Goal: Task Accomplishment & Management: Manage account settings

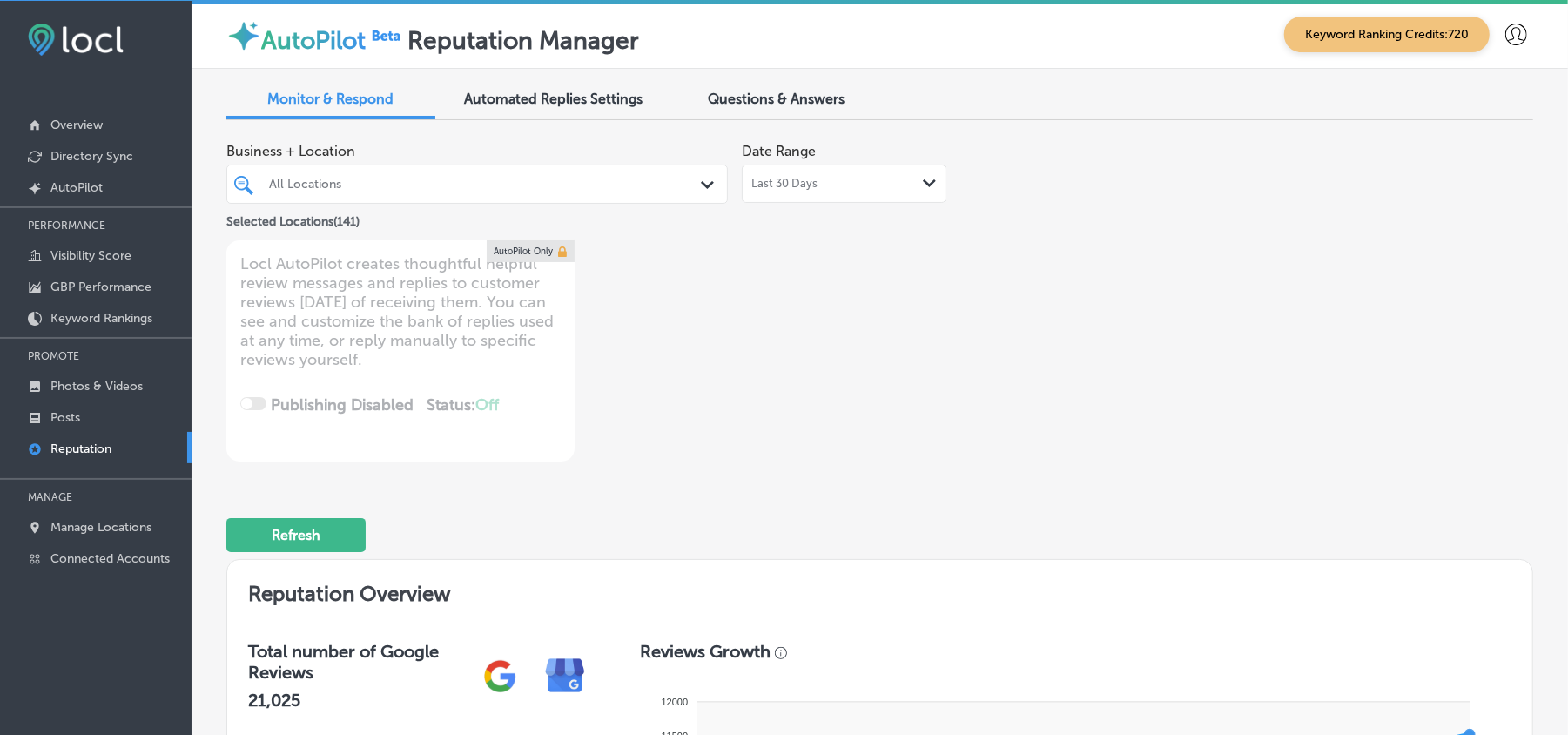
click at [510, 186] on div "All Locations" at bounding box center [486, 184] width 434 height 15
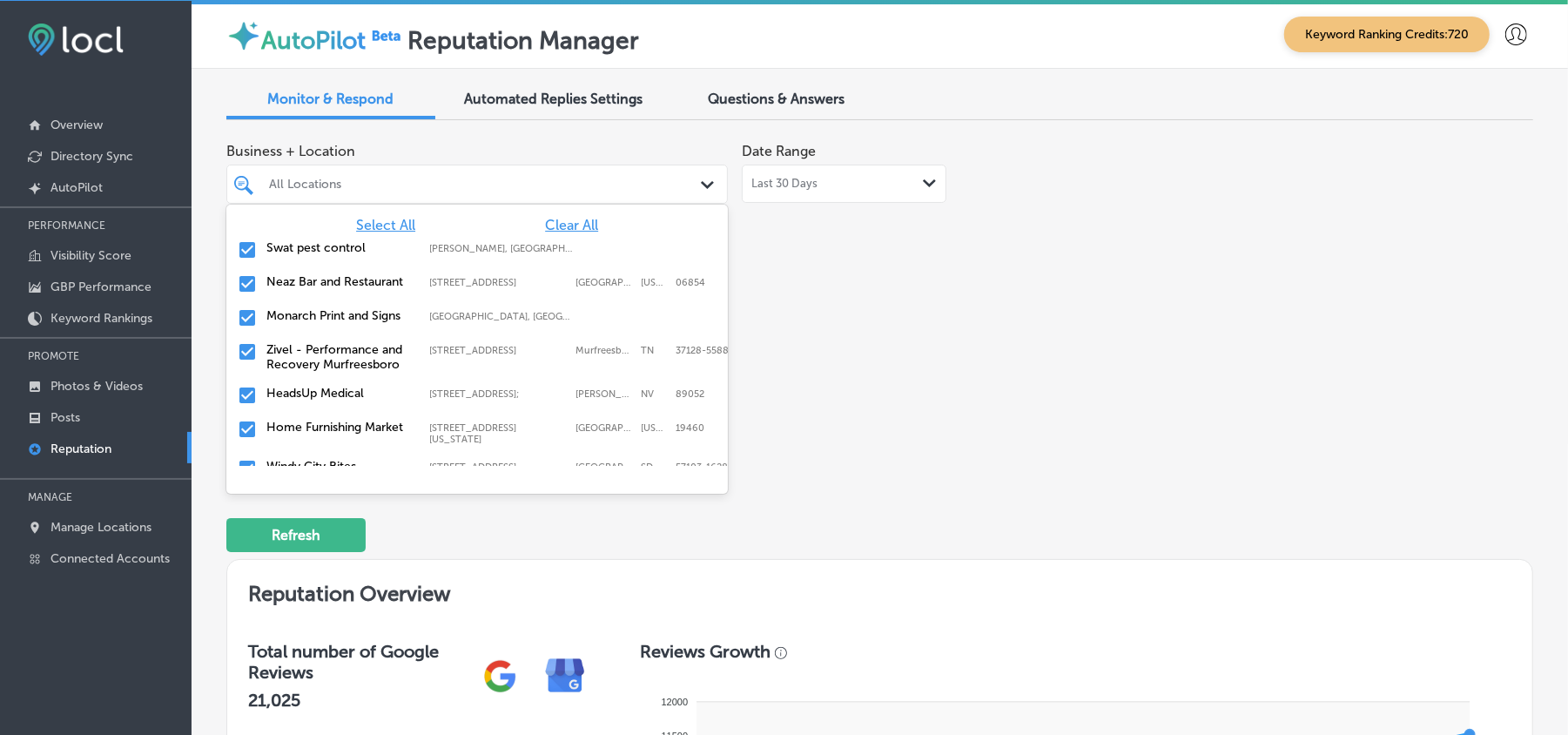
click at [545, 217] on span "Clear All" at bounding box center [572, 225] width 53 height 17
click at [245, 247] on input "checkbox" at bounding box center [247, 250] width 21 height 21
click at [247, 283] on input "checkbox" at bounding box center [247, 283] width 21 height 21
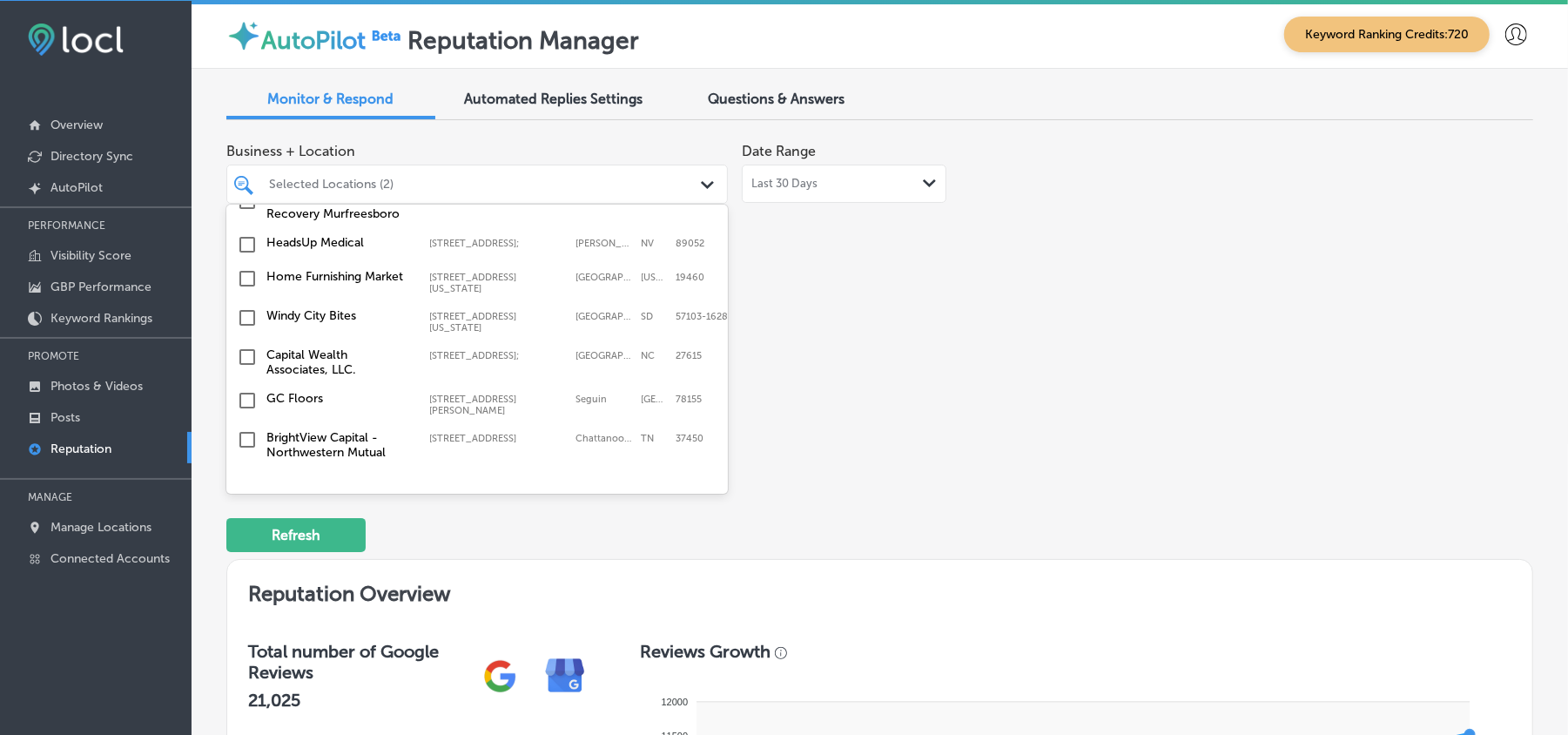
scroll to position [154, 0]
click at [245, 281] on input "checkbox" at bounding box center [247, 275] width 21 height 21
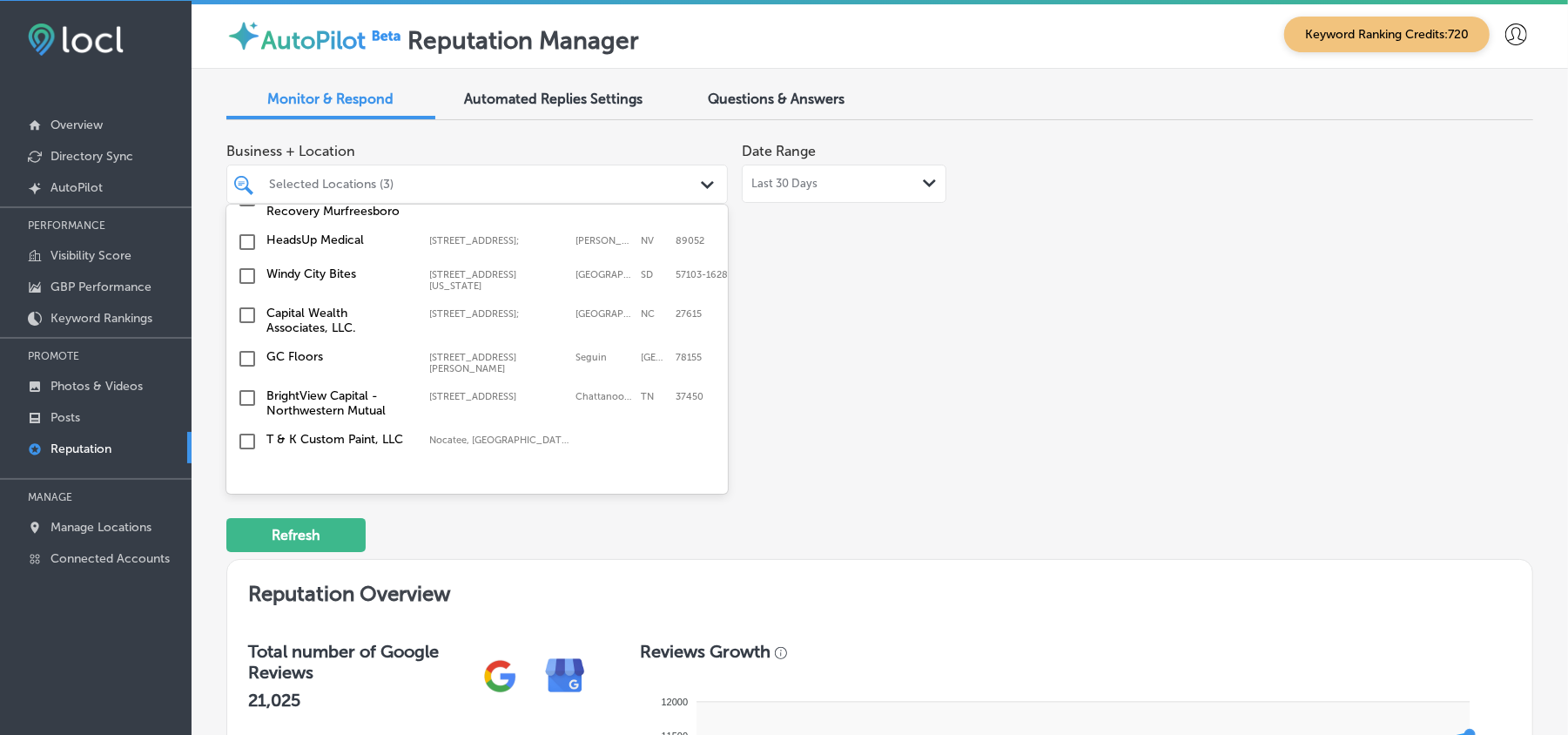
scroll to position [194, 0]
click at [245, 280] on input "checkbox" at bounding box center [247, 275] width 21 height 21
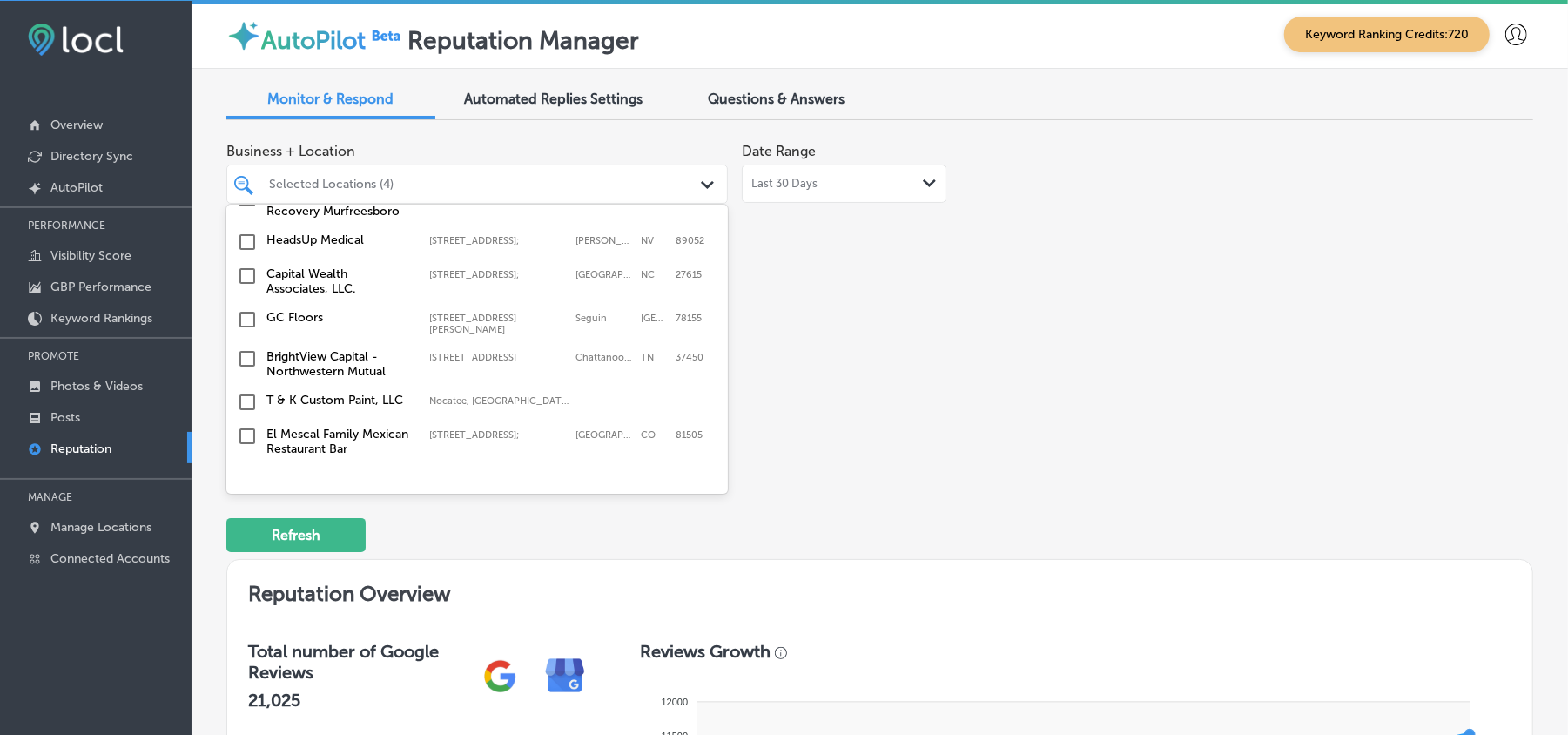
scroll to position [270, 0]
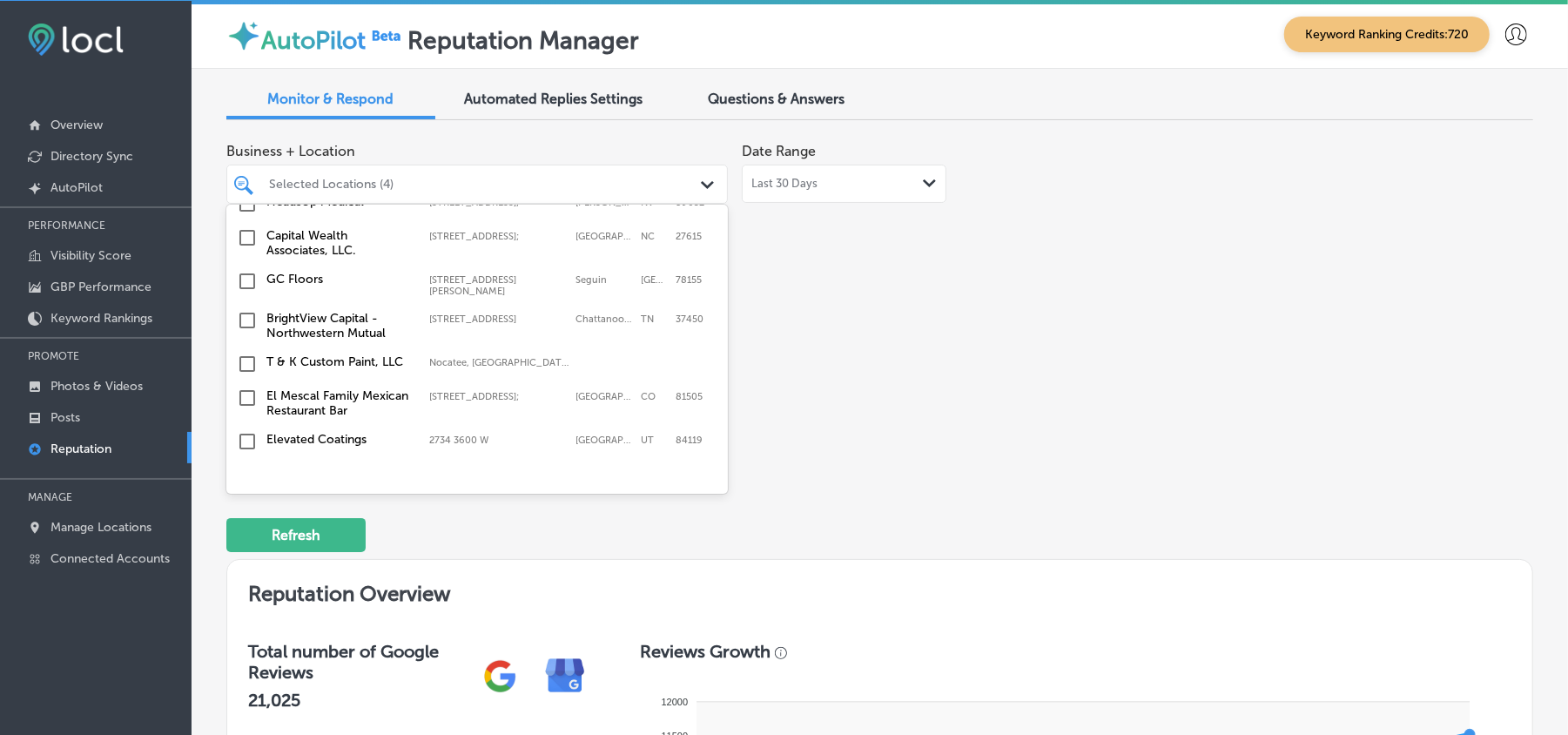
click at [249, 310] on input "checkbox" at bounding box center [247, 320] width 21 height 21
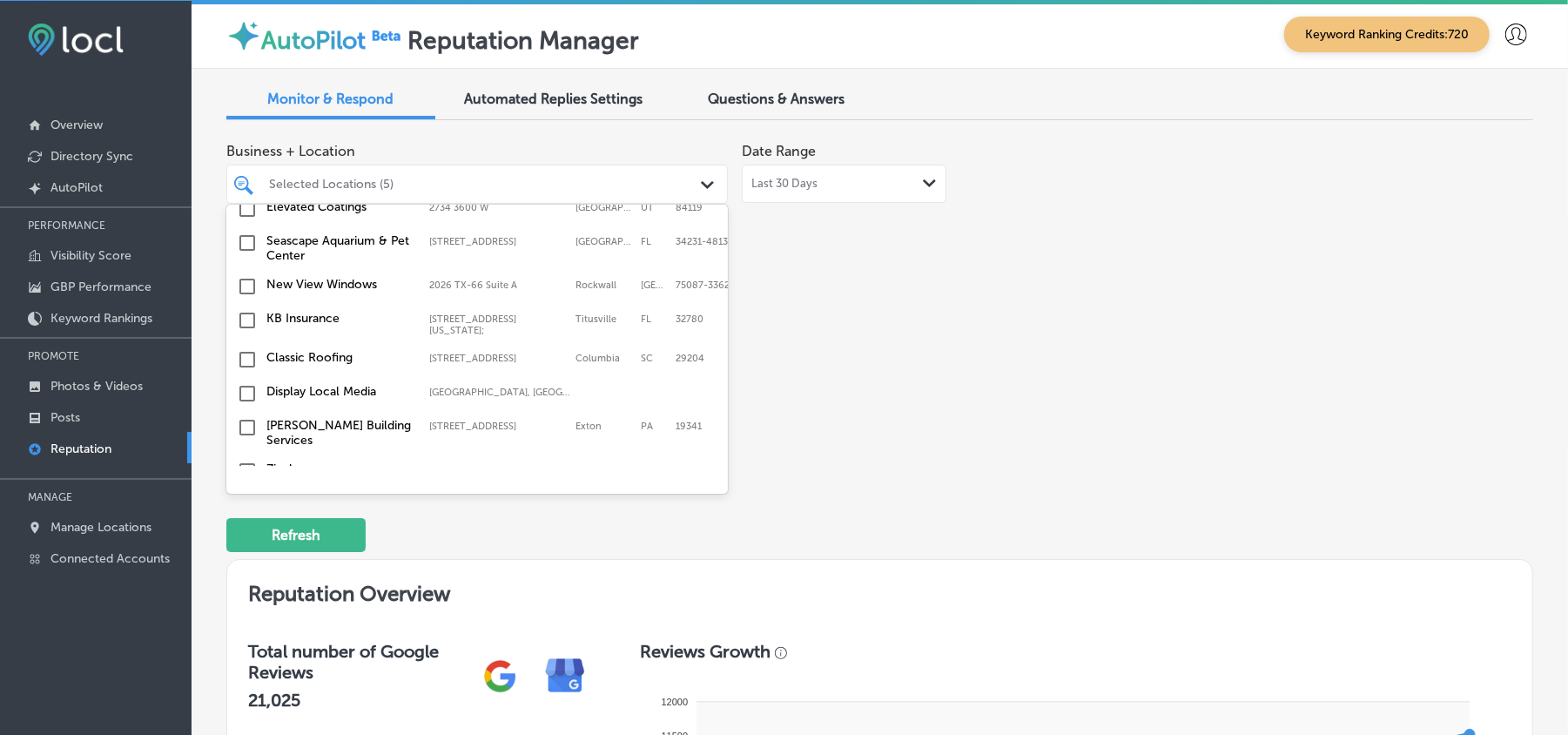
scroll to position [580, 0]
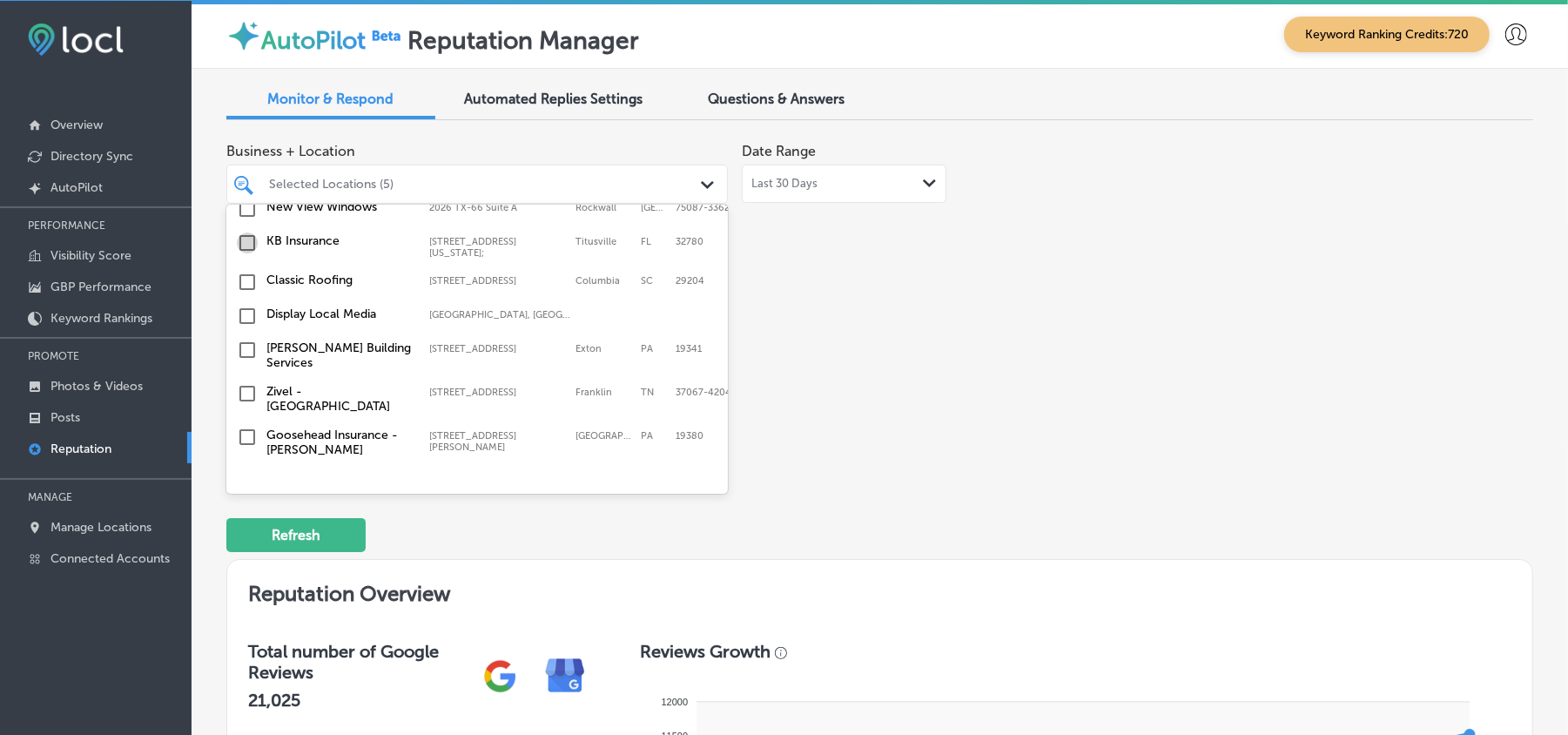
click at [244, 241] on input "checkbox" at bounding box center [247, 243] width 21 height 21
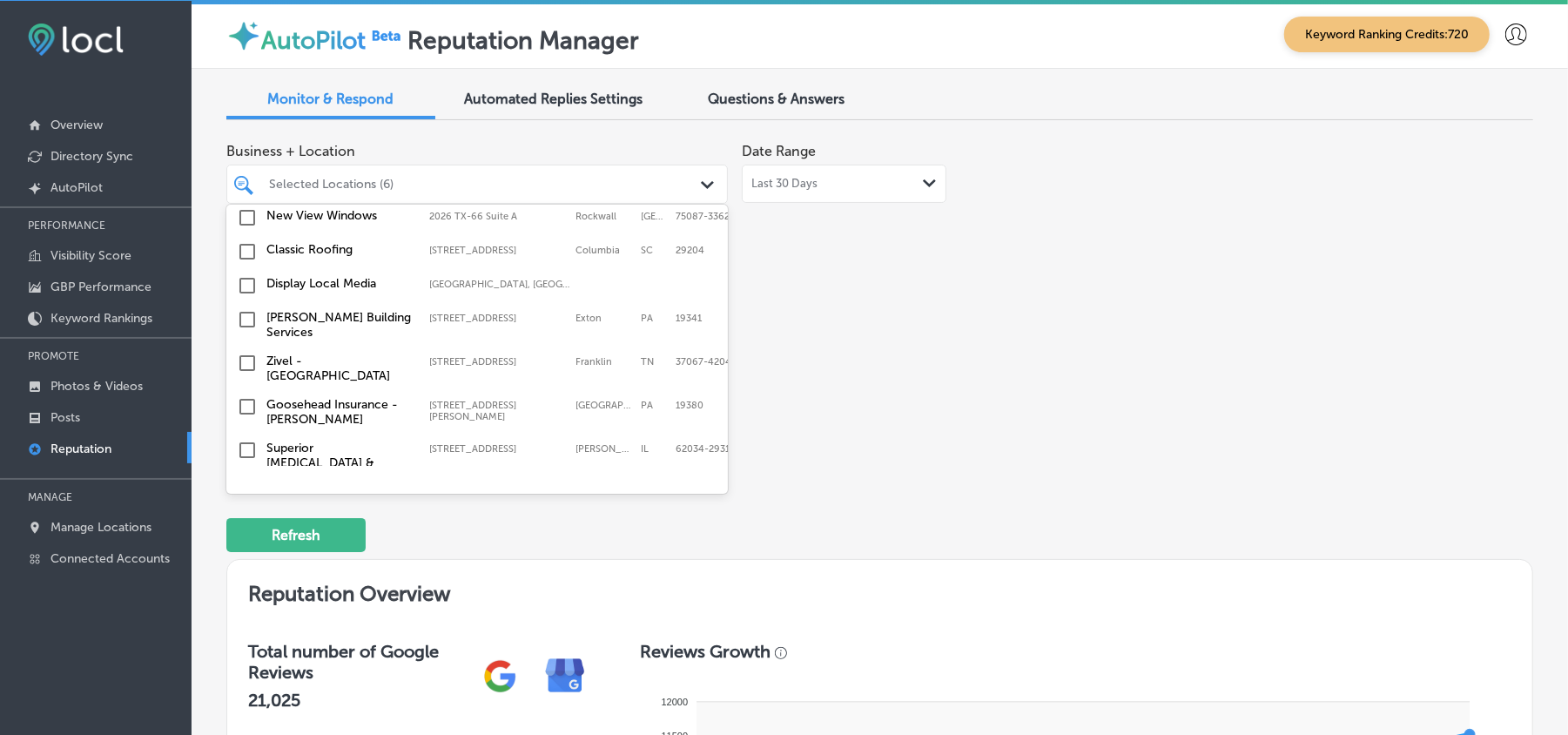
scroll to position [618, 0]
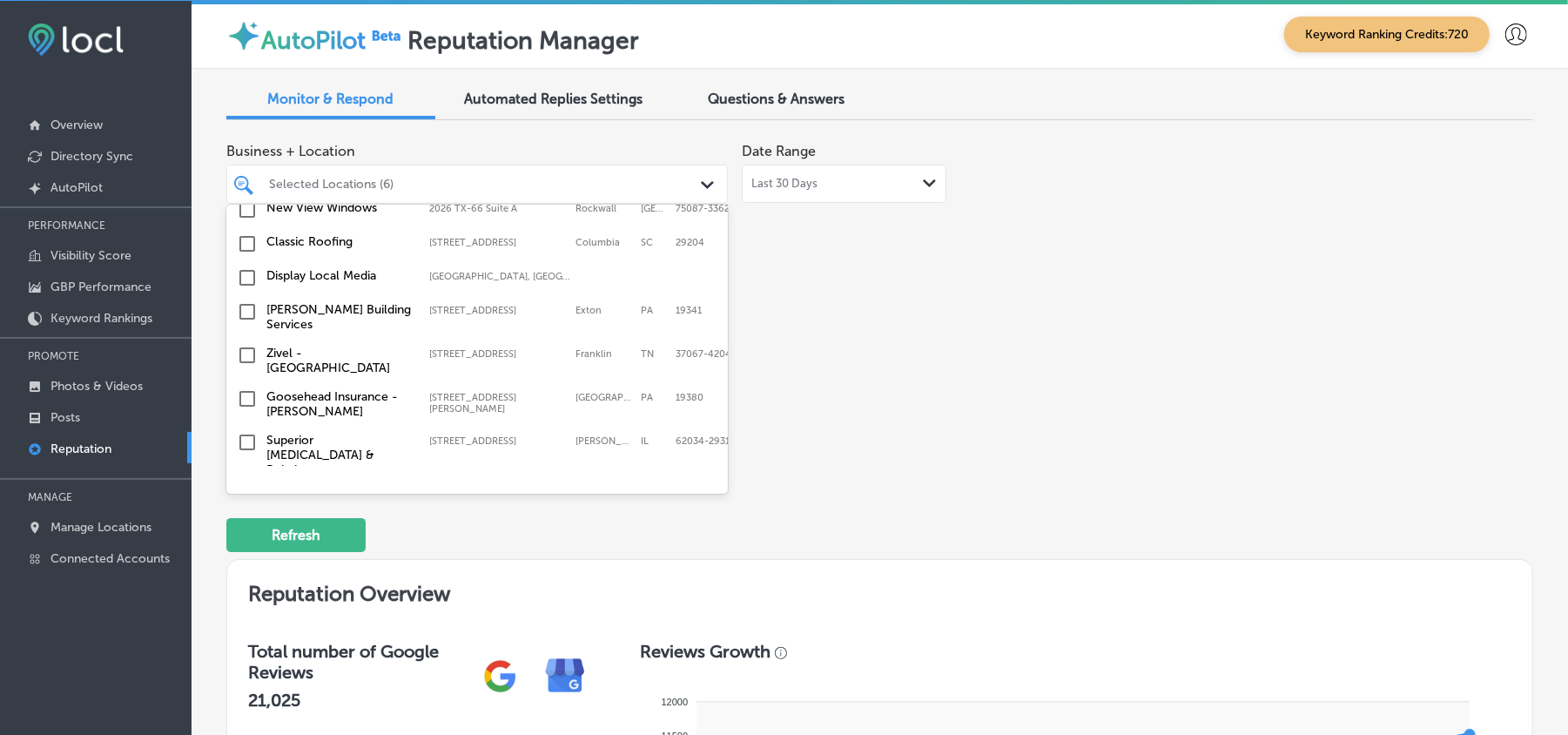
click at [247, 269] on input "checkbox" at bounding box center [247, 278] width 21 height 21
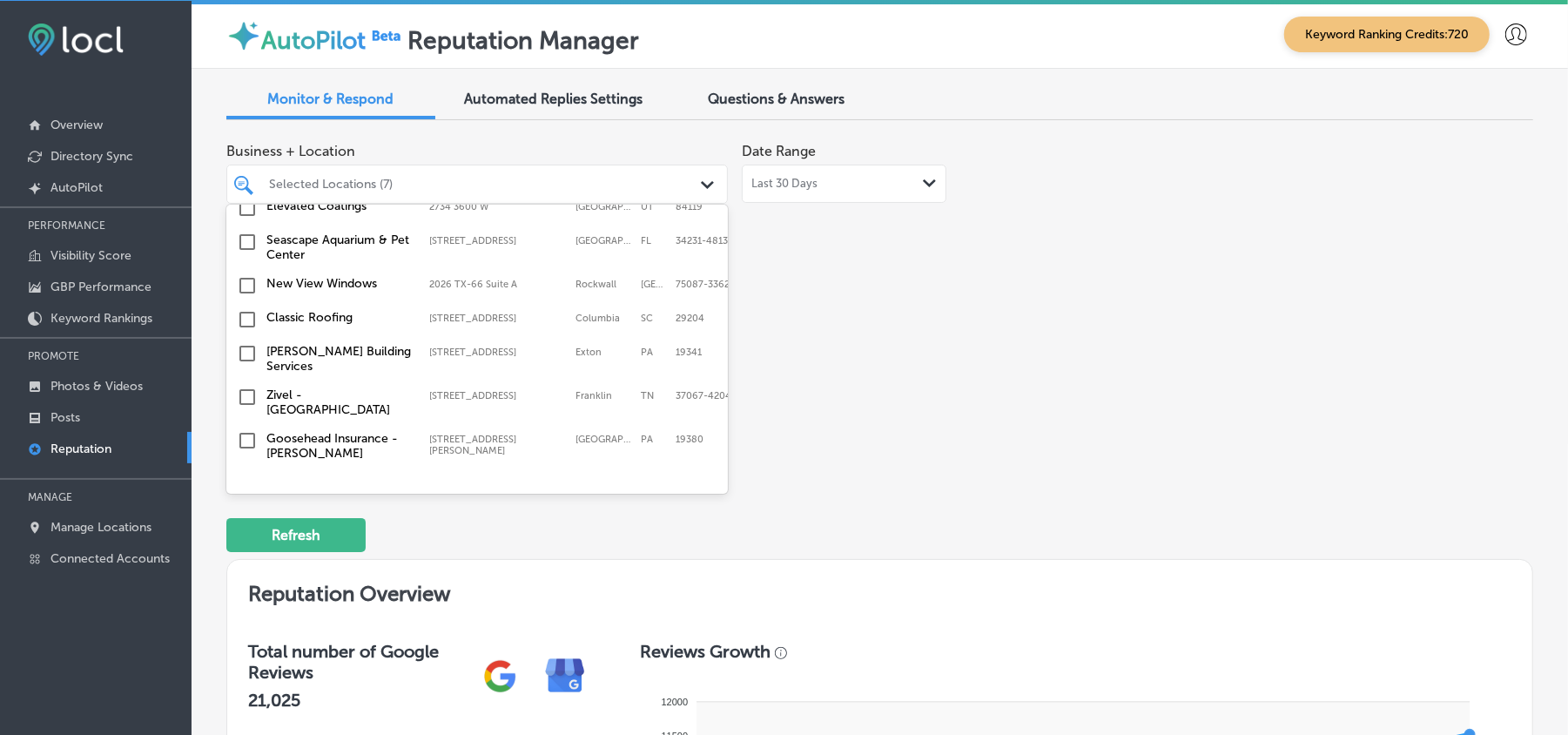
scroll to position [580, 0]
click at [244, 343] on input "checkbox" at bounding box center [247, 350] width 21 height 21
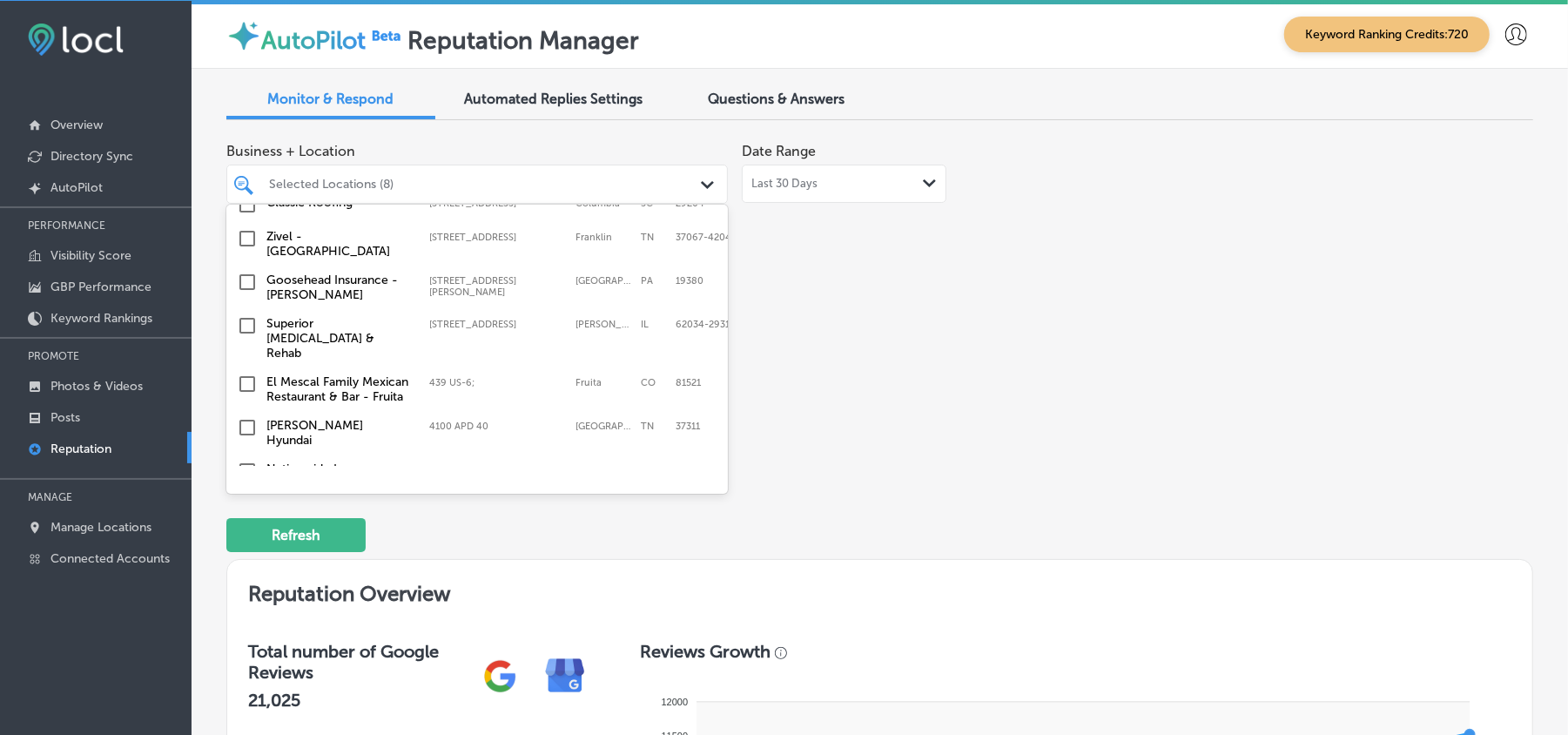
scroll to position [774, 0]
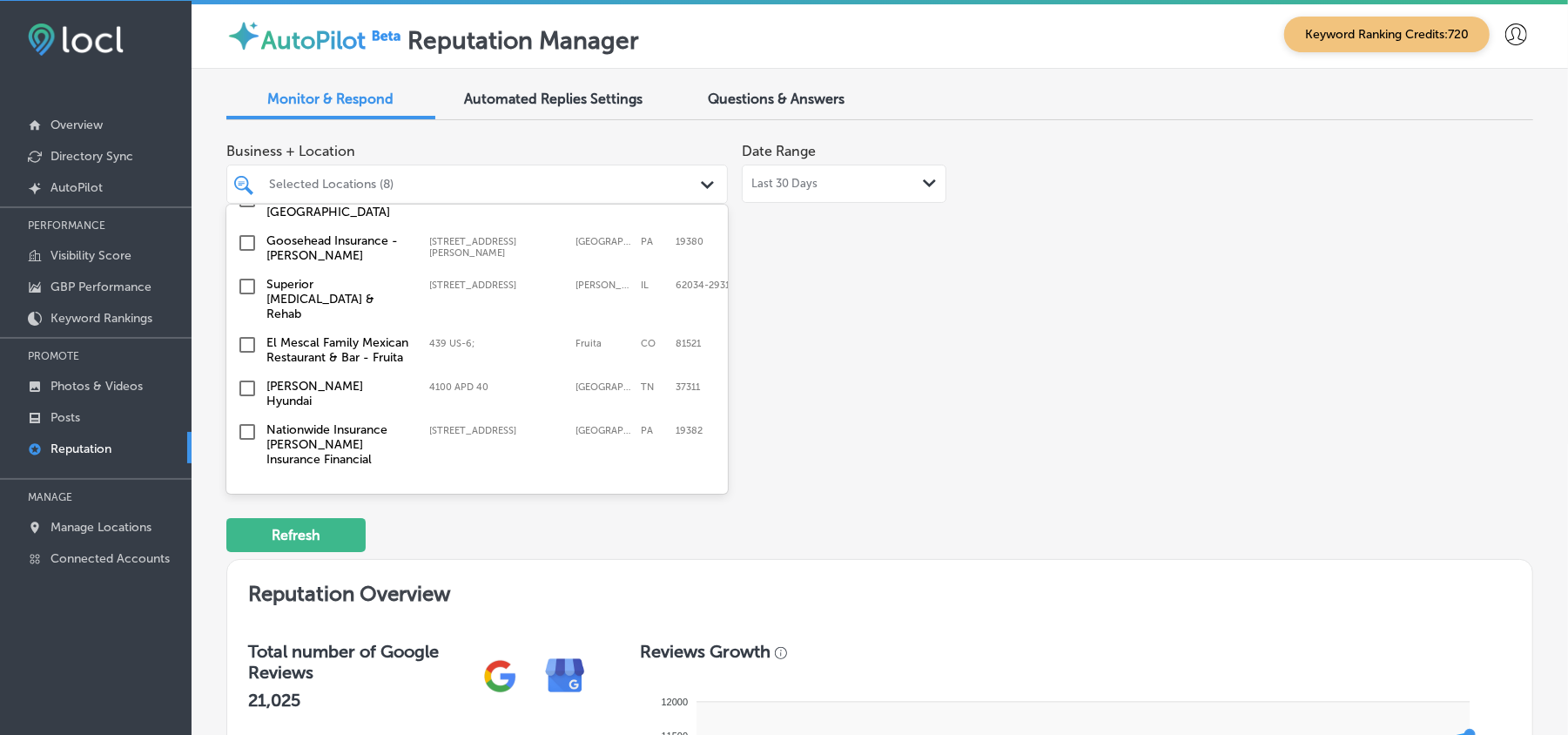
click at [245, 240] on input "checkbox" at bounding box center [247, 243] width 21 height 21
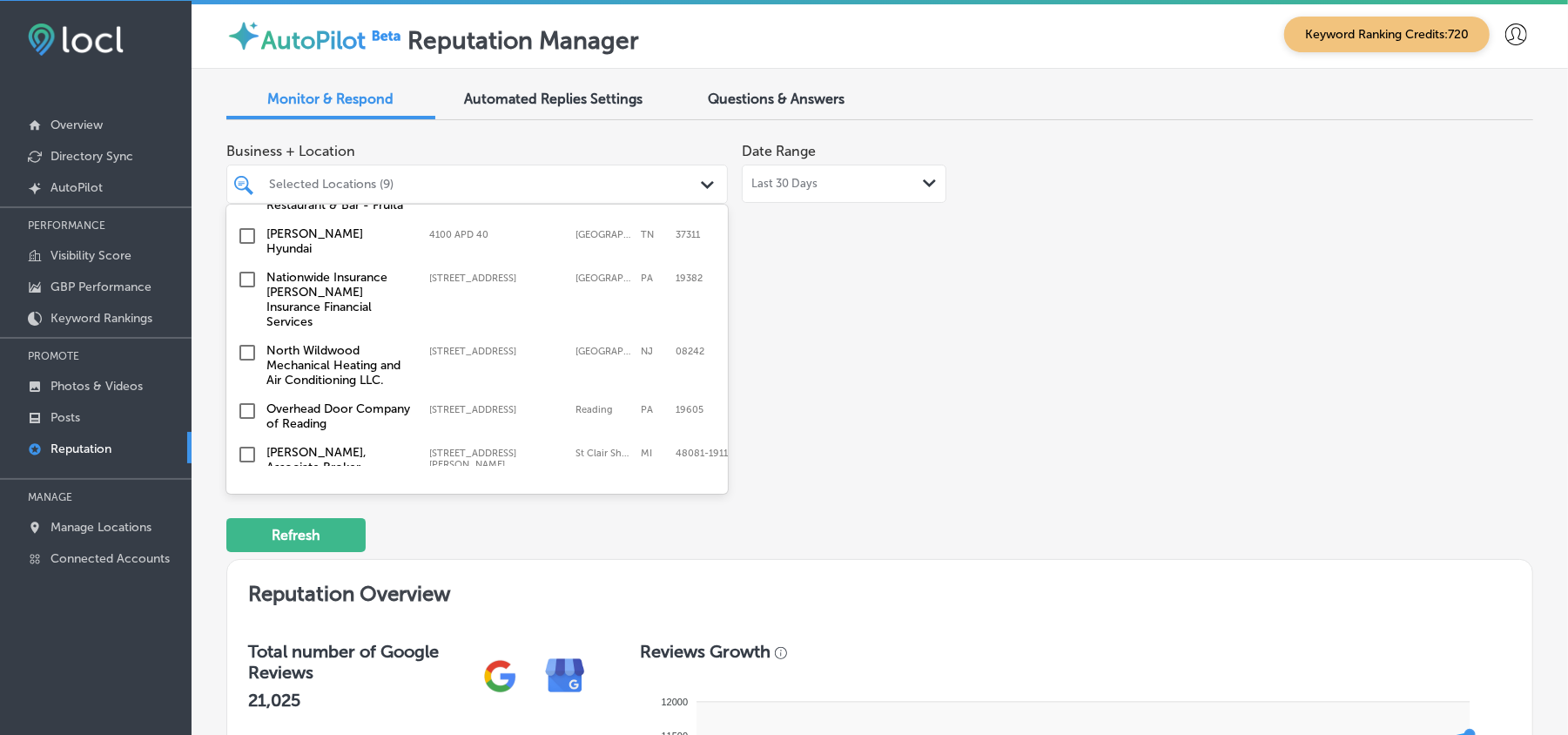
scroll to position [928, 0]
click at [244, 270] on input "checkbox" at bounding box center [247, 278] width 21 height 21
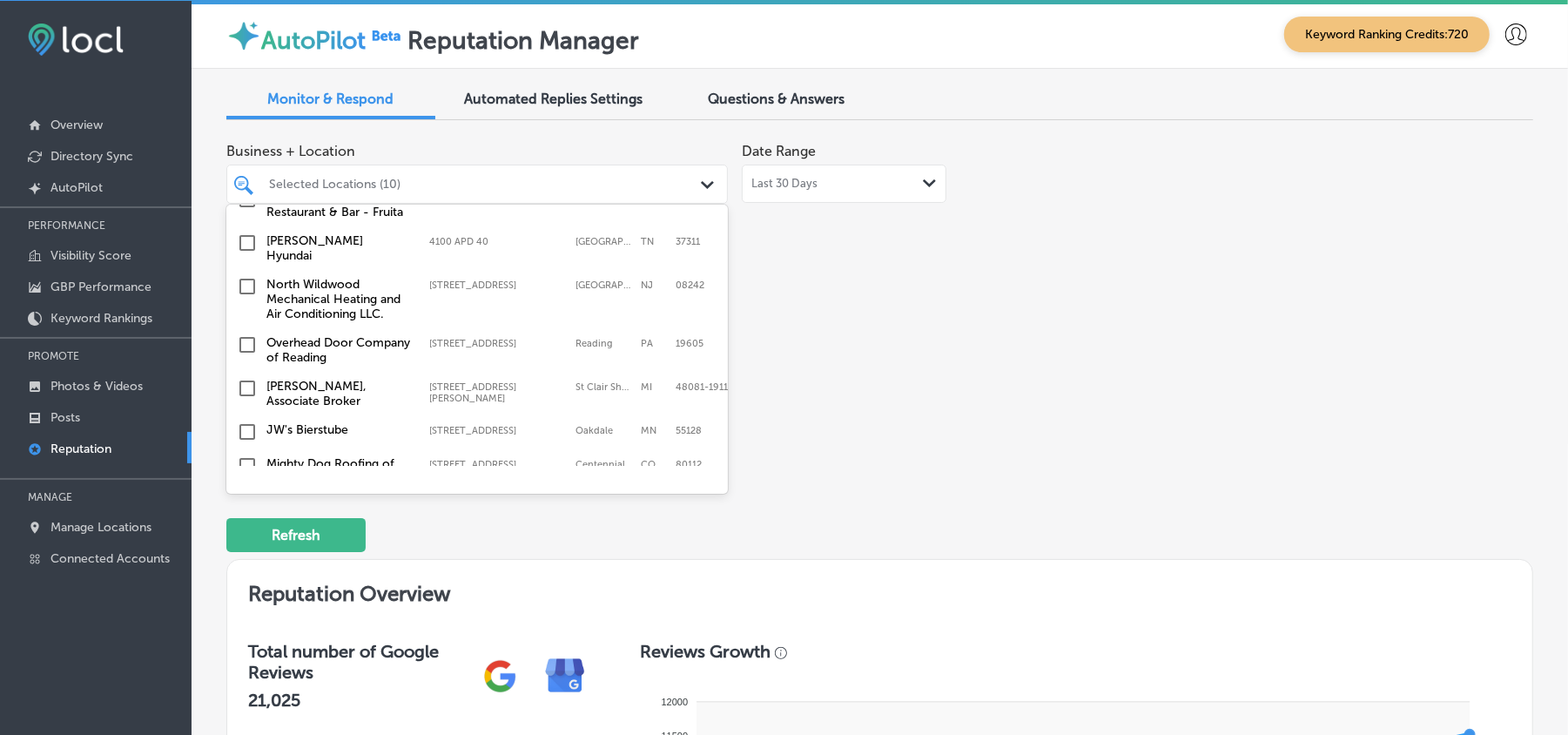
scroll to position [1006, 0]
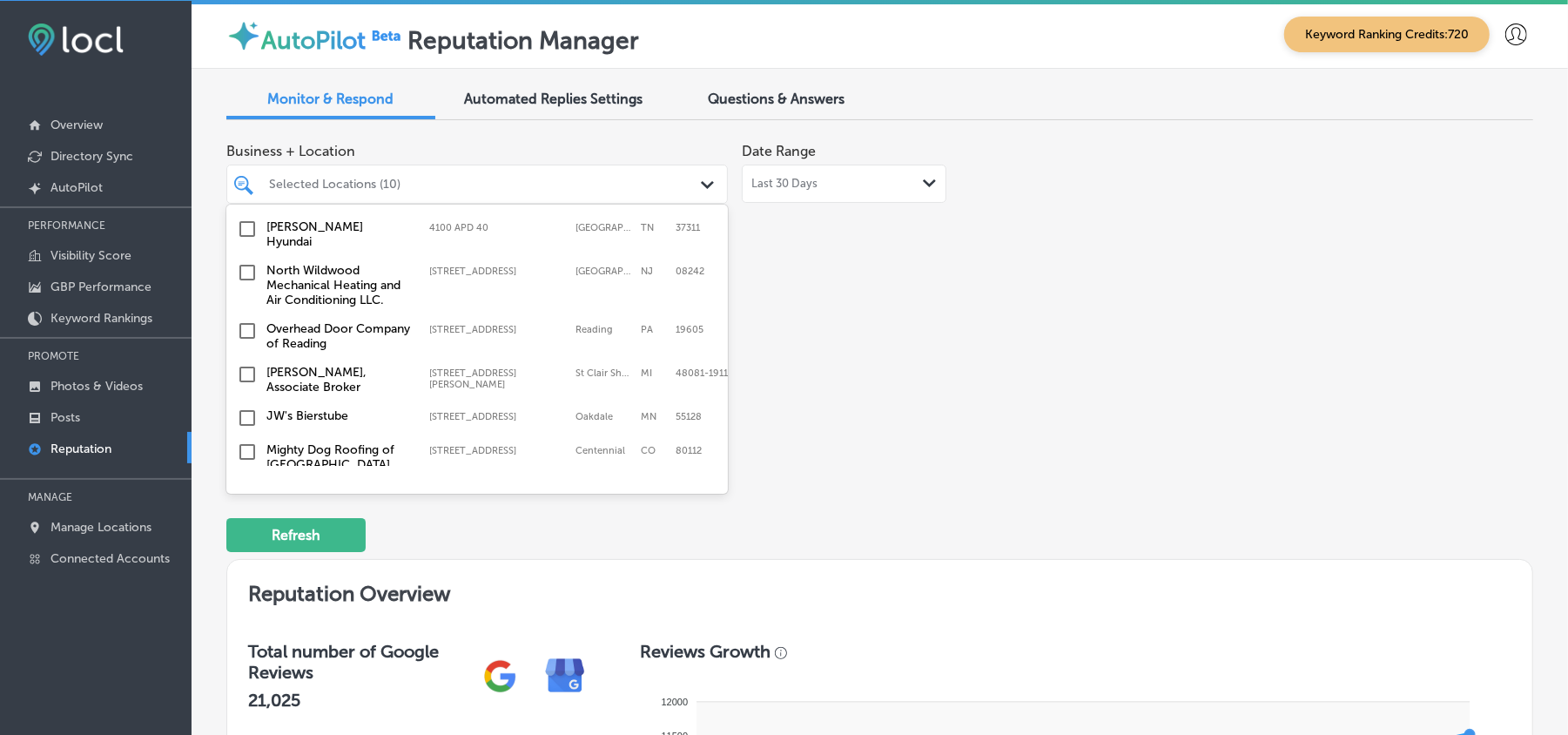
click at [245, 262] on input "checkbox" at bounding box center [247, 272] width 21 height 21
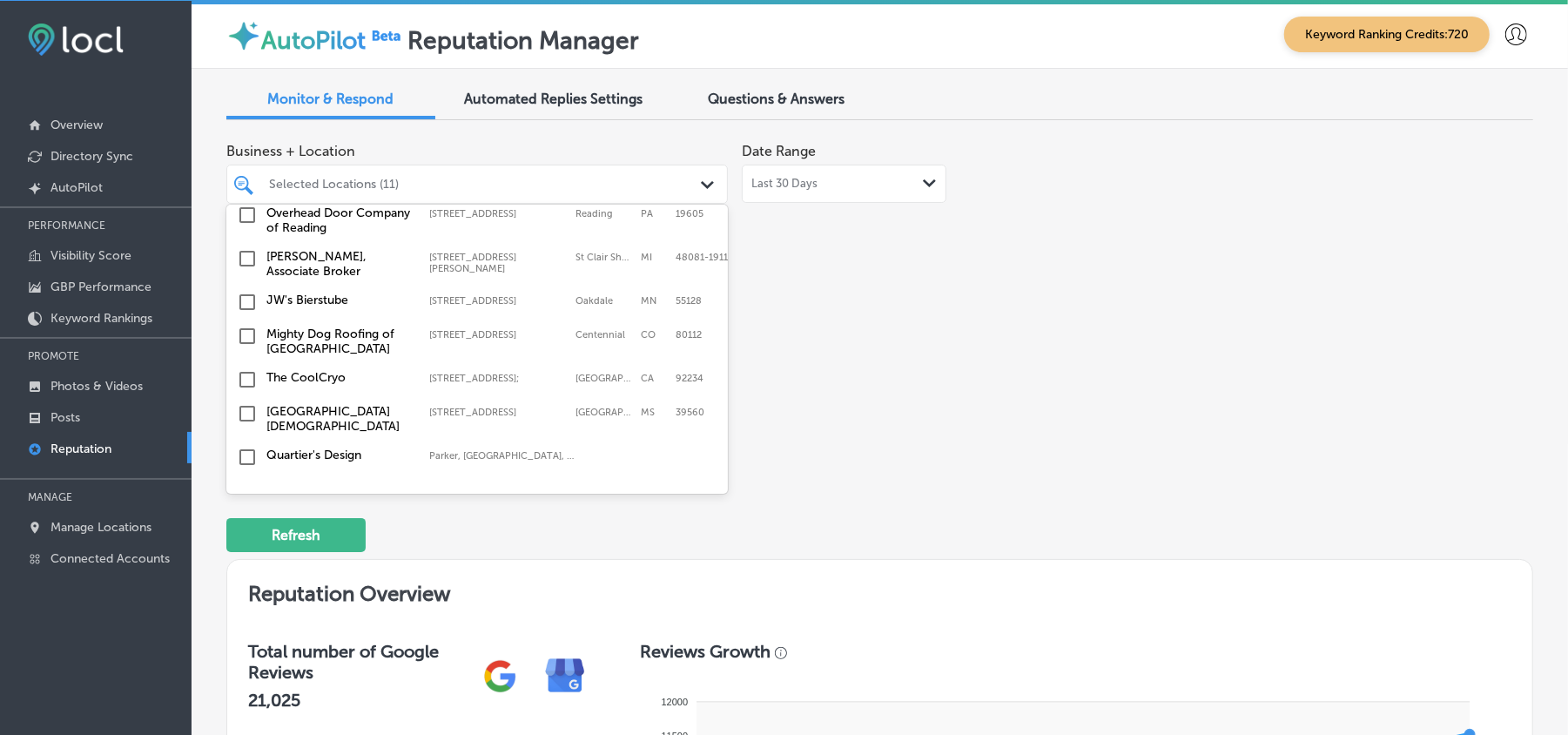
scroll to position [1160, 0]
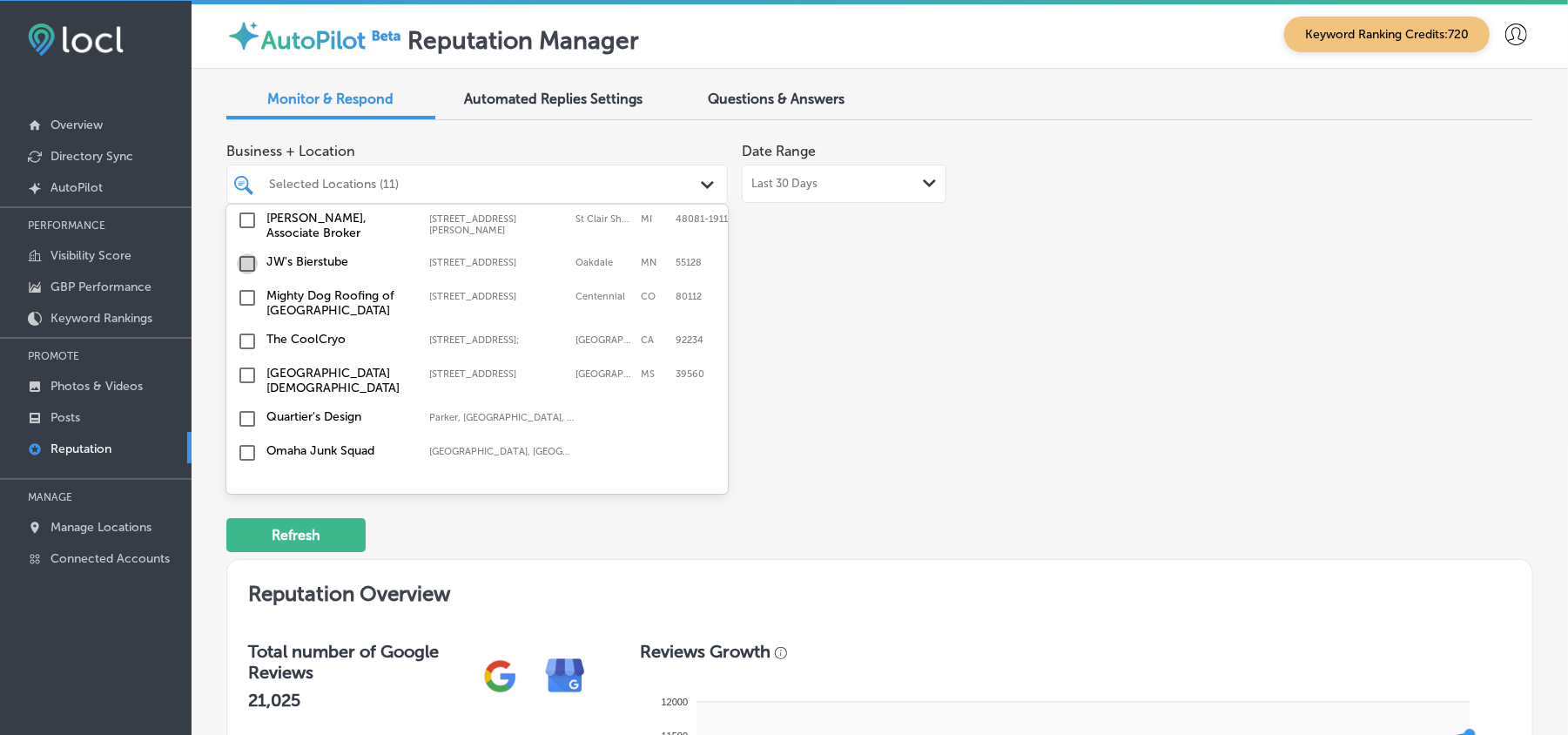
click at [245, 253] on input "checkbox" at bounding box center [247, 264] width 21 height 21
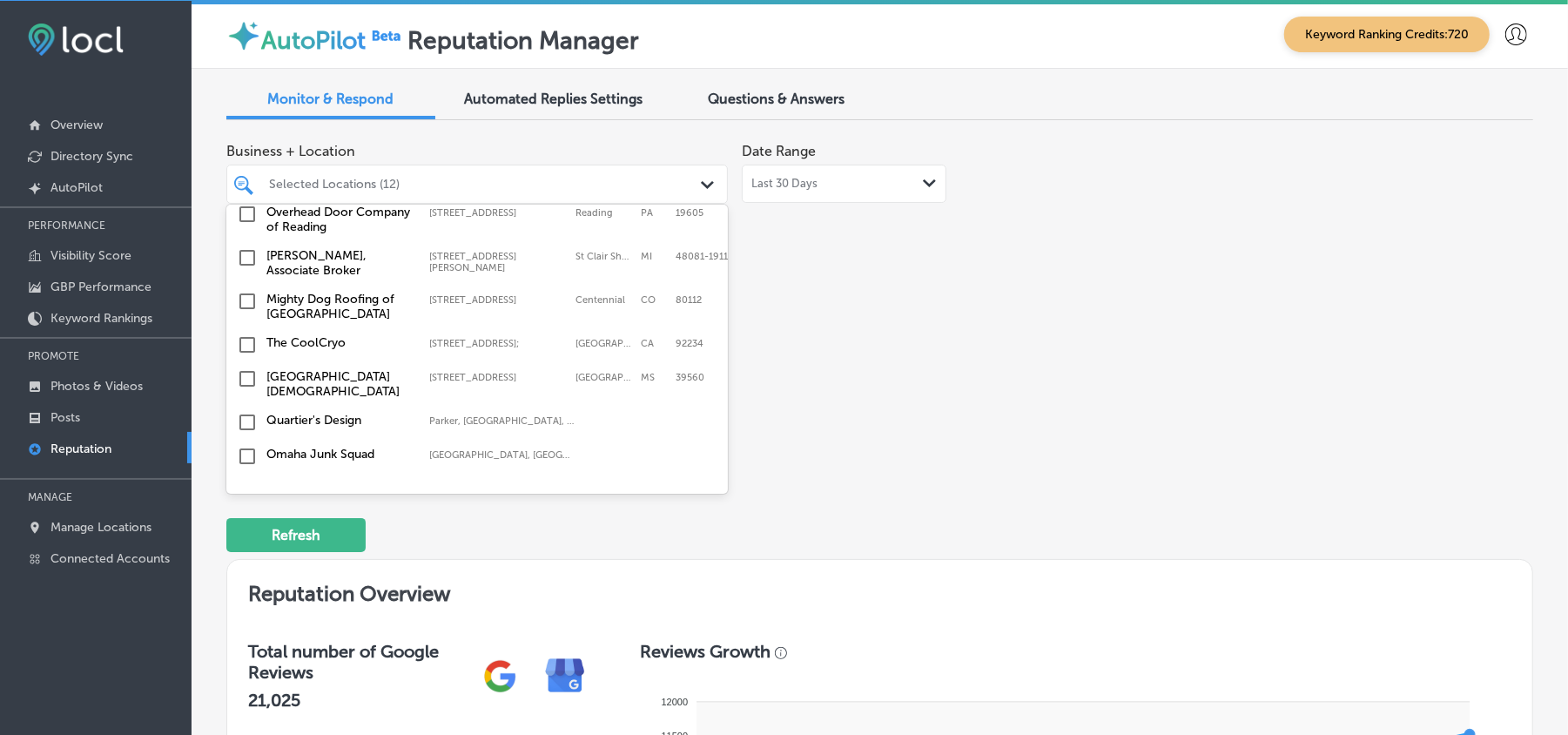
scroll to position [1199, 0]
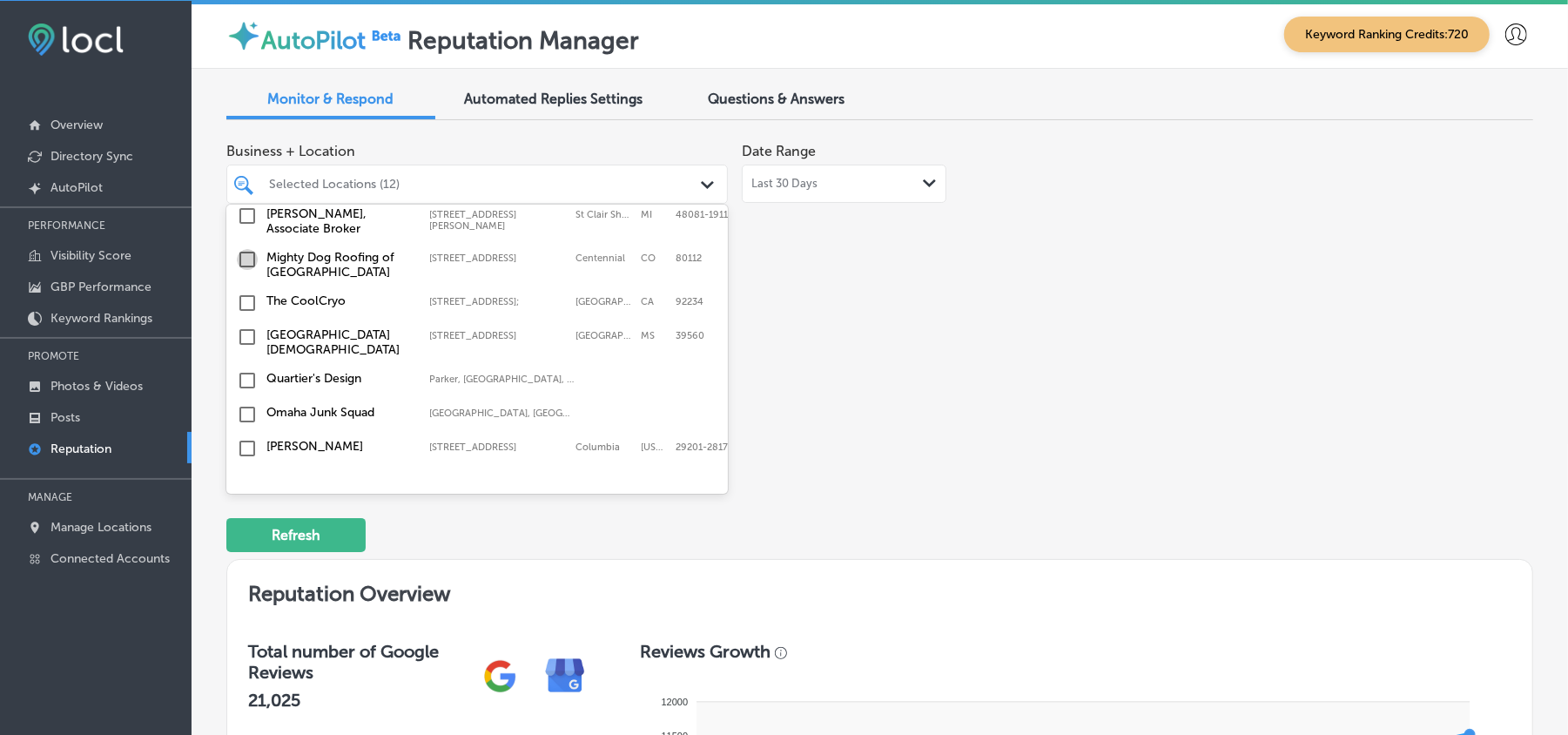
click at [245, 249] on input "checkbox" at bounding box center [247, 259] width 21 height 21
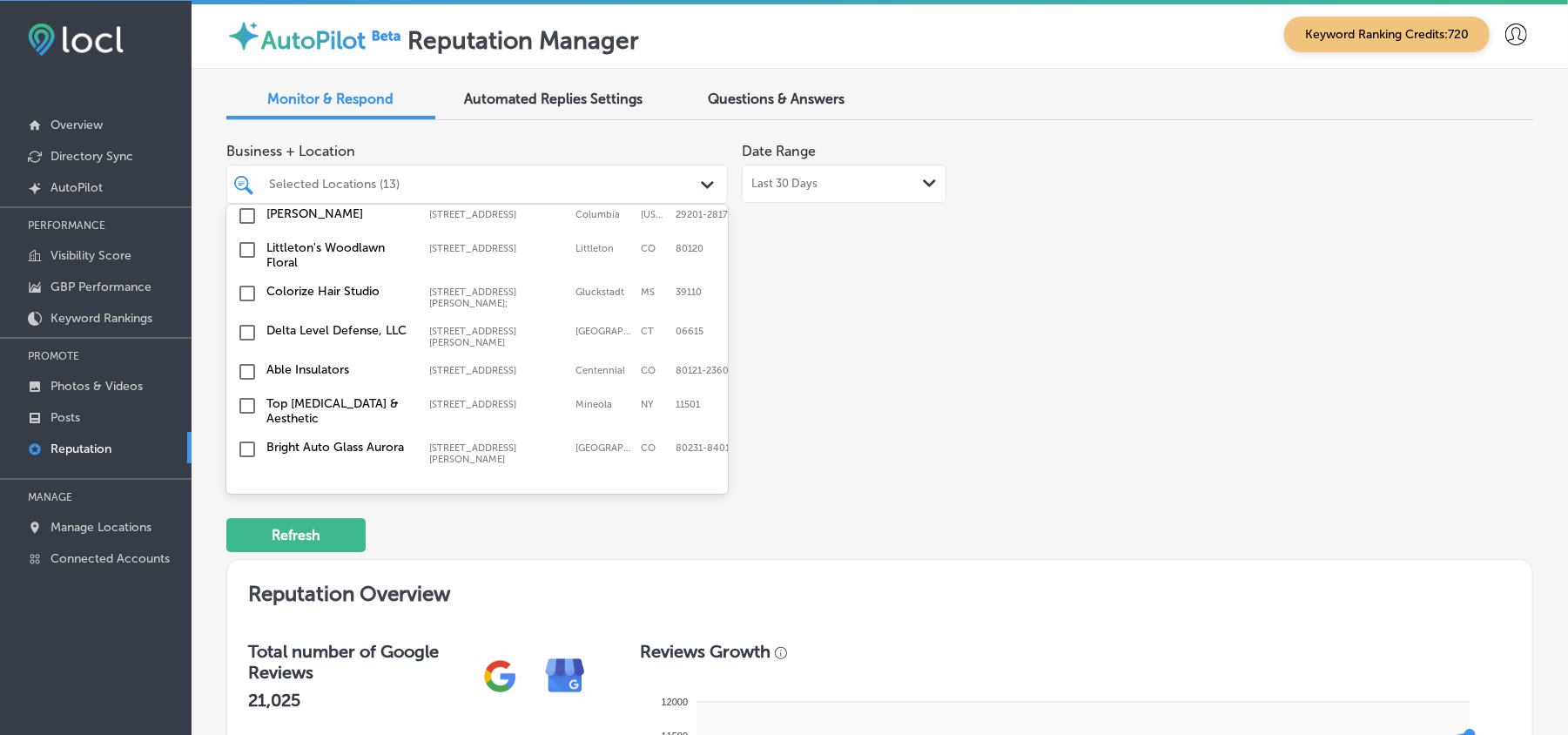
scroll to position [1470, 0]
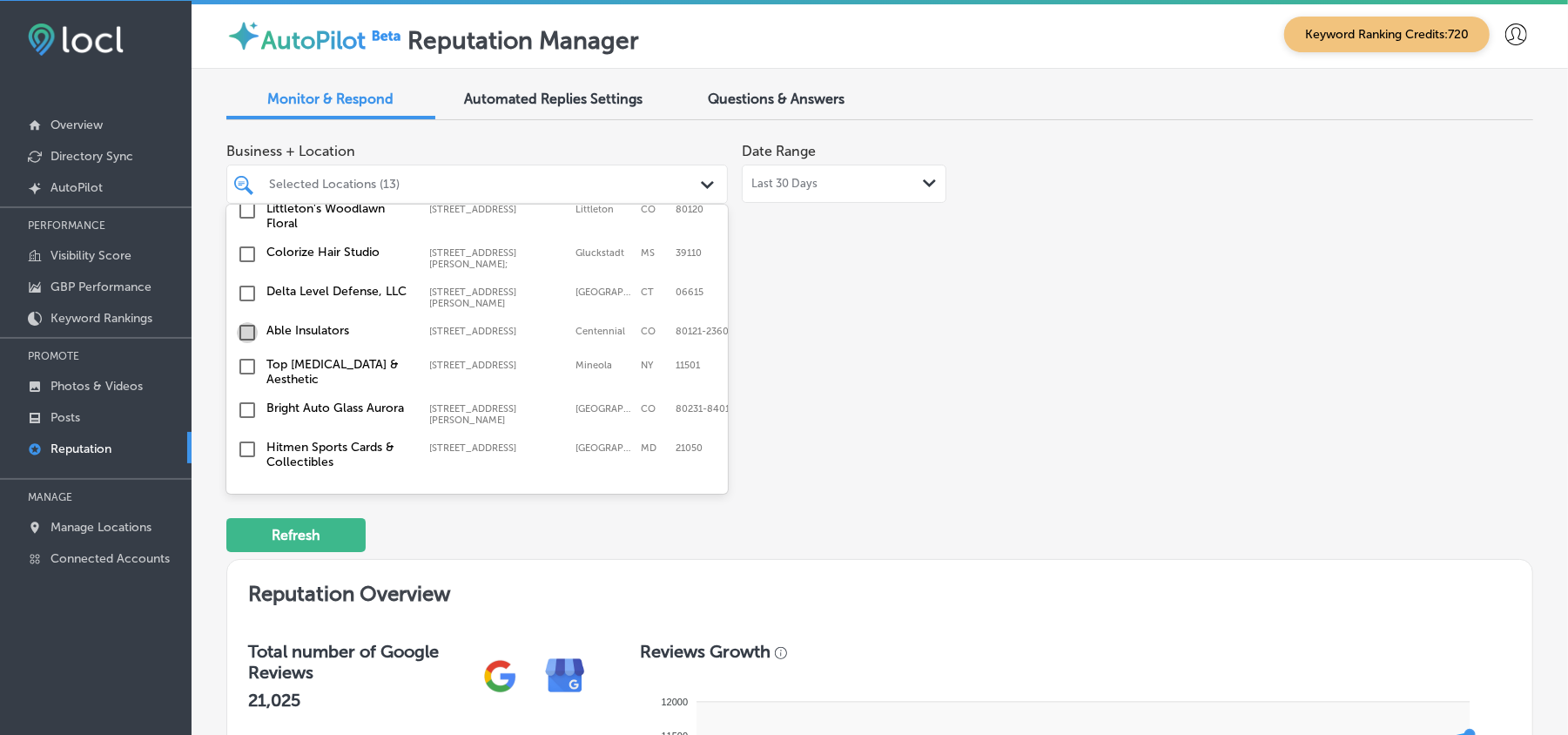
click at [248, 322] on input "checkbox" at bounding box center [247, 332] width 21 height 21
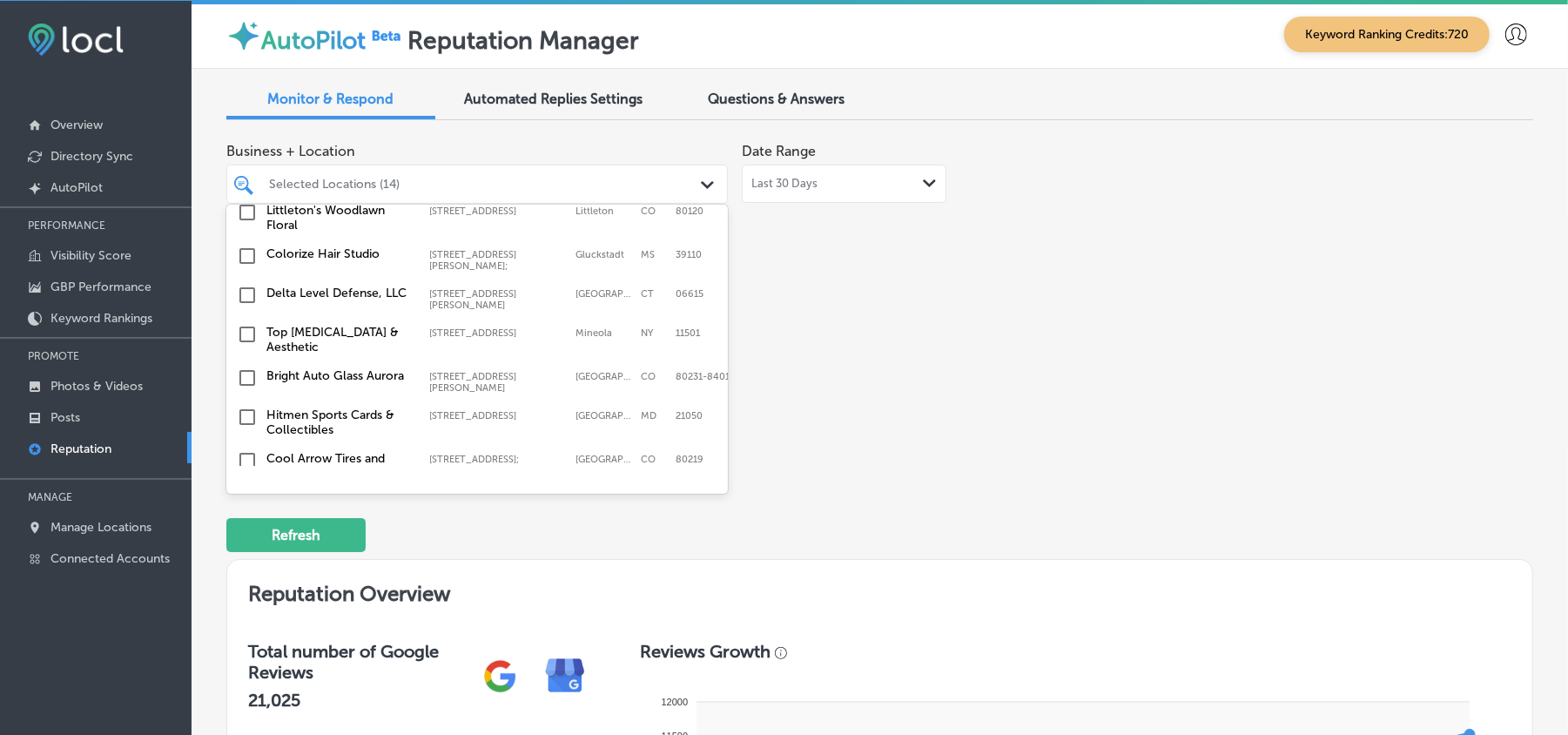
scroll to position [1508, 0]
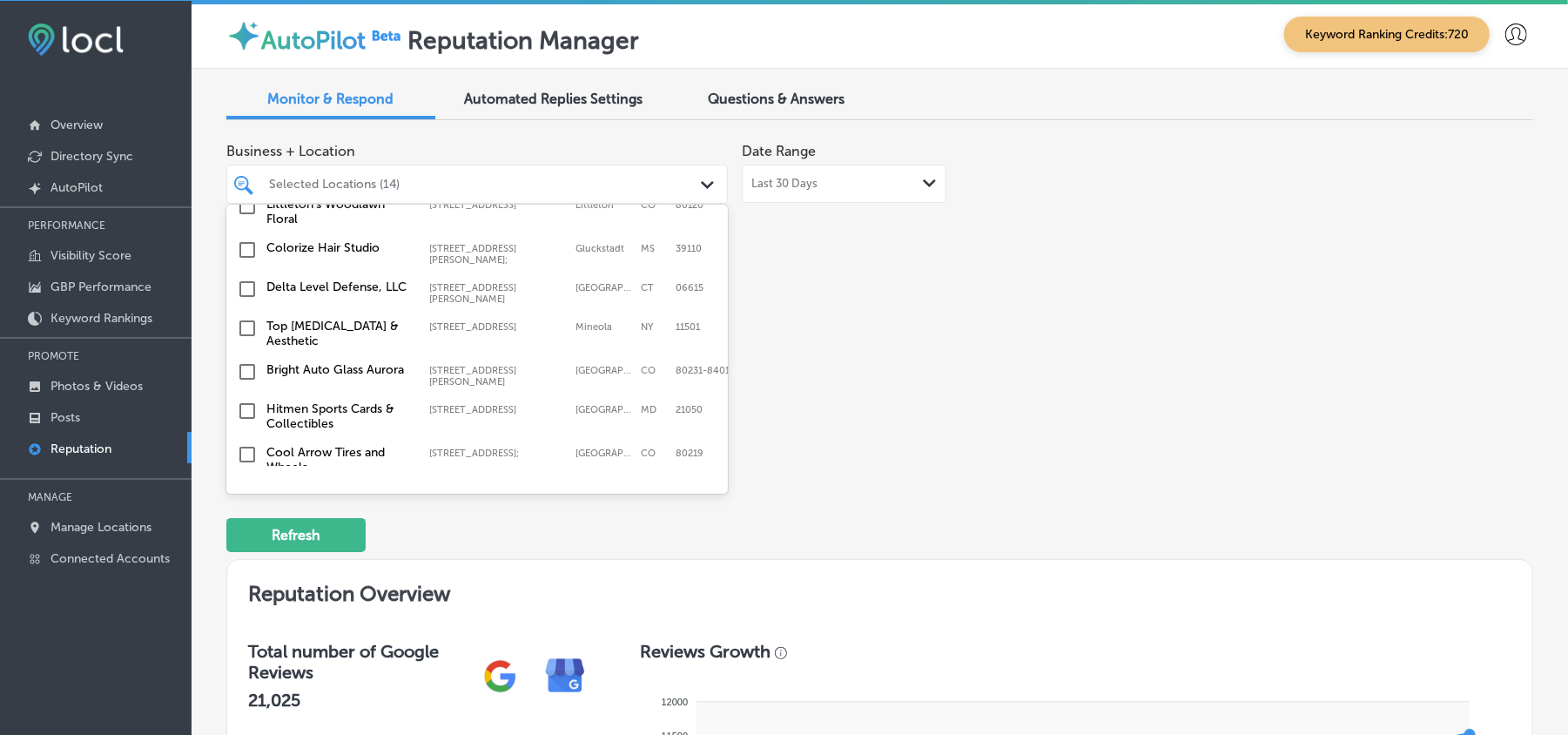
click at [245, 318] on input "checkbox" at bounding box center [247, 328] width 21 height 21
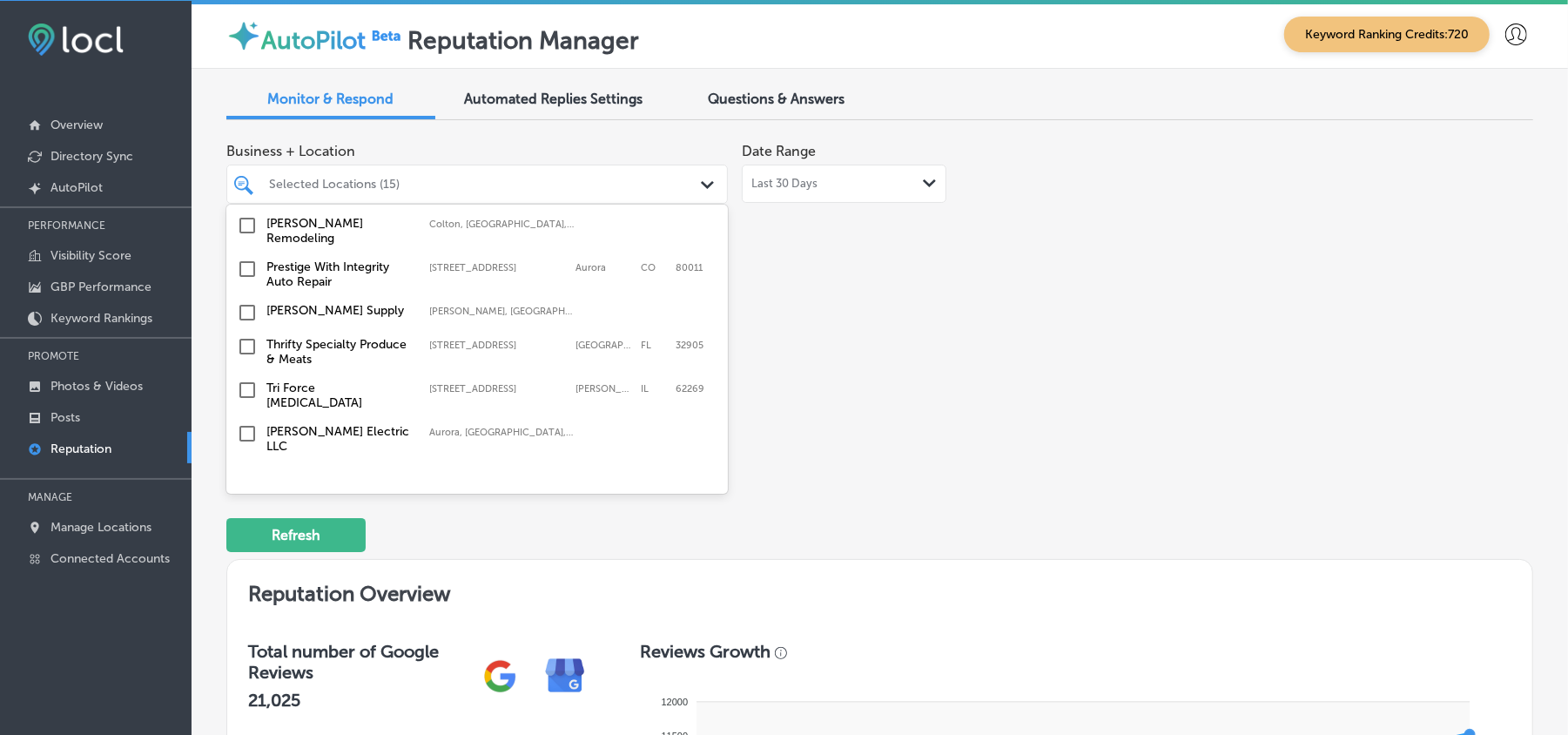
scroll to position [1934, 0]
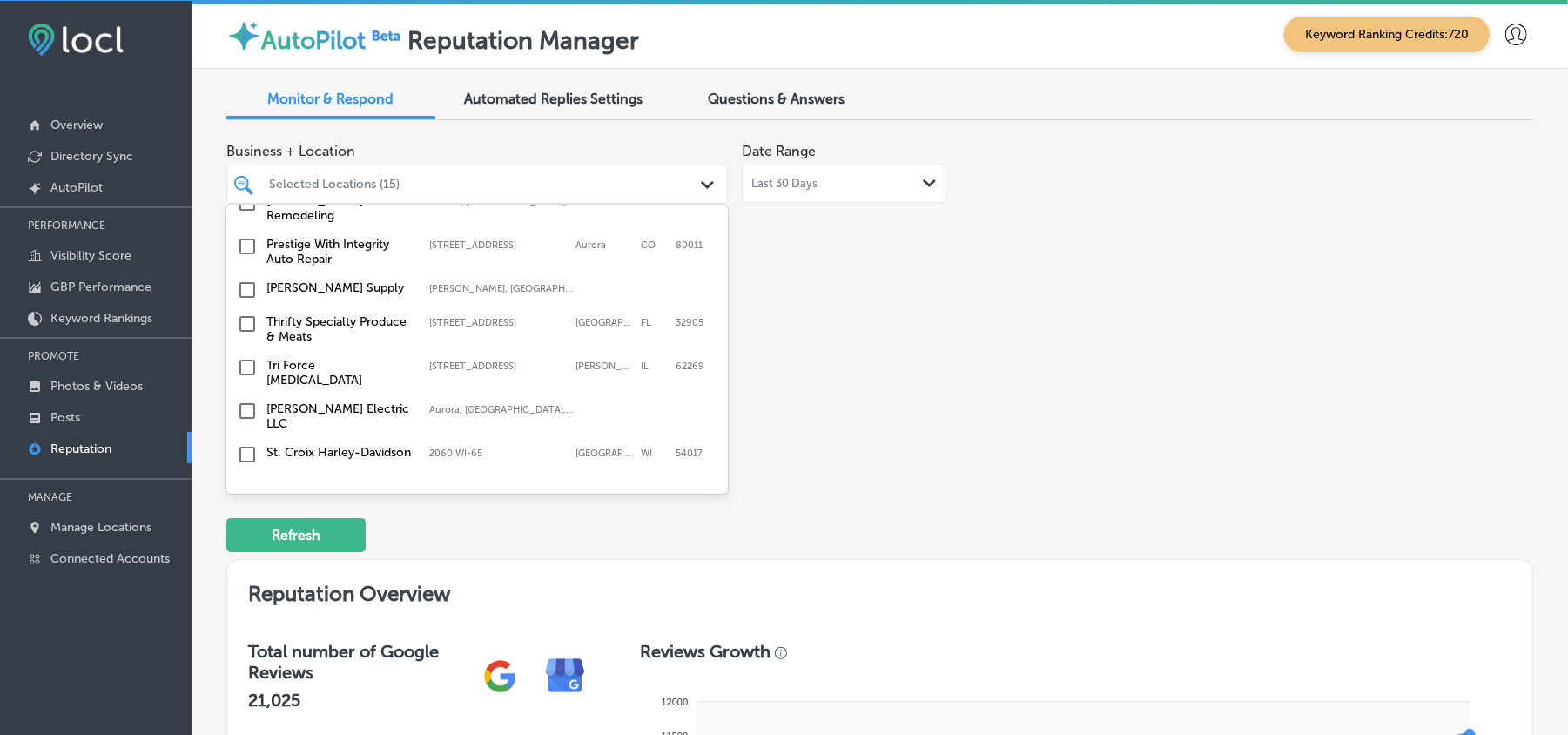
click at [244, 313] on input "checkbox" at bounding box center [247, 324] width 21 height 21
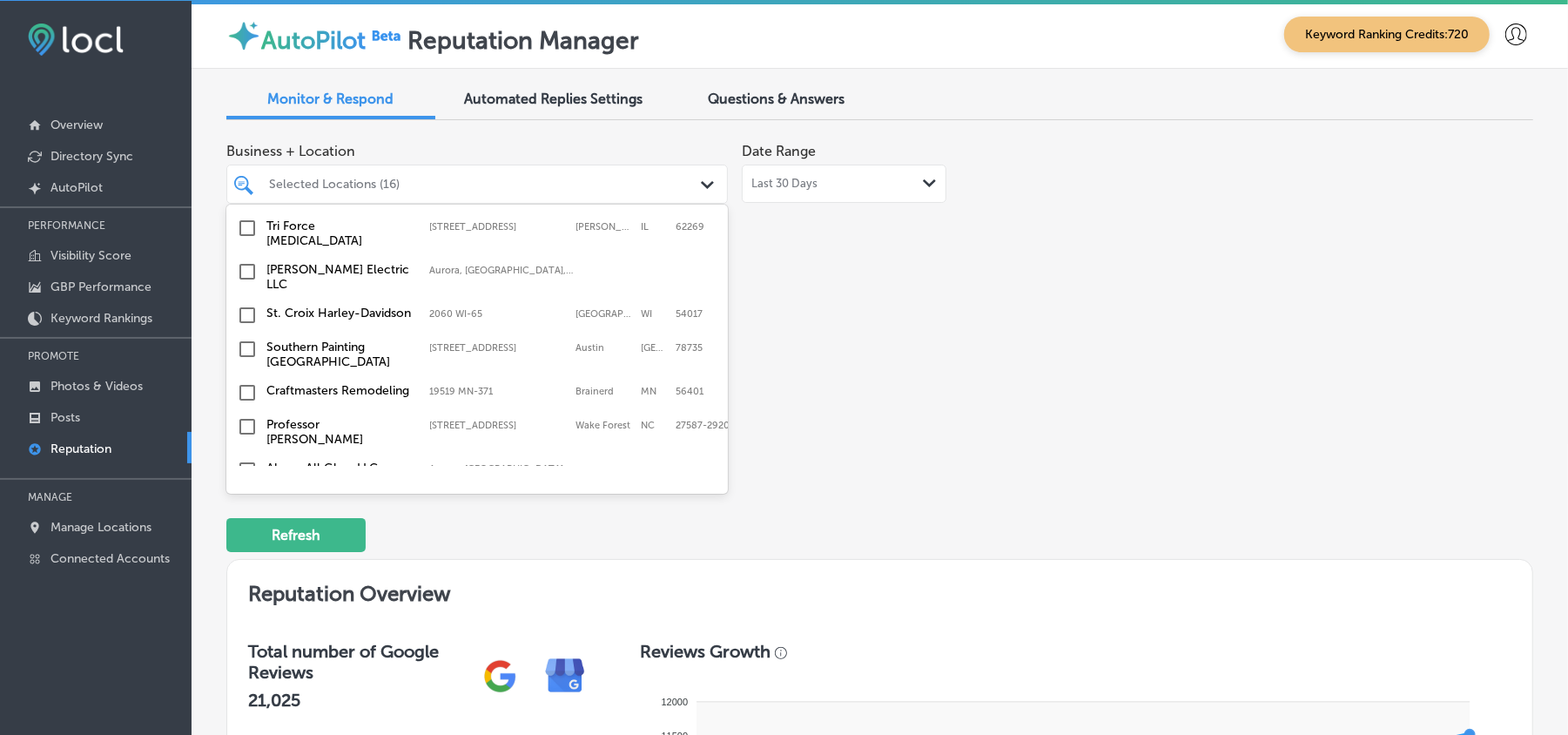
scroll to position [2089, 0]
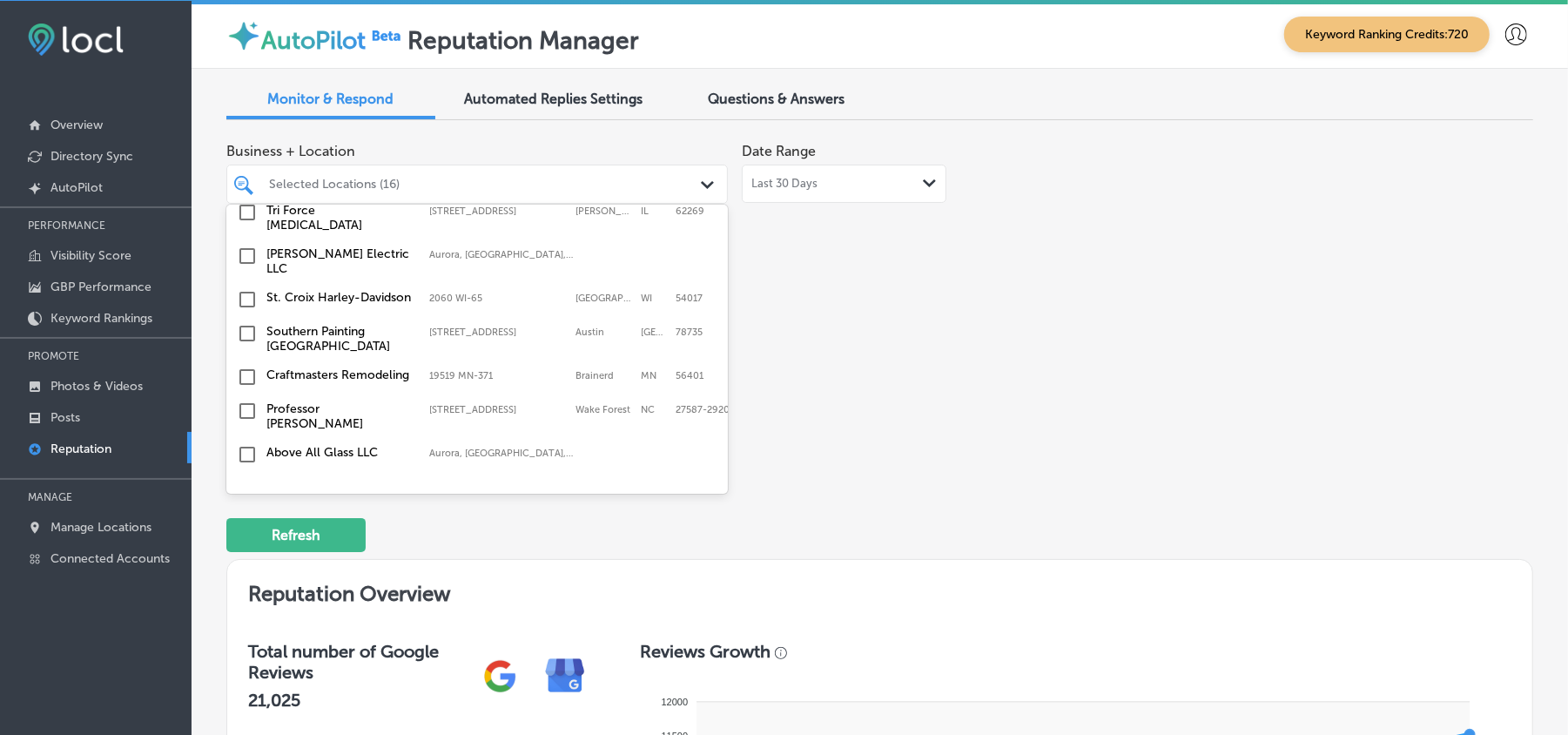
click at [233, 286] on div "St. Croix Harley-Davidson [STREET_ADDRESS] 2060 WI-65 [GEOGRAPHIC_DATA]" at bounding box center [476, 299] width 487 height 27
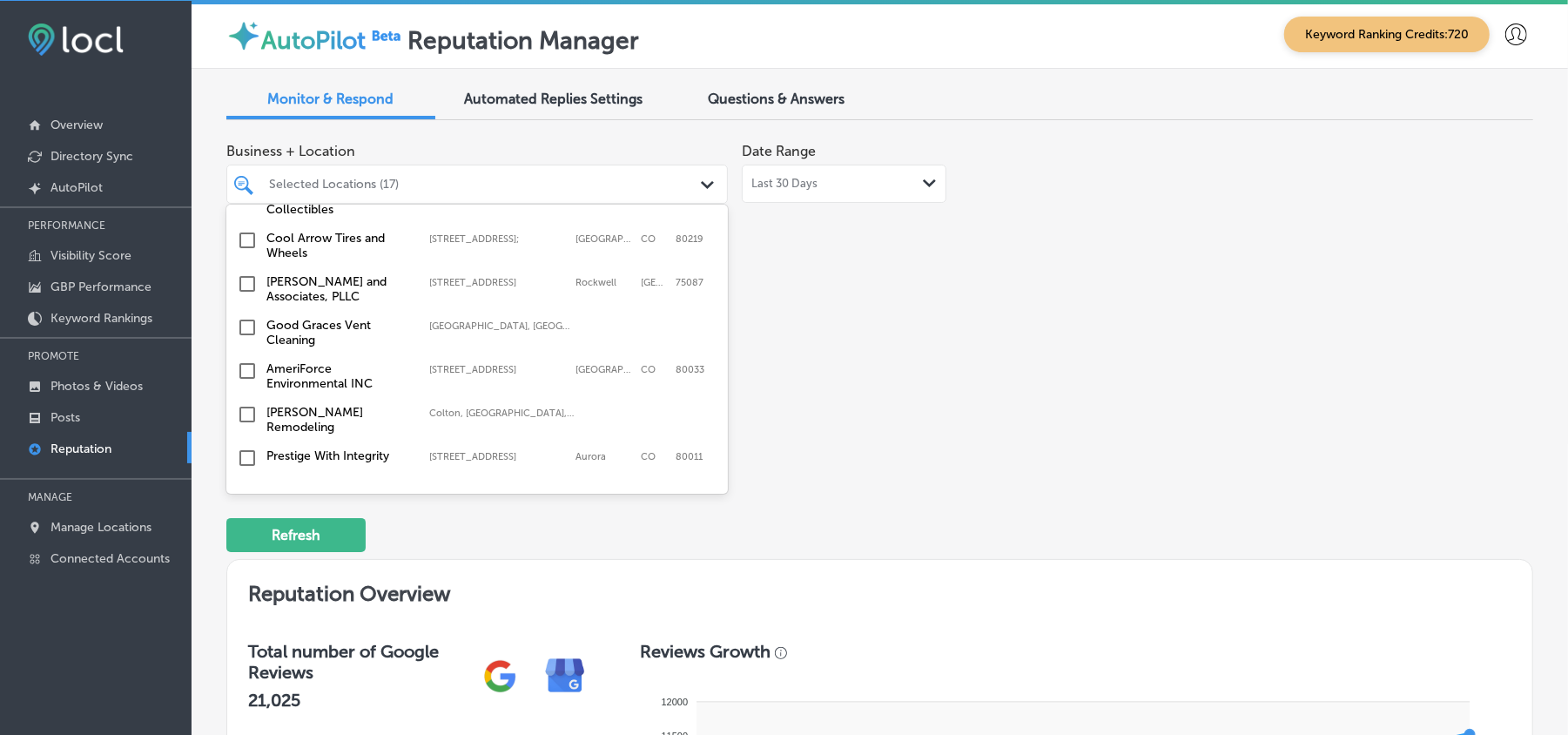
scroll to position [1780, 0]
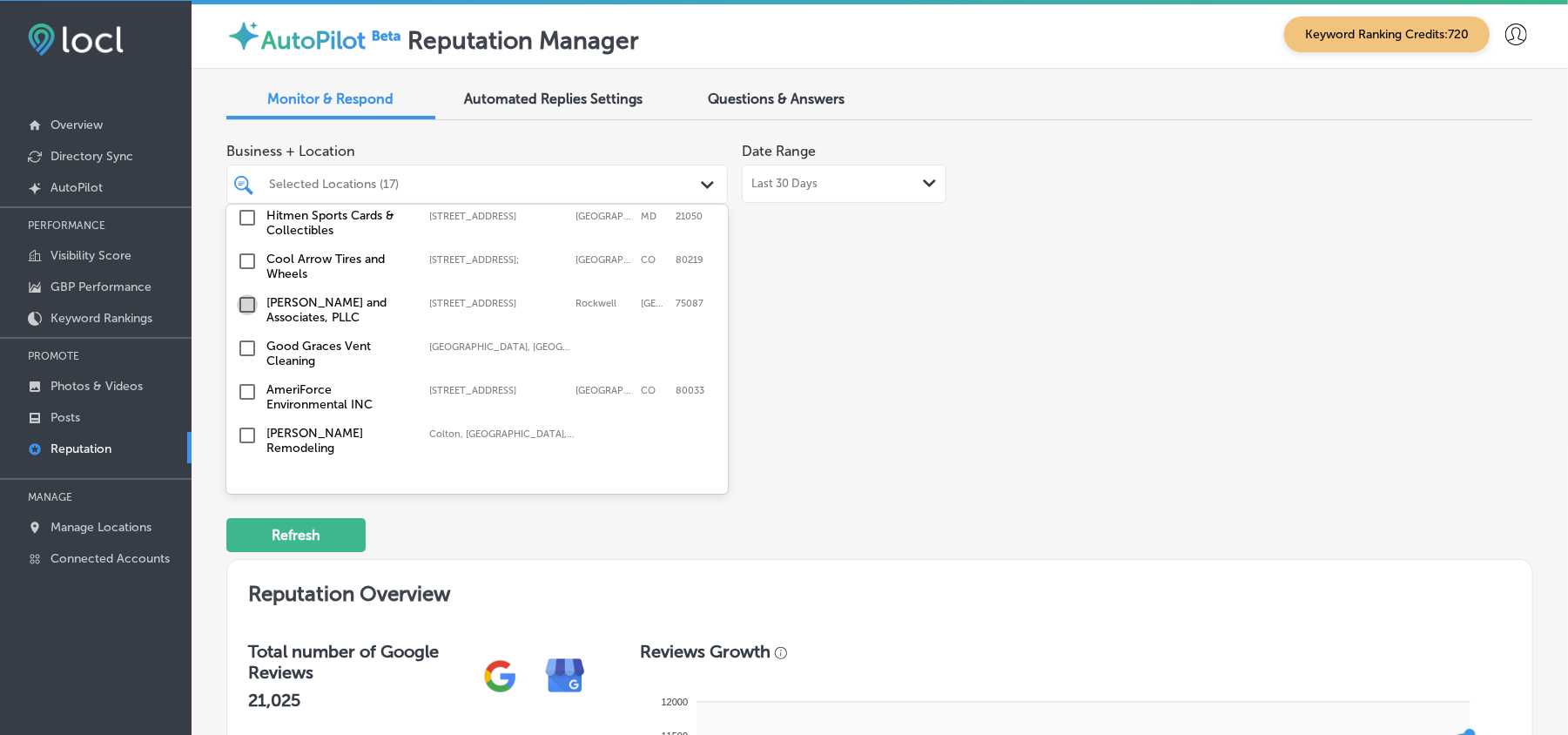
click at [241, 295] on input "checkbox" at bounding box center [247, 305] width 21 height 21
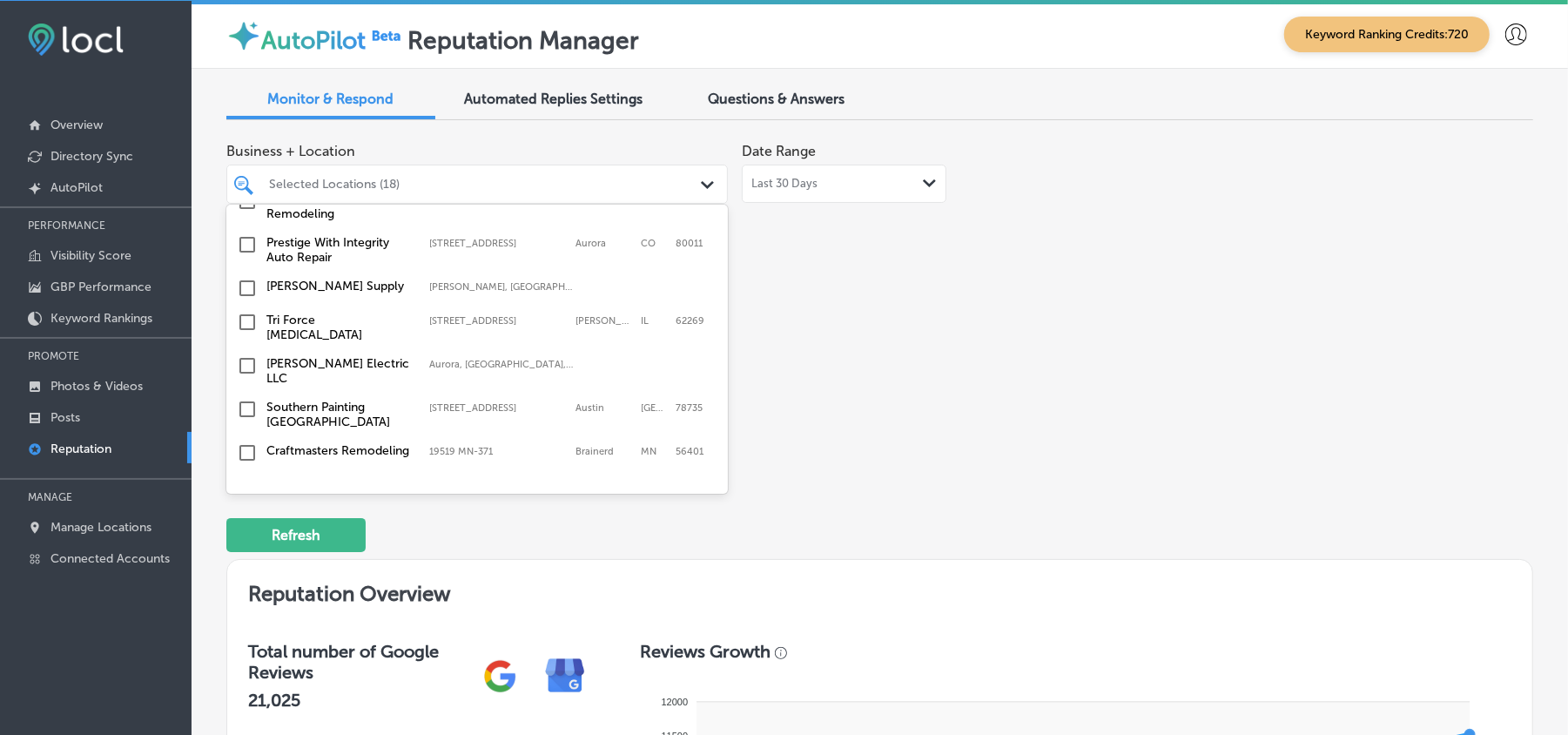
scroll to position [2010, 0]
click at [240, 314] on input "checkbox" at bounding box center [247, 324] width 21 height 21
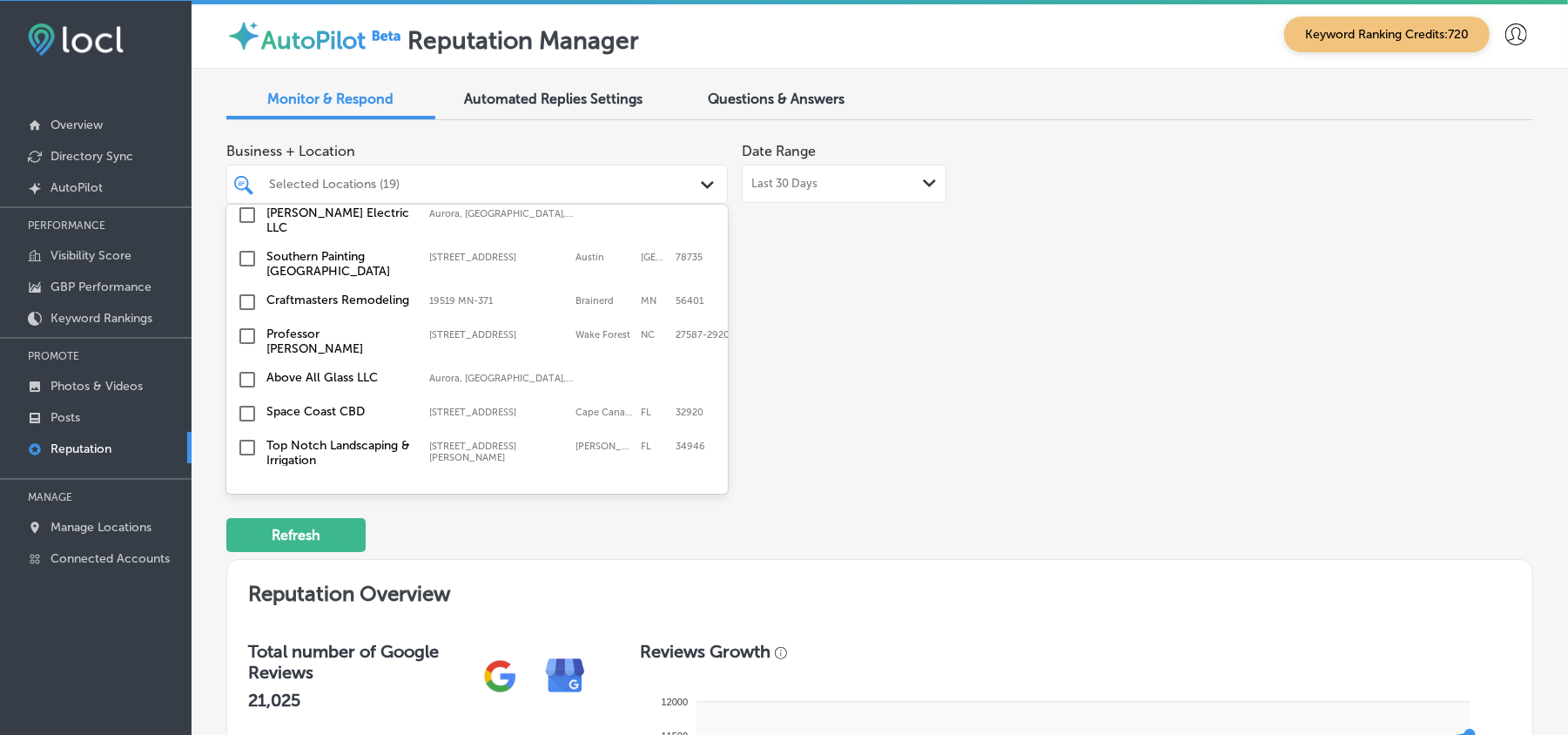
scroll to position [2167, 0]
click at [247, 289] on input "checkbox" at bounding box center [247, 299] width 21 height 21
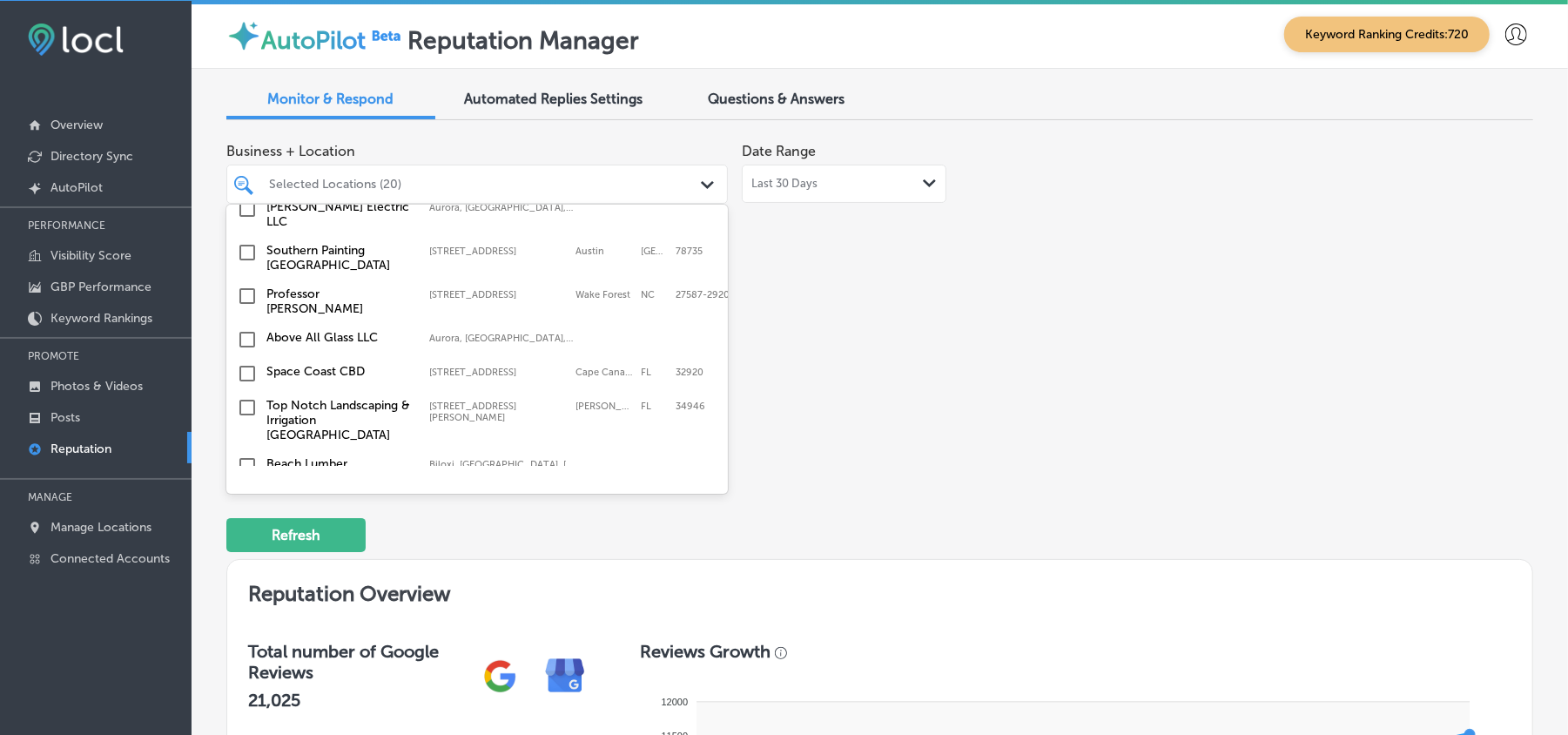
scroll to position [2205, 0]
click at [245, 284] on input "checkbox" at bounding box center [247, 295] width 21 height 21
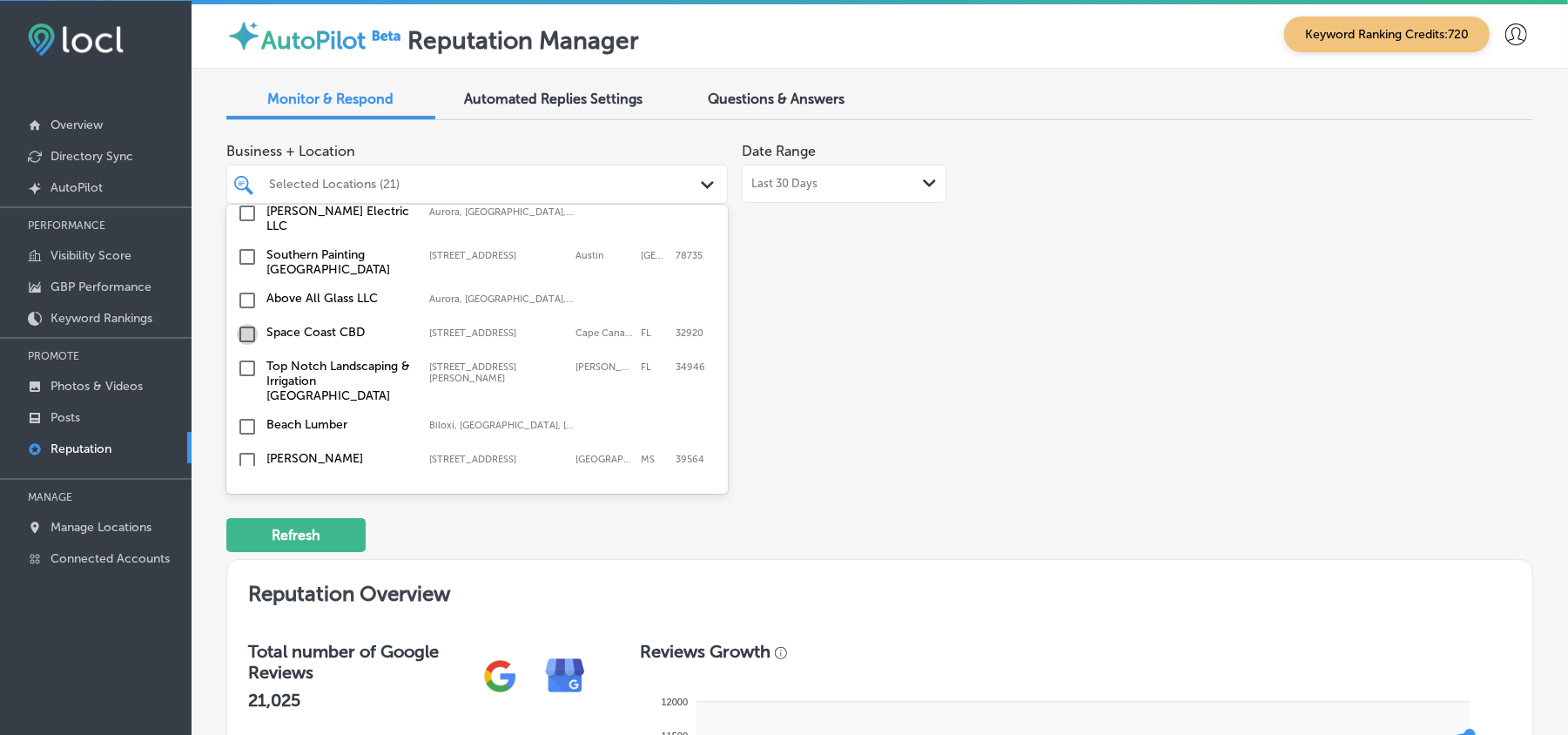
click at [244, 324] on input "checkbox" at bounding box center [247, 334] width 21 height 21
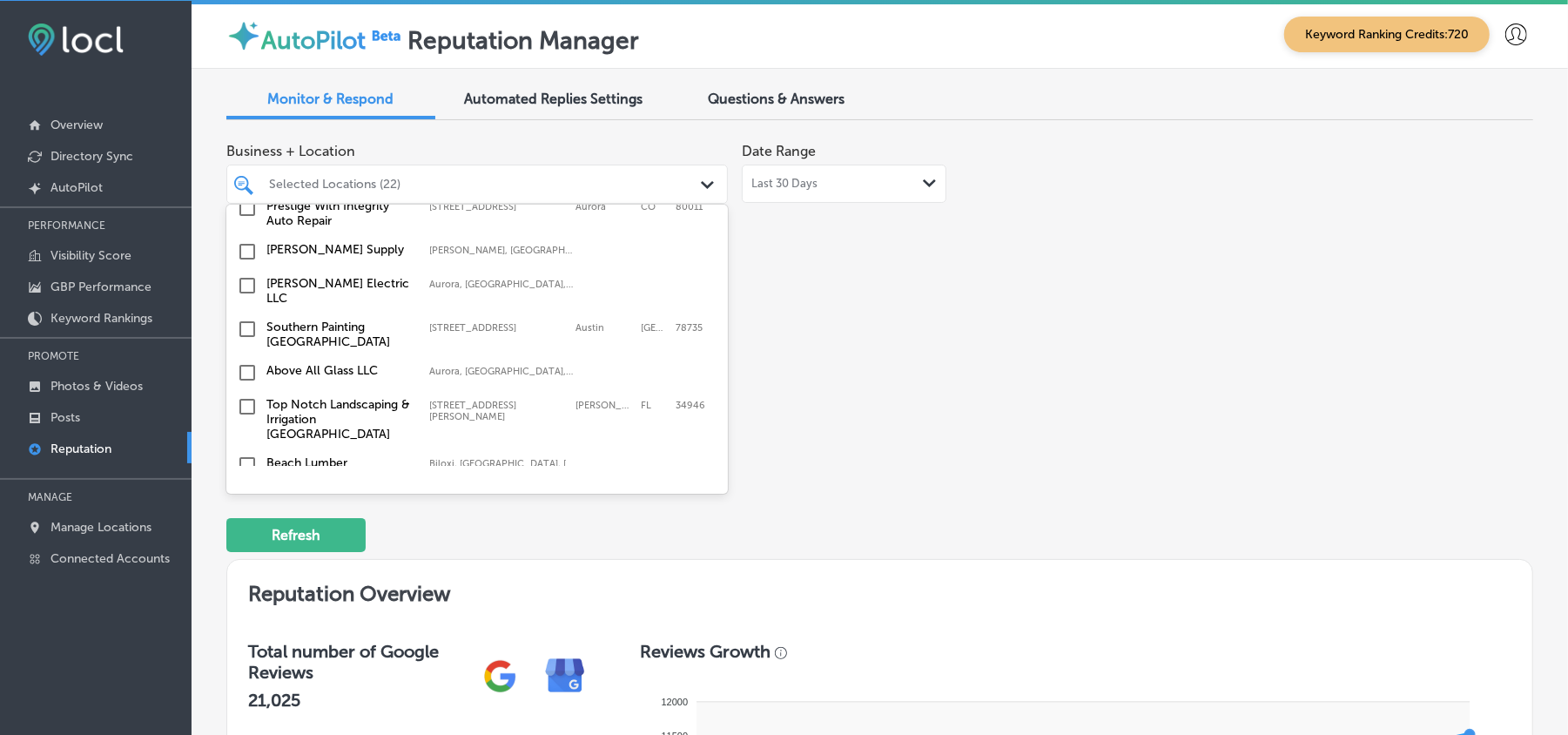
scroll to position [2283, 0]
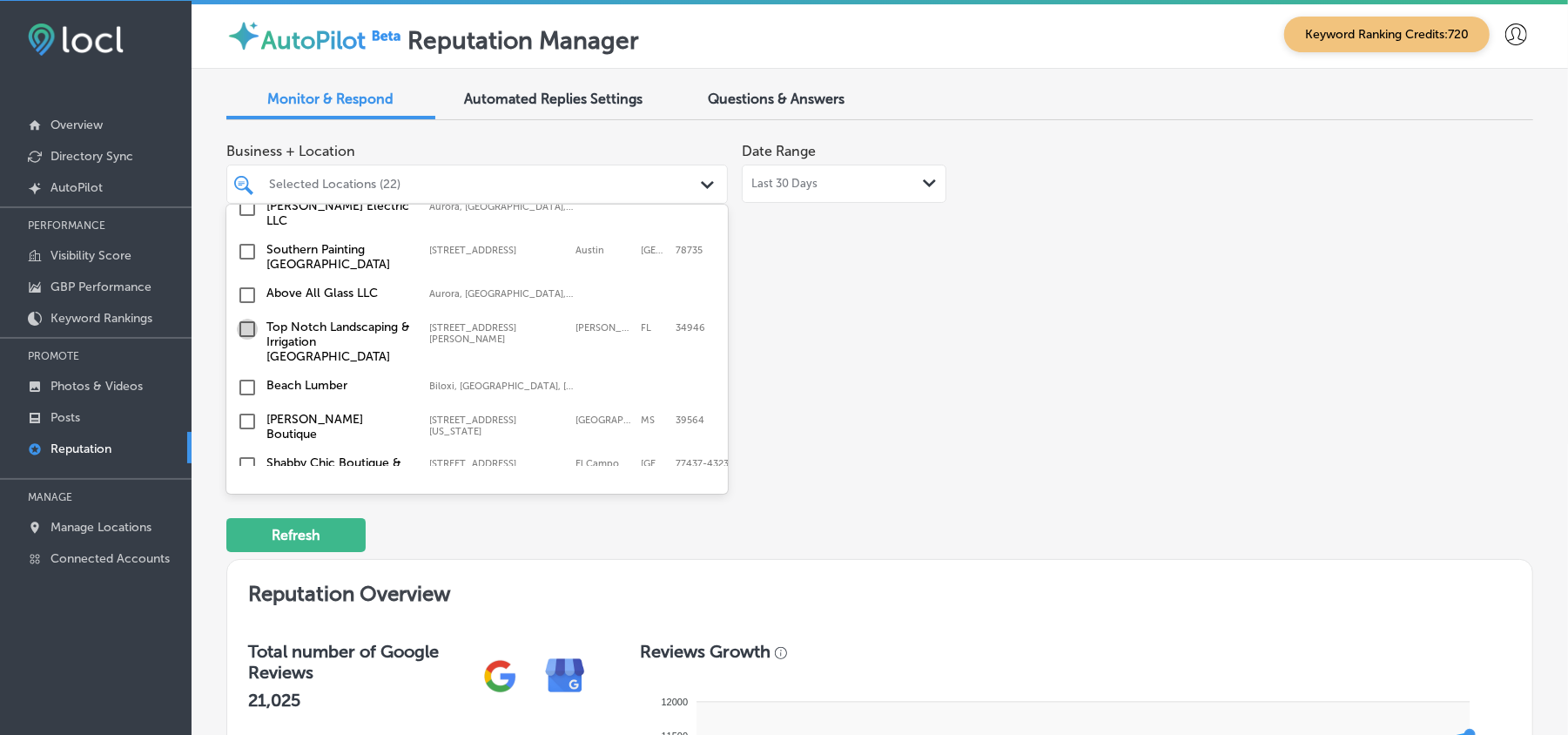
click at [242, 319] on input "checkbox" at bounding box center [247, 329] width 21 height 21
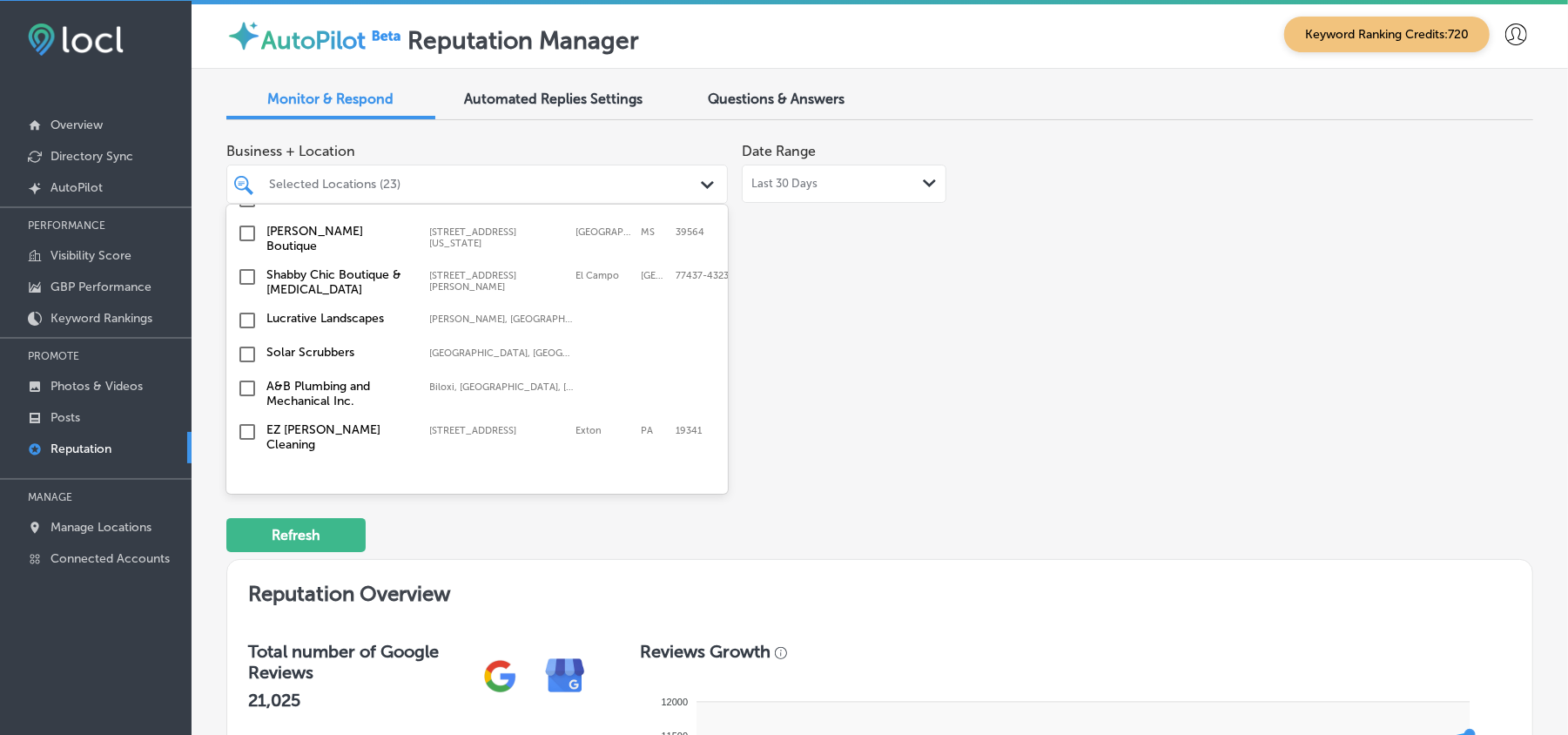
scroll to position [2475, 0]
click at [245, 372] on input "checkbox" at bounding box center [247, 382] width 21 height 21
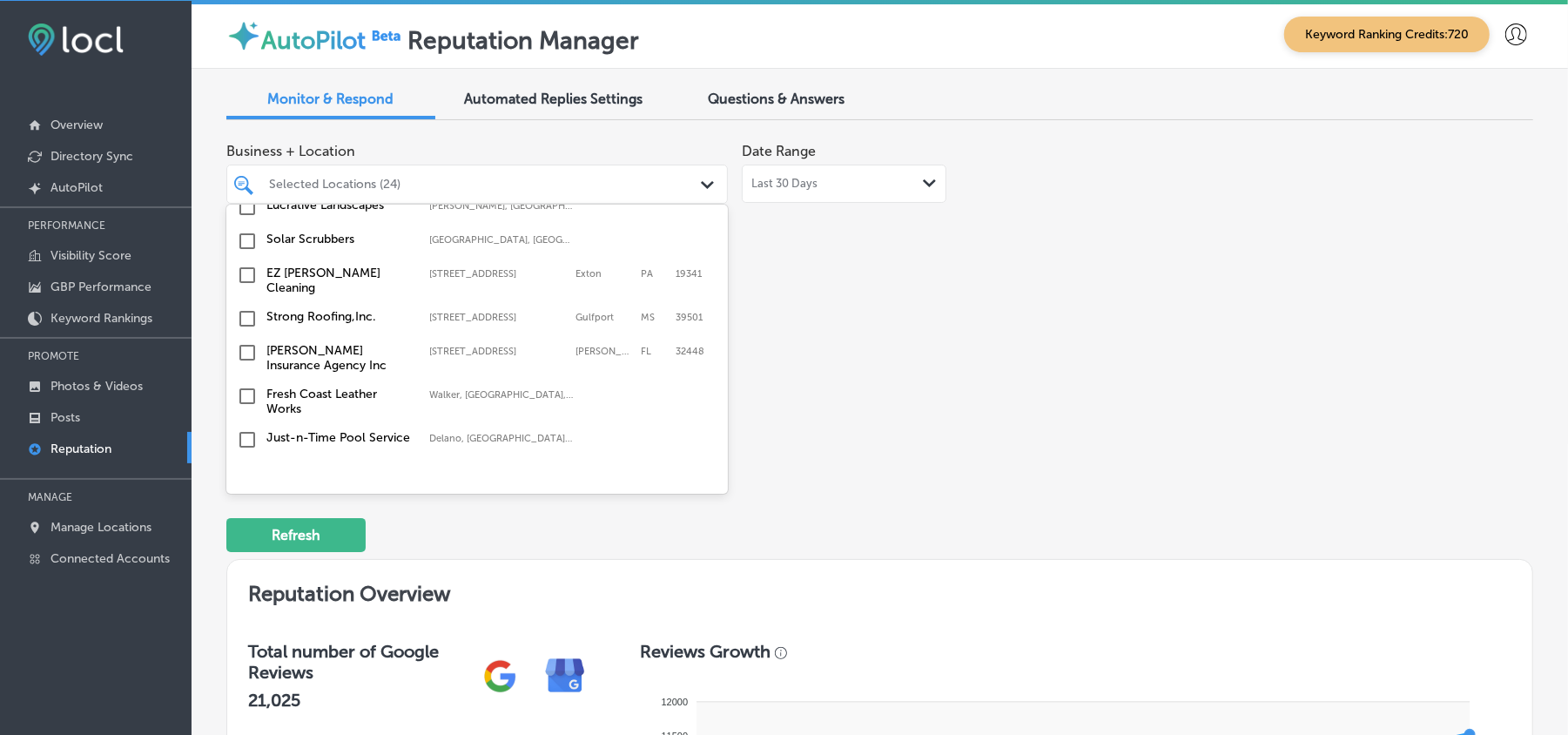
scroll to position [2630, 0]
click at [248, 425] on input "checkbox" at bounding box center [247, 436] width 21 height 21
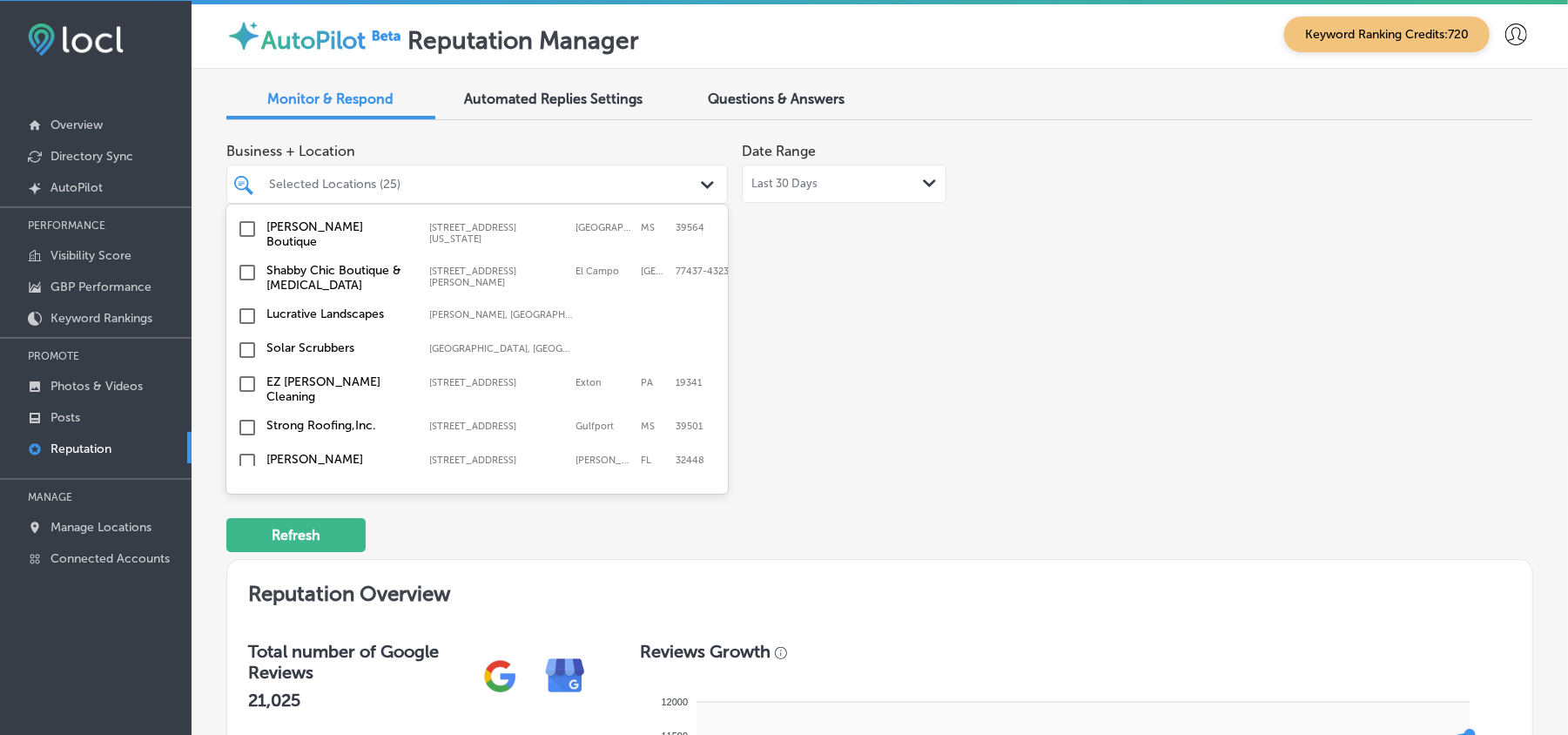
scroll to position [2591, 0]
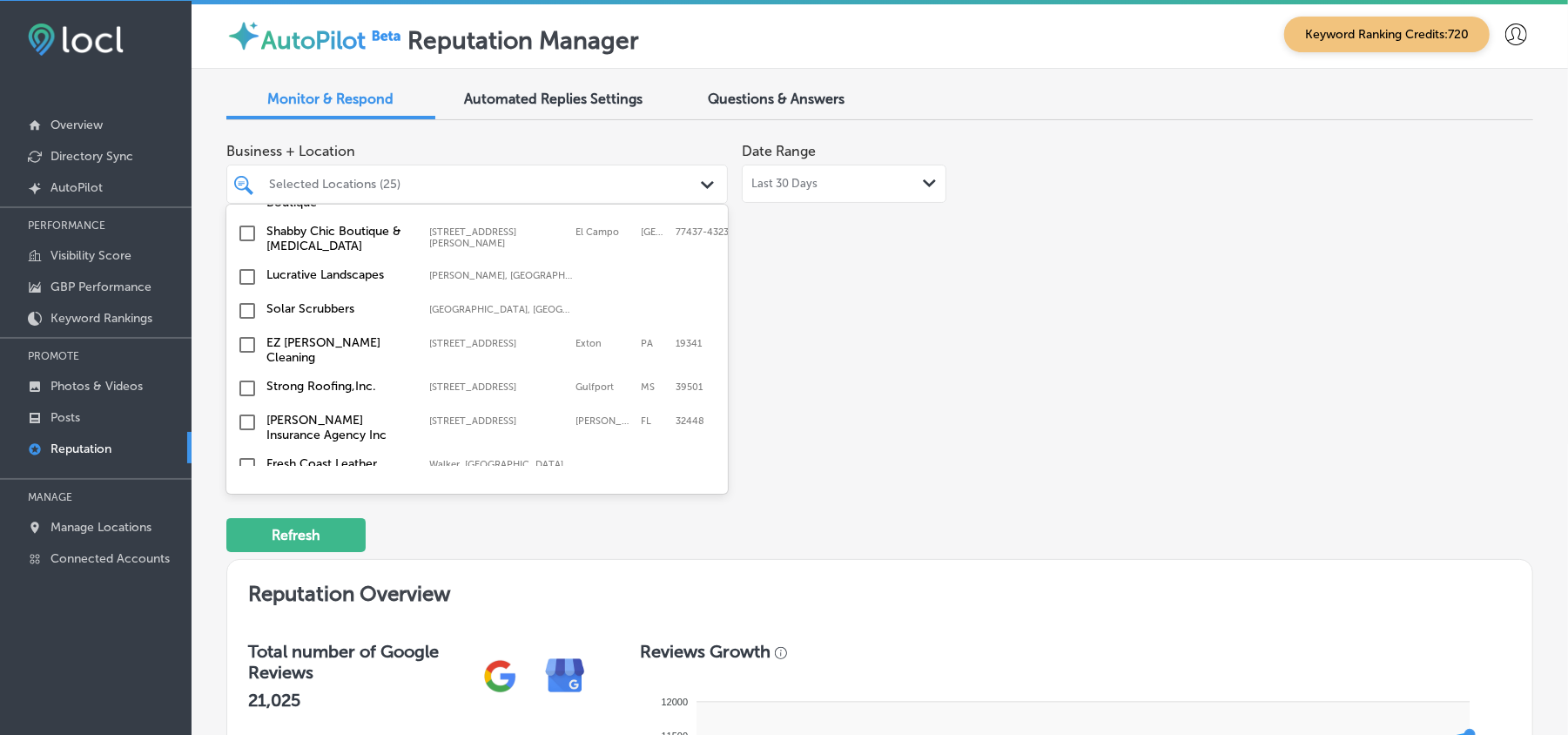
click at [242, 334] on input "checkbox" at bounding box center [247, 344] width 21 height 21
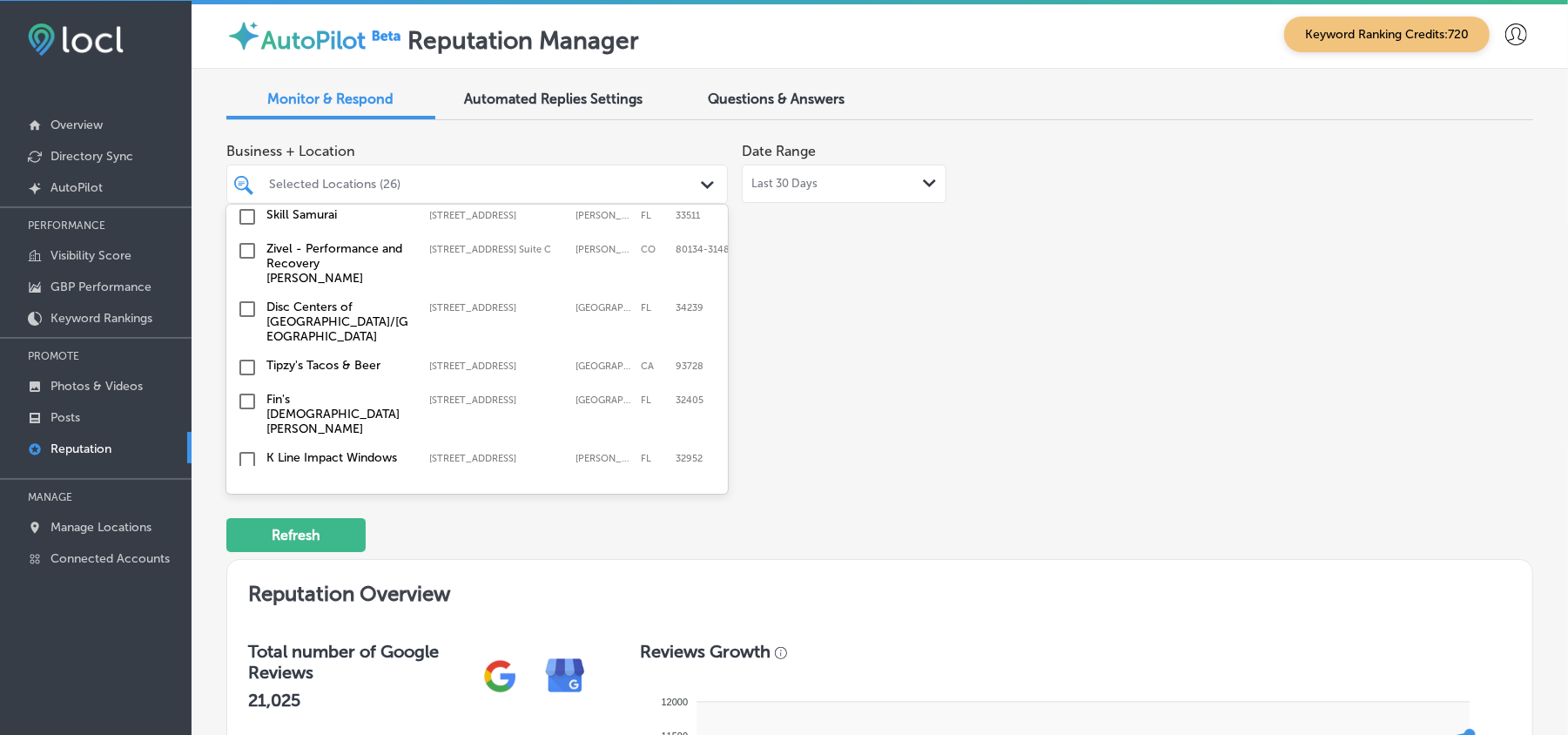
scroll to position [3017, 0]
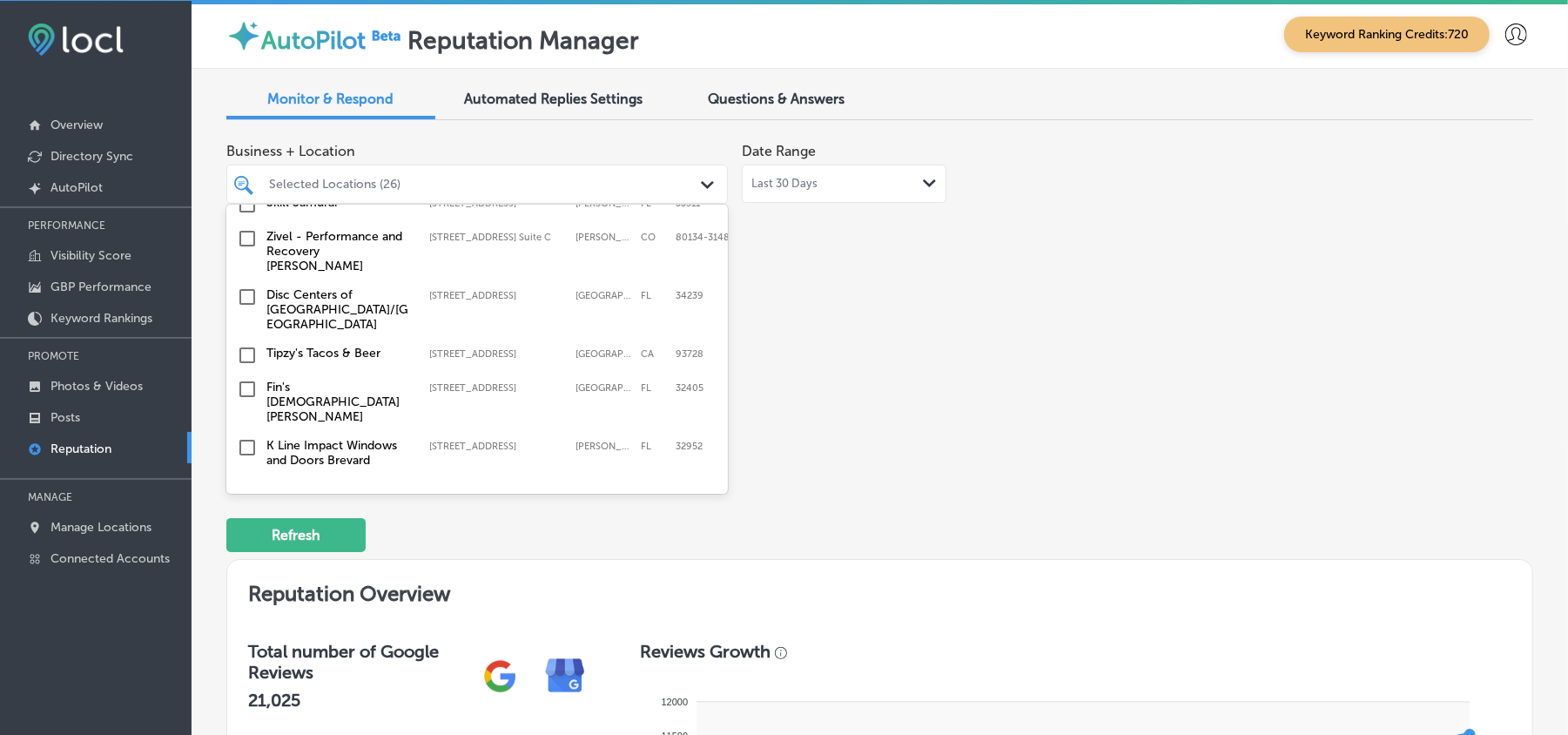
click at [251, 345] on input "checkbox" at bounding box center [247, 355] width 21 height 21
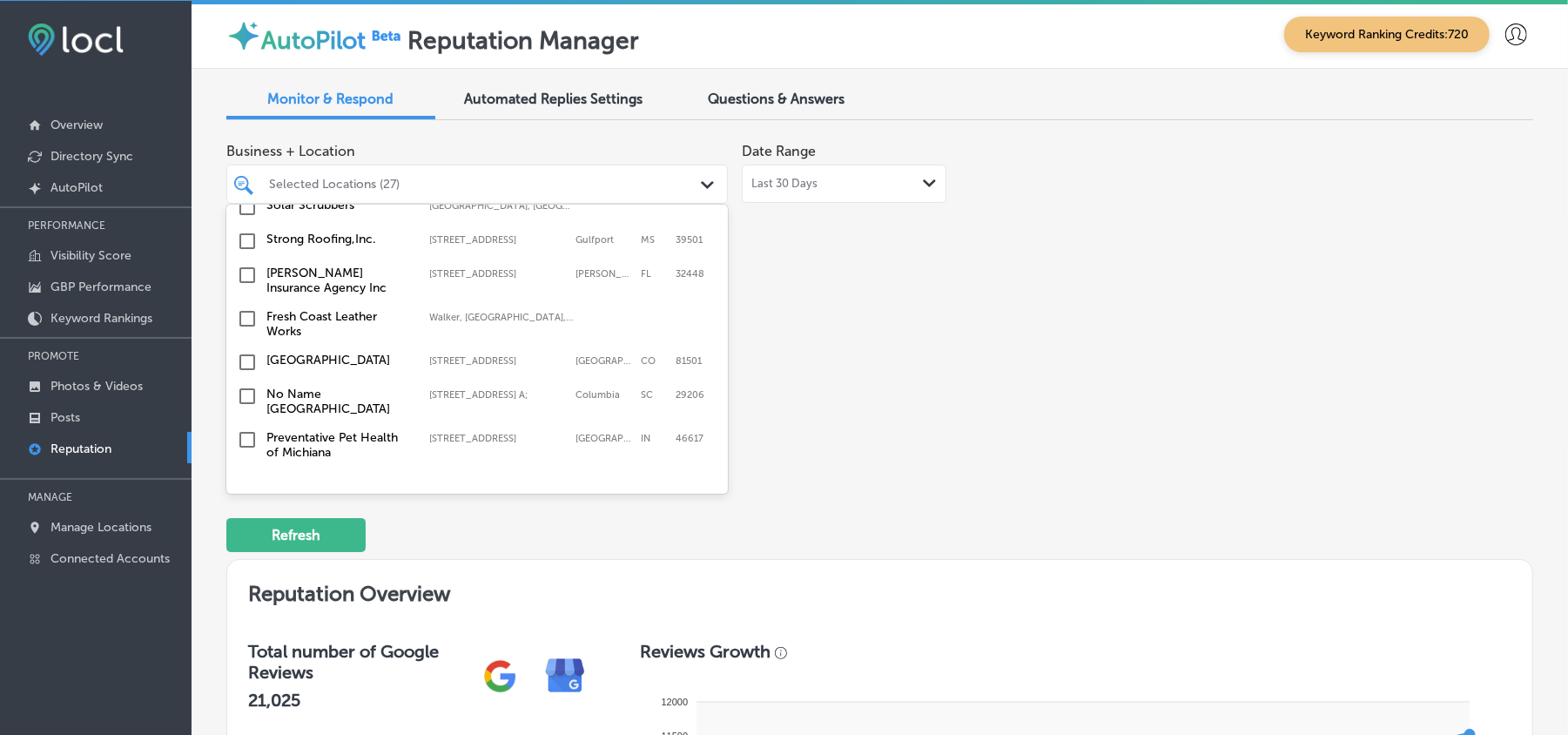
scroll to position [2824, 0]
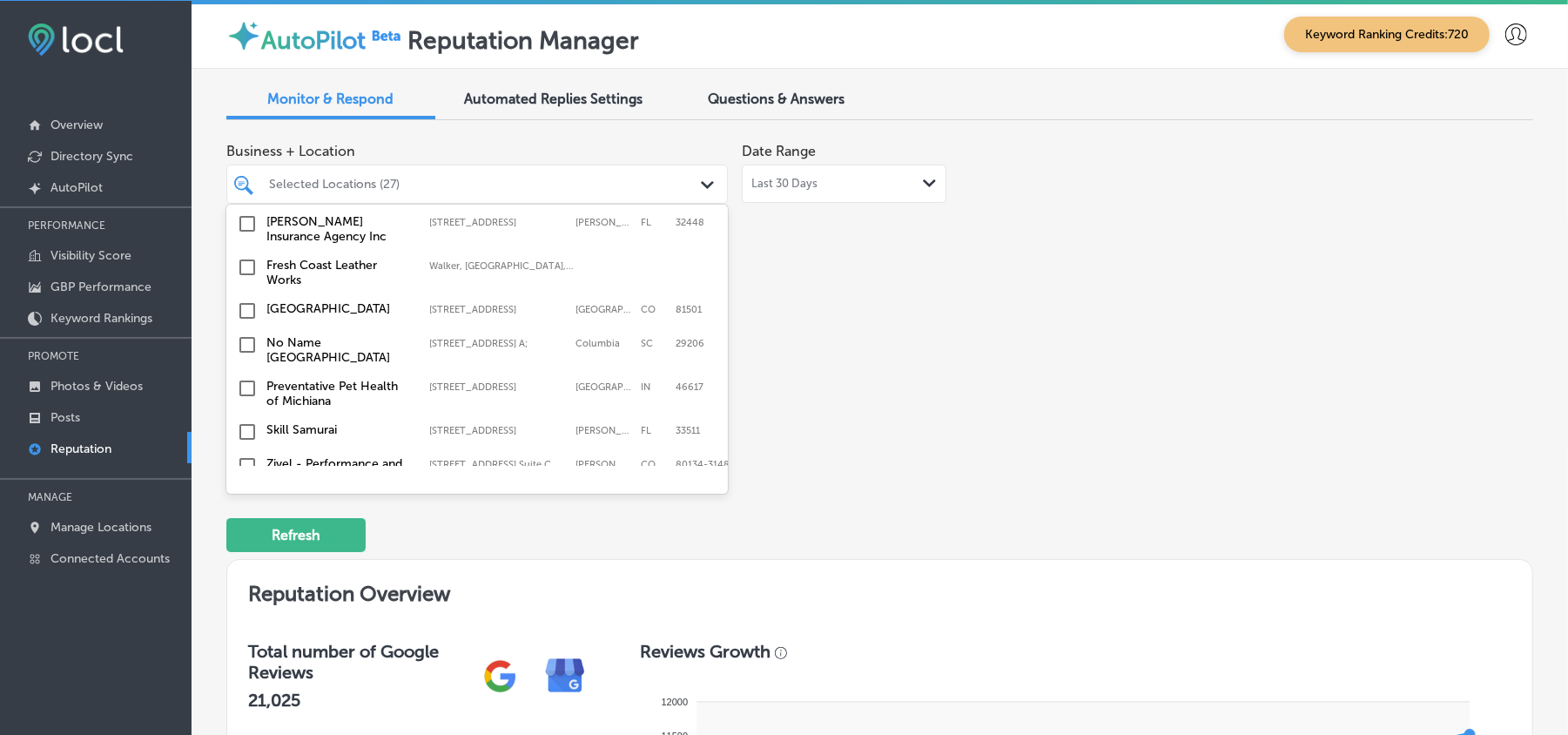
click at [248, 300] on input "checkbox" at bounding box center [247, 310] width 21 height 21
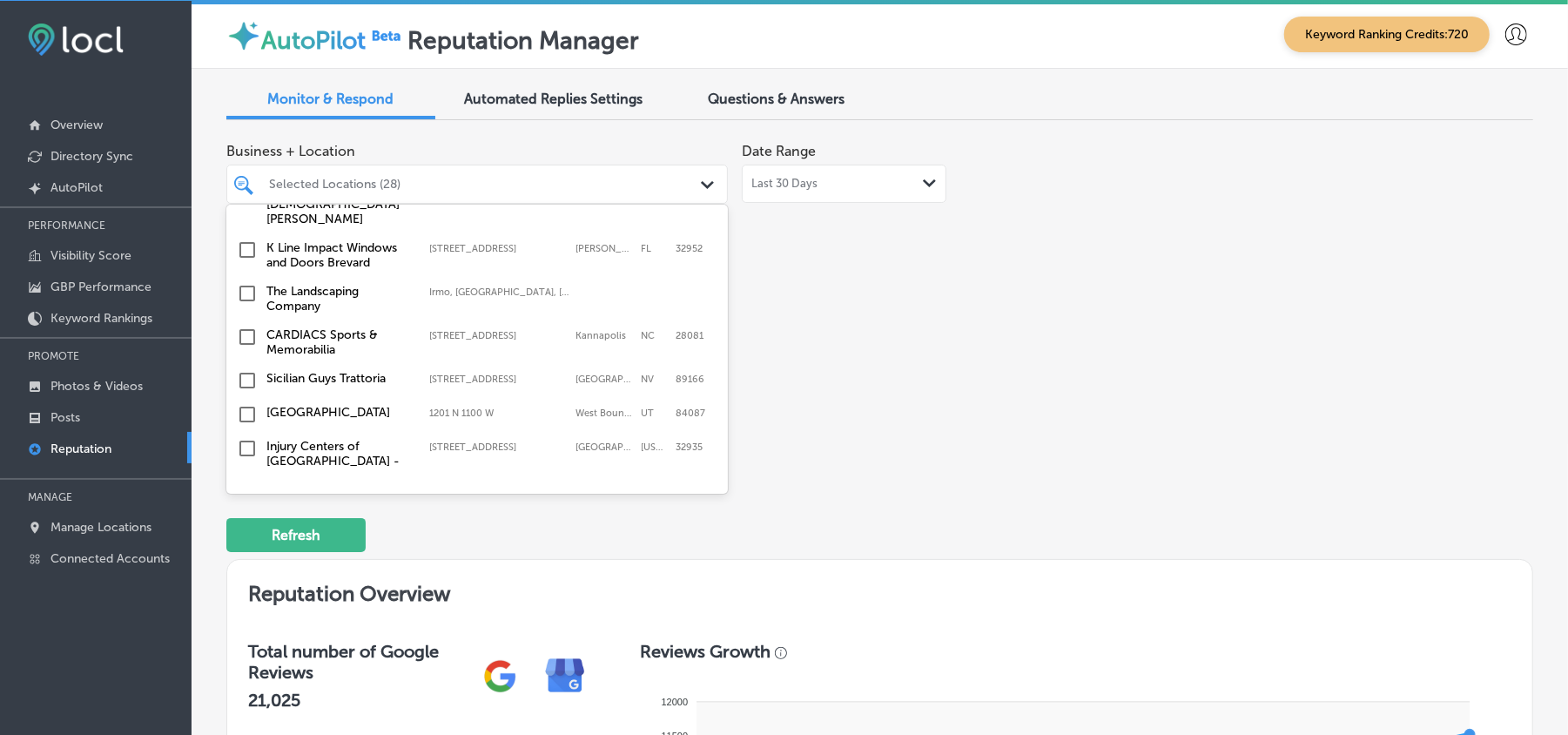
scroll to position [5406, 0]
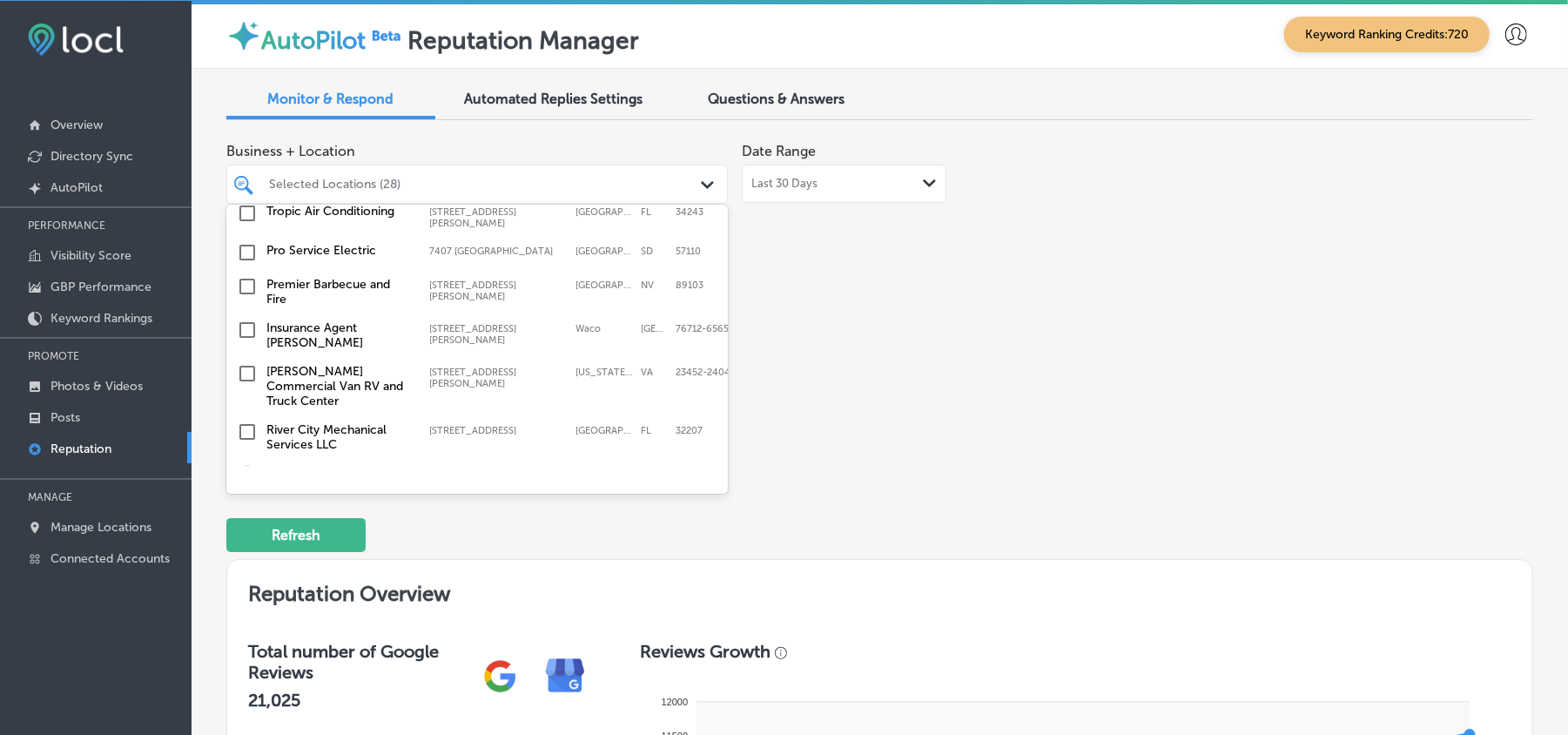
click at [249, 465] on input "checkbox" at bounding box center [247, 475] width 21 height 21
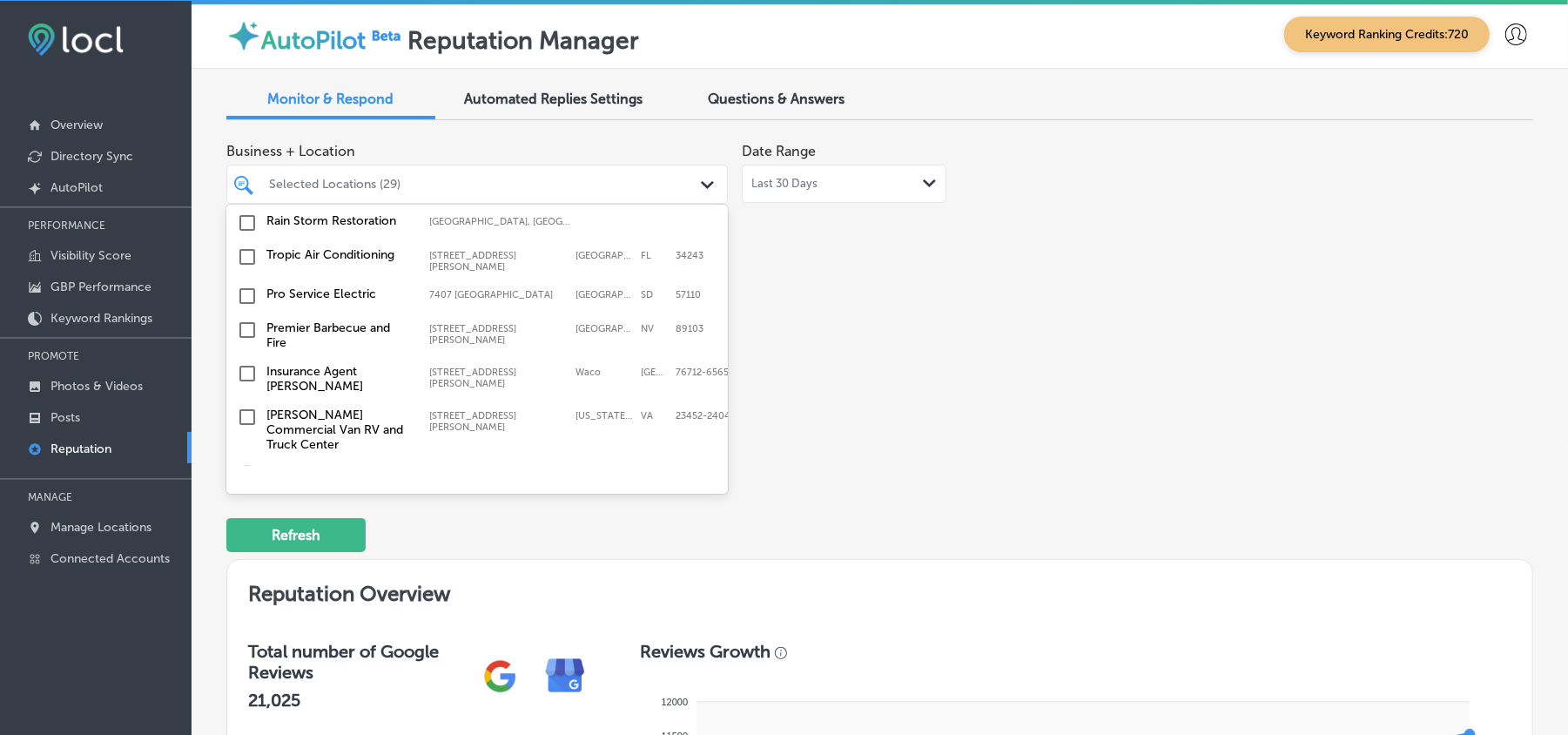
click at [251, 465] on input "checkbox" at bounding box center [247, 475] width 21 height 21
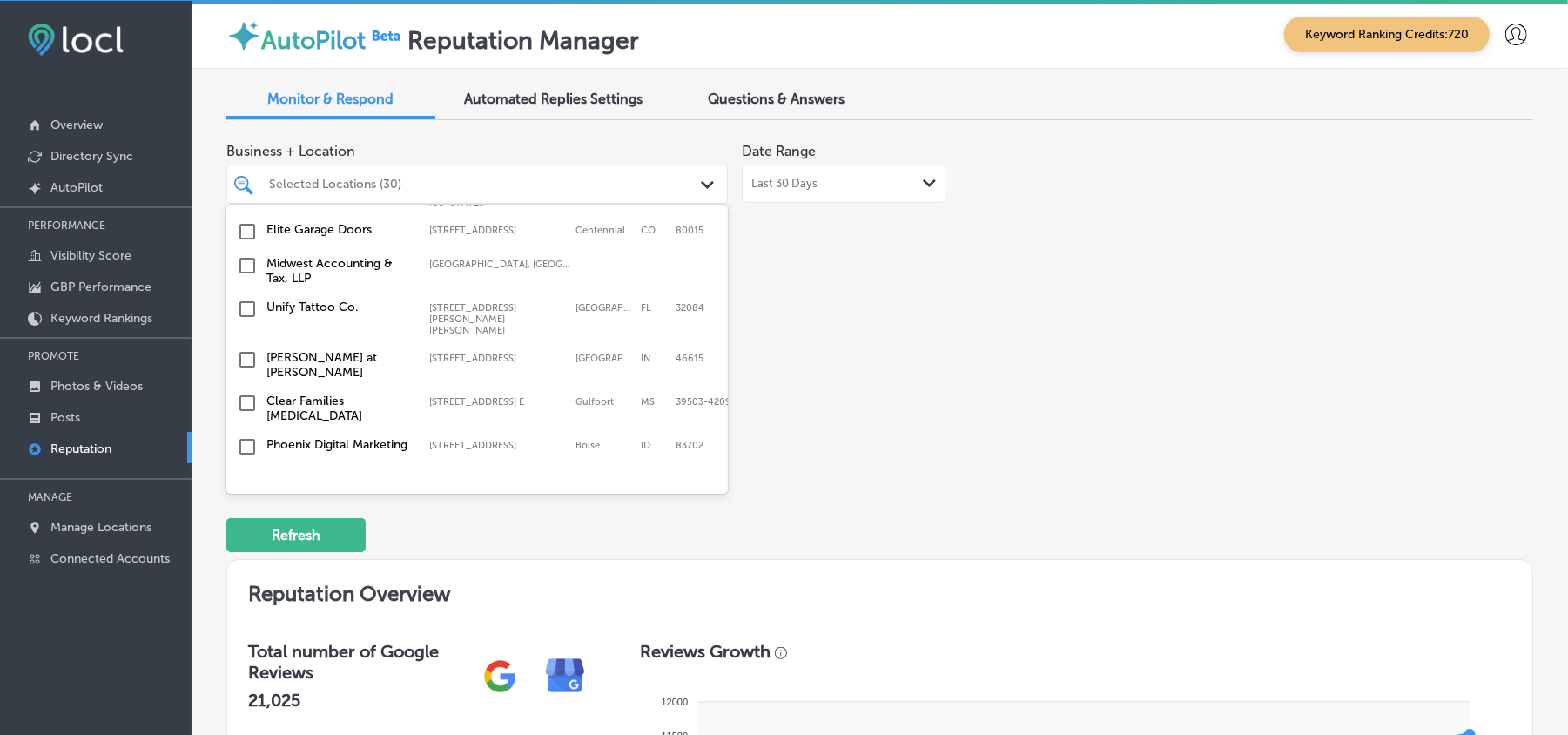
scroll to position [5136, 0]
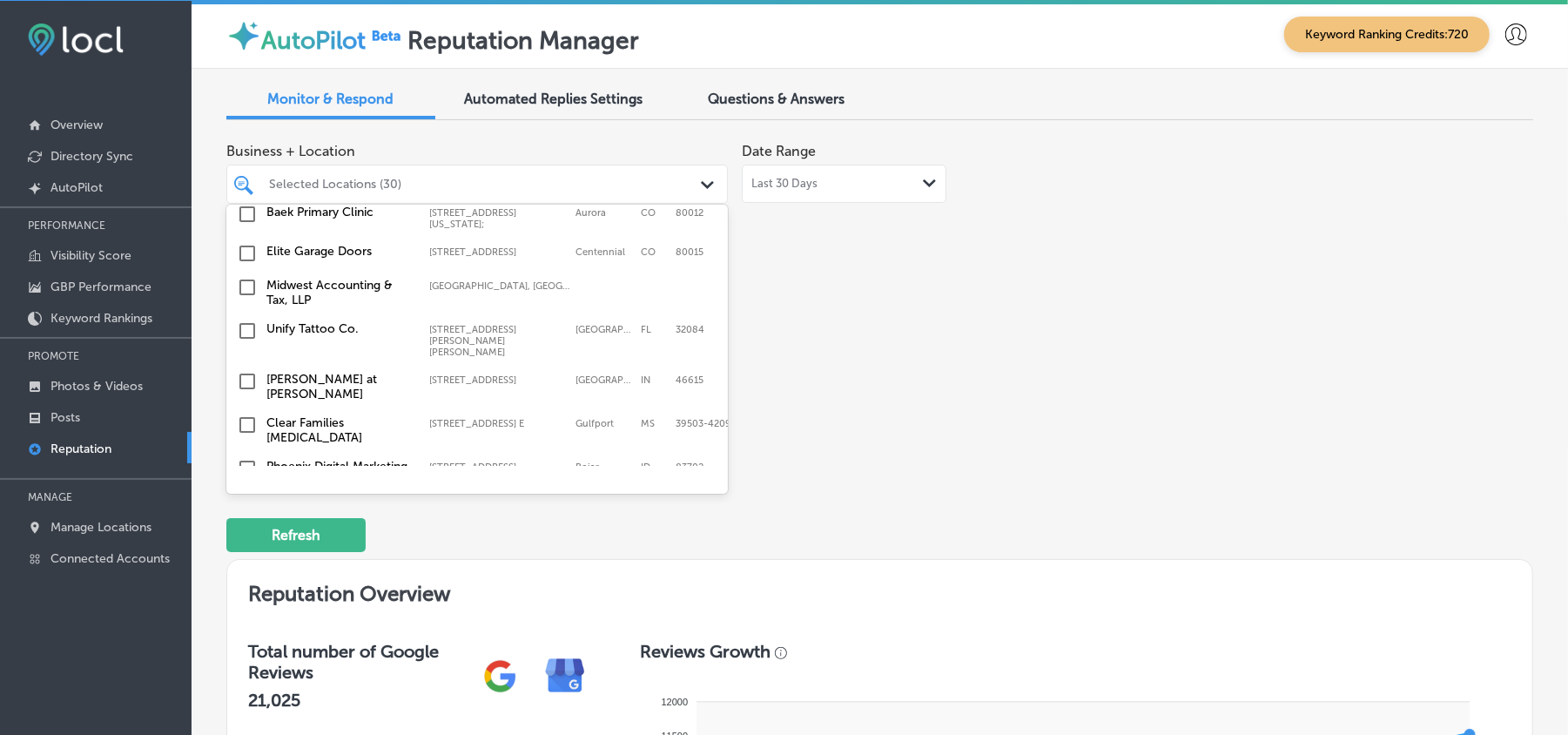
click at [248, 492] on input "checkbox" at bounding box center [247, 502] width 21 height 21
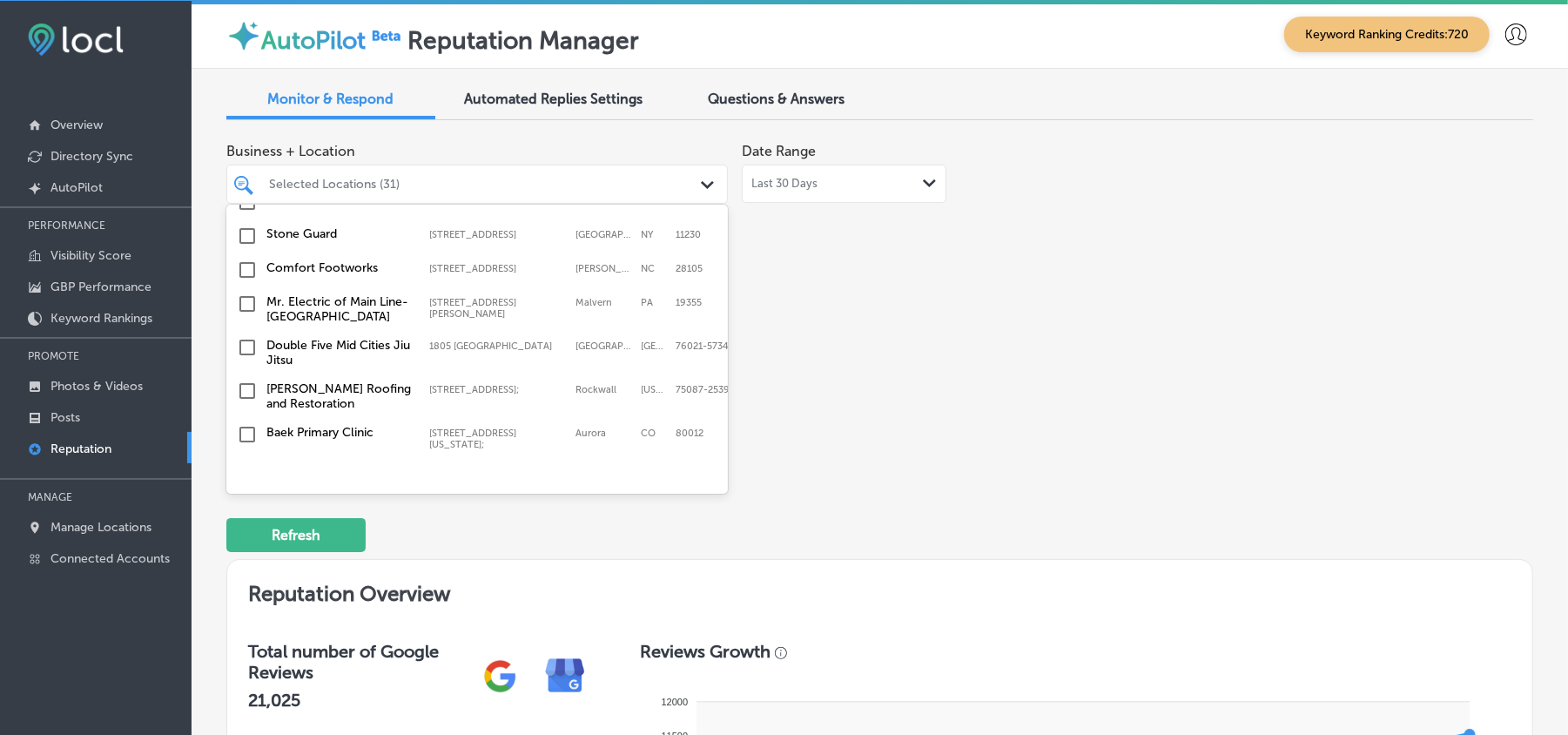
scroll to position [4941, 0]
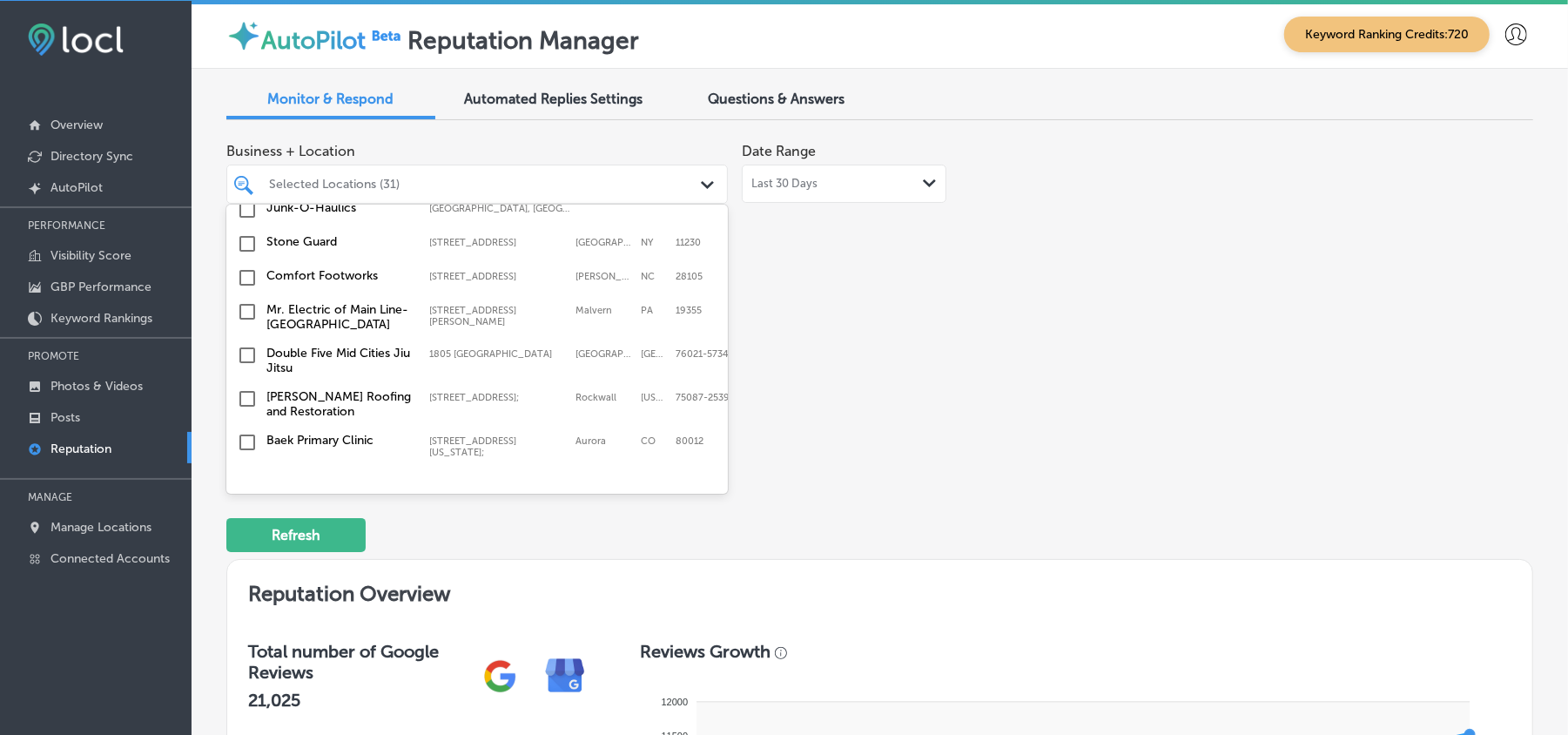
click at [244, 471] on input "checkbox" at bounding box center [247, 482] width 21 height 21
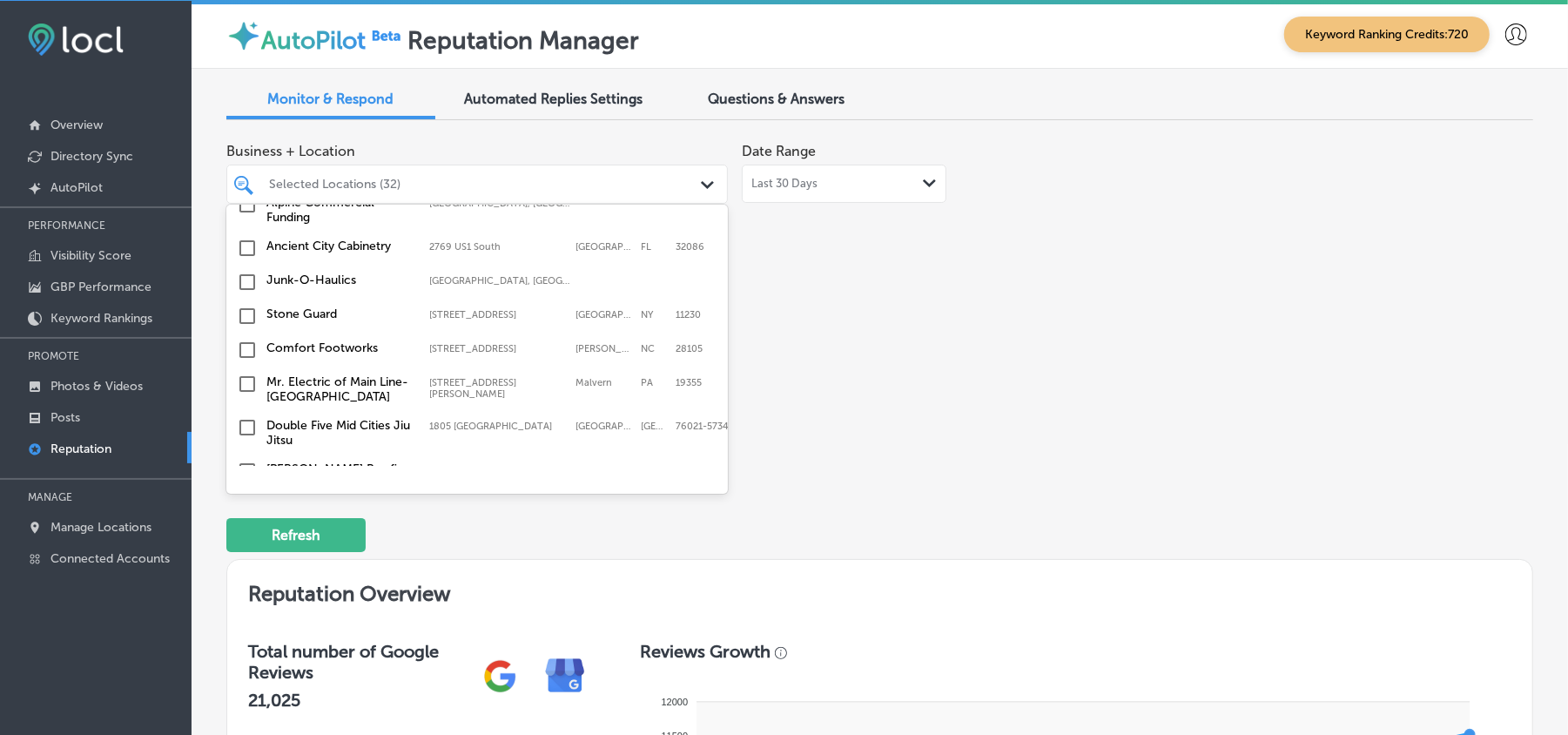
click at [248, 504] on input "checkbox" at bounding box center [247, 514] width 21 height 21
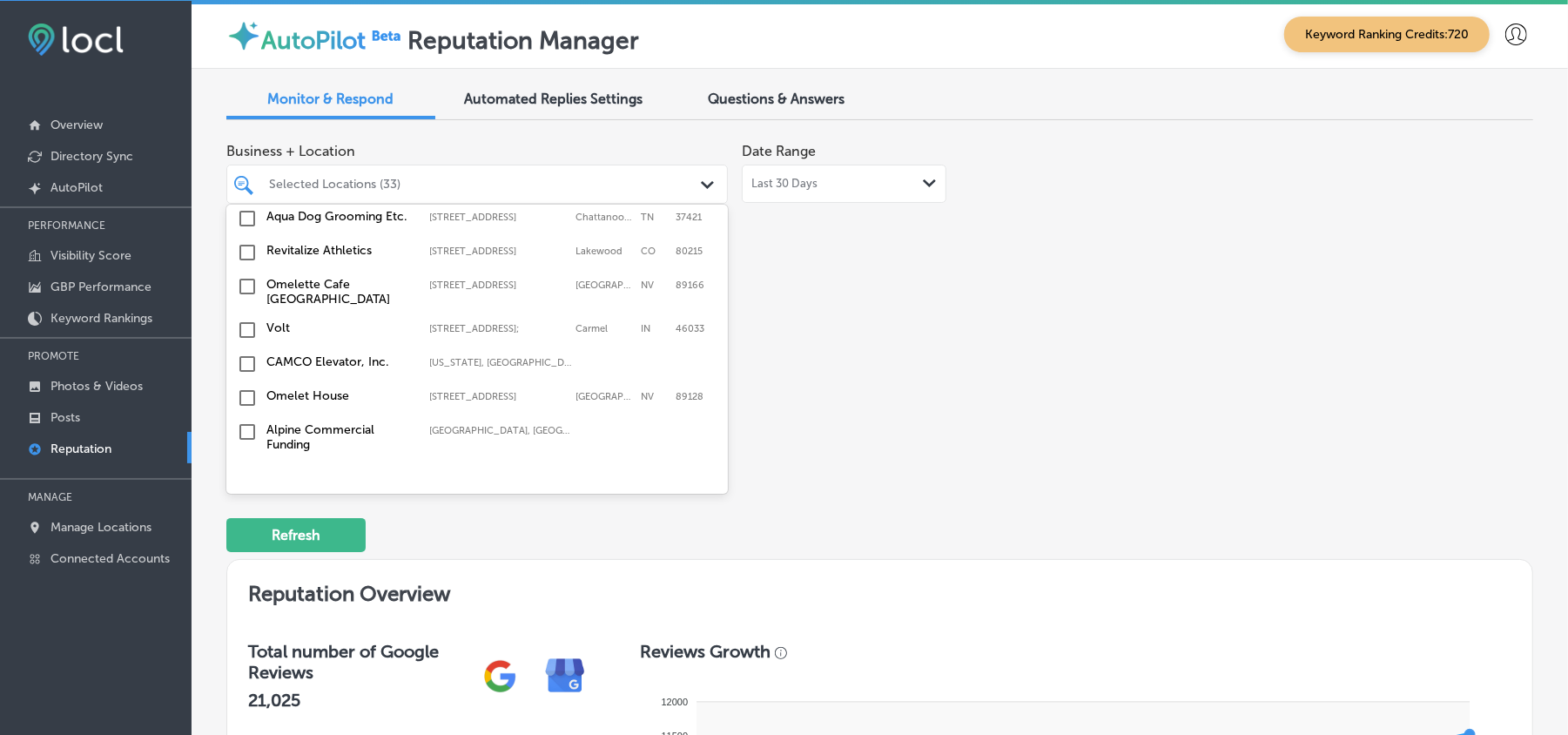
scroll to position [4709, 0]
click at [247, 505] on input "checkbox" at bounding box center [247, 515] width 21 height 21
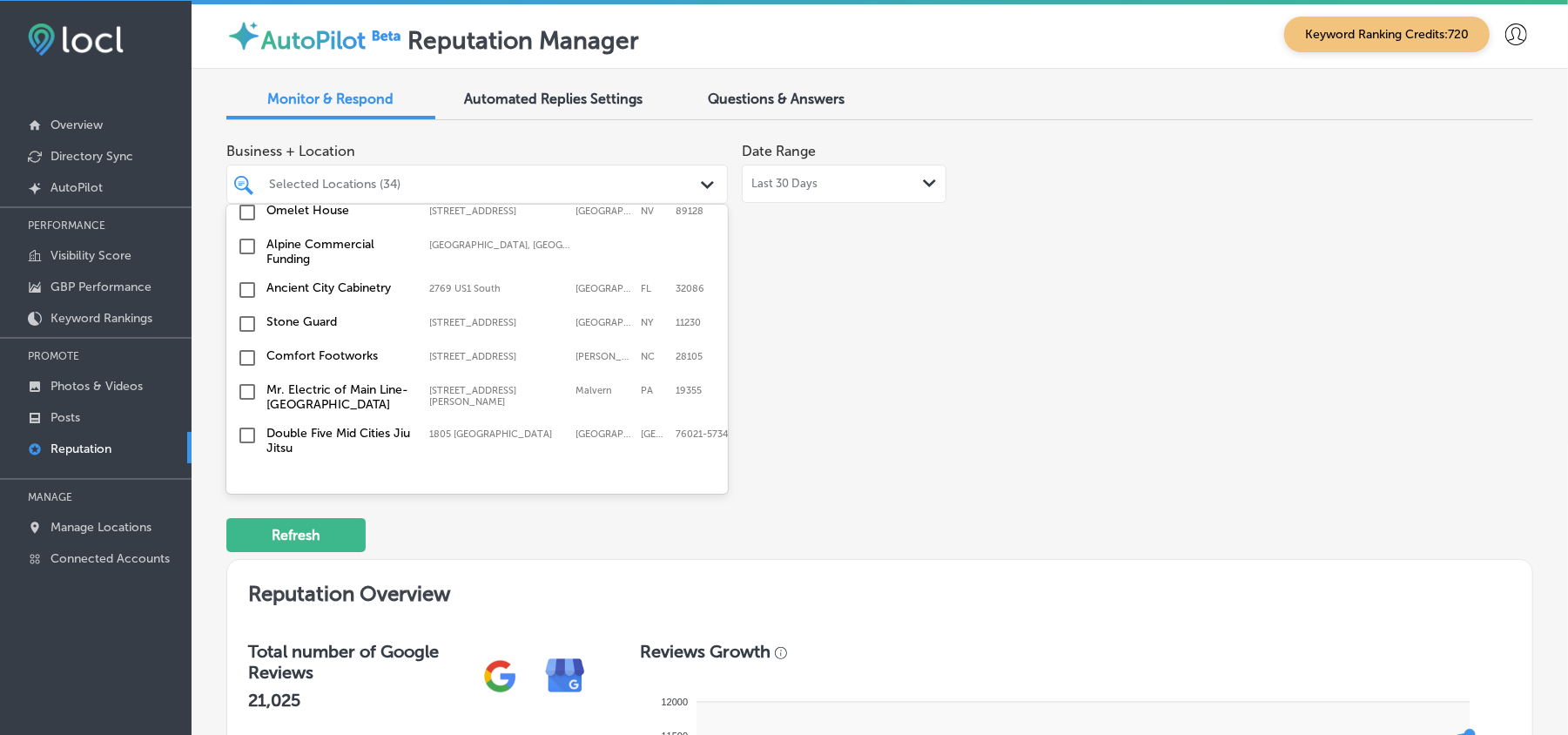
scroll to position [4864, 0]
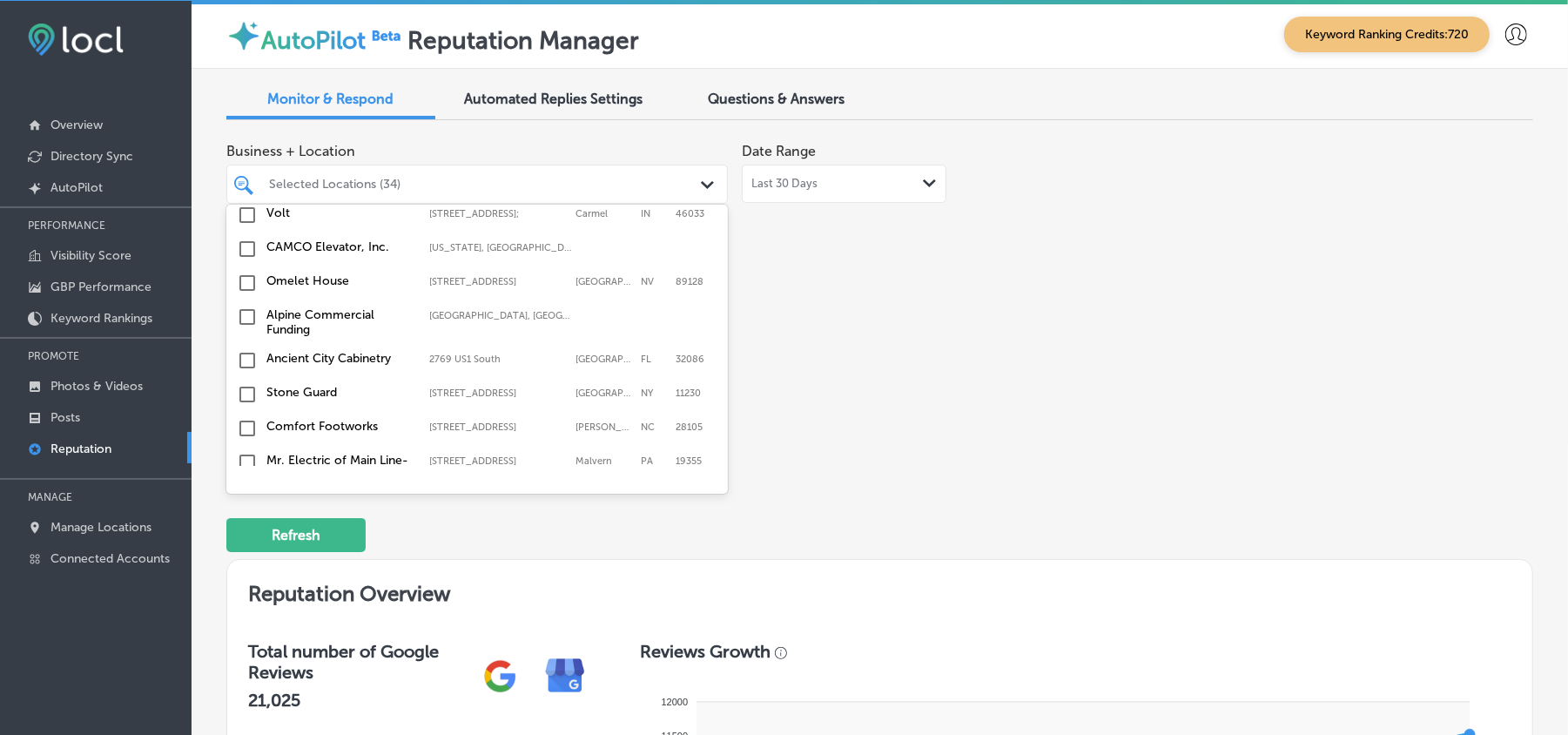
click at [248, 496] on input "checkbox" at bounding box center [247, 506] width 21 height 21
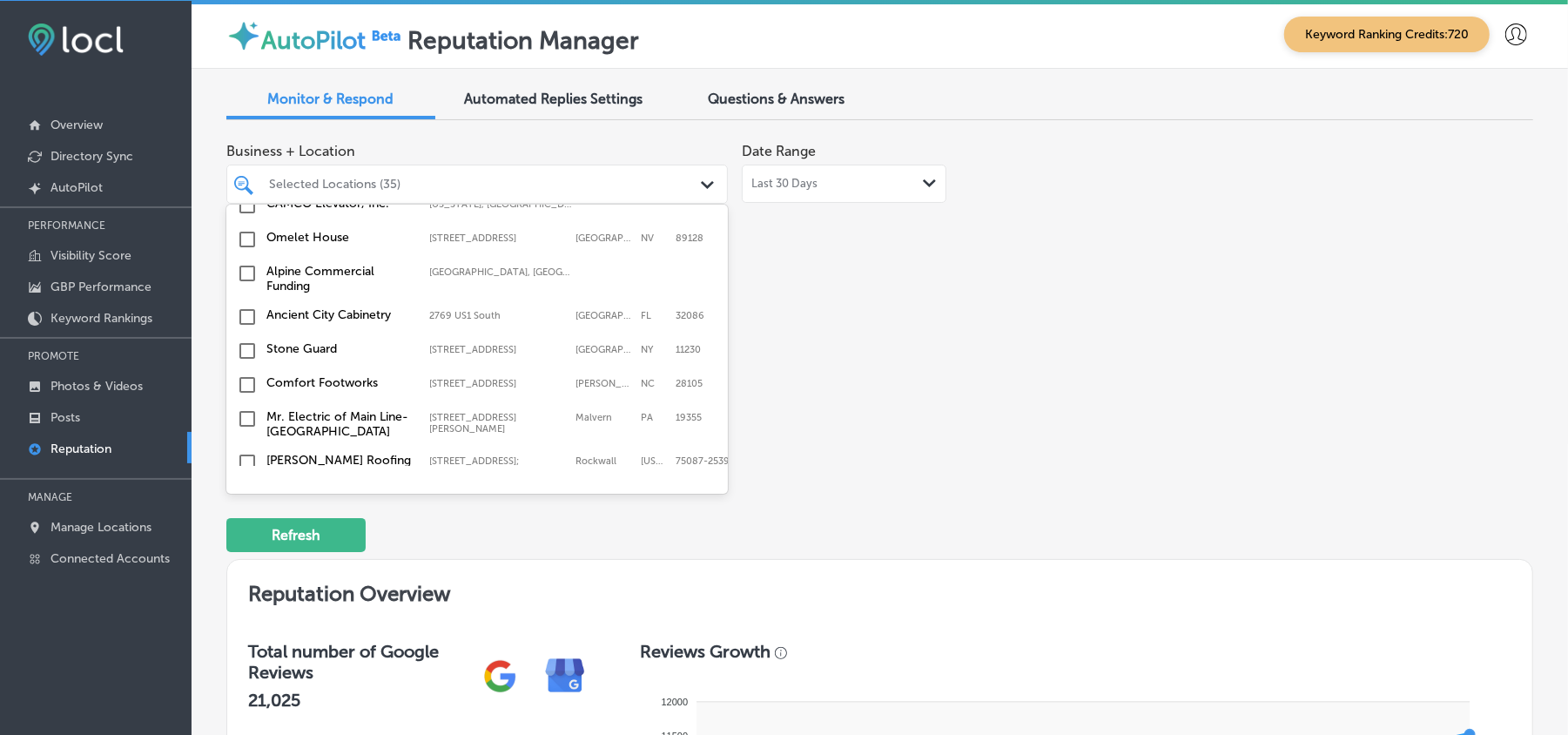
scroll to position [4851, 0]
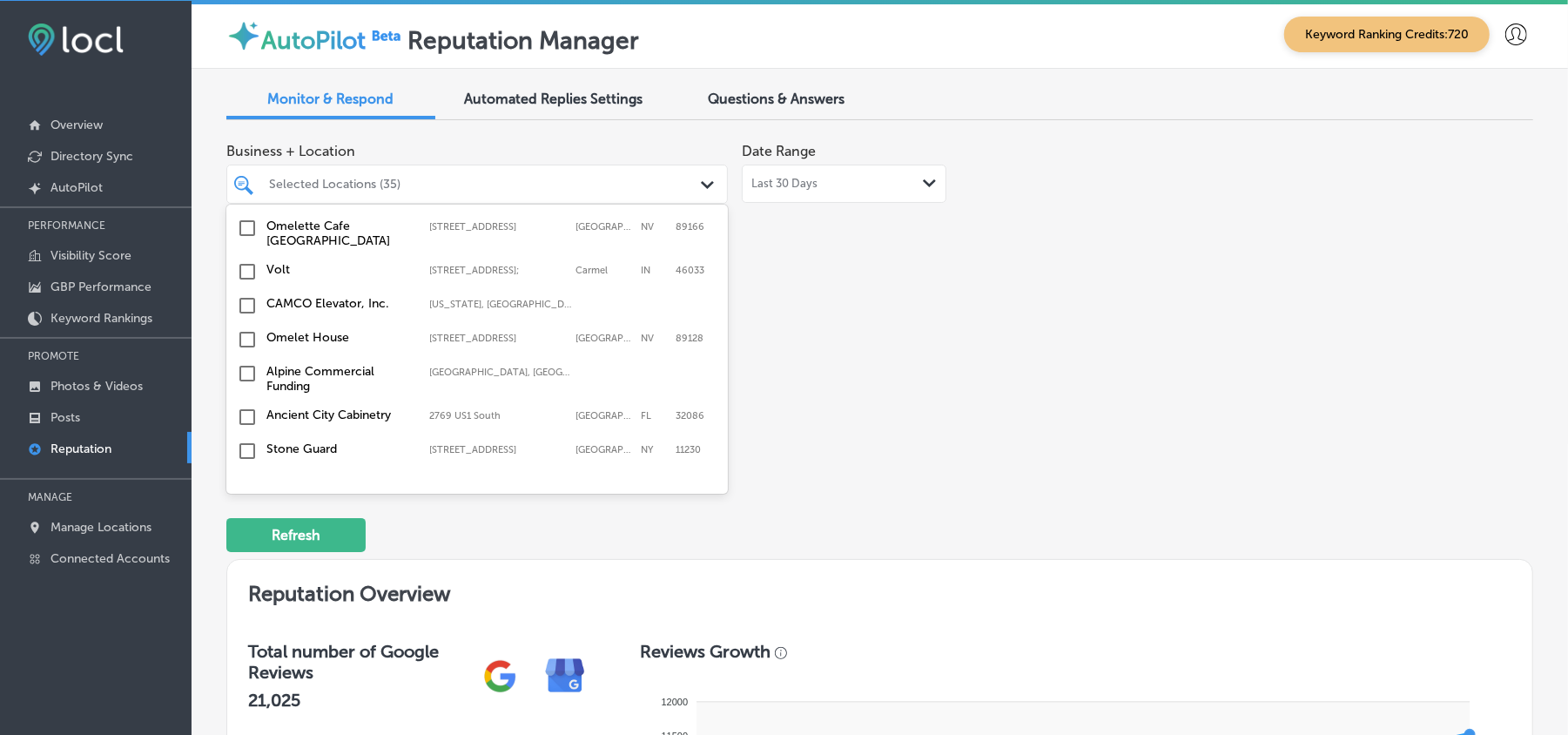
click at [245, 474] on input "checkbox" at bounding box center [247, 484] width 21 height 21
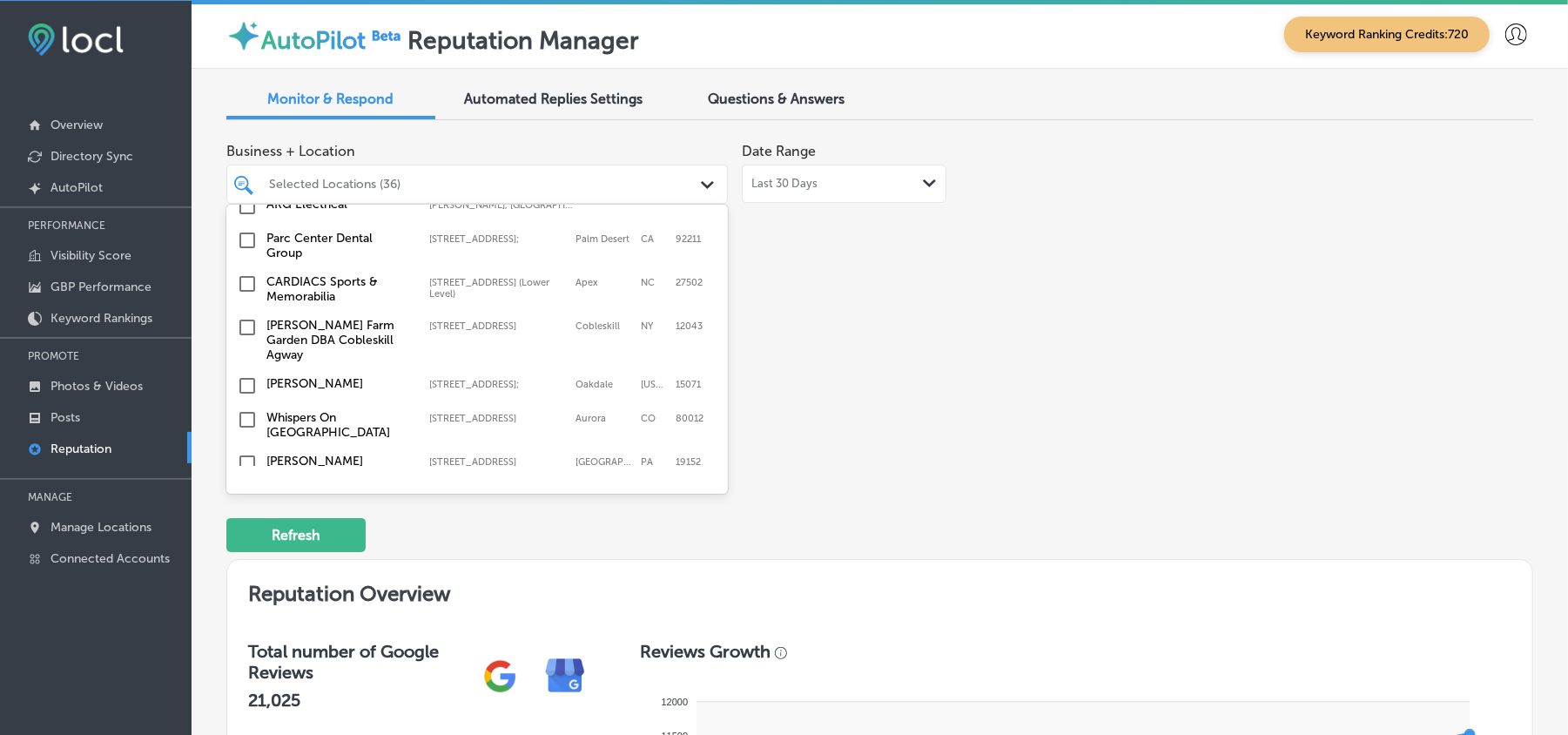
scroll to position [4284, 0]
click at [248, 455] on input "checkbox" at bounding box center [247, 466] width 21 height 21
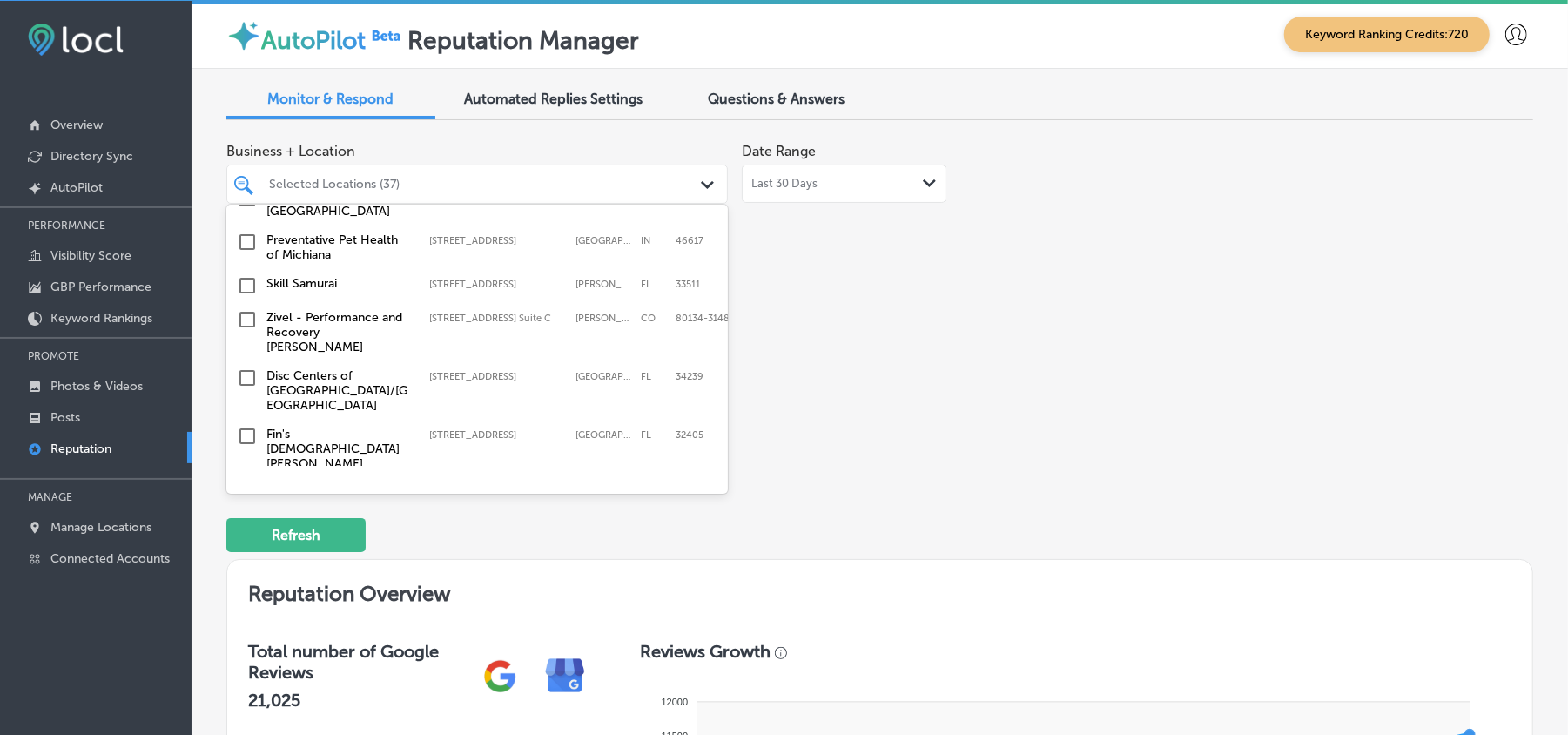
scroll to position [3317, 0]
click at [249, 428] on input "checkbox" at bounding box center [247, 439] width 21 height 21
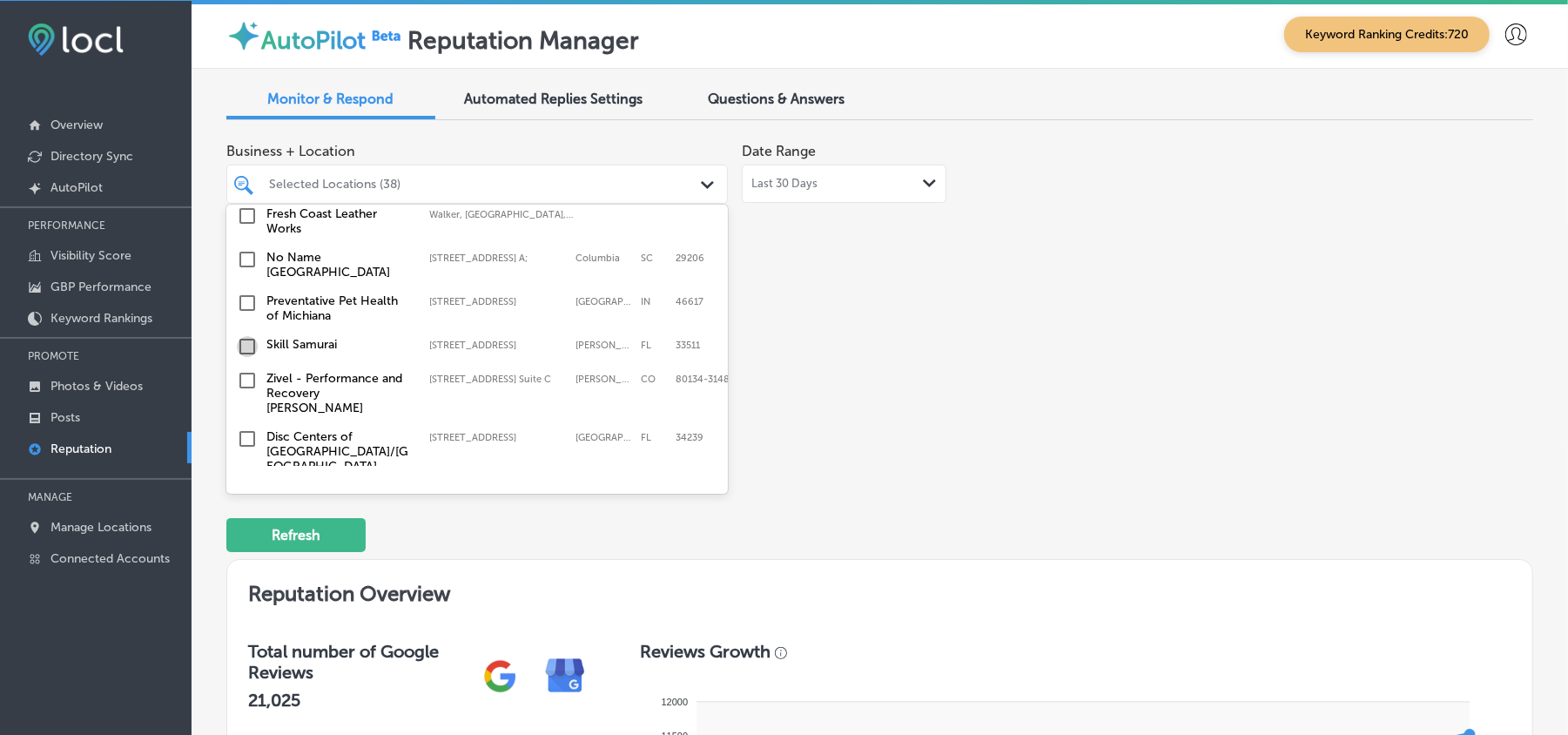
click at [247, 336] on input "checkbox" at bounding box center [247, 346] width 21 height 21
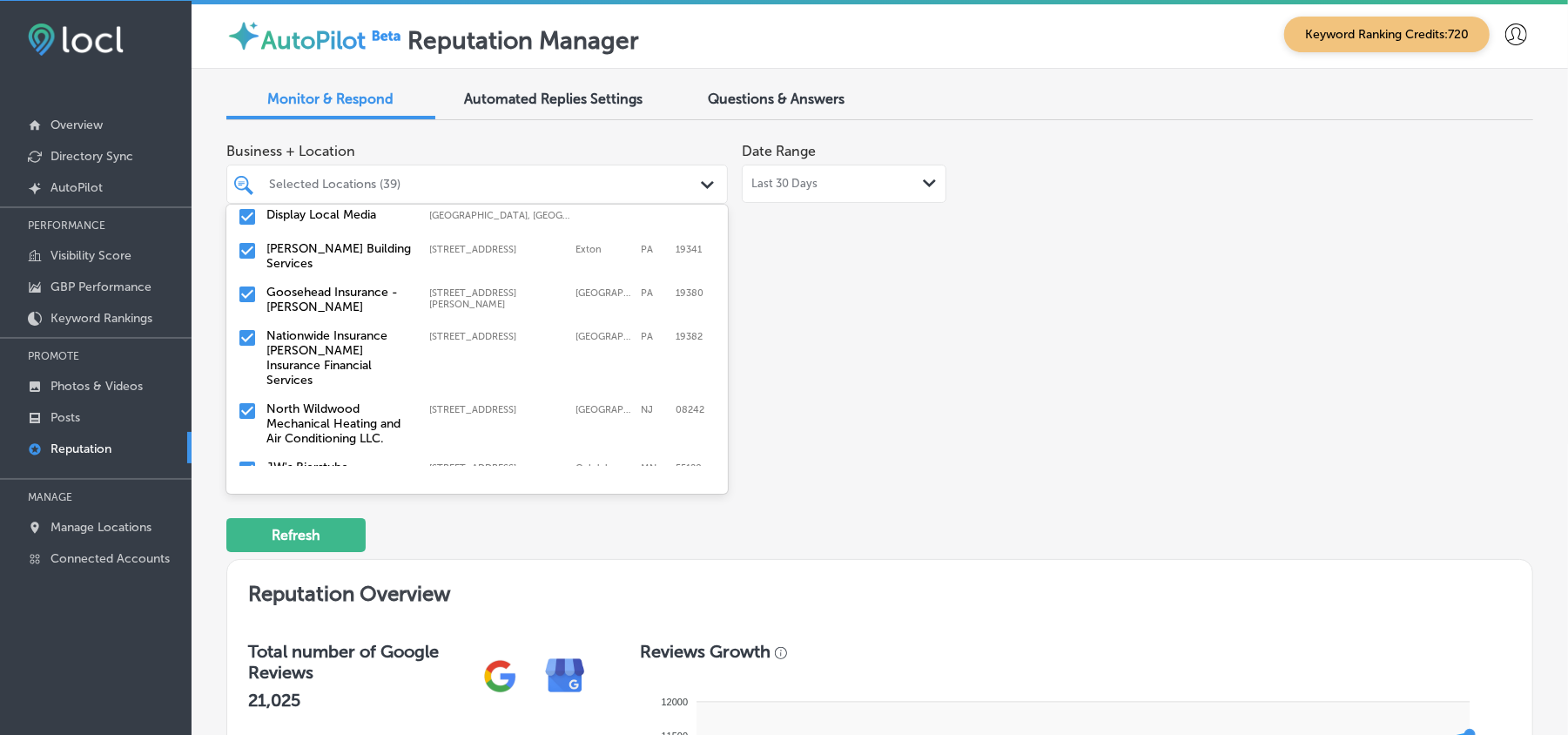
scroll to position [270, 0]
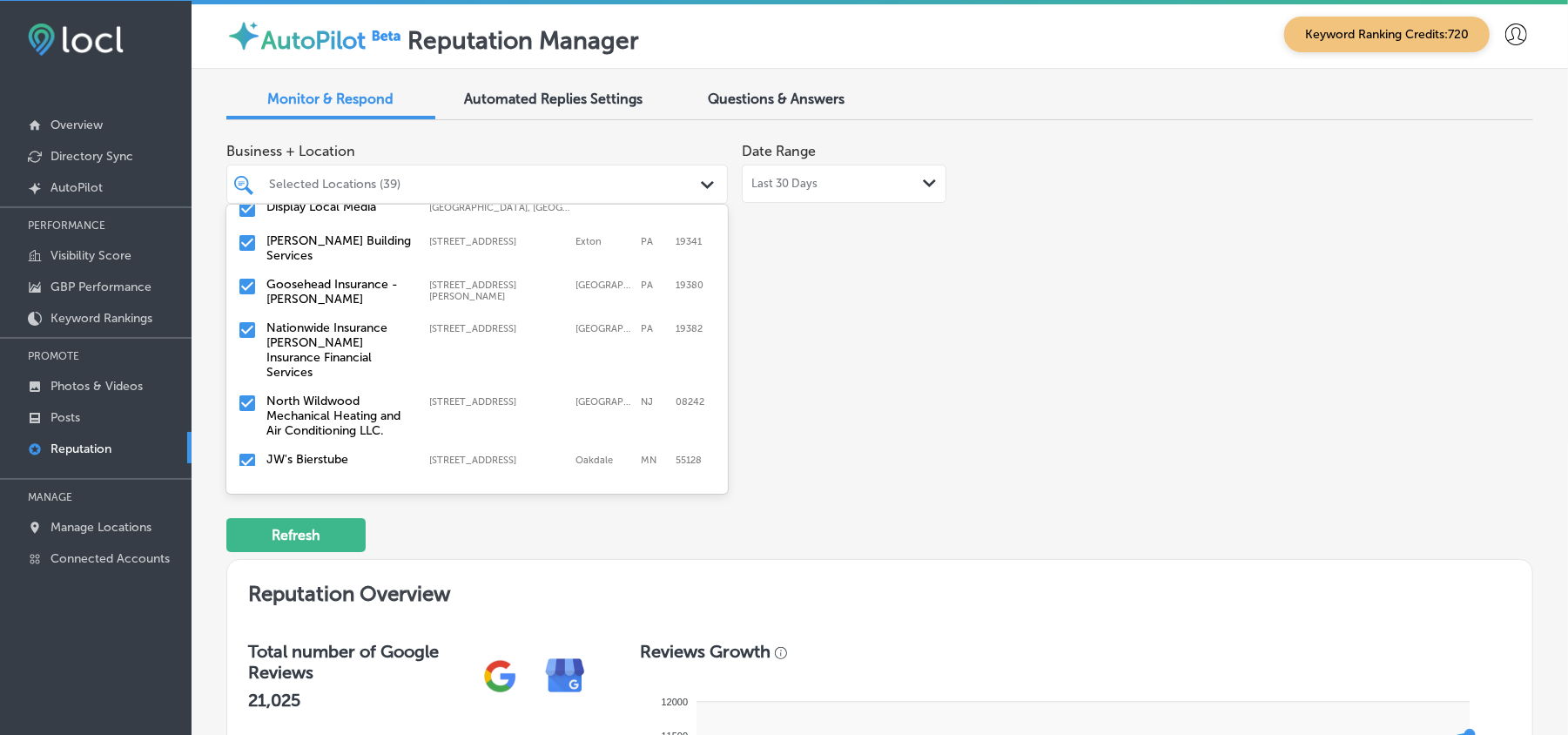
click at [245, 233] on input "checkbox" at bounding box center [247, 243] width 21 height 21
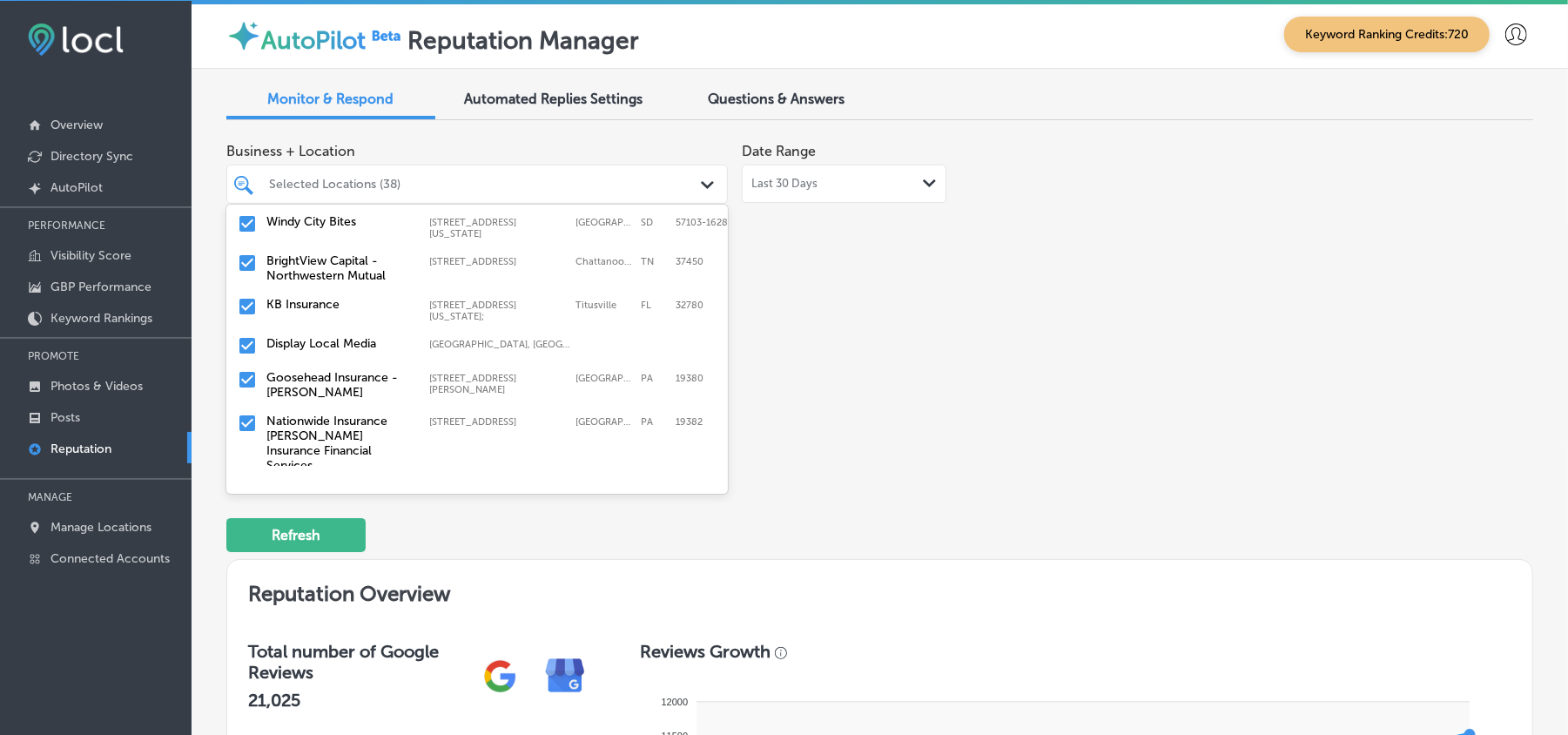
scroll to position [154, 0]
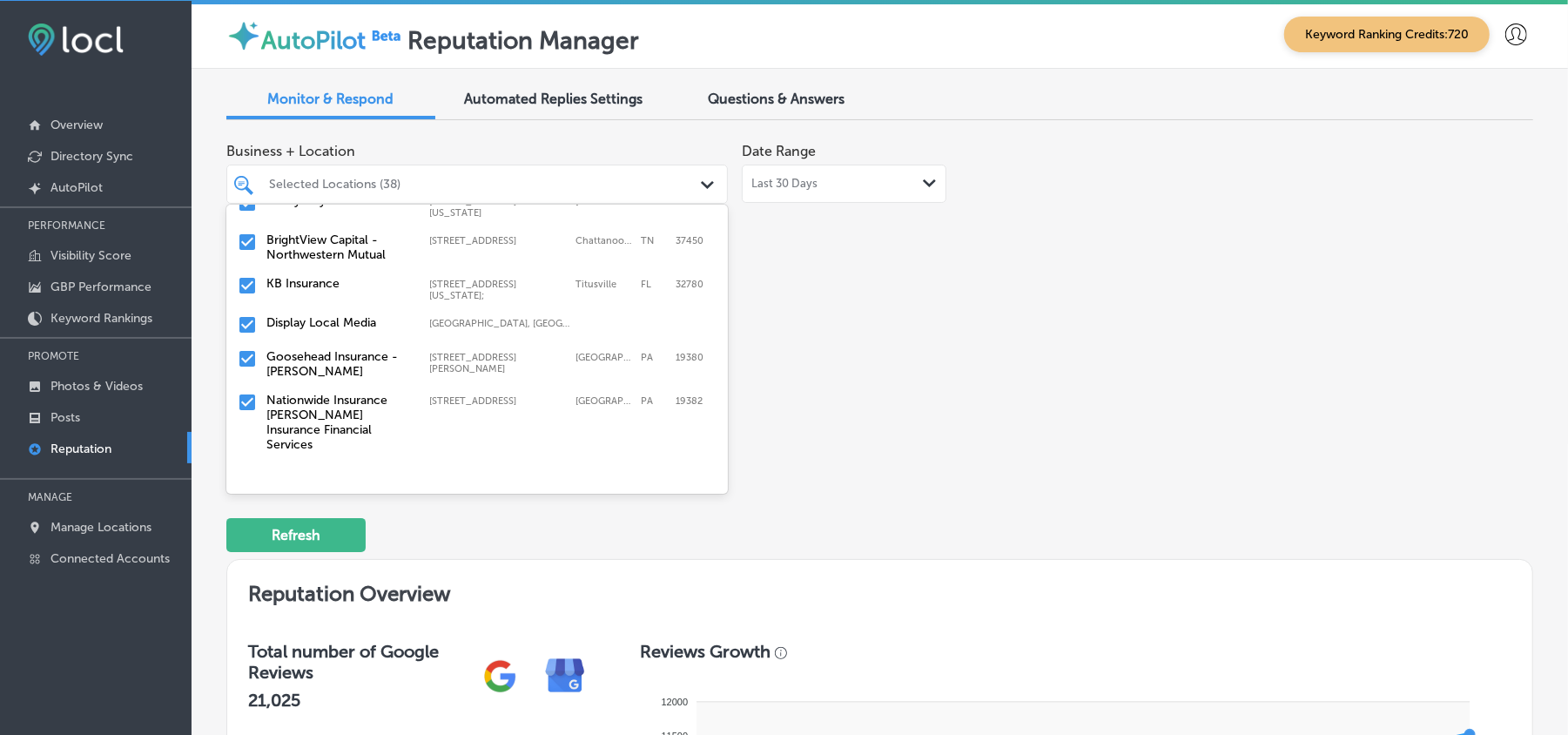
click at [980, 418] on div "Business + Location option [STREET_ADDRESS]. option [STREET_ADDRESS]. 142 resul…" at bounding box center [618, 297] width 785 height 327
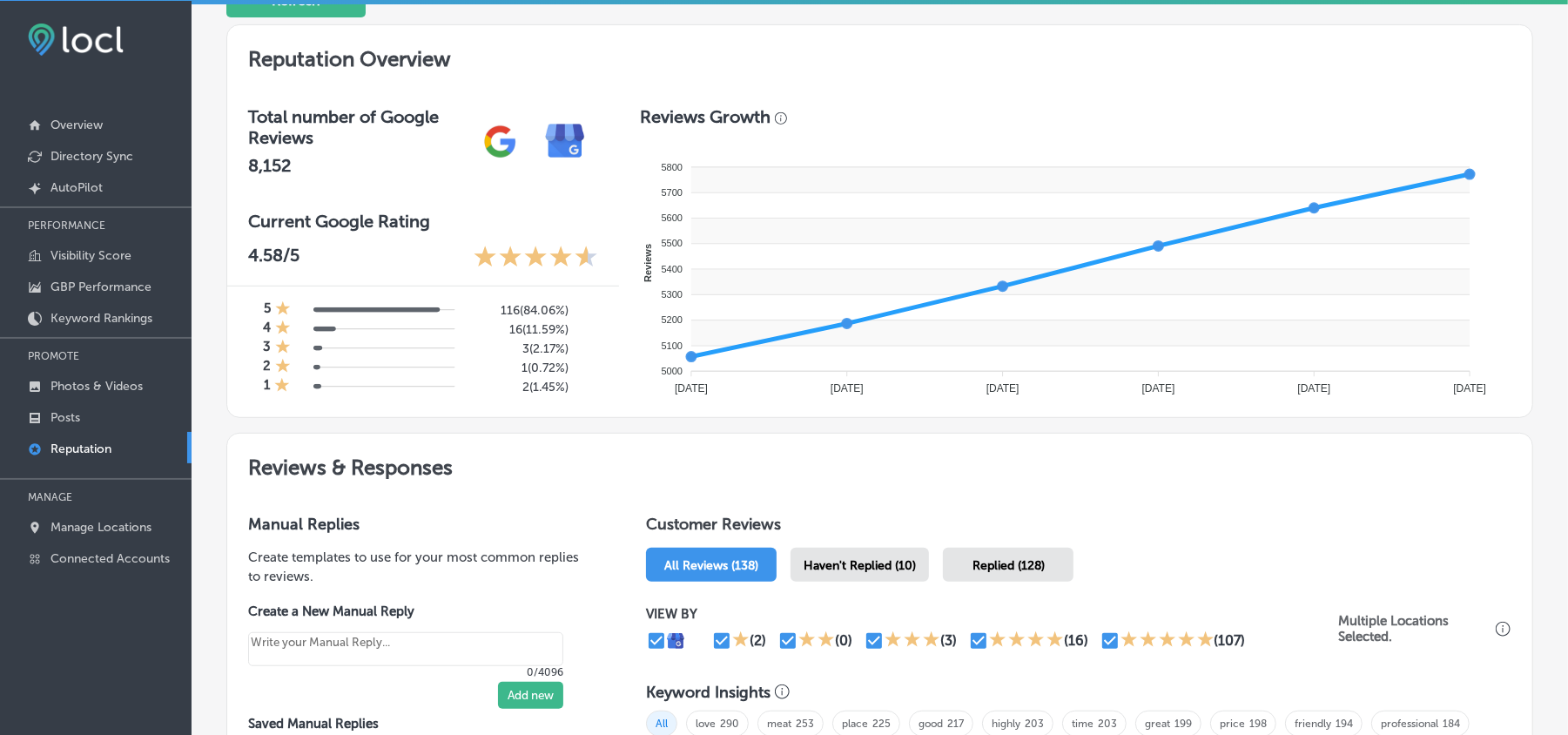
scroll to position [715, 0]
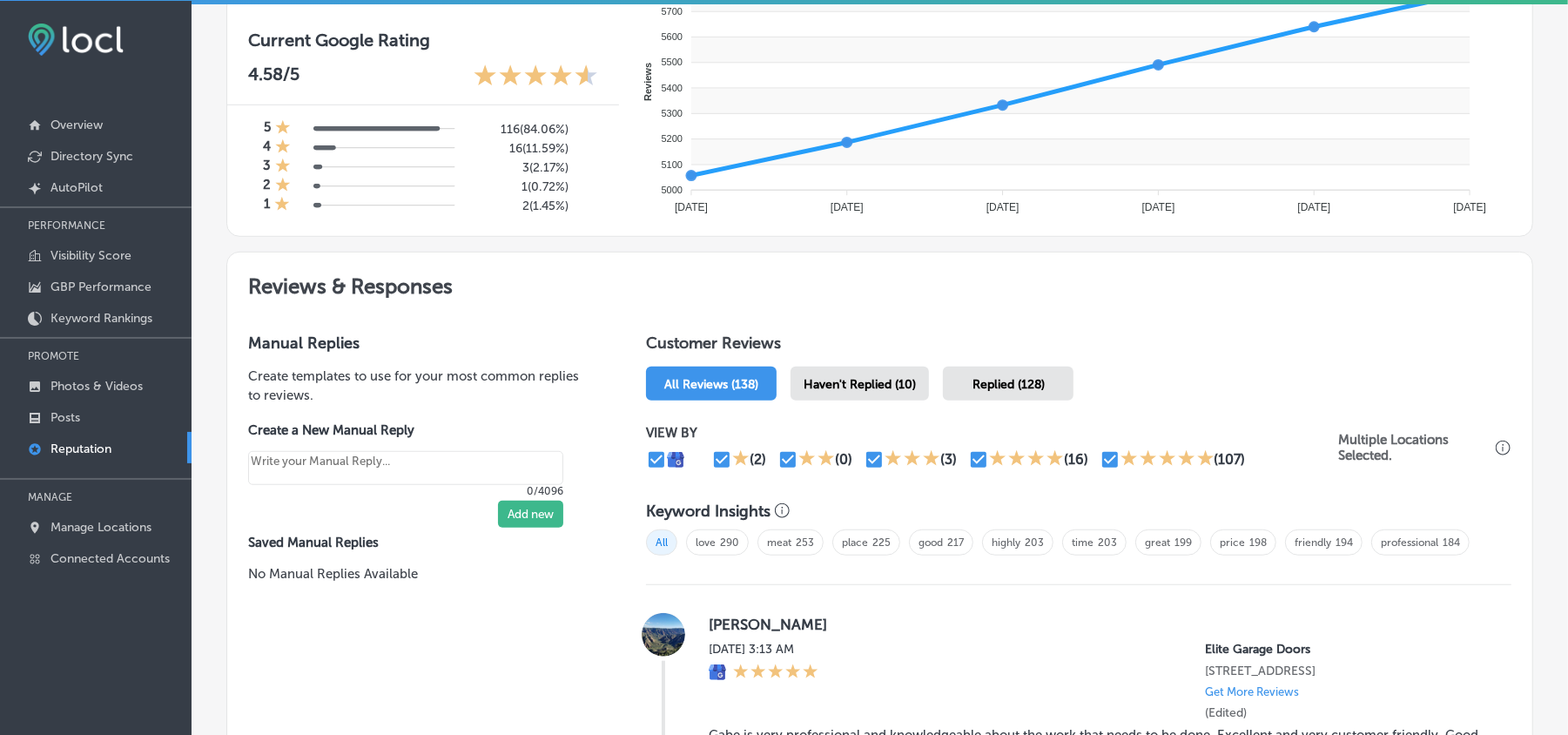
click at [869, 372] on div "Haven't Replied (10)" at bounding box center [860, 383] width 138 height 34
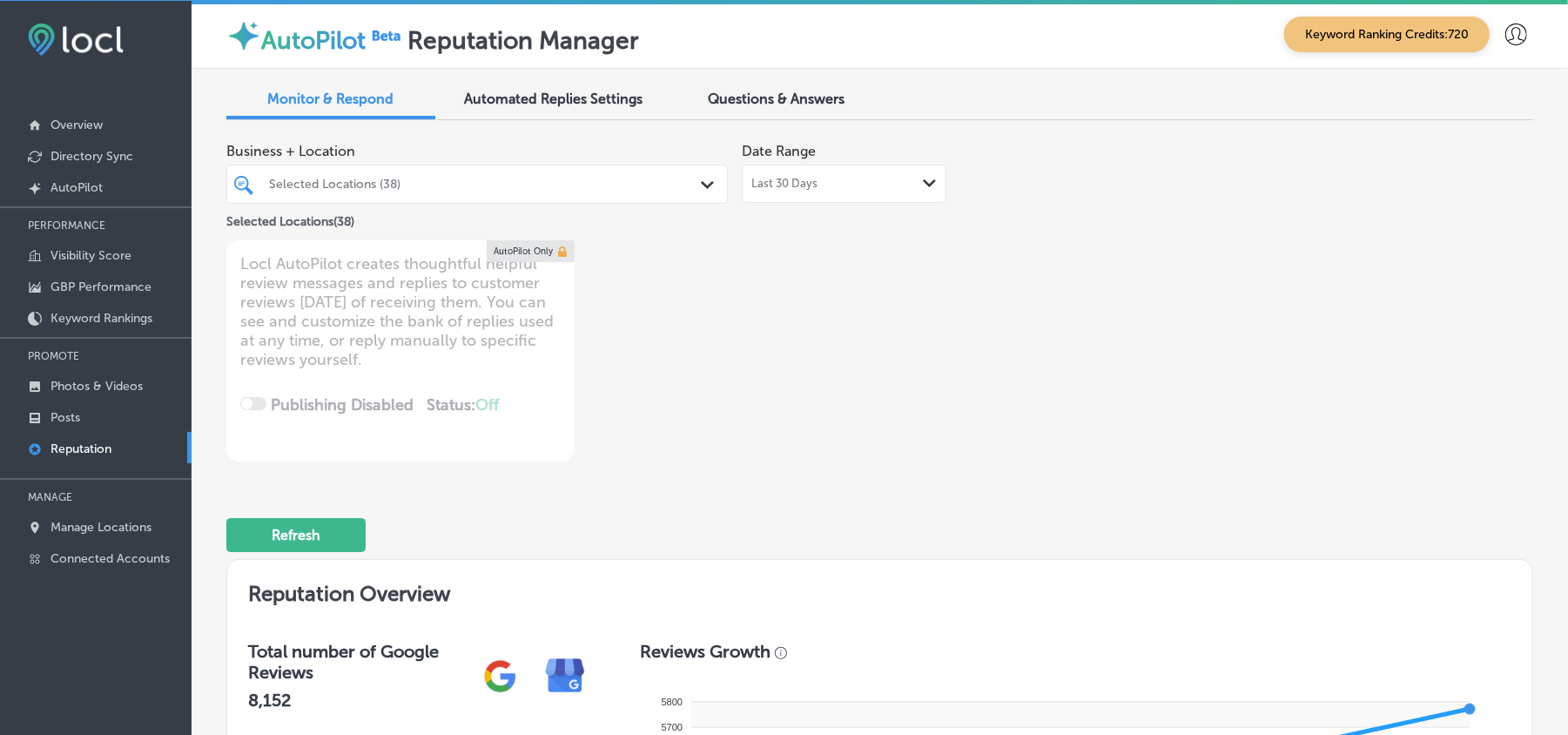
click at [845, 177] on div "Last 30 Days Path Created with Sketch." at bounding box center [844, 183] width 185 height 14
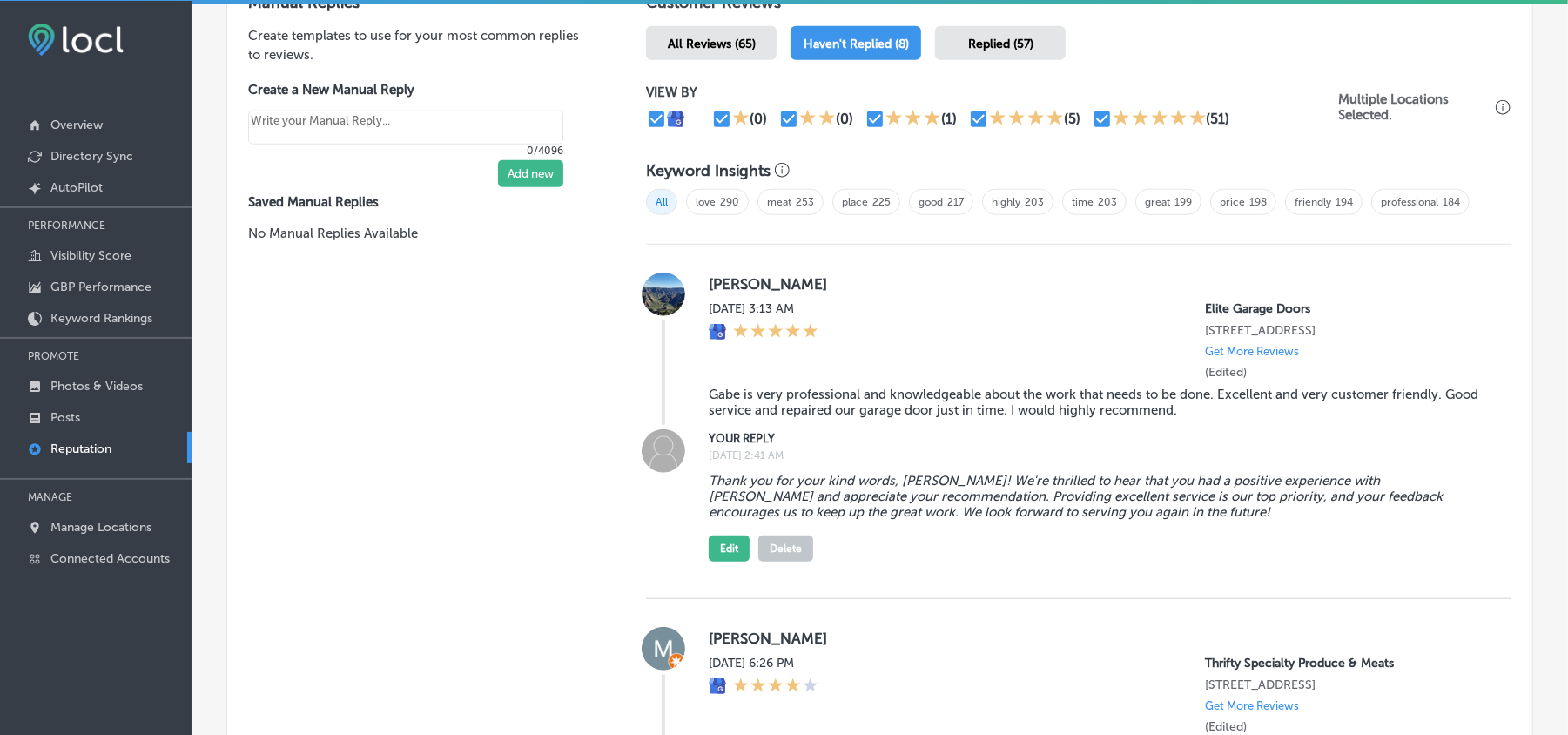
scroll to position [975, 0]
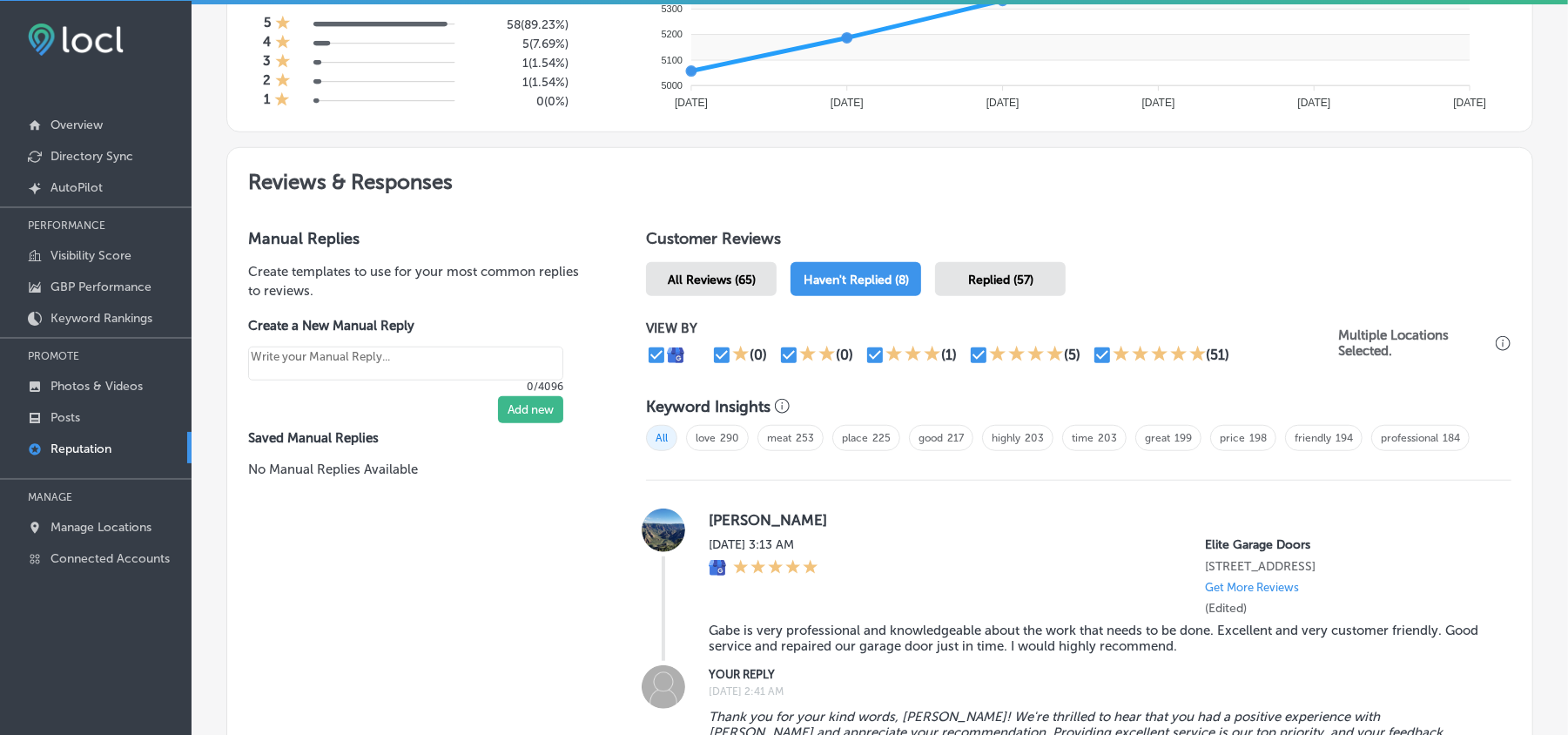
click at [816, 287] on span "Haven't Replied (8)" at bounding box center [856, 280] width 106 height 15
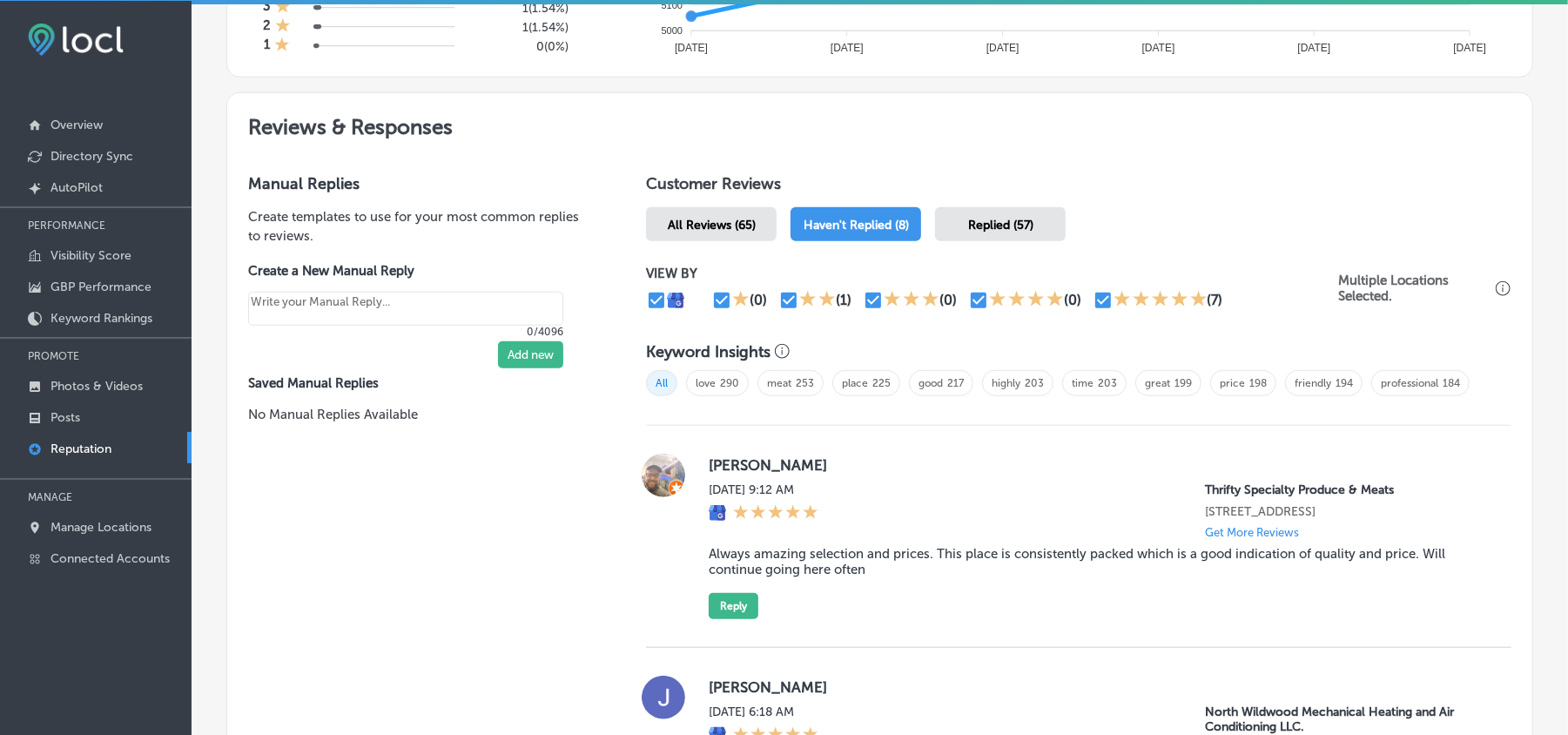
scroll to position [937, 0]
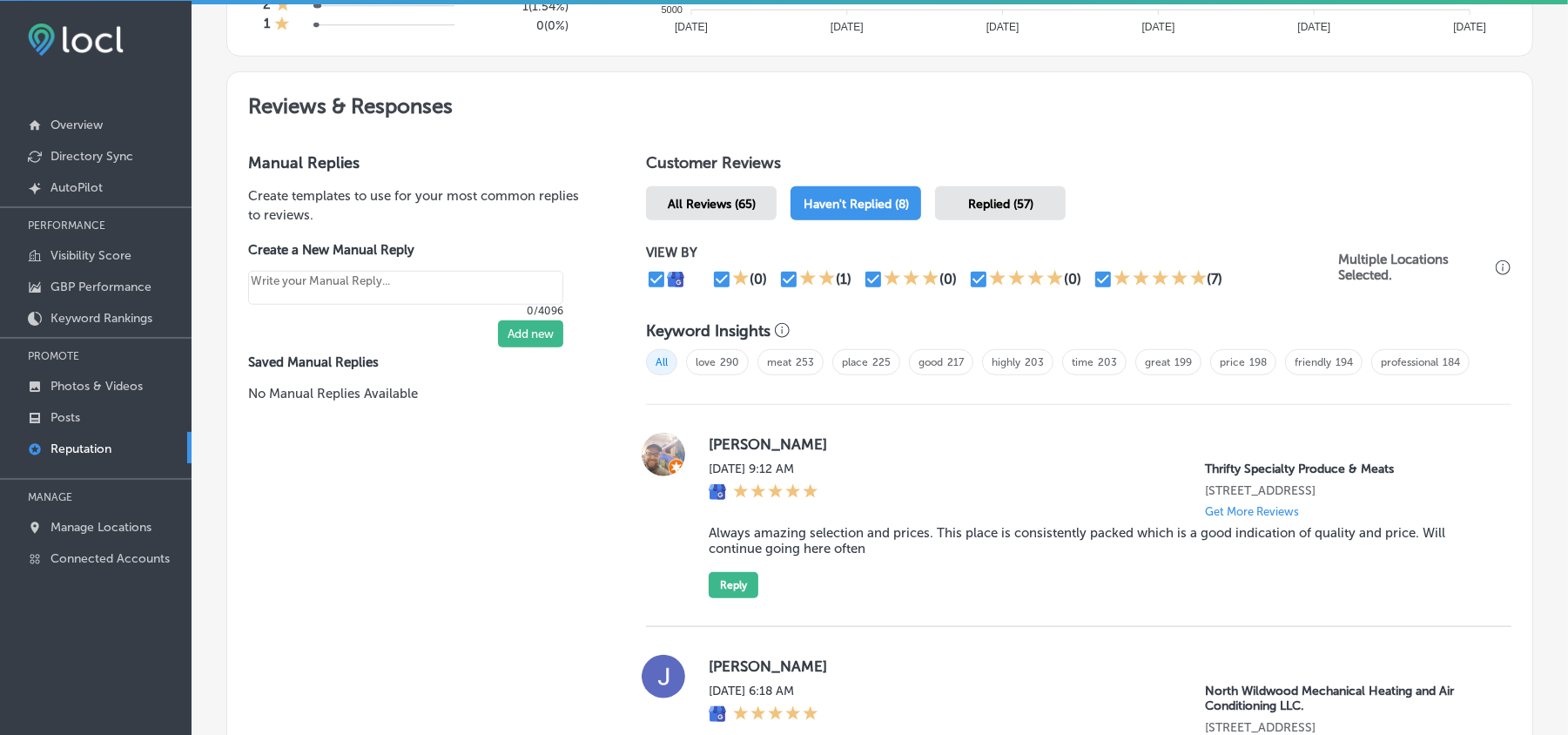
scroll to position [858, 0]
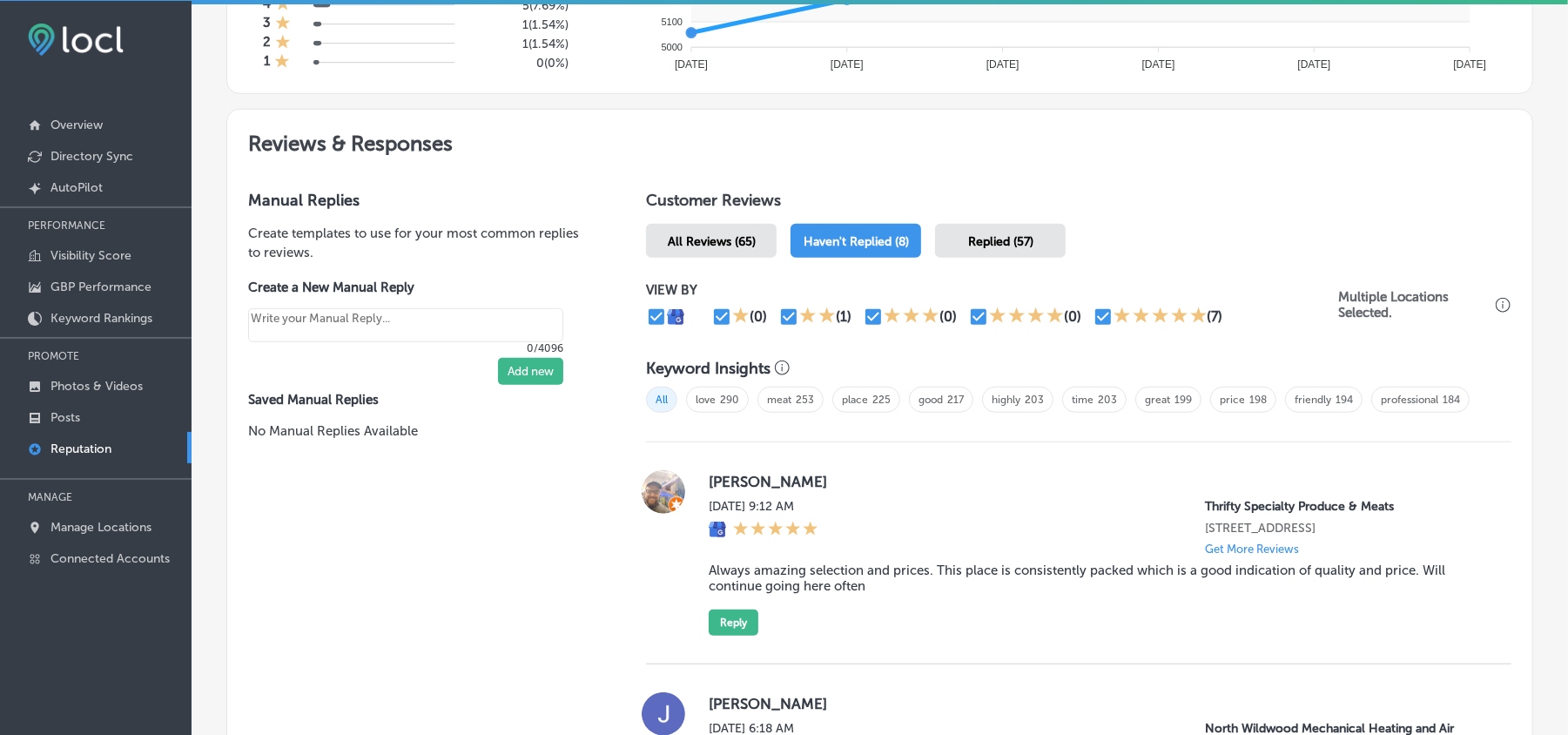
drag, startPoint x: 698, startPoint y: 491, endPoint x: 850, endPoint y: 488, distance: 152.0
click at [850, 488] on div "[PERSON_NAME] [DATE] 9:12 AM Thrifty Specialty Produce & Meats [STREET_ADDRESS]…" at bounding box center [1079, 553] width 865 height 166
copy label "[PERSON_NAME]"
click at [774, 580] on blockquote "Always amazing selection and prices. This place is consistently packed which is…" at bounding box center [1096, 578] width 775 height 32
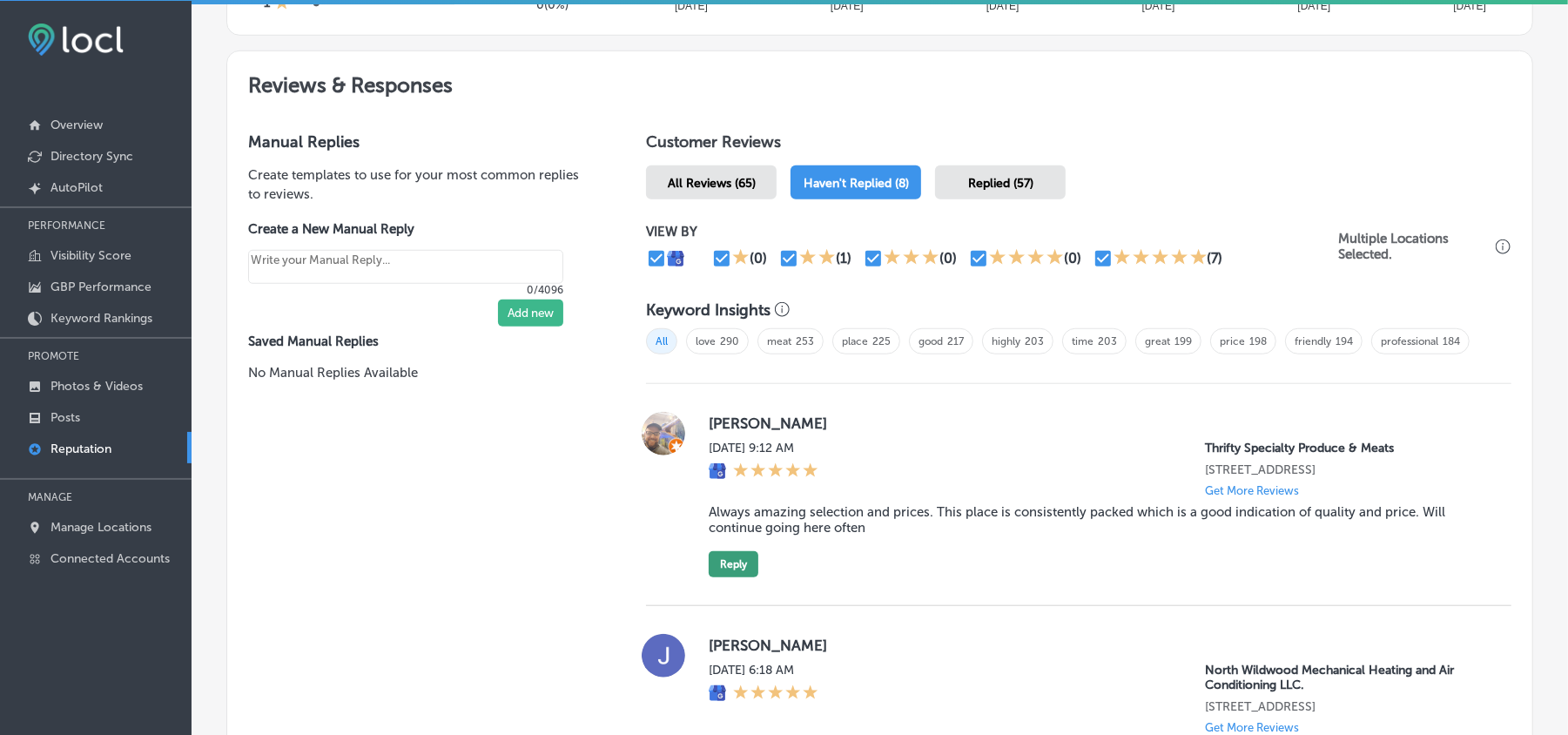
scroll to position [937, 0]
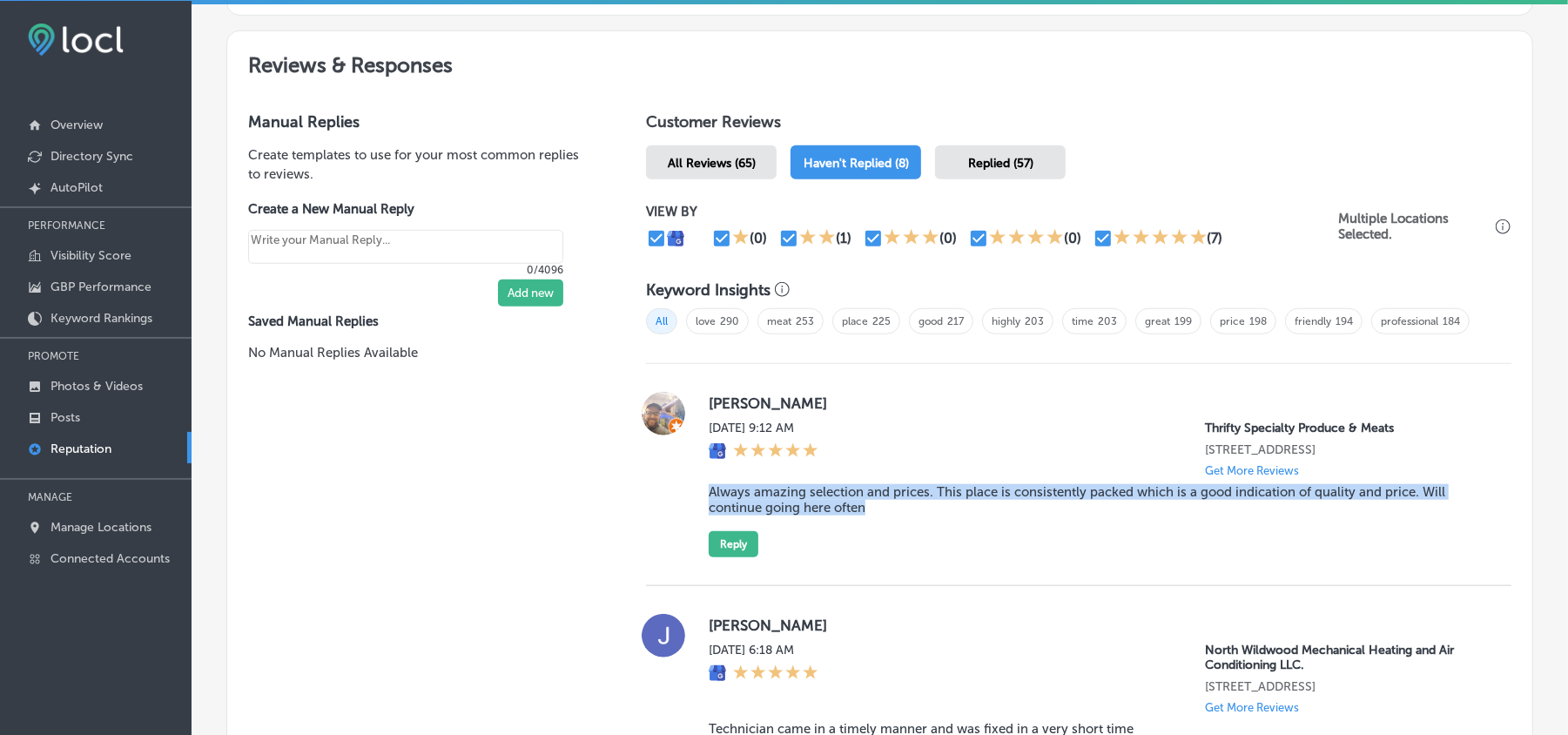
drag, startPoint x: 704, startPoint y: 505, endPoint x: 907, endPoint y: 512, distance: 203.1
click at [907, 512] on blockquote "Always amazing selection and prices. This place is consistently packed which is…" at bounding box center [1096, 500] width 775 height 32
copy blockquote "Always amazing selection and prices. This place is consistently packed which is…"
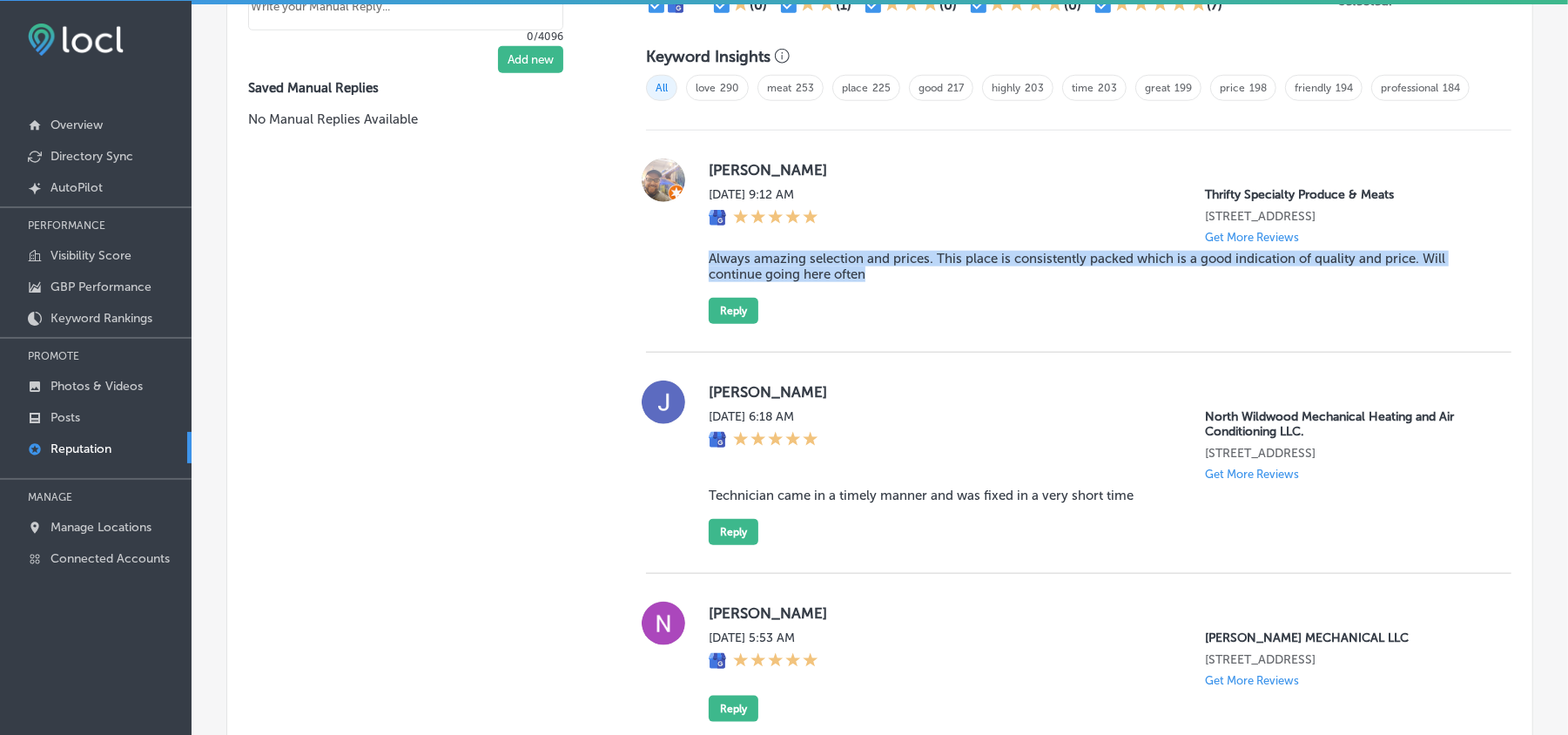
scroll to position [1206, 0]
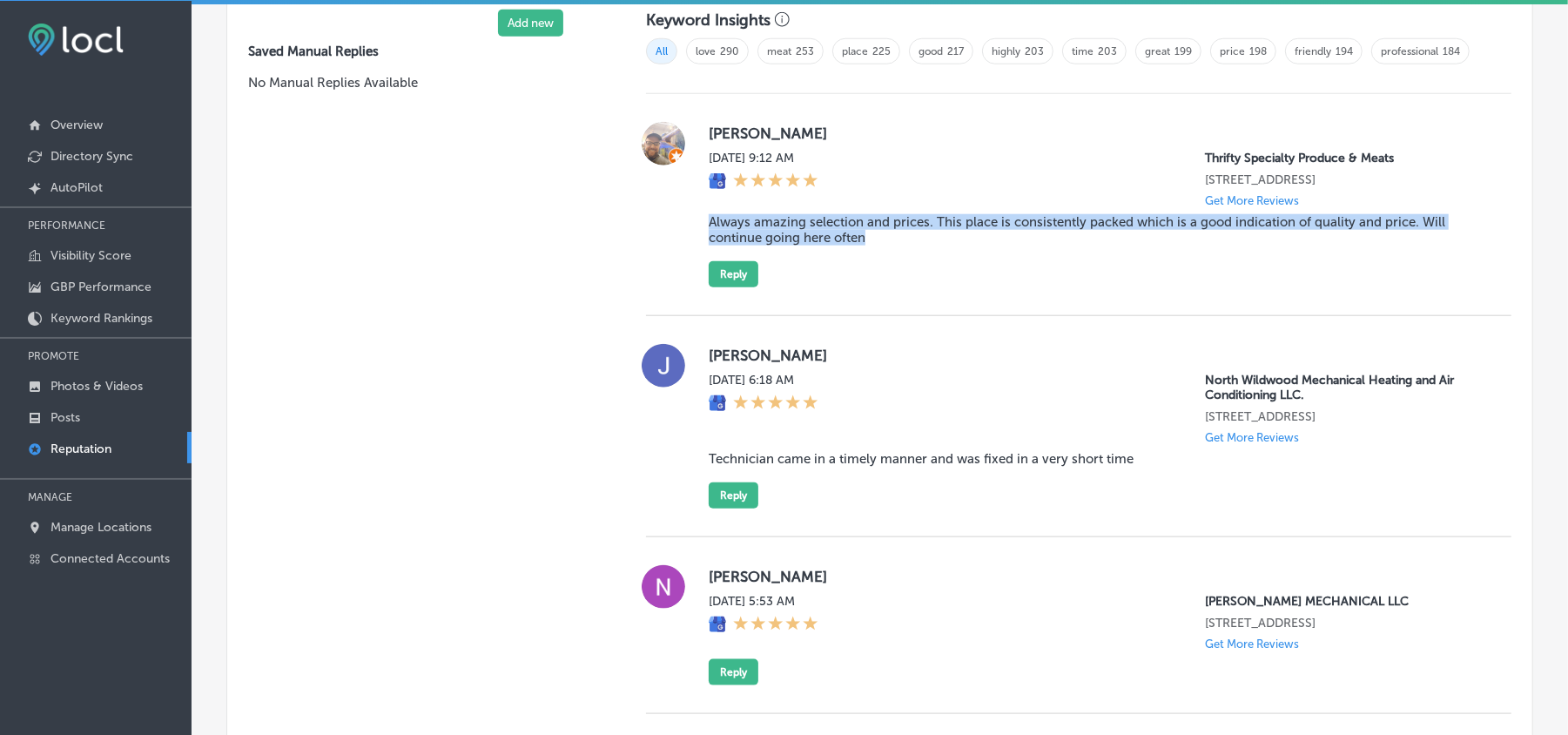
click at [900, 287] on div "[PERSON_NAME] [DATE] 9:12 AM Thrifty Specialty Produce & Meats [STREET_ADDRESS]…" at bounding box center [1096, 204] width 775 height 166
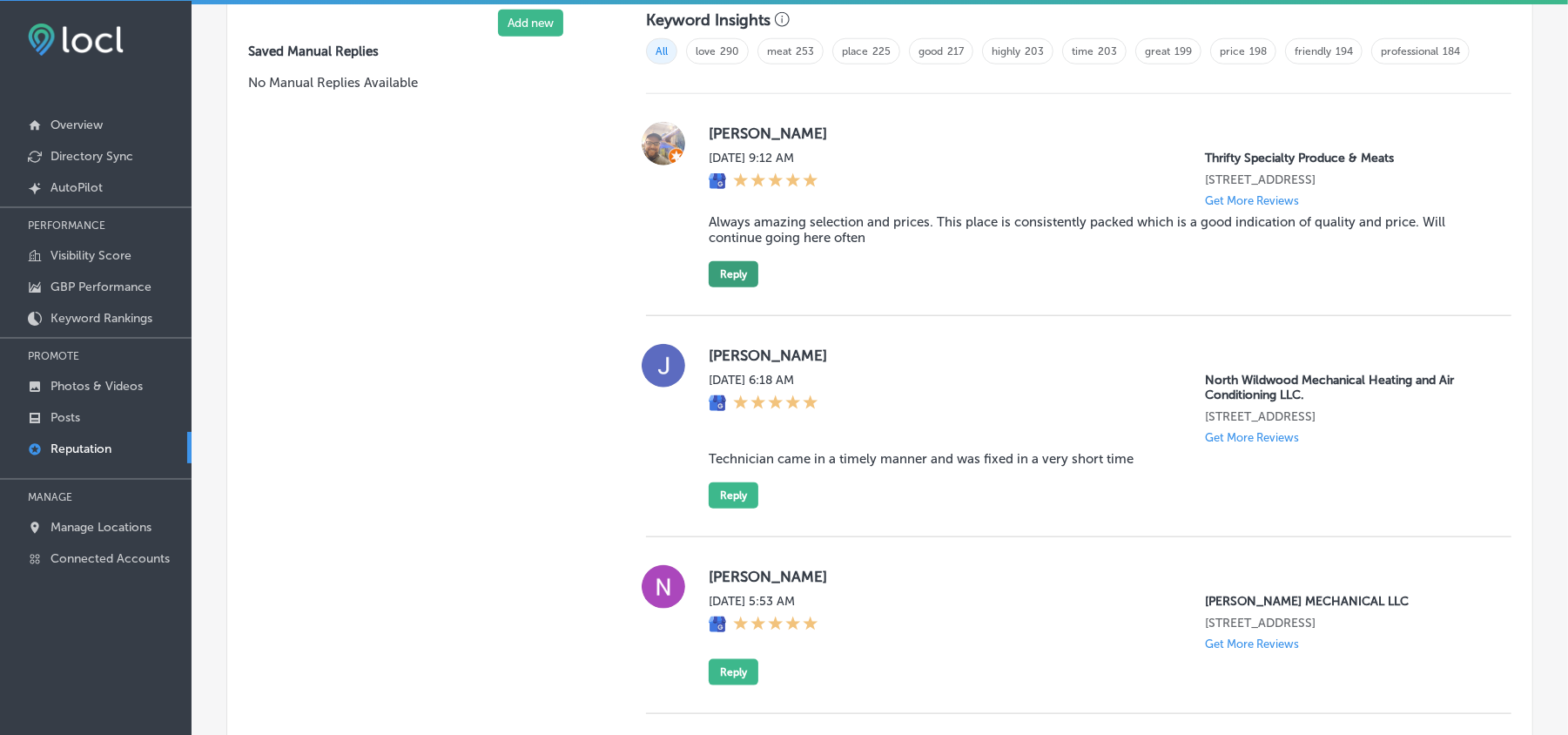
click at [728, 281] on button "Reply" at bounding box center [733, 274] width 50 height 26
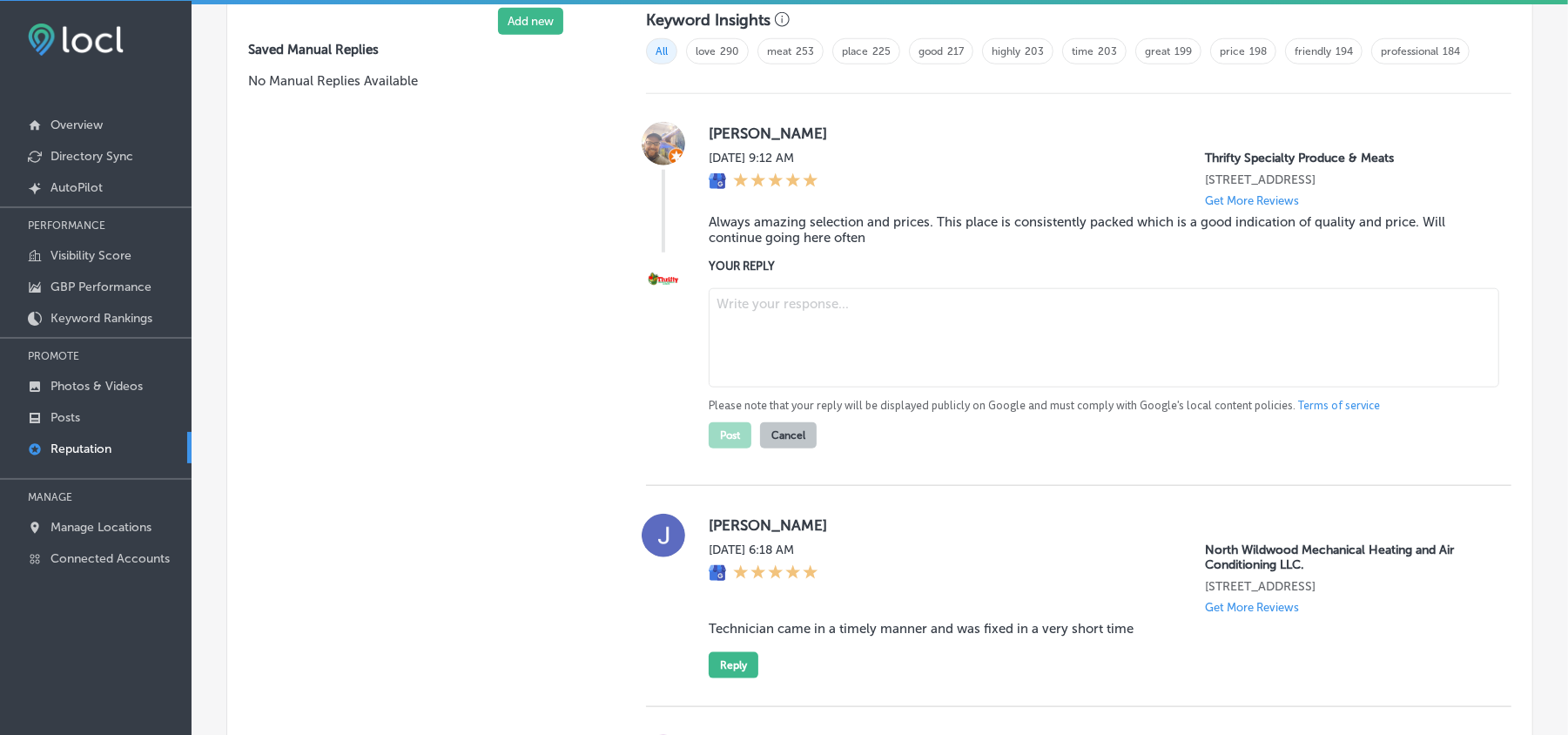
scroll to position [1204, 0]
type textarea "x"
click at [806, 353] on textarea at bounding box center [1104, 339] width 791 height 99
paste textarea "Thank you for the awesome review, [PERSON_NAME]! We’re happy to hear you enjoy …"
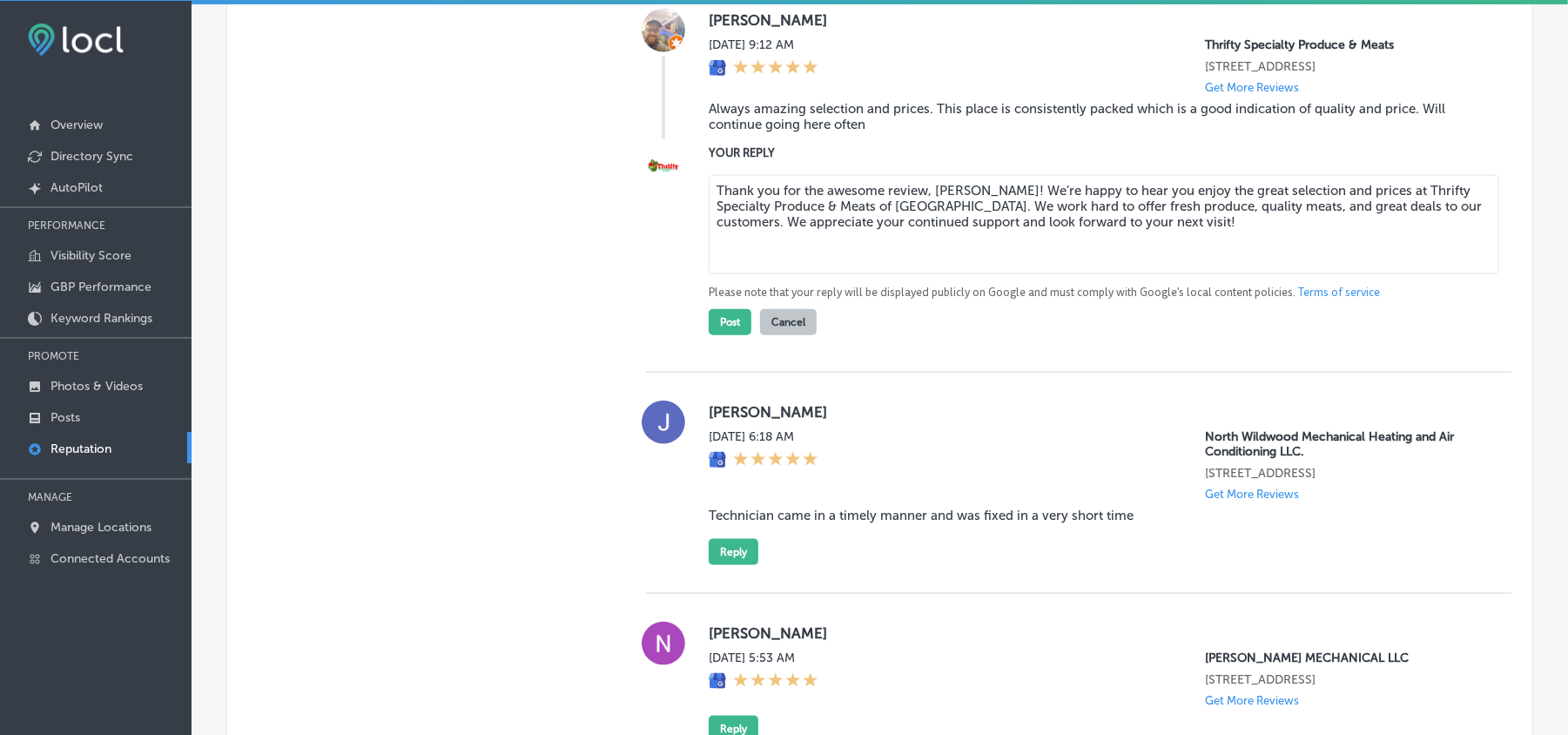
scroll to position [1320, 0]
type textarea "Thank you for the awesome review, [PERSON_NAME]! We’re happy to hear you enjoy …"
click at [709, 328] on button "Post" at bounding box center [731, 322] width 43 height 26
type textarea "x"
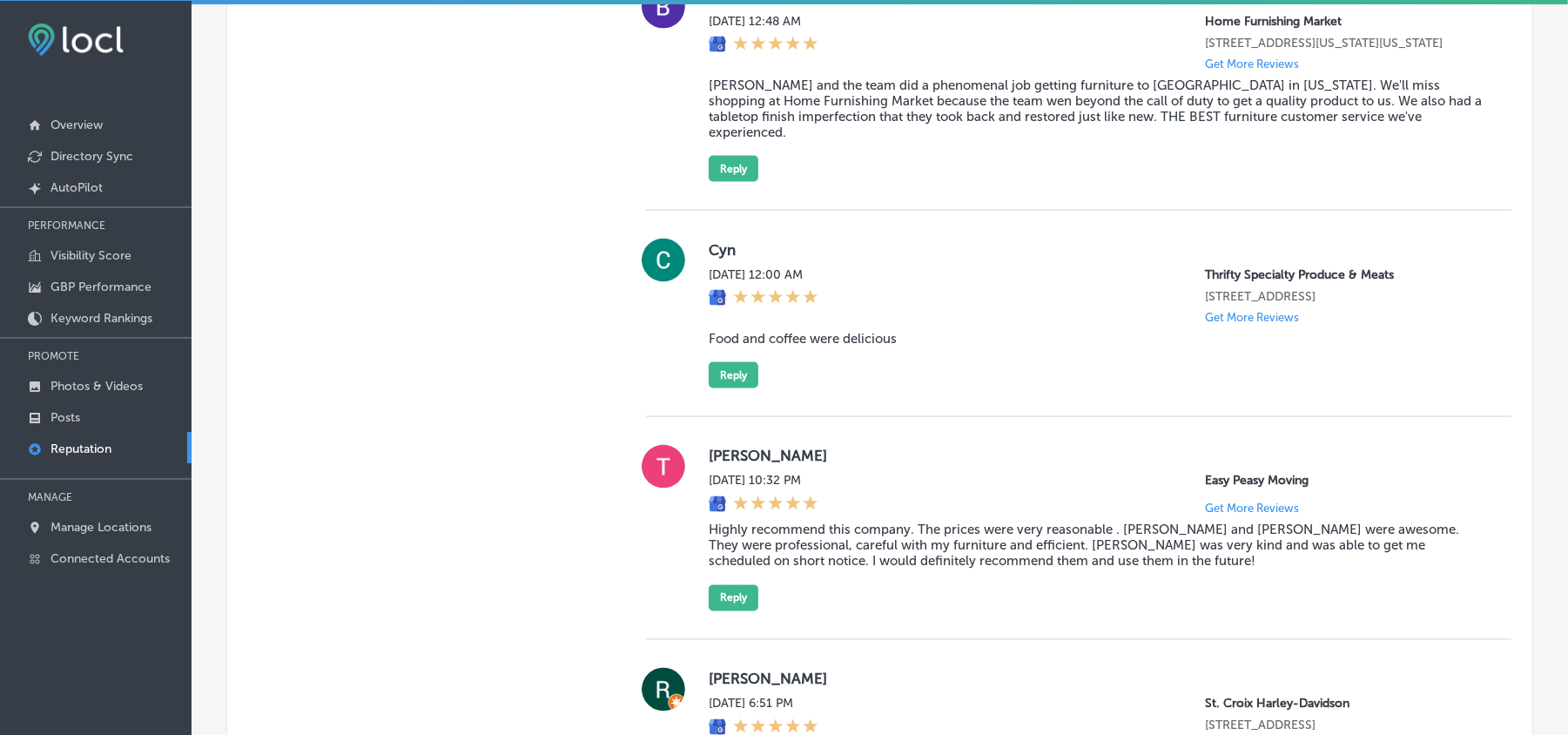
scroll to position [1979, 0]
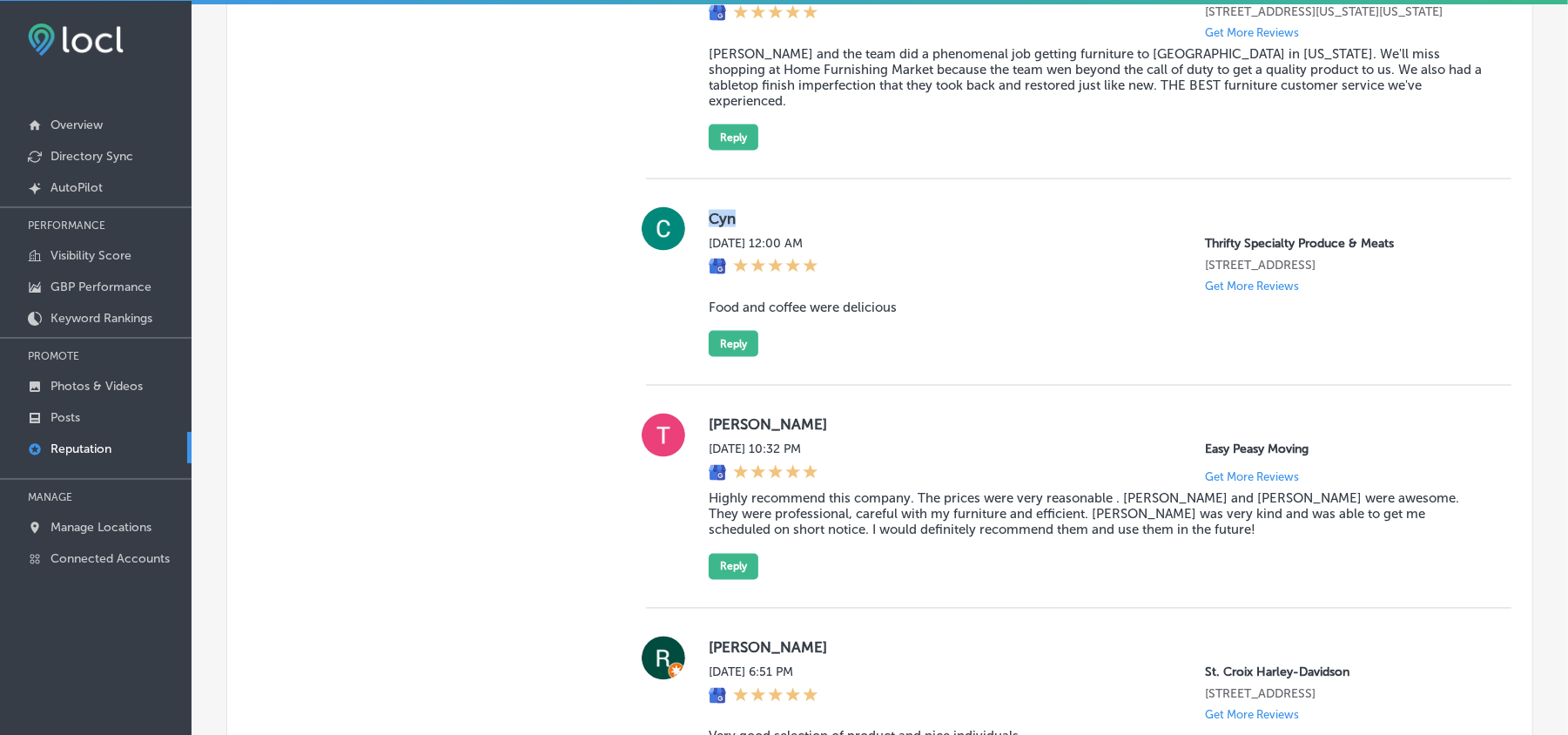
drag, startPoint x: 700, startPoint y: 251, endPoint x: 736, endPoint y: 249, distance: 36.1
click at [736, 249] on div "Cyn [DATE] 12:00 AM Thrifty Specialty Produce & Meats [STREET_ADDRESS] Get More…" at bounding box center [1079, 282] width 865 height 150
copy label "Cyn"
drag, startPoint x: 806, startPoint y: 345, endPoint x: 791, endPoint y: 345, distance: 15.0
click at [806, 315] on blockquote "Food and coffee were delicious" at bounding box center [1096, 307] width 775 height 16
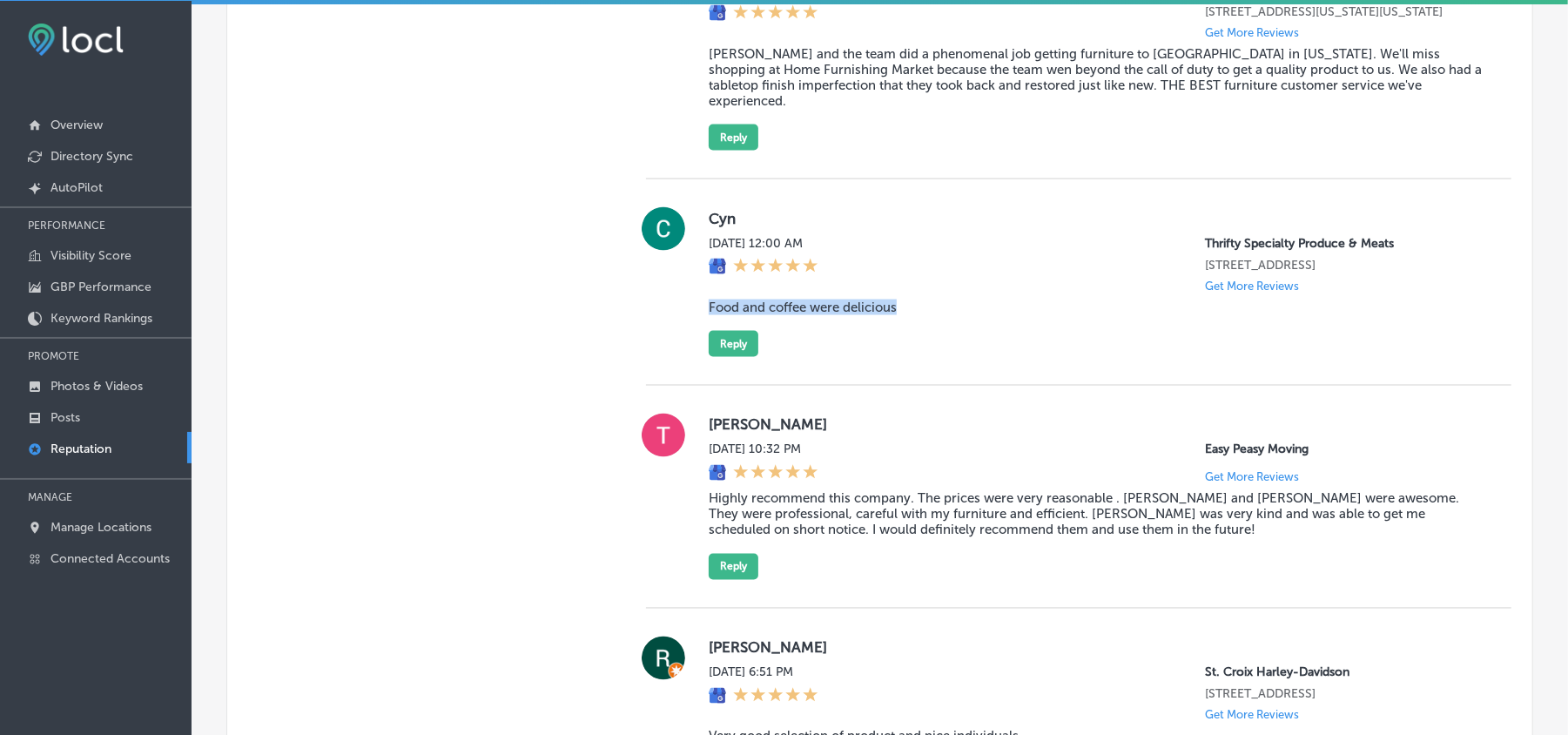
drag, startPoint x: 702, startPoint y: 334, endPoint x: 910, endPoint y: 334, distance: 208.0
click at [910, 334] on div "Cyn [DATE] 12:00 AM Thrifty Specialty Produce & Meats [STREET_ADDRESS] Get More…" at bounding box center [1079, 282] width 865 height 150
copy blockquote "Food and coffee were delicious"
click at [973, 315] on blockquote "Food and coffee were delicious" at bounding box center [1096, 307] width 775 height 16
click at [726, 357] on button "Reply" at bounding box center [733, 344] width 50 height 26
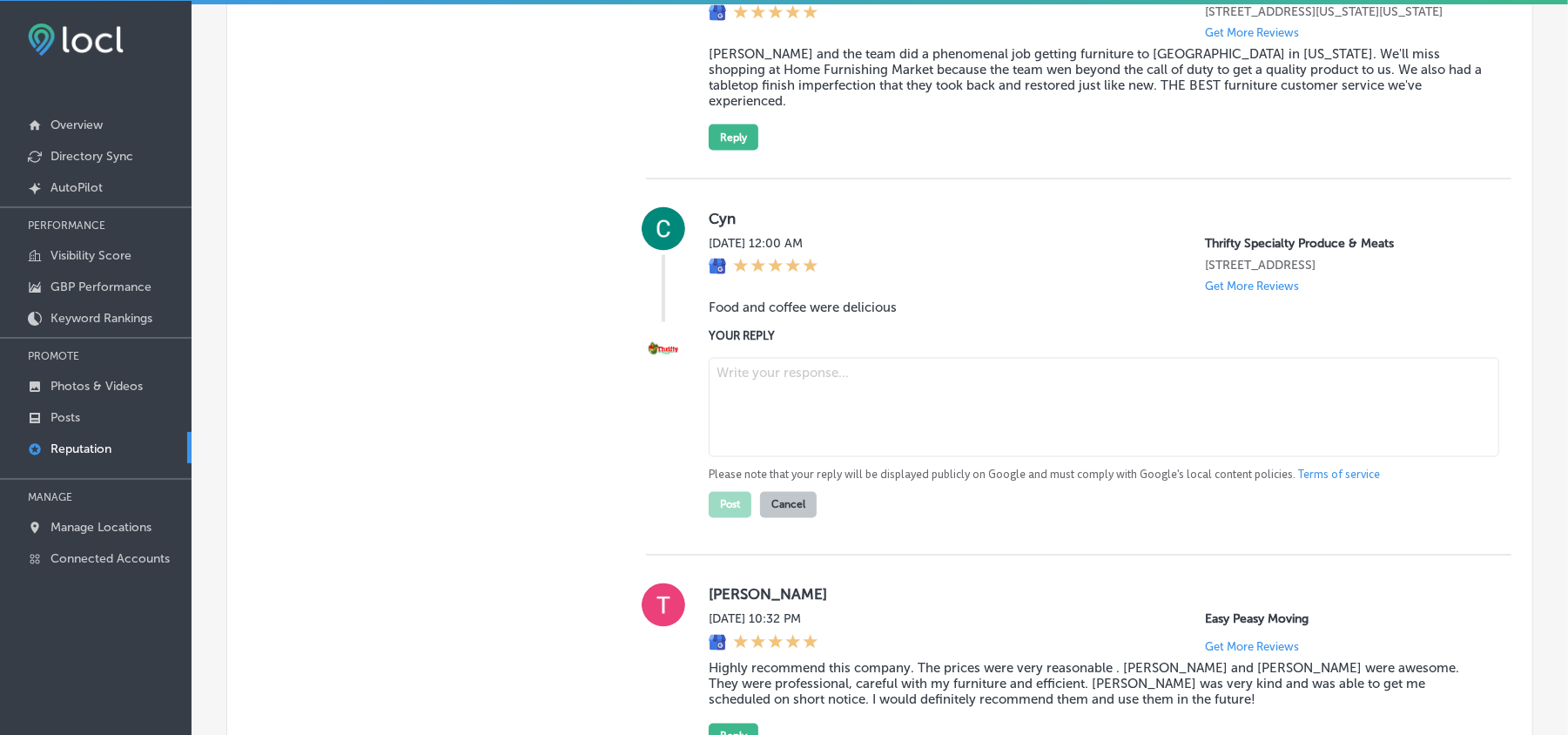
click at [780, 420] on textarea at bounding box center [1104, 408] width 791 height 99
paste textarea "Thank you for the great review, Cyn! We're so happy to hear you enjoyed the foo…"
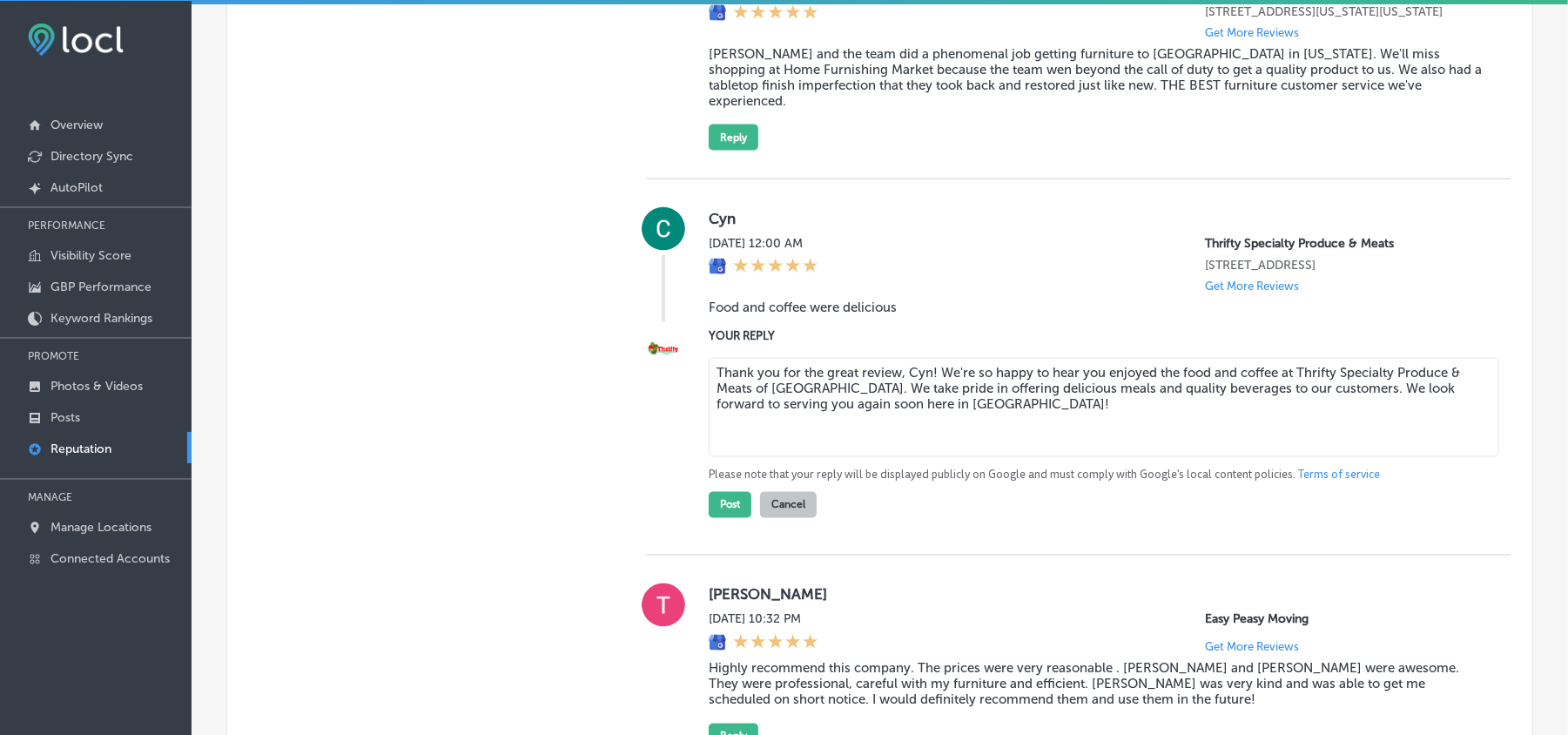
click at [805, 457] on textarea "Thank you for the great review, Cyn! We're so happy to hear you enjoyed the foo…" at bounding box center [1104, 408] width 791 height 99
type textarea "Thank you for the great review, Cyn! We're so happy to hear you enjoyed the foo…"
click at [719, 518] on button "Post" at bounding box center [731, 505] width 43 height 26
type textarea "x"
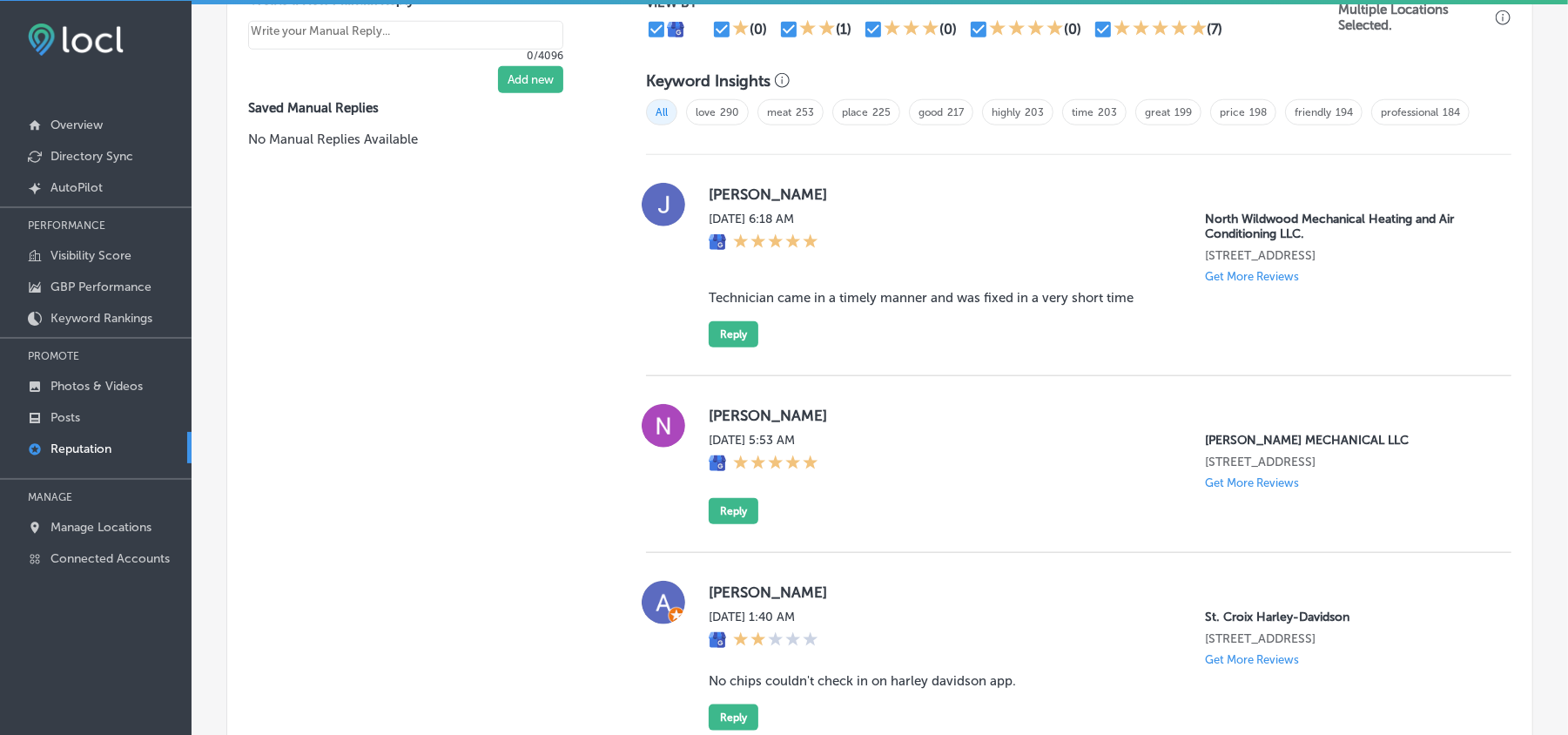
scroll to position [1140, 0]
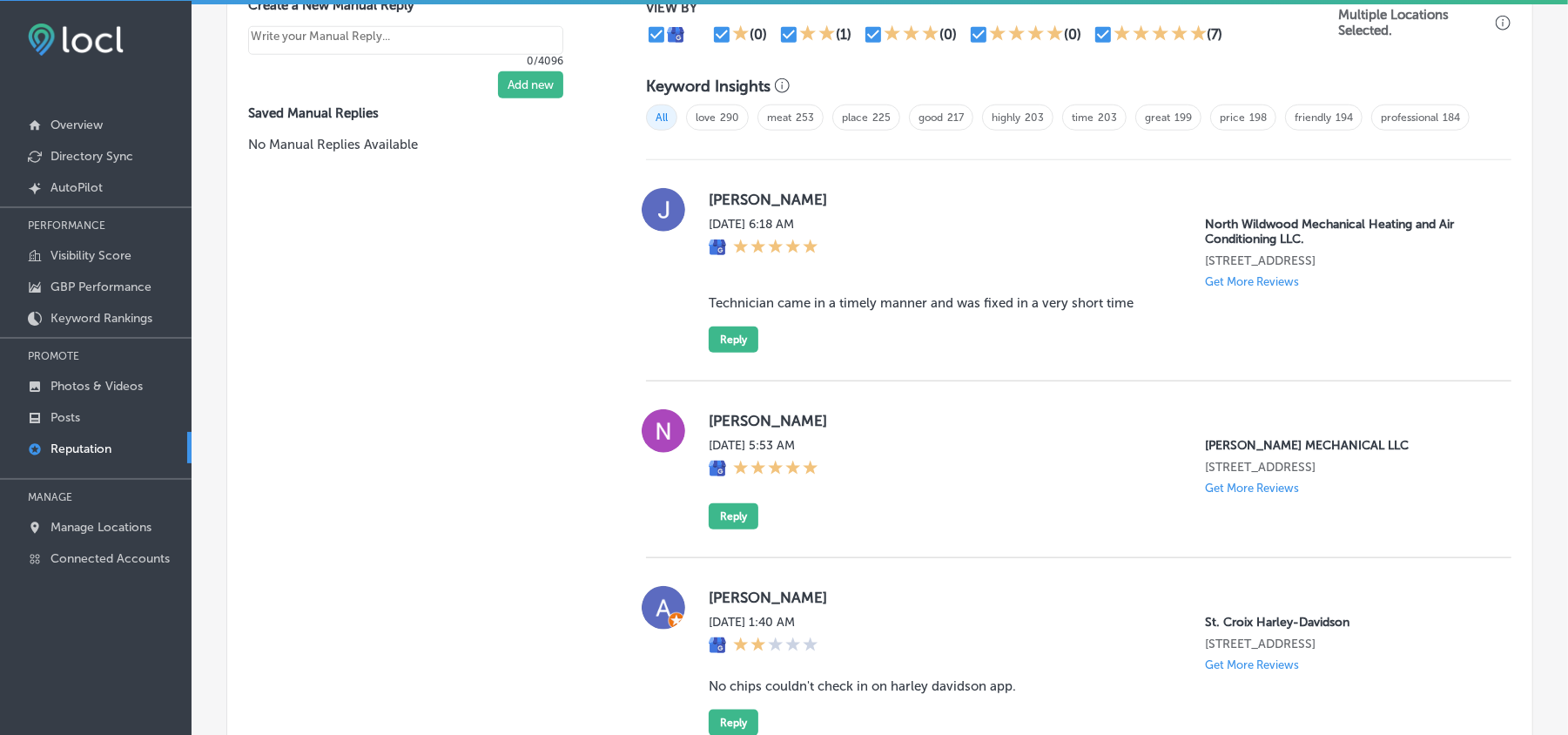
drag, startPoint x: 708, startPoint y: 208, endPoint x: 815, endPoint y: 207, distance: 107.0
click at [815, 207] on div "[PERSON_NAME] [DATE] 6:18 AM North Wildwood Mechanical Heating and Air Conditio…" at bounding box center [1079, 270] width 865 height 165
copy label "[PERSON_NAME]"
click at [843, 310] on blockquote "Technician came in a timely manner and was fixed in a very short time" at bounding box center [1096, 303] width 775 height 16
drag, startPoint x: 702, startPoint y: 327, endPoint x: 1157, endPoint y: 331, distance: 455.0
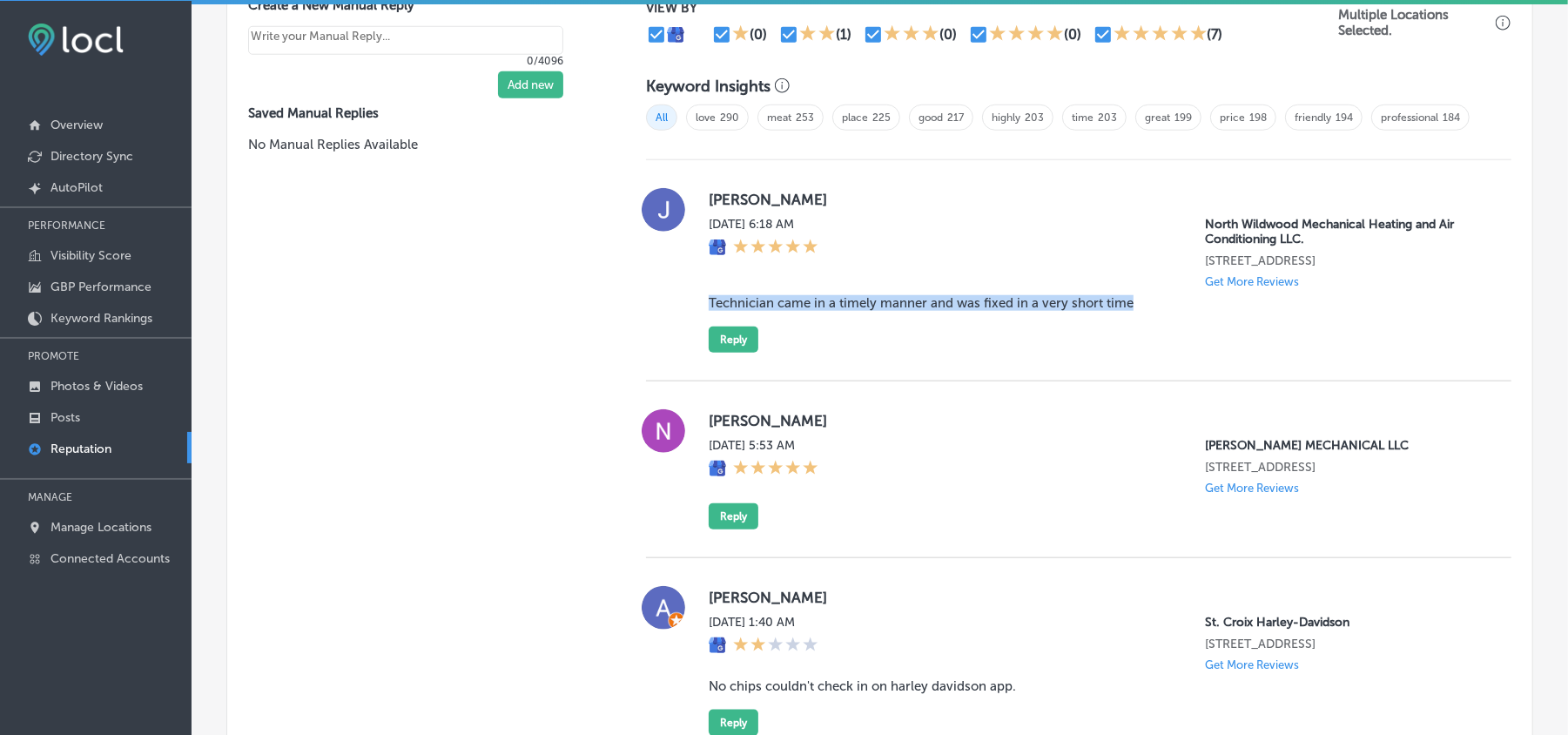
click at [1157, 331] on div "[PERSON_NAME] [DATE] 6:18 AM North Wildwood Mechanical Heating and Air Conditio…" at bounding box center [1079, 270] width 865 height 165
copy blockquote "Technician came in a timely manner and was fixed in a very short time"
click at [487, 411] on div "Manual Replies Create templates to use for your most common replies to reviews.…" at bounding box center [419, 691] width 385 height 1607
click at [969, 228] on div "[DATE] 6:18 AM North Wildwood Mechanical Heating and Air Conditioning LLC. [STR…" at bounding box center [1096, 252] width 775 height 71
click at [729, 353] on button "Reply" at bounding box center [733, 339] width 50 height 26
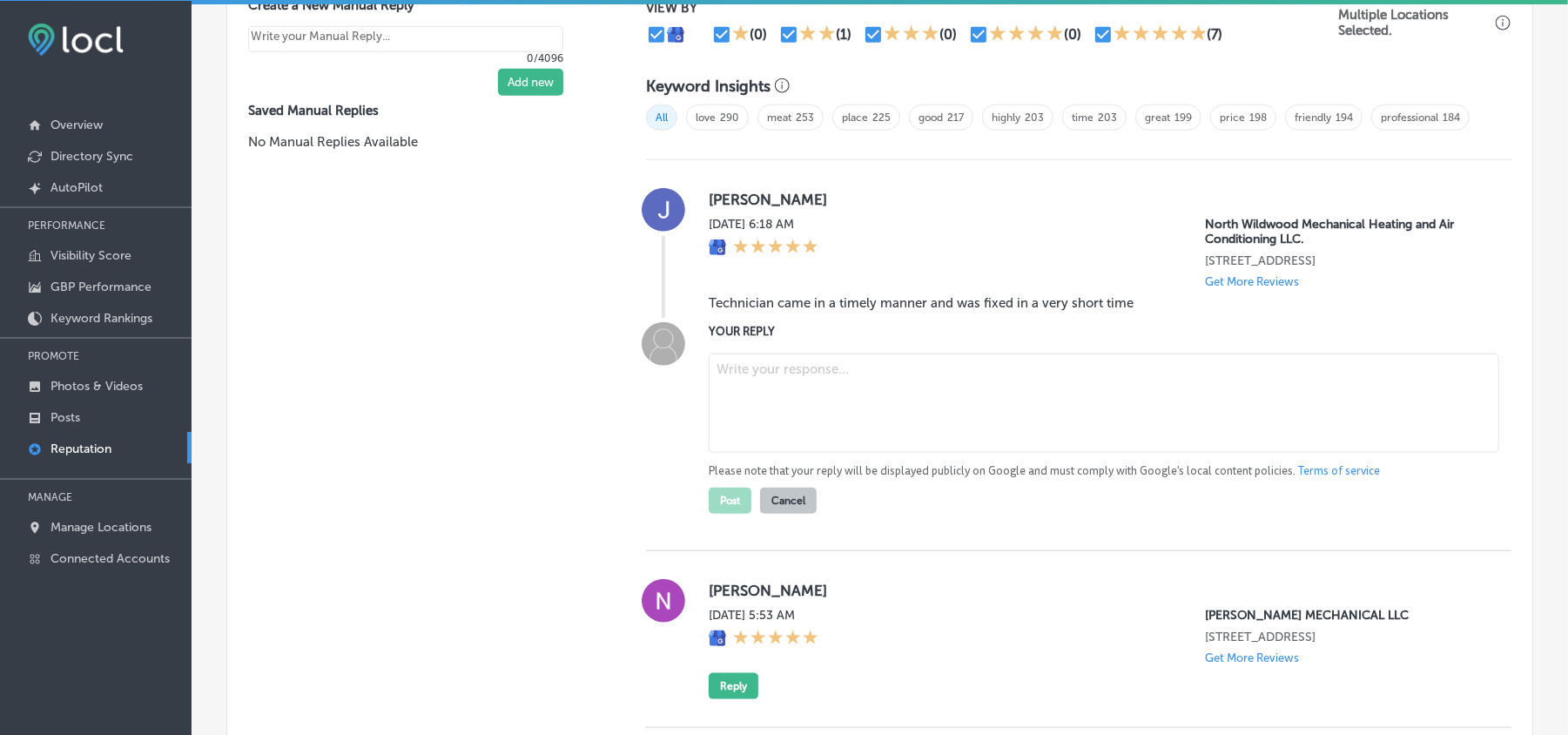
click at [895, 453] on textarea at bounding box center [1104, 403] width 791 height 99
paste textarea "Thank you, [PERSON_NAME], for your positive feedback! We’re glad to hear that o…"
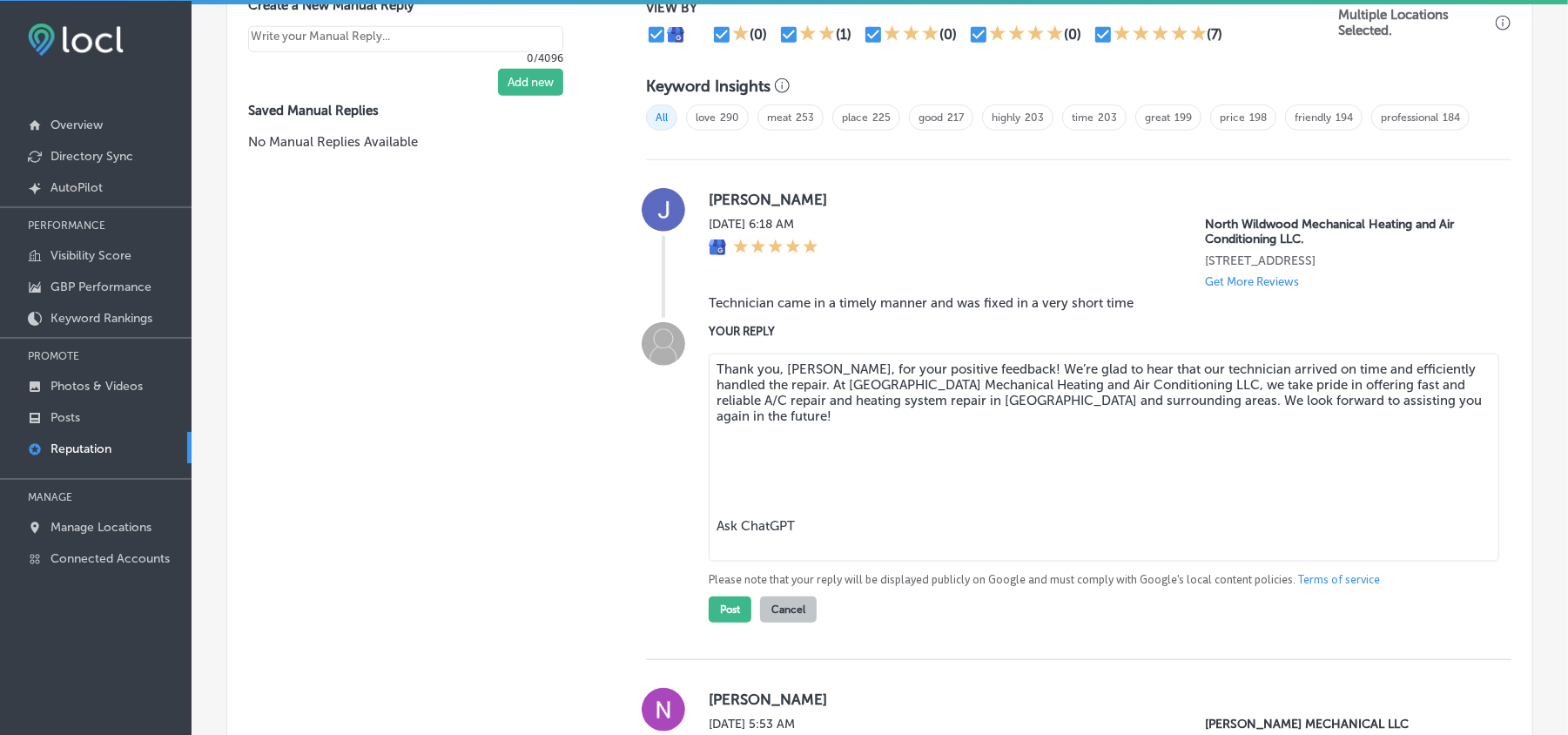
drag, startPoint x: 736, startPoint y: 550, endPoint x: 718, endPoint y: 450, distance: 101.6
click at [718, 450] on textarea "Thank you, [PERSON_NAME], for your positive feedback! We’re glad to hear that o…" at bounding box center [1104, 457] width 791 height 208
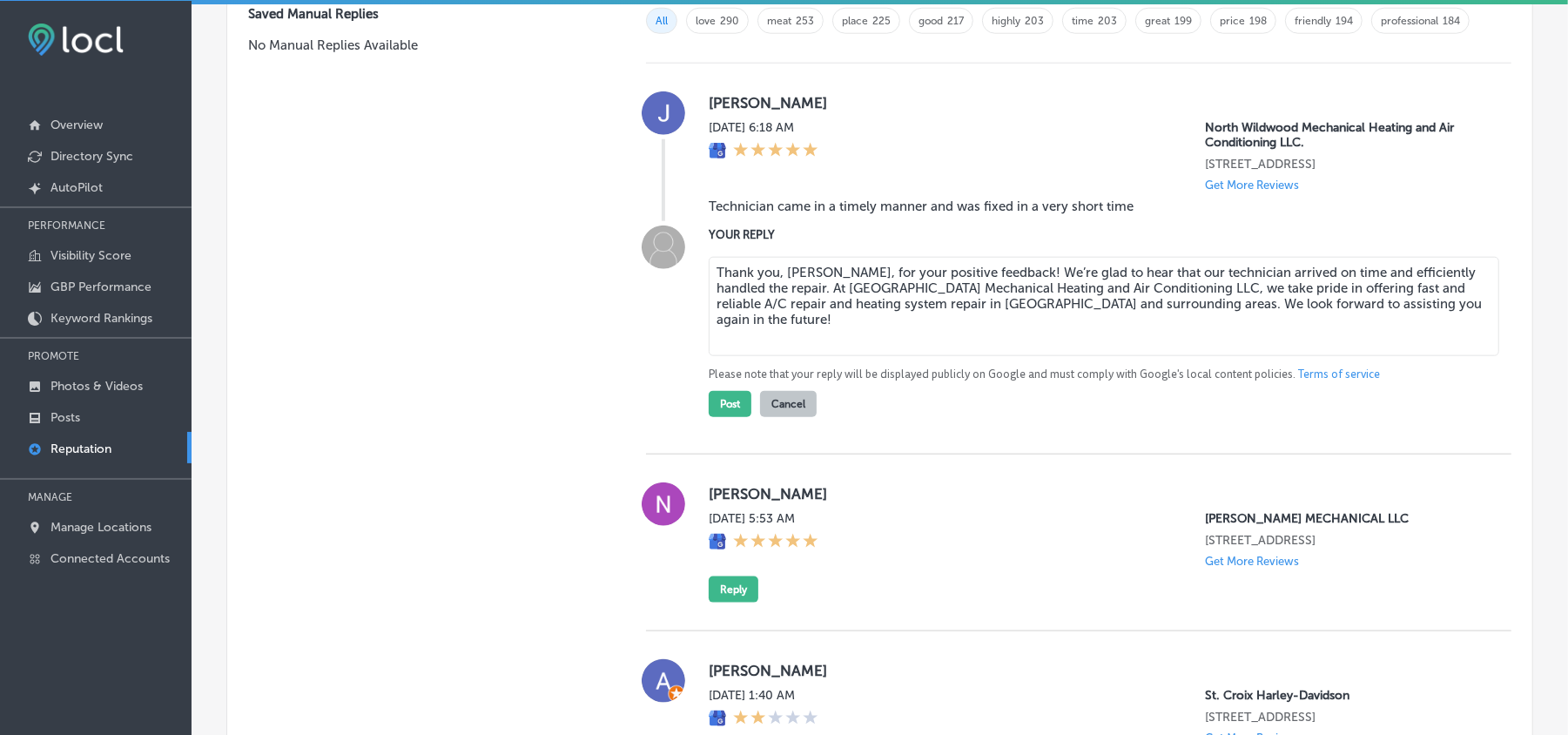
scroll to position [1257, 0]
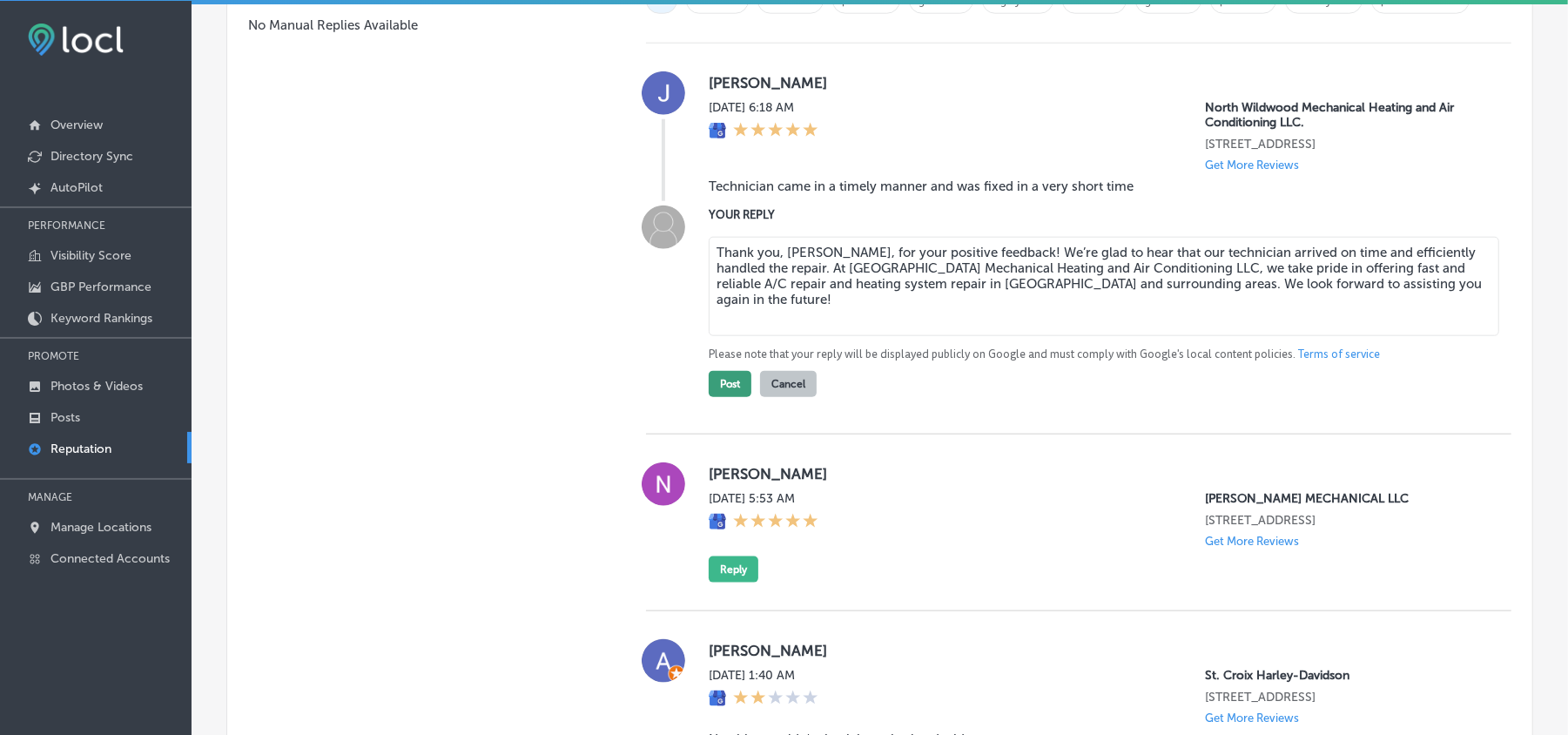
type textarea "Thank you, [PERSON_NAME], for your positive feedback! We’re glad to hear that o…"
click at [725, 396] on button "Post" at bounding box center [731, 384] width 43 height 26
type textarea "x"
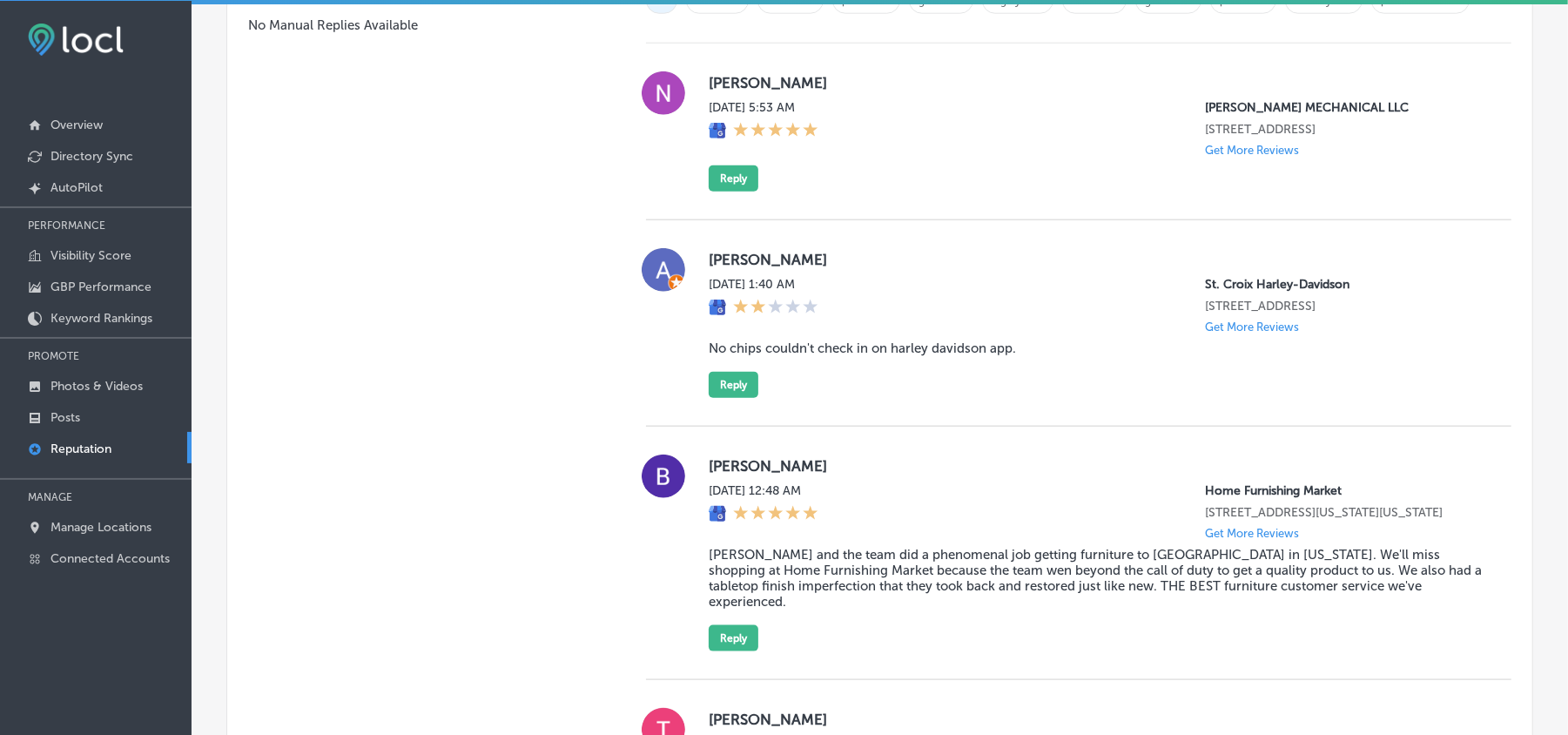
scroll to position [1178, 0]
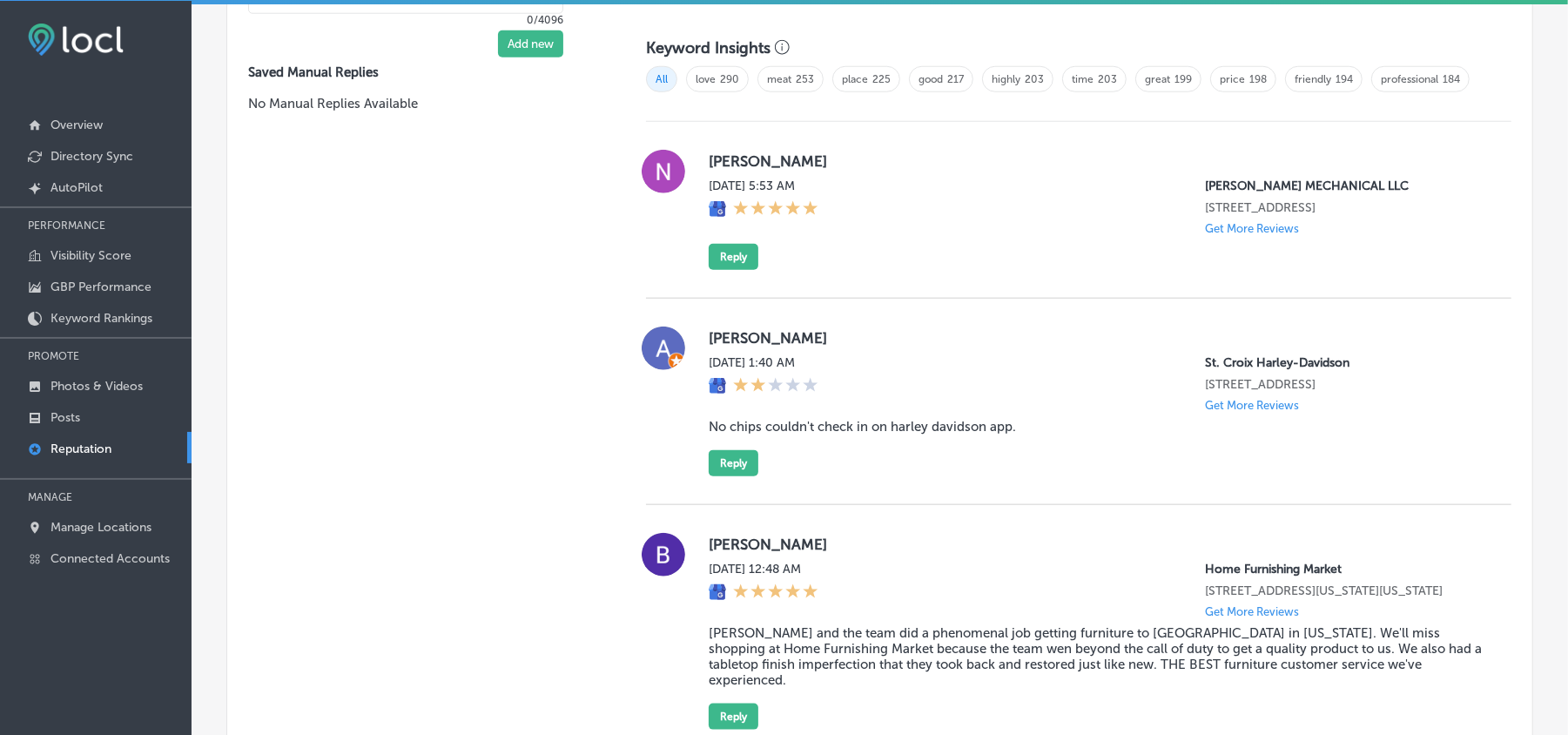
drag, startPoint x: 698, startPoint y: 178, endPoint x: 839, endPoint y: 174, distance: 141.1
click at [839, 174] on div "[PERSON_NAME] [DATE] 5:53 AM [PERSON_NAME] MECHANICAL LLC [STREET_ADDRESS] Get …" at bounding box center [1079, 209] width 865 height 120
copy label "[PERSON_NAME]"
click at [902, 209] on div "[DATE] 5:53 AM [PERSON_NAME] MECHANICAL LLC [STREET_ADDRESS] Get More Reviews" at bounding box center [1096, 207] width 775 height 57
click at [729, 267] on button "Reply" at bounding box center [733, 257] width 50 height 26
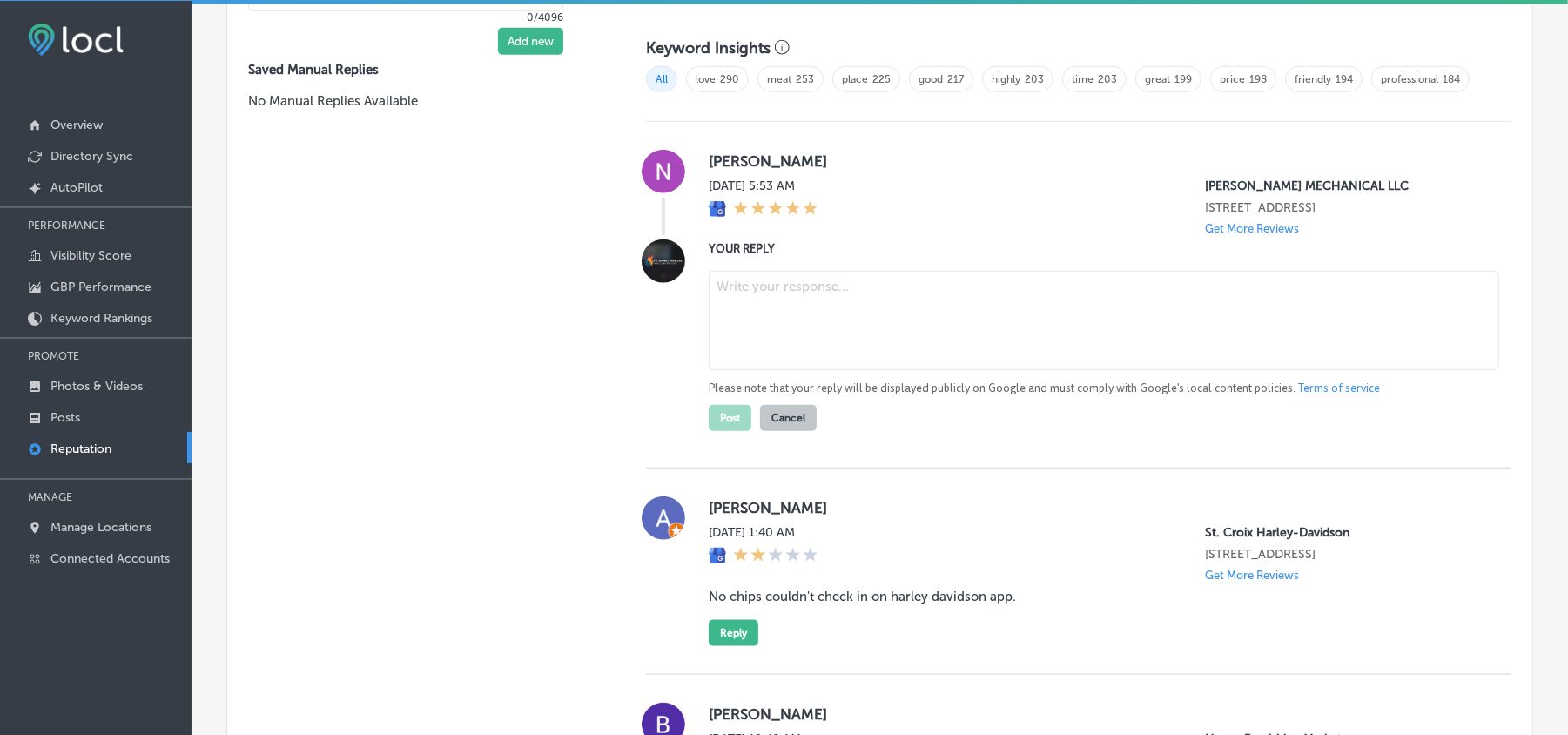
click at [774, 341] on textarea at bounding box center [1104, 320] width 791 height 99
paste textarea "Thank you, [PERSON_NAME], for the 5-star review! At [PERSON_NAME] Mechanical LL…"
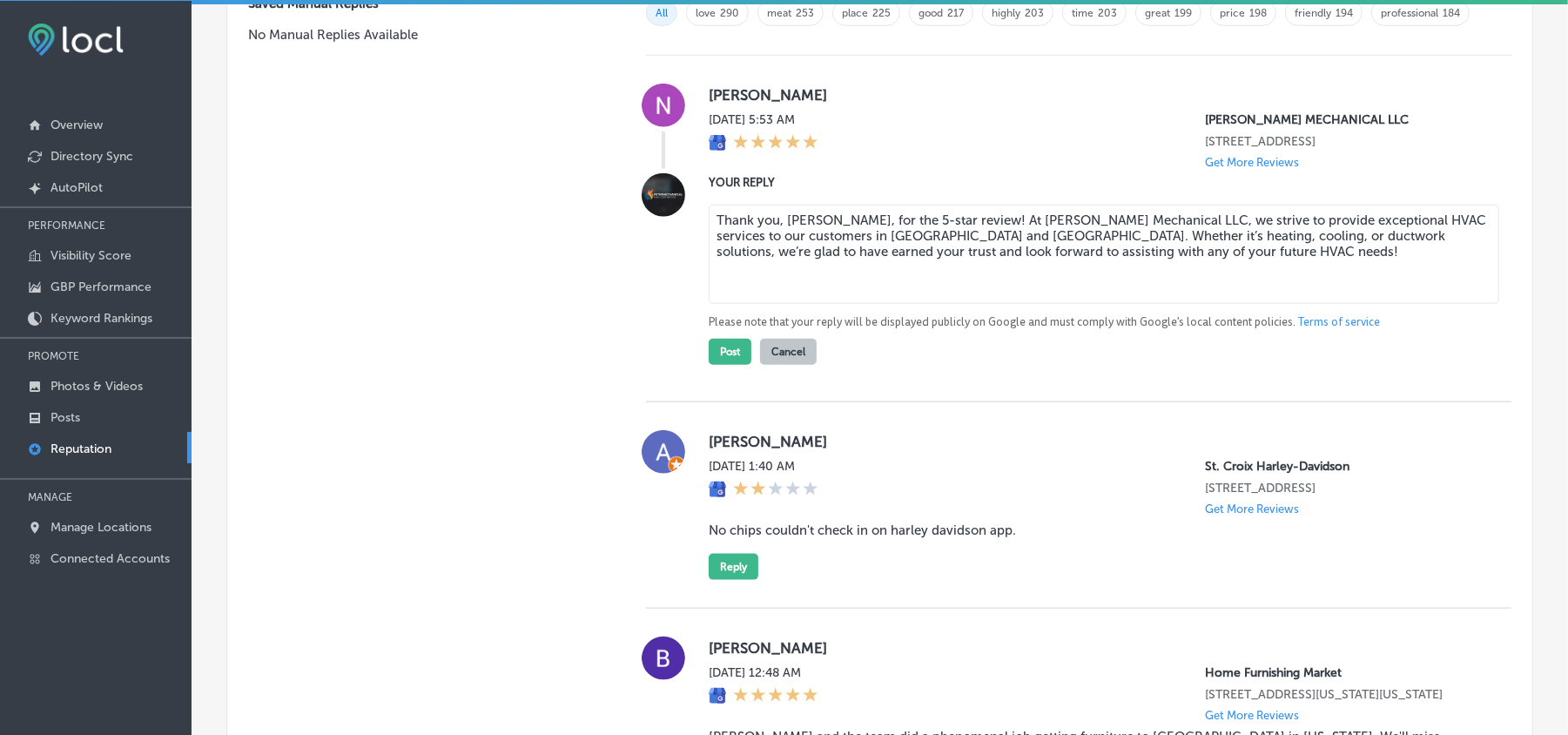
scroll to position [1257, 0]
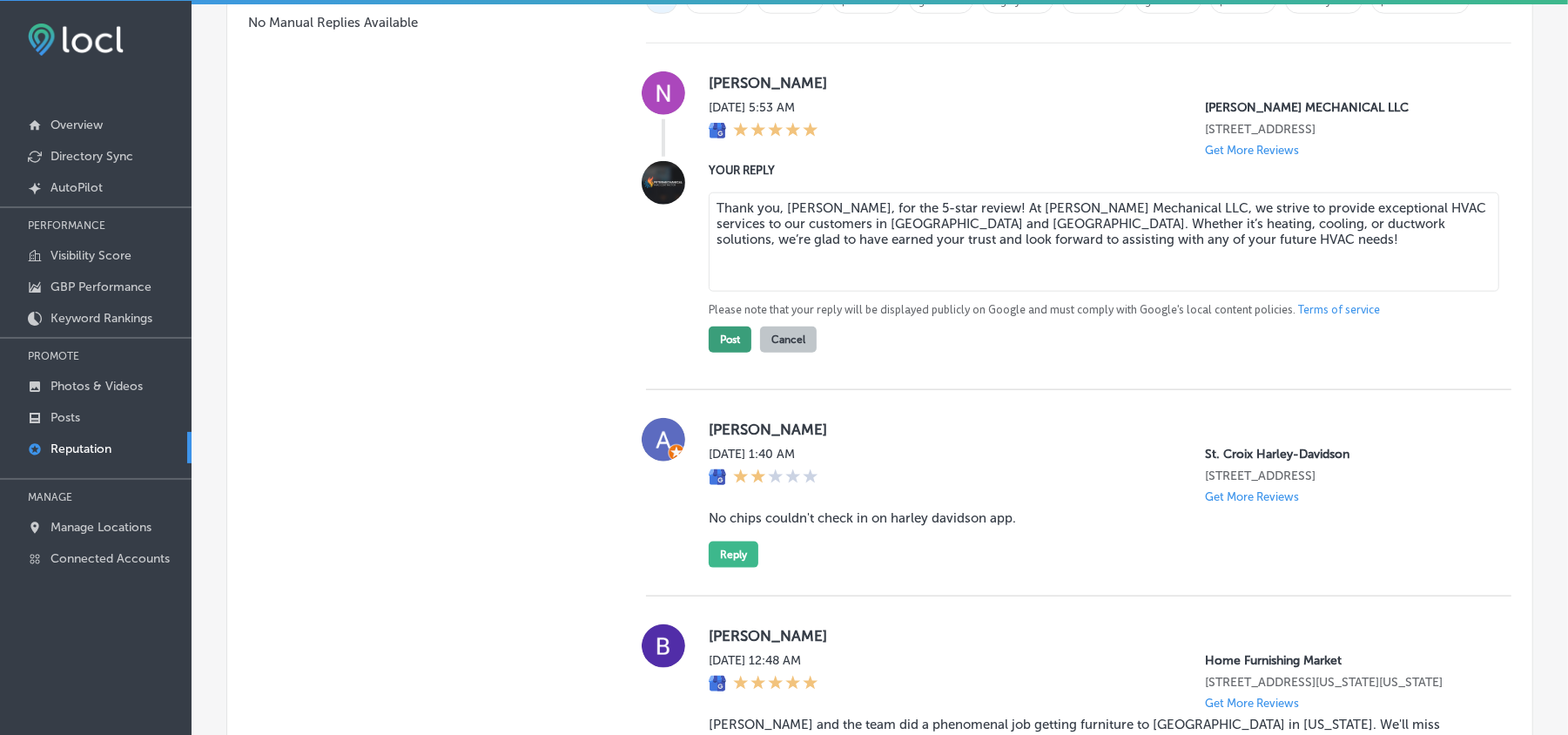
type textarea "Thank you, [PERSON_NAME], for the 5-star review! At [PERSON_NAME] Mechanical LL…"
click at [709, 343] on button "Post" at bounding box center [731, 339] width 43 height 26
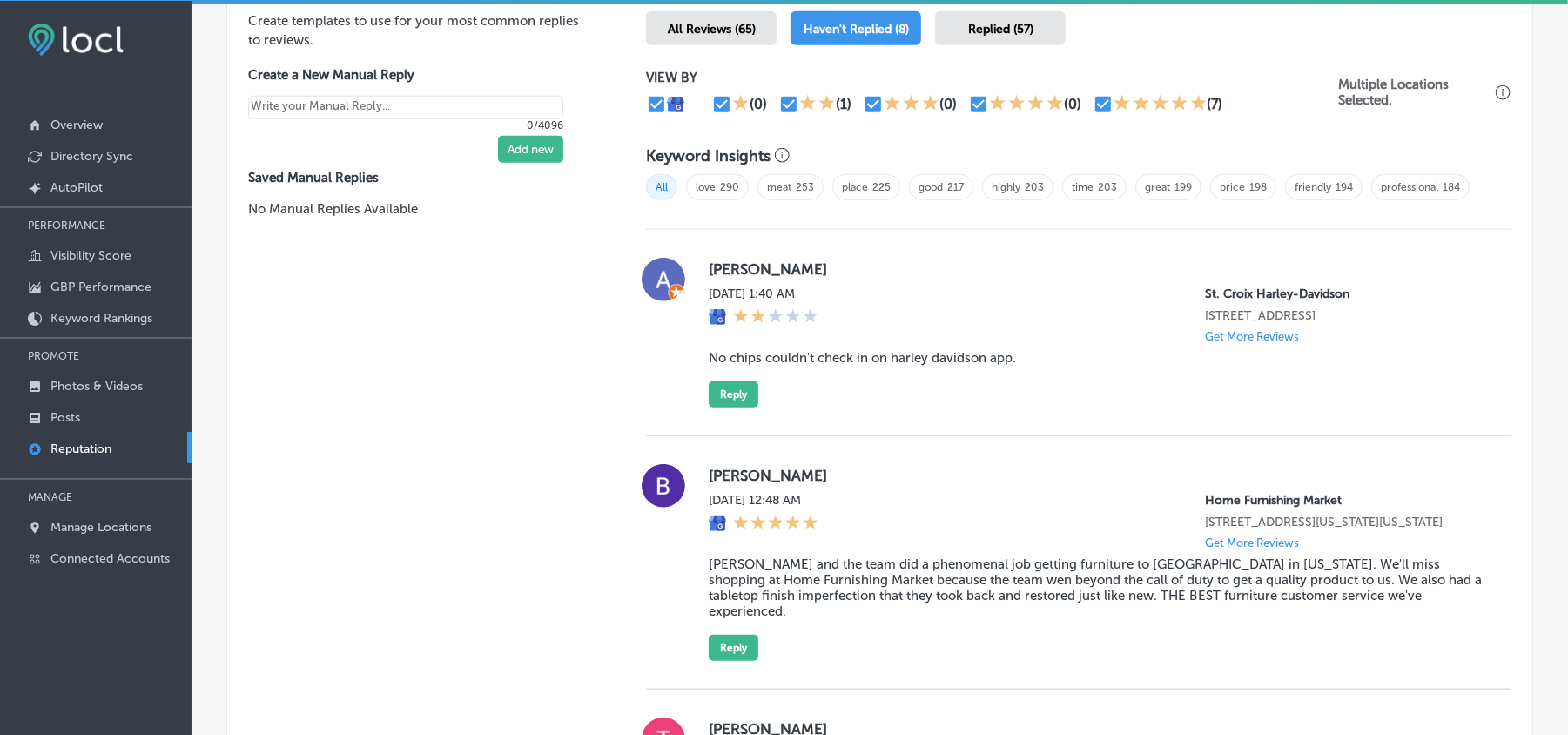
scroll to position [1025, 0]
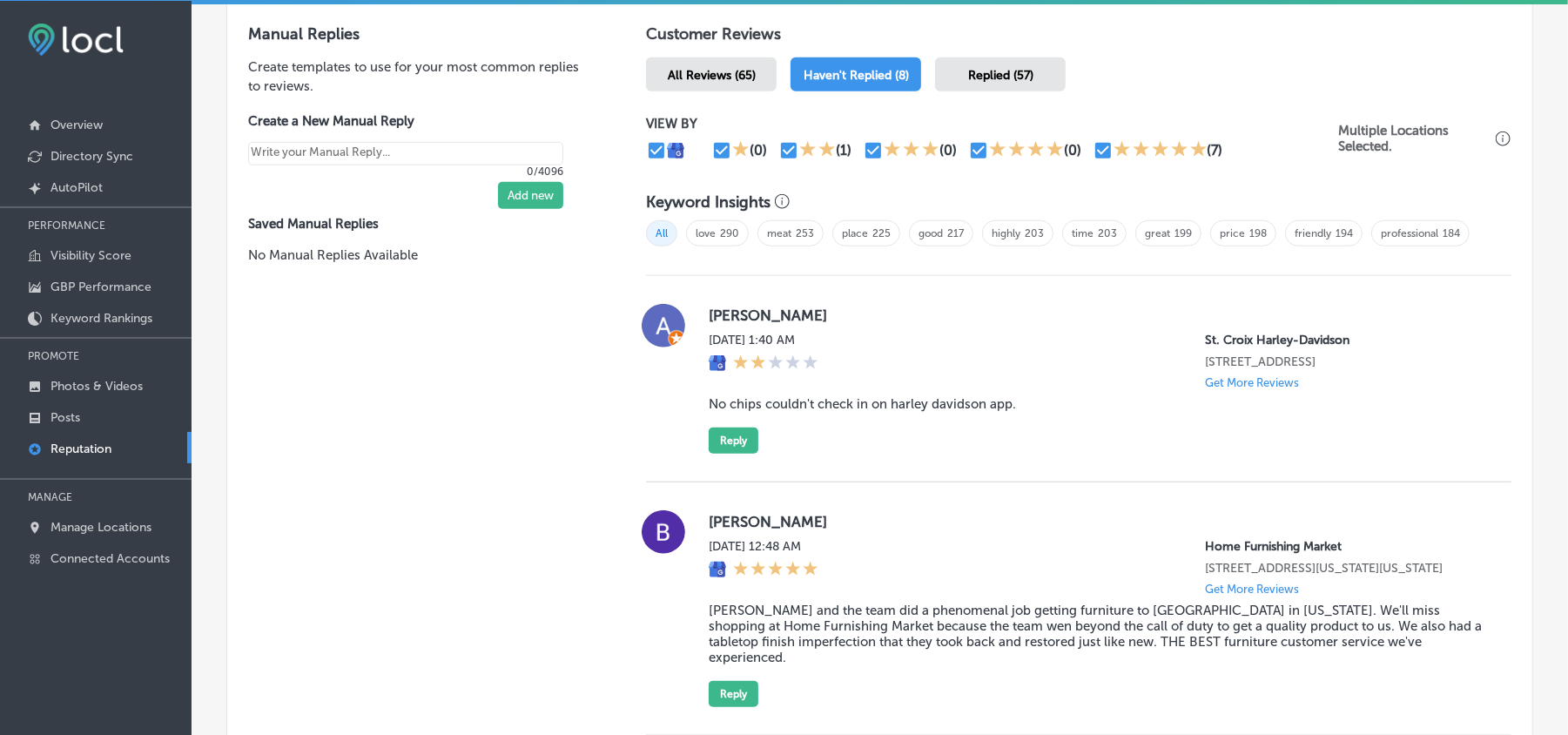
click at [683, 92] on div "All Reviews (65)" at bounding box center [712, 74] width 131 height 34
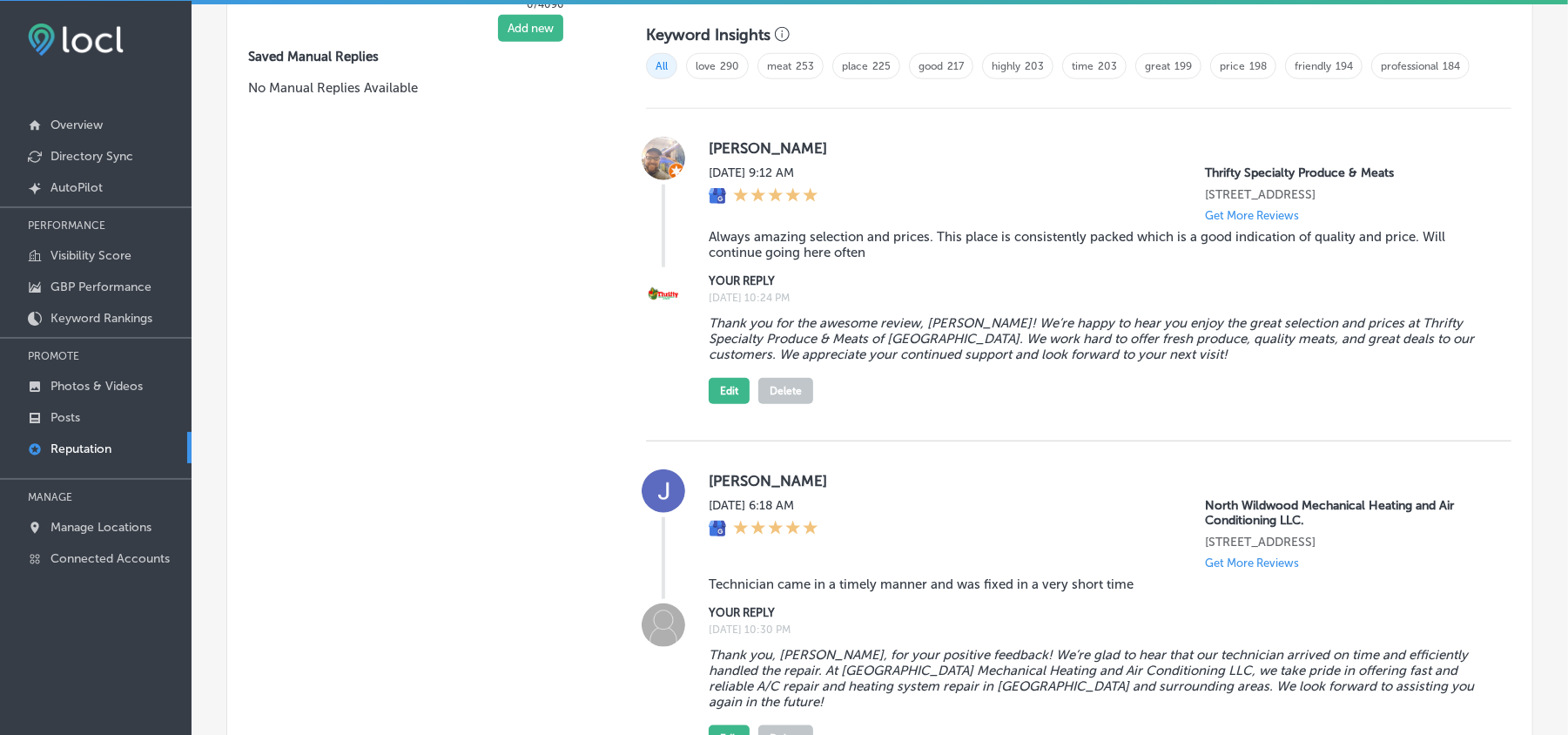
scroll to position [1025, 0]
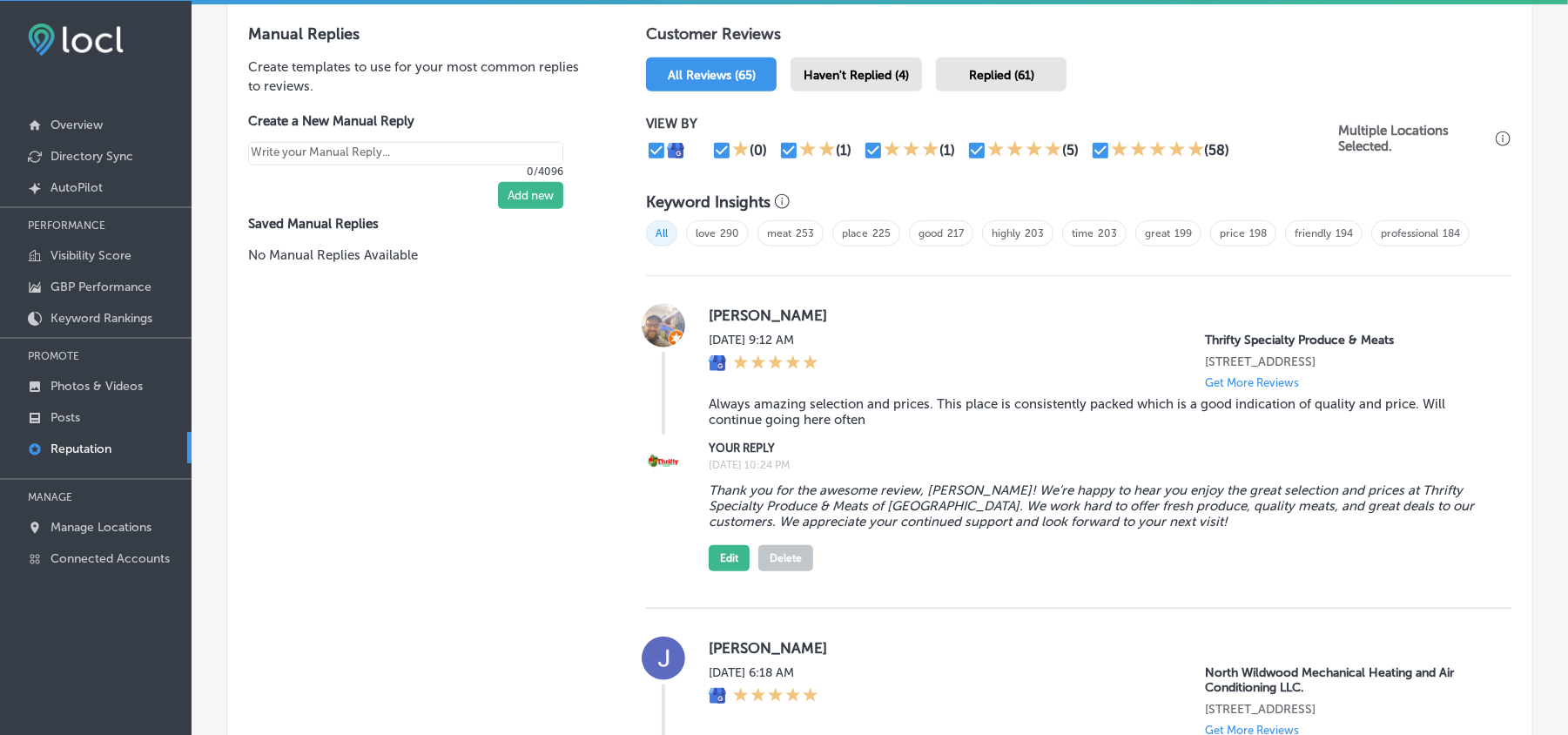
click at [830, 50] on h1 "Customer Reviews" at bounding box center [1079, 37] width 865 height 26
click at [837, 82] on span "Haven't Replied (4)" at bounding box center [856, 76] width 106 height 15
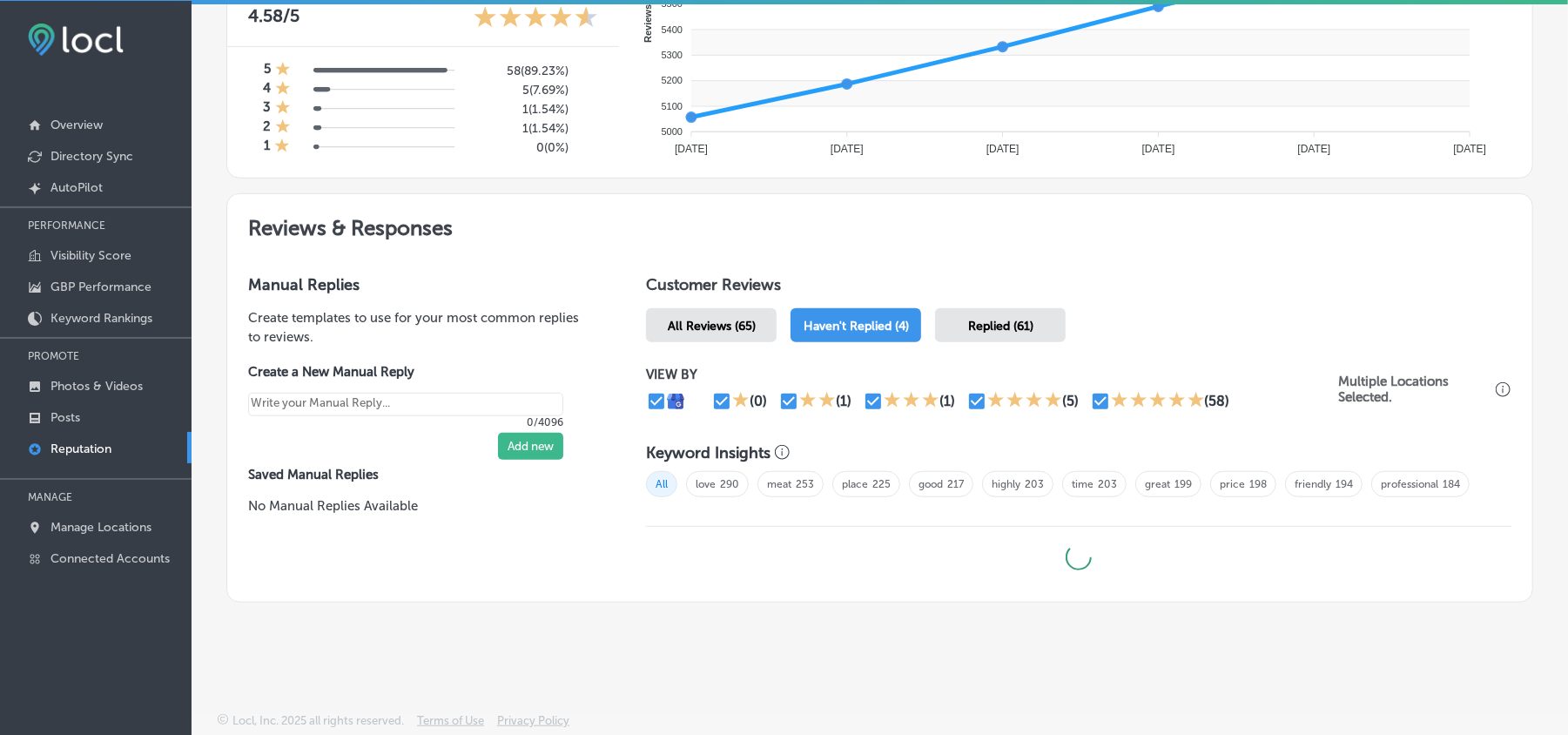
scroll to position [782, 0]
type textarea "x"
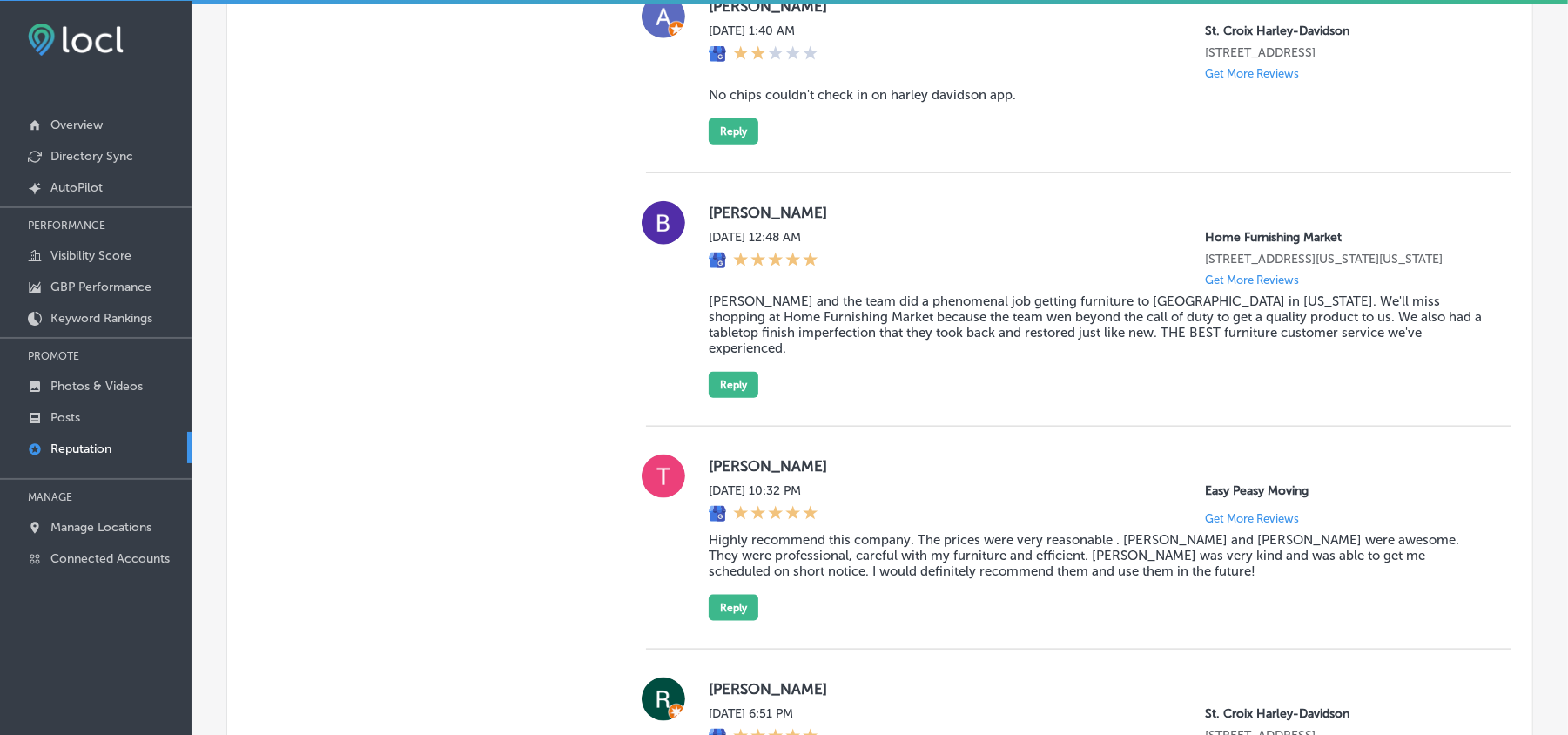
scroll to position [1334, 0]
drag, startPoint x: 704, startPoint y: 221, endPoint x: 837, endPoint y: 220, distance: 133.0
click at [837, 220] on label "[PERSON_NAME]" at bounding box center [1096, 211] width 775 height 18
copy label "[PERSON_NAME]"
click at [810, 345] on blockquote "[PERSON_NAME] and the team did a phenomenal job getting furniture to [GEOGRAPHI…" at bounding box center [1096, 324] width 775 height 63
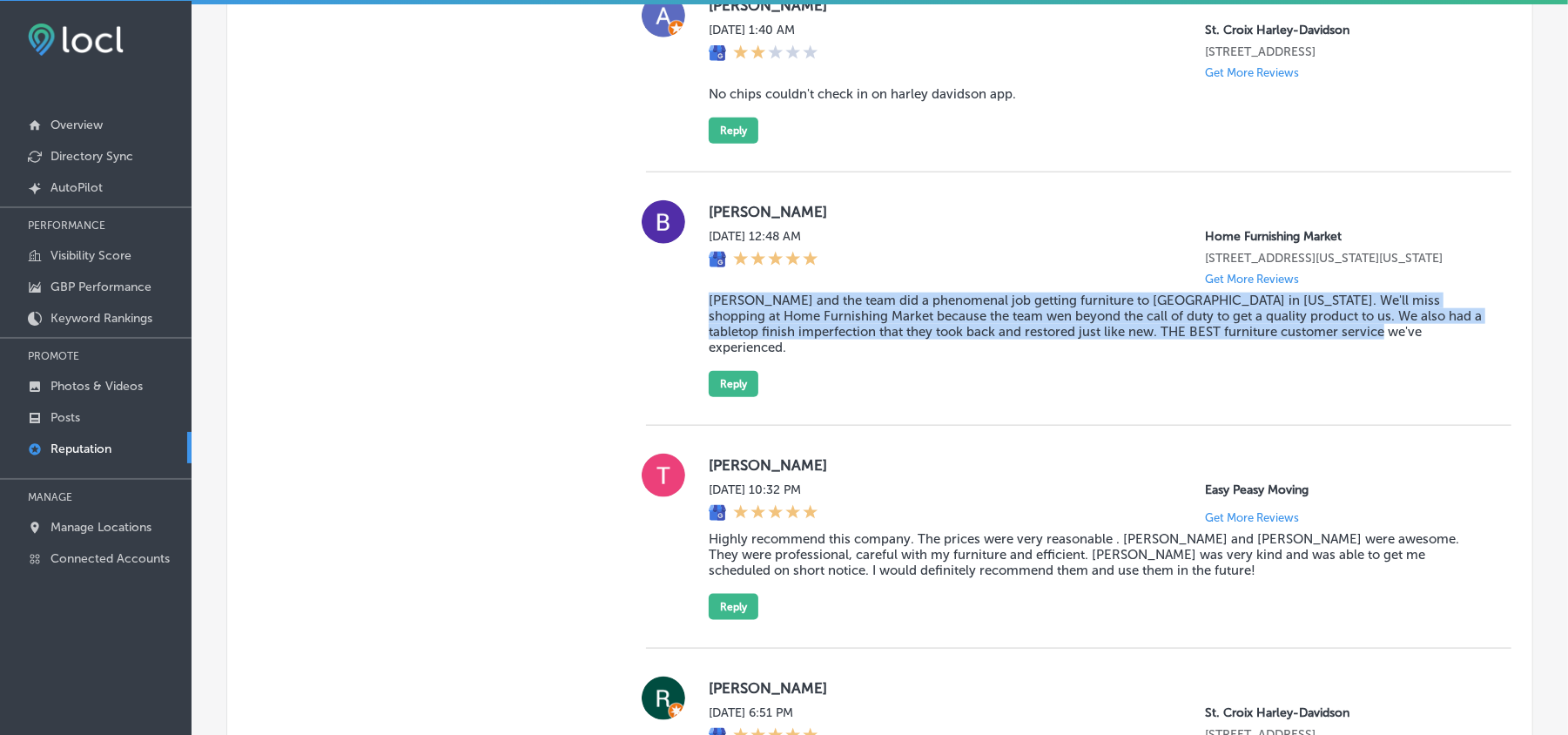
drag, startPoint x: 704, startPoint y: 324, endPoint x: 1411, endPoint y: 355, distance: 707.7
click at [1411, 355] on blockquote "[PERSON_NAME] and the team did a phenomenal job getting furniture to [GEOGRAPHI…" at bounding box center [1096, 324] width 775 height 63
copy blockquote "[PERSON_NAME] and the team did a phenomenal job getting furniture to [GEOGRAPHI…"
click at [667, 339] on div at bounding box center [663, 298] width 35 height 196
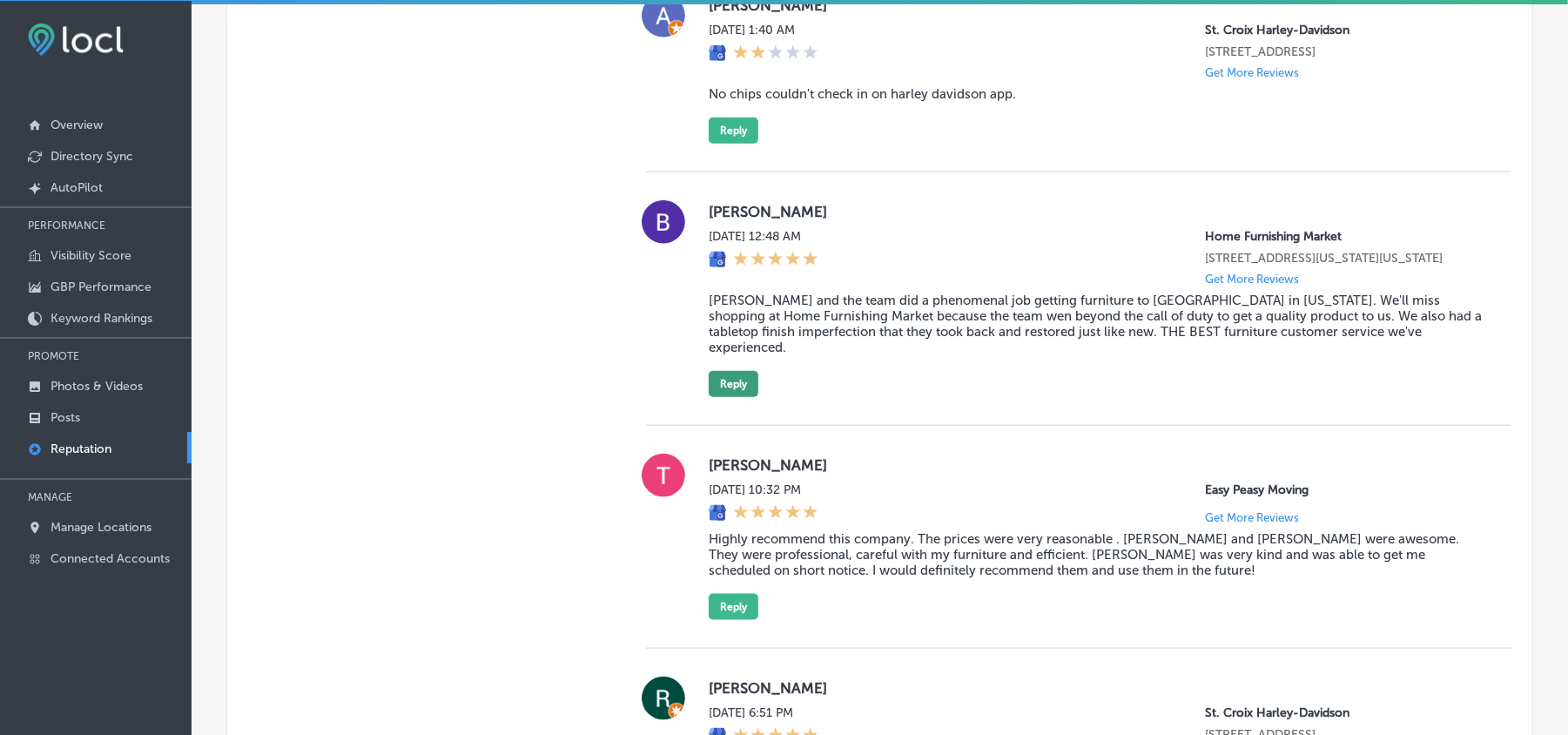
click at [732, 395] on button "Reply" at bounding box center [733, 384] width 50 height 26
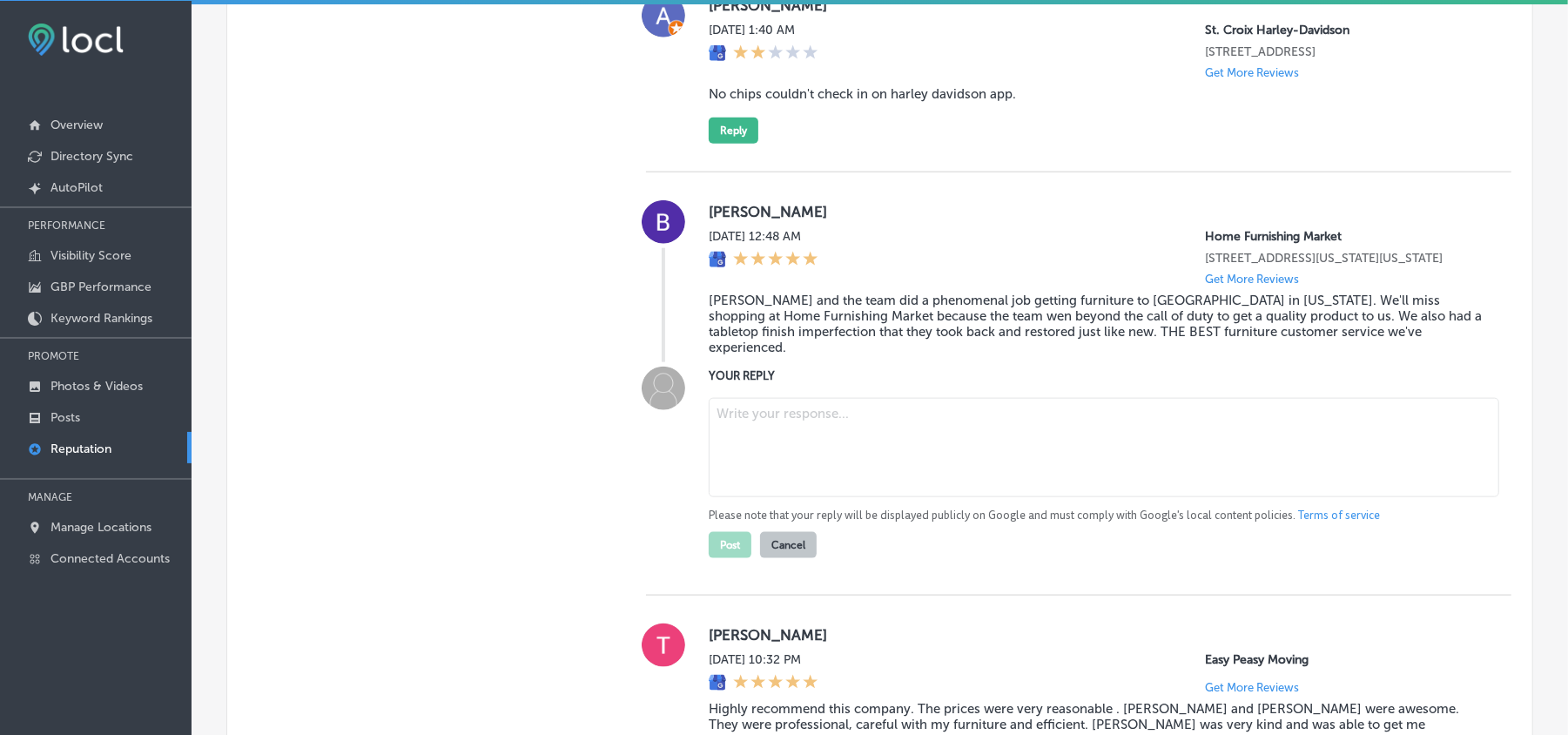
click at [787, 443] on textarea at bounding box center [1104, 447] width 791 height 99
paste textarea "Thank you, [PERSON_NAME], for the wonderful review! We’re so glad [PERSON_NAME]…"
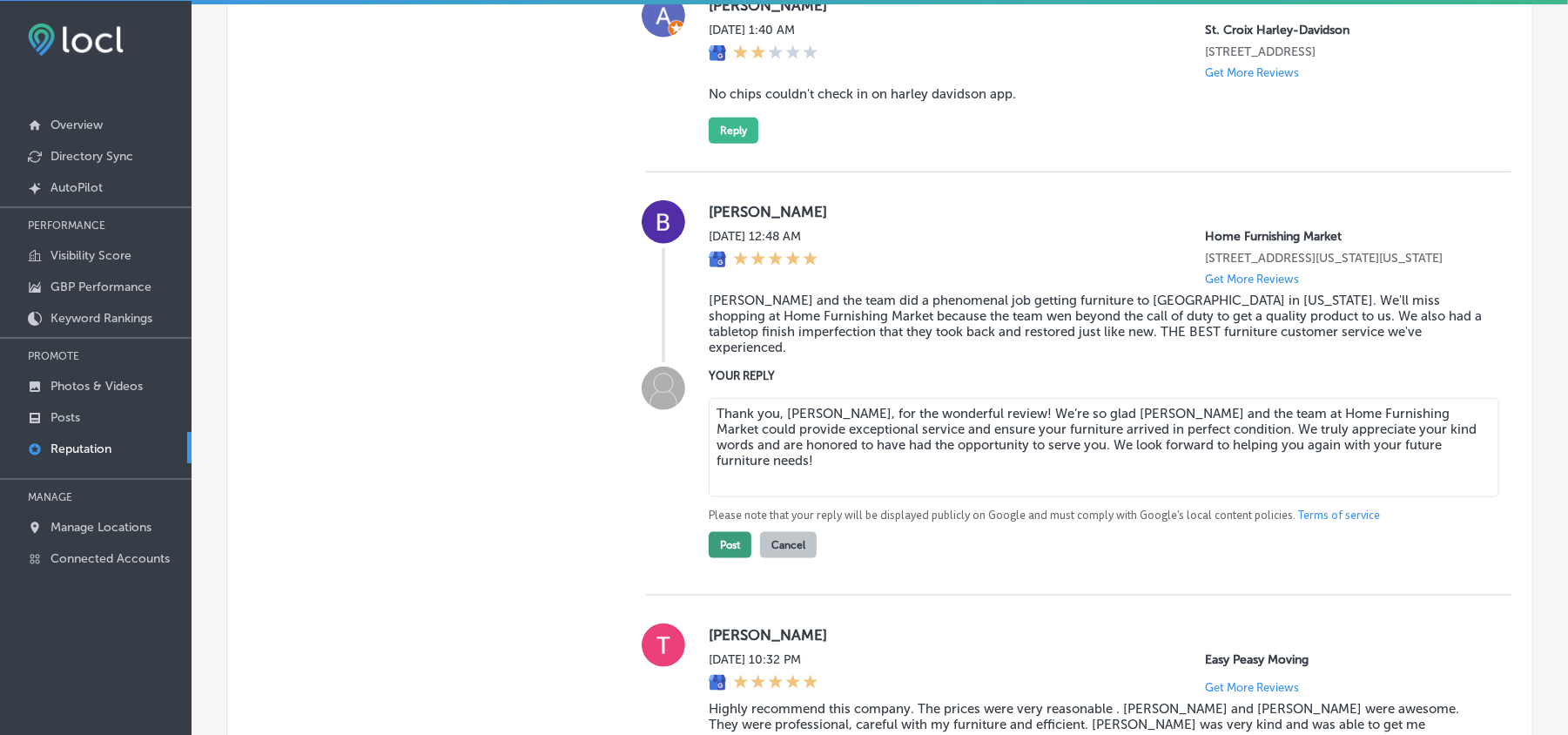
type textarea "Thank you, [PERSON_NAME], for the wonderful review! We’re so glad [PERSON_NAME]…"
click at [735, 555] on button "Post" at bounding box center [731, 545] width 43 height 26
type textarea "x"
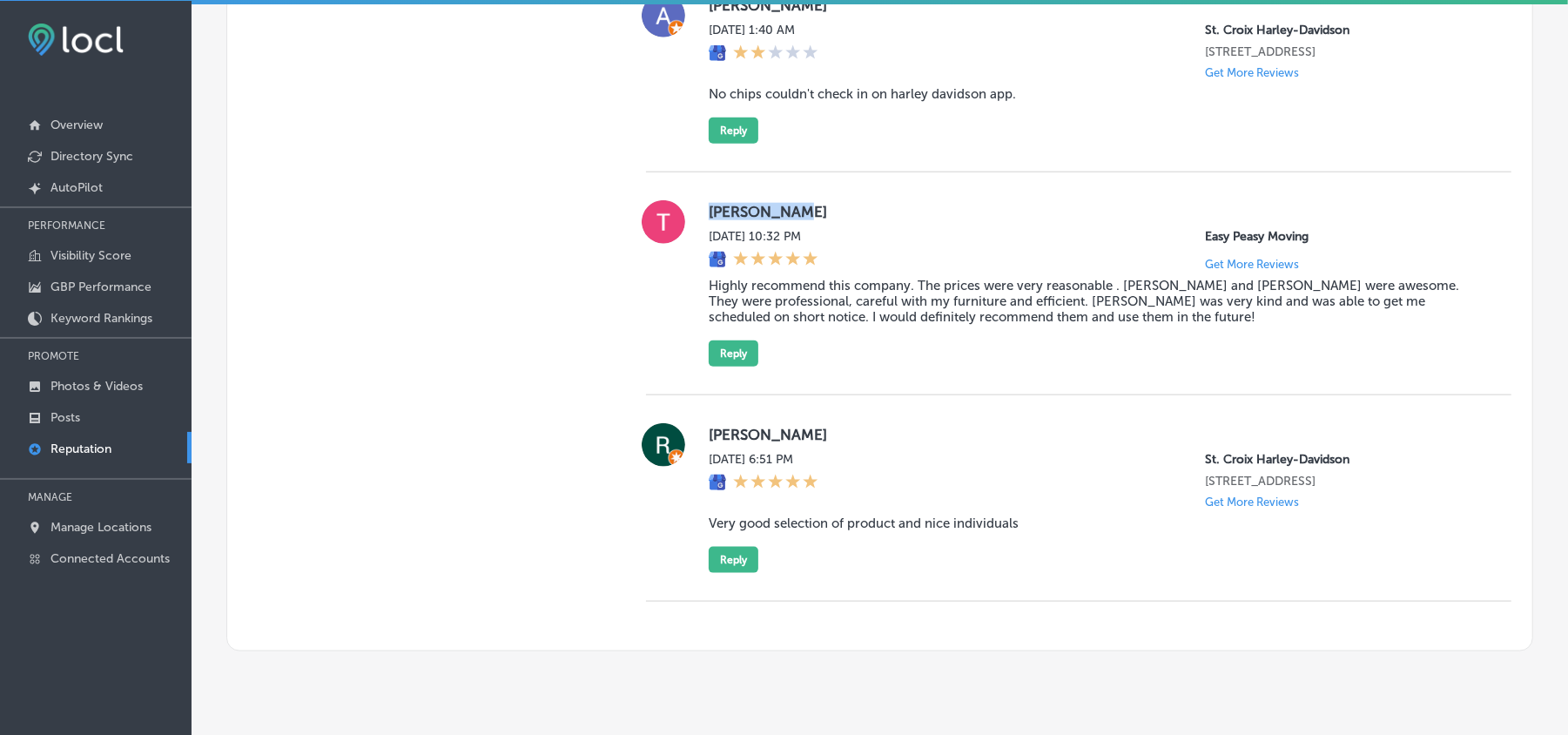
drag, startPoint x: 699, startPoint y: 218, endPoint x: 850, endPoint y: 221, distance: 151.0
click at [850, 221] on div "[PERSON_NAME] [DATE] 10:32 PM Easy Peasy Moving Get More Reviews Highly recomme…" at bounding box center [1079, 283] width 865 height 166
copy label "[PERSON_NAME]"
click at [782, 314] on blockquote "Highly recommend this company. The prices were very reasonable . [PERSON_NAME] …" at bounding box center [1096, 301] width 775 height 47
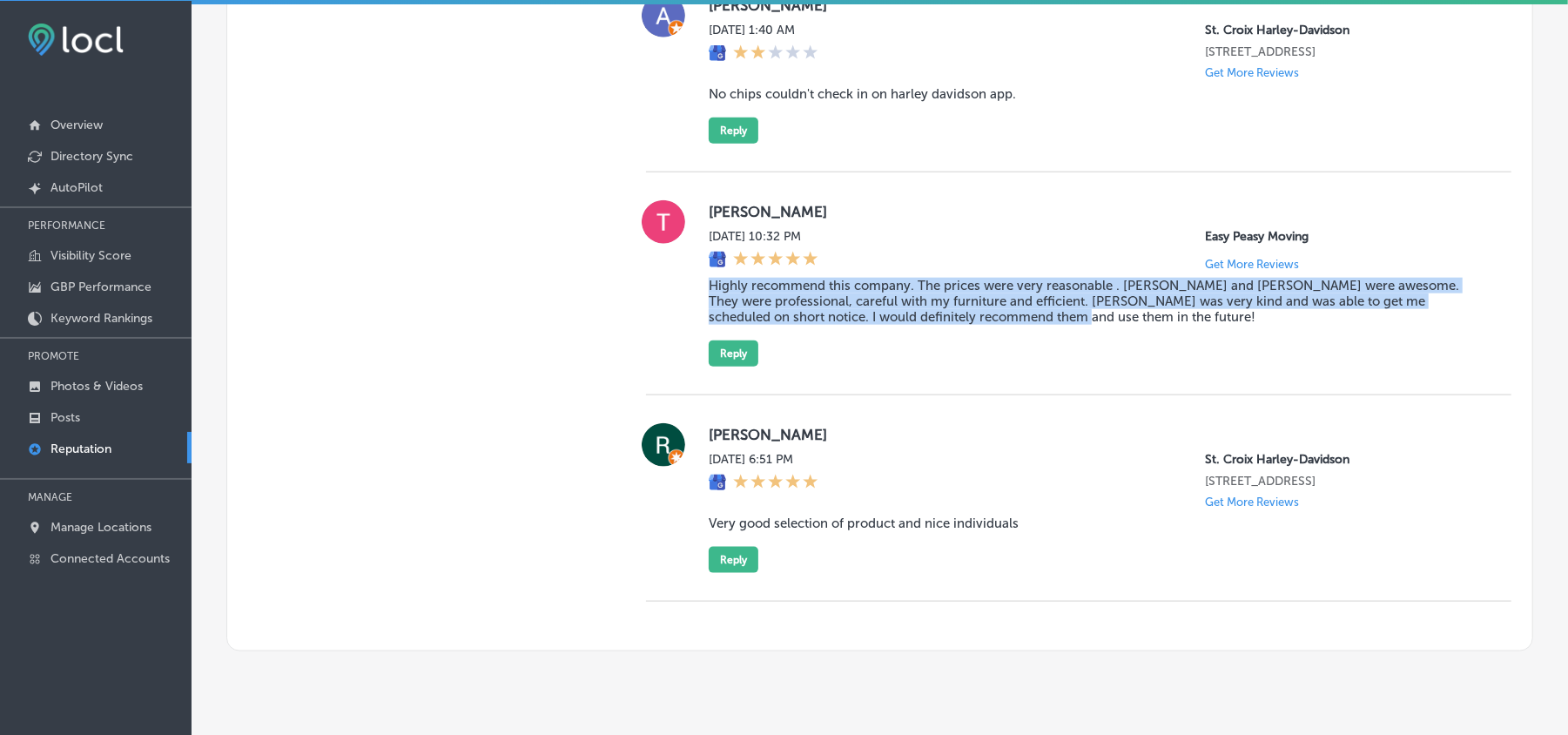
drag, startPoint x: 699, startPoint y: 295, endPoint x: 1045, endPoint y: 332, distance: 348.0
click at [1045, 332] on div "[PERSON_NAME] [DATE] 10:32 PM Easy Peasy Moving Get More Reviews Highly recomme…" at bounding box center [1079, 283] width 865 height 166
click at [1078, 396] on div "[PERSON_NAME] [DATE] 10:32 PM Easy Peasy Moving Get More Reviews Highly recomme…" at bounding box center [1079, 283] width 865 height 223
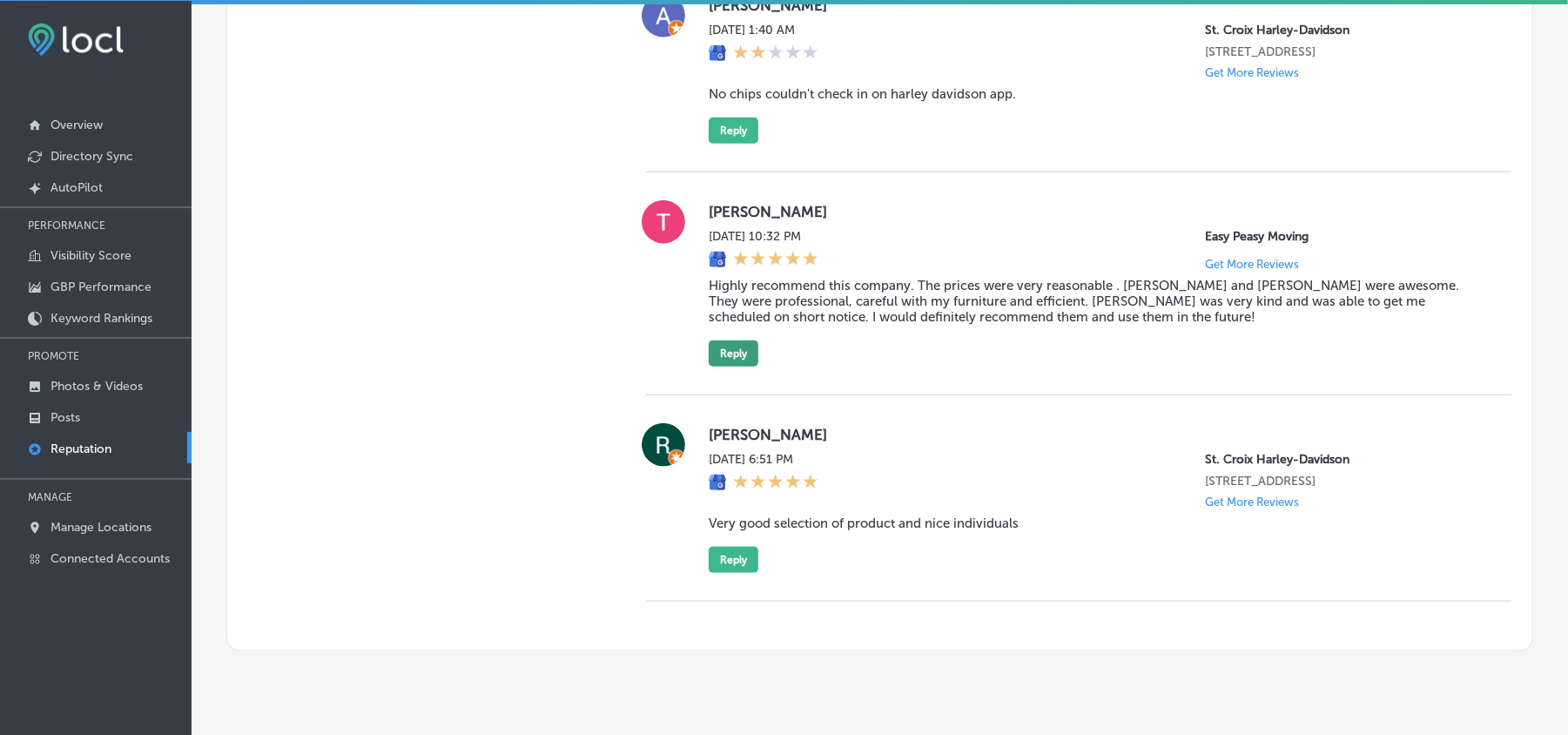
click at [730, 353] on button "Reply" at bounding box center [733, 353] width 50 height 26
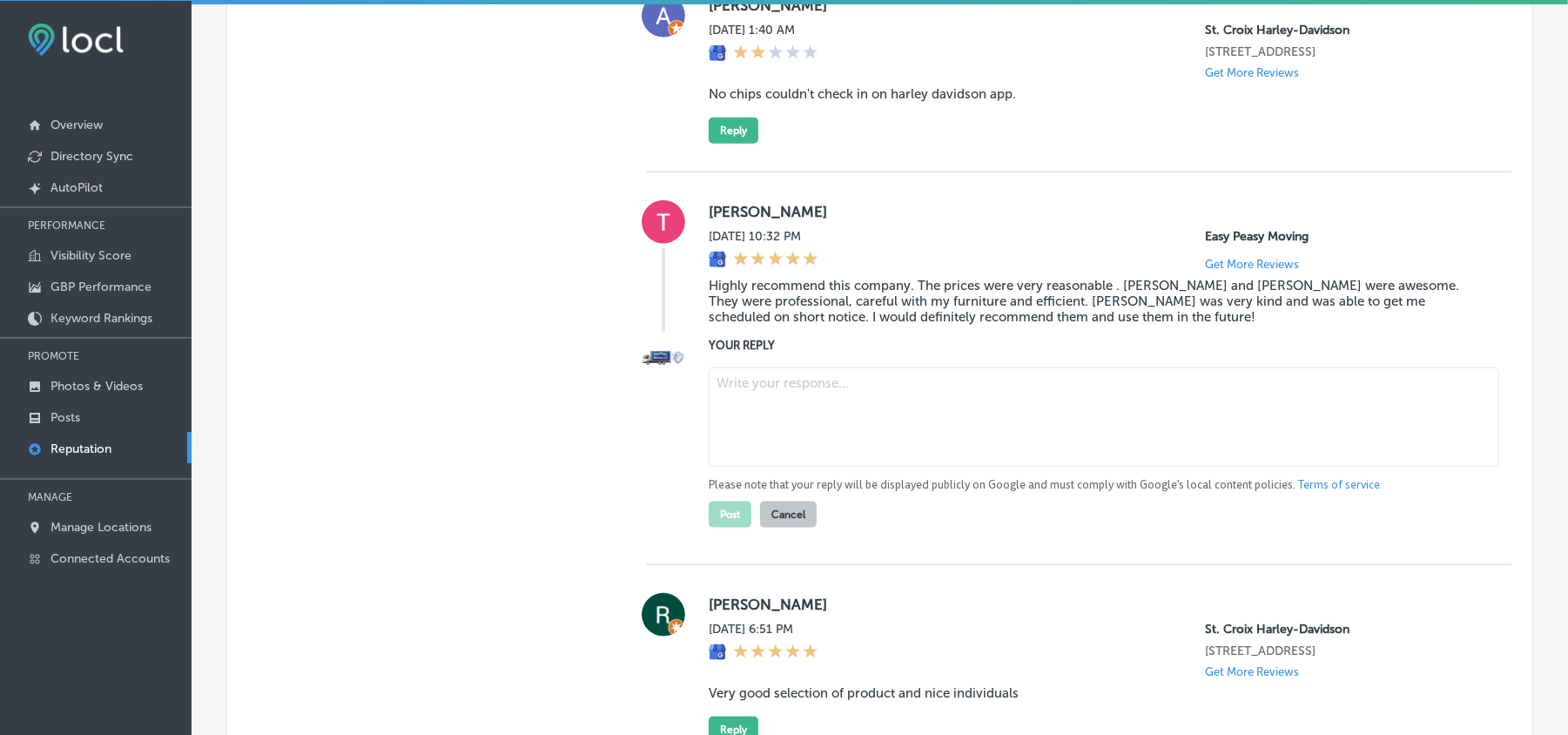
click at [820, 400] on textarea at bounding box center [1104, 417] width 791 height 99
paste textarea "Hi [PERSON_NAME], thank you for the wonderful review! We’re so glad to hear tha…"
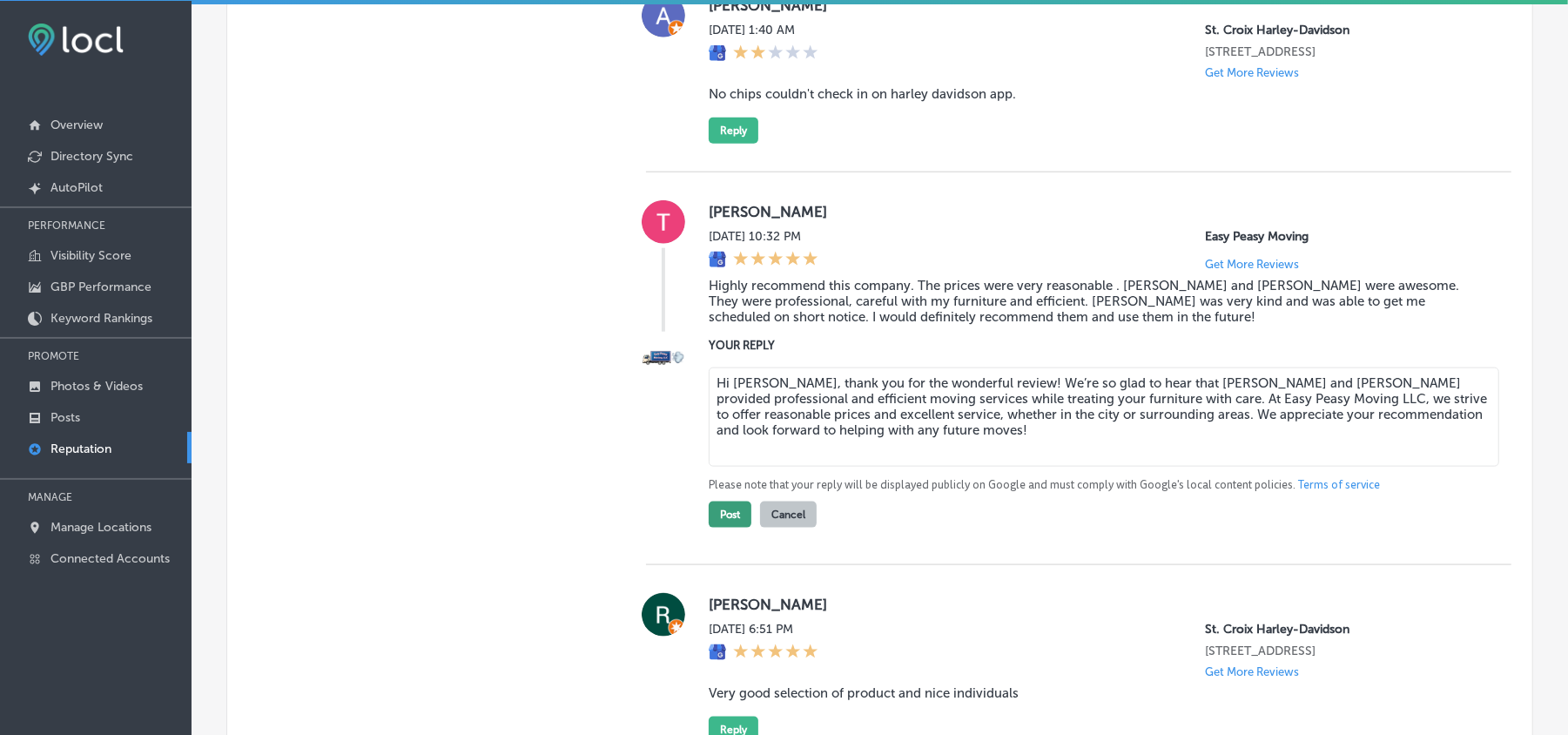
type textarea "Hi [PERSON_NAME], thank you for the wonderful review! We’re so glad to hear tha…"
click at [719, 527] on button "Post" at bounding box center [731, 514] width 43 height 26
type textarea "x"
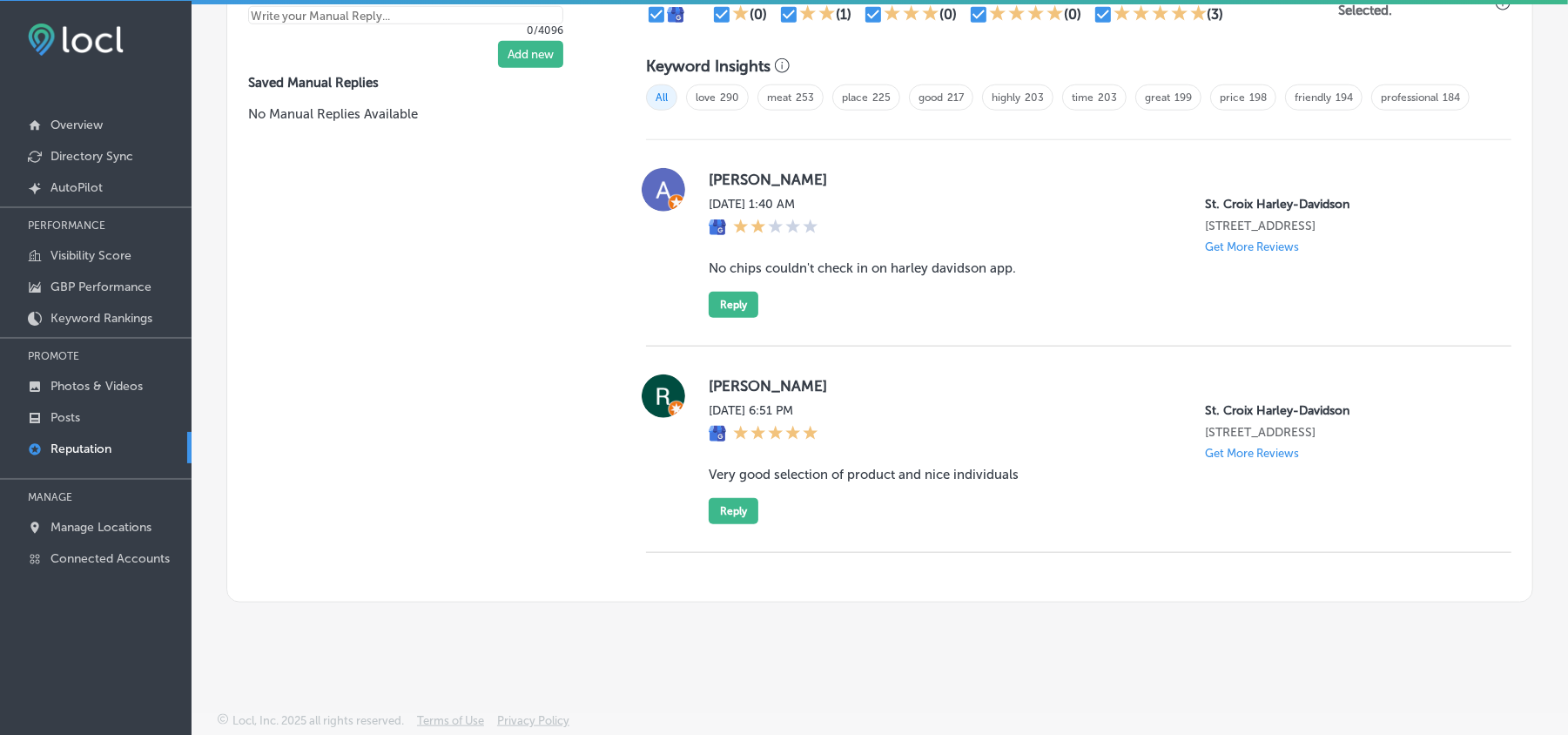
scroll to position [1172, 0]
drag, startPoint x: 766, startPoint y: 378, endPoint x: 815, endPoint y: 378, distance: 49.0
click at [815, 378] on div "[PERSON_NAME] [DATE] 6:51 PM St. Croix Harley-Davidson [STREET_ADDRESS] Get Mor…" at bounding box center [1079, 449] width 865 height 150
drag, startPoint x: 785, startPoint y: 487, endPoint x: 705, endPoint y: 488, distance: 80.0
click at [785, 487] on div "[PERSON_NAME] [DATE] 6:51 PM St. Croix Harley-Davidson [STREET_ADDRESS] Get Mor…" at bounding box center [1096, 449] width 775 height 150
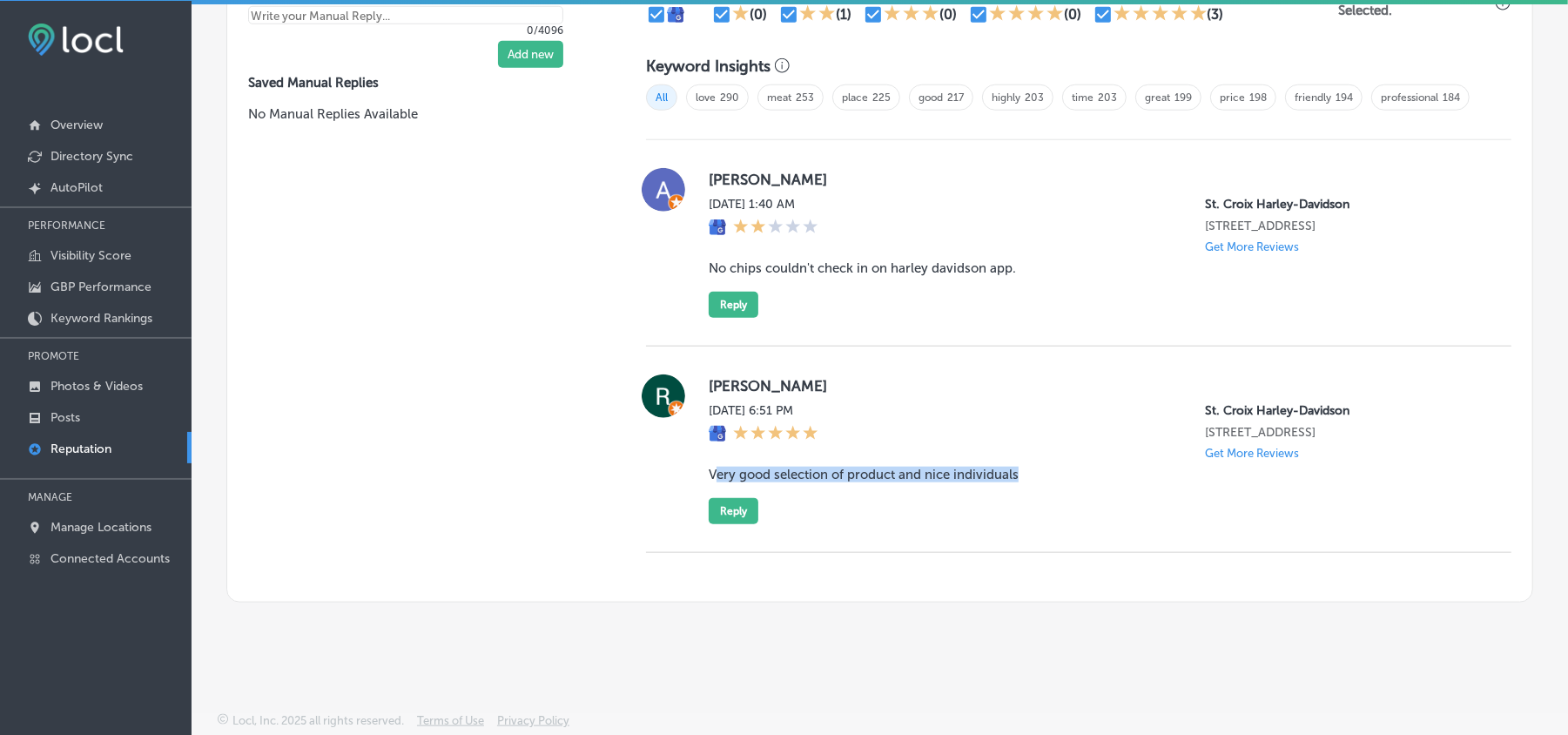
drag, startPoint x: 709, startPoint y: 474, endPoint x: 1077, endPoint y: 474, distance: 368.0
click at [1077, 474] on blockquote "Very good selection of product and nice individuals" at bounding box center [1096, 474] width 775 height 16
click at [974, 478] on blockquote "Very good selection of product and nice individuals" at bounding box center [1096, 474] width 775 height 16
drag, startPoint x: 702, startPoint y: 468, endPoint x: 1053, endPoint y: 470, distance: 351.0
click at [1053, 470] on div "[PERSON_NAME] [DATE] 6:51 PM St. Croix Harley-Davidson [STREET_ADDRESS] Get Mor…" at bounding box center [1079, 449] width 865 height 150
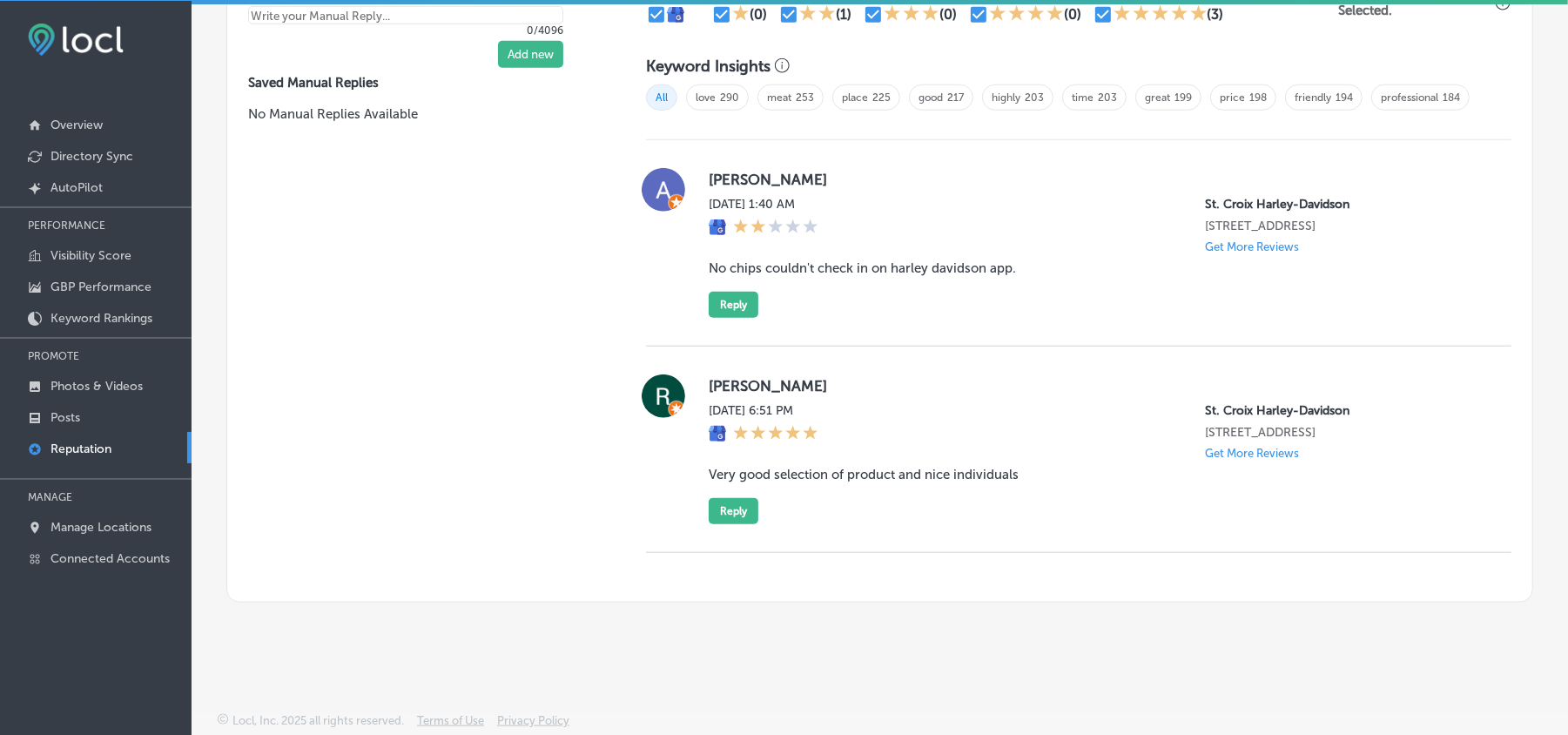
click at [1014, 392] on div "[PERSON_NAME] [DATE] 6:51 PM St. Croix Harley-Davidson [STREET_ADDRESS] Get Mor…" at bounding box center [1096, 449] width 775 height 150
click at [743, 505] on button "Reply" at bounding box center [733, 511] width 50 height 26
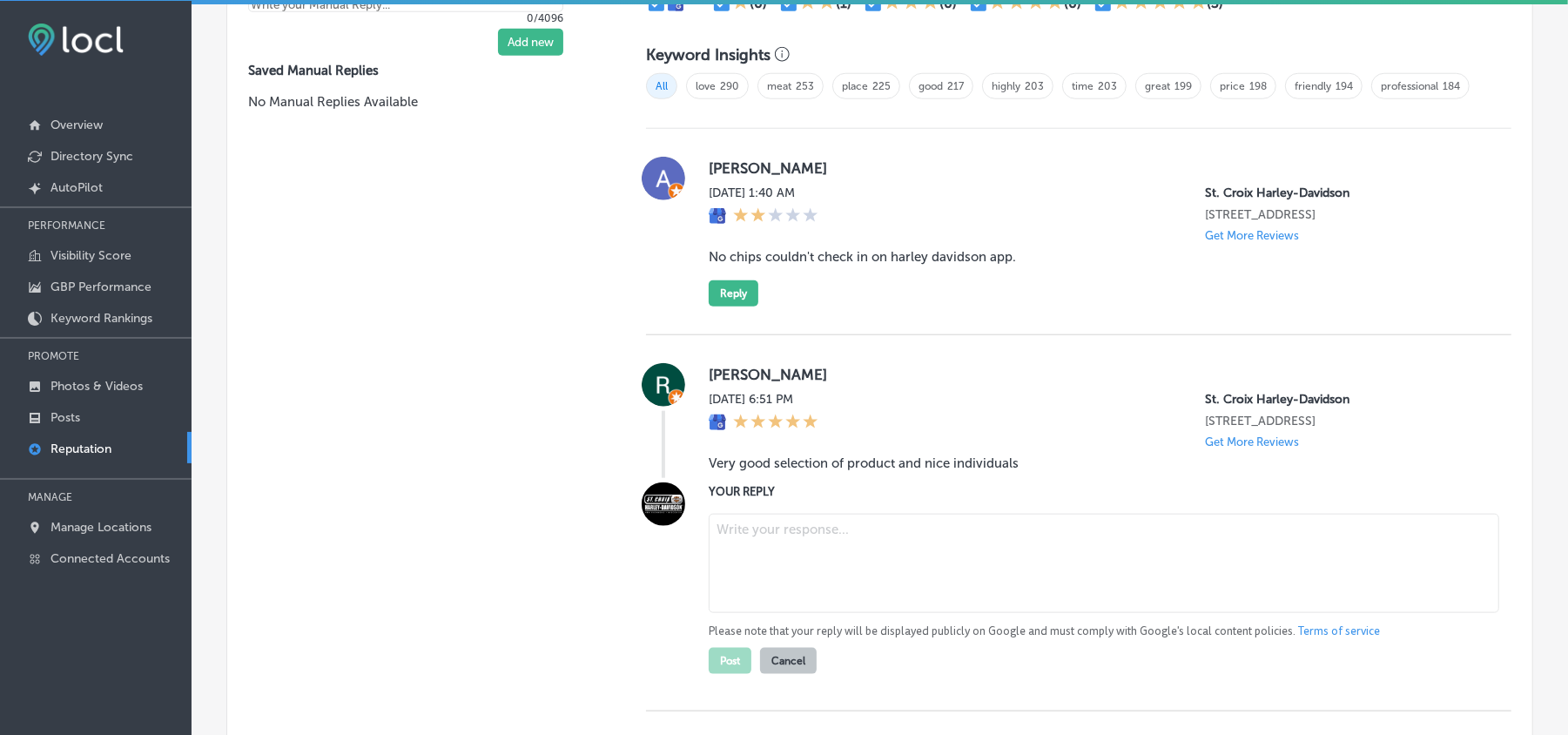
click at [850, 568] on textarea at bounding box center [1104, 563] width 791 height 99
paste textarea "Hi [PERSON_NAME], thank you for your kind review! We’re thrilled to hear you en…"
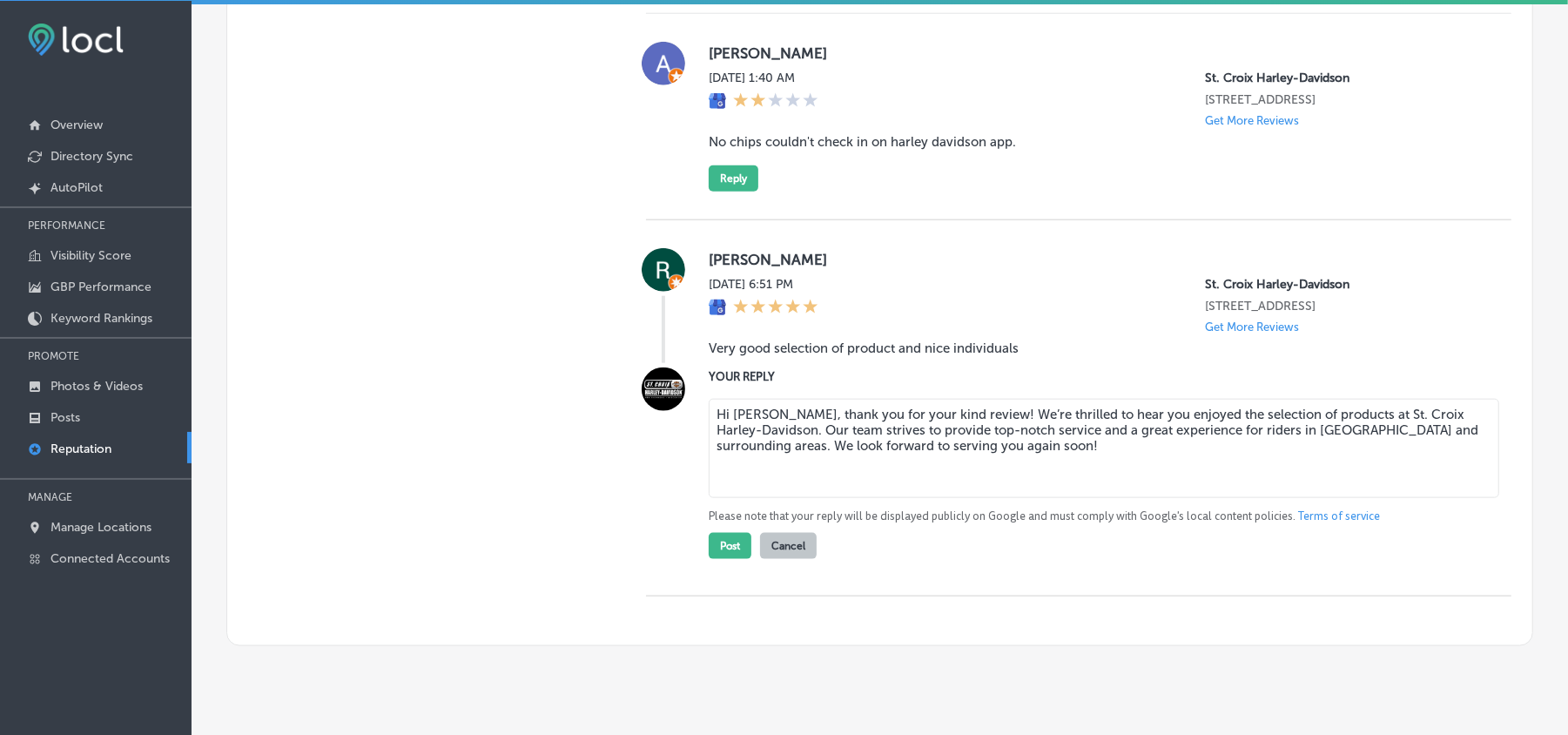
scroll to position [1289, 0]
click at [1426, 442] on textarea "Hi [PERSON_NAME], thank you for your kind review! We’re thrilled to hear you en…" at bounding box center [1104, 446] width 791 height 99
type textarea "Hi [PERSON_NAME], thank you for your kind review! We’re thrilled to hear you en…"
click at [714, 557] on button "Post" at bounding box center [731, 544] width 43 height 26
type textarea "x"
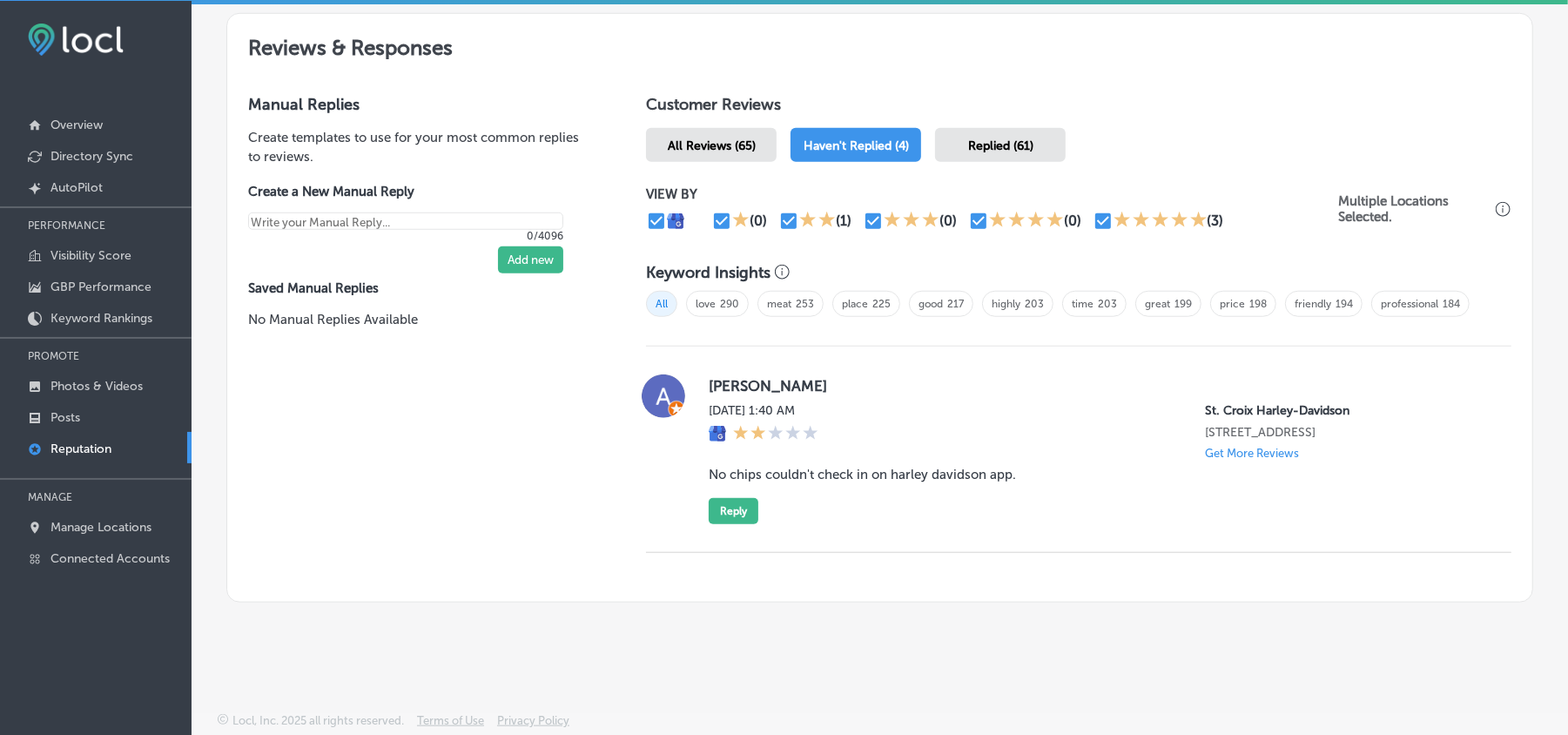
scroll to position [964, 0]
click at [88, 526] on p "Manage Locations" at bounding box center [101, 527] width 101 height 15
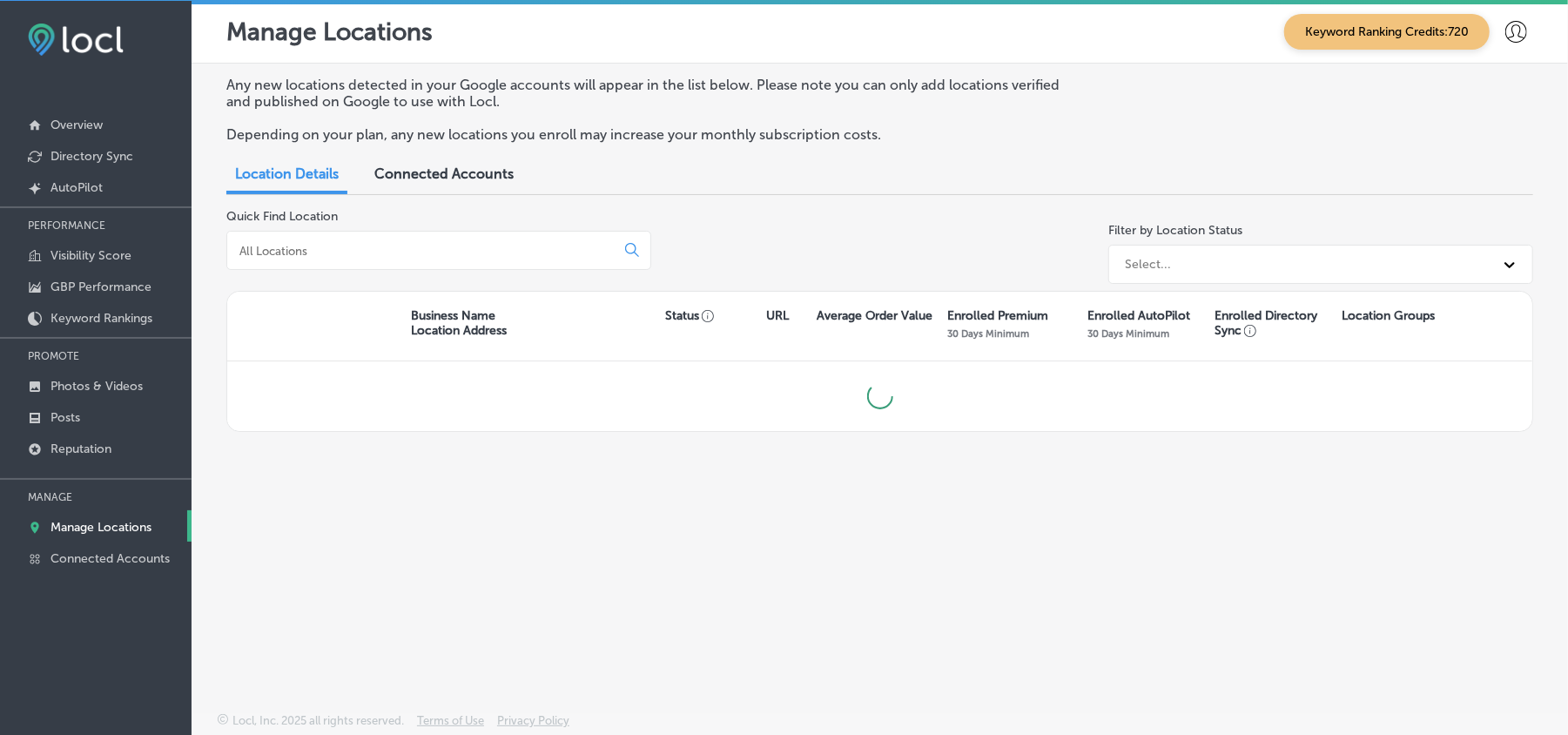
click at [343, 249] on input at bounding box center [424, 251] width 373 height 16
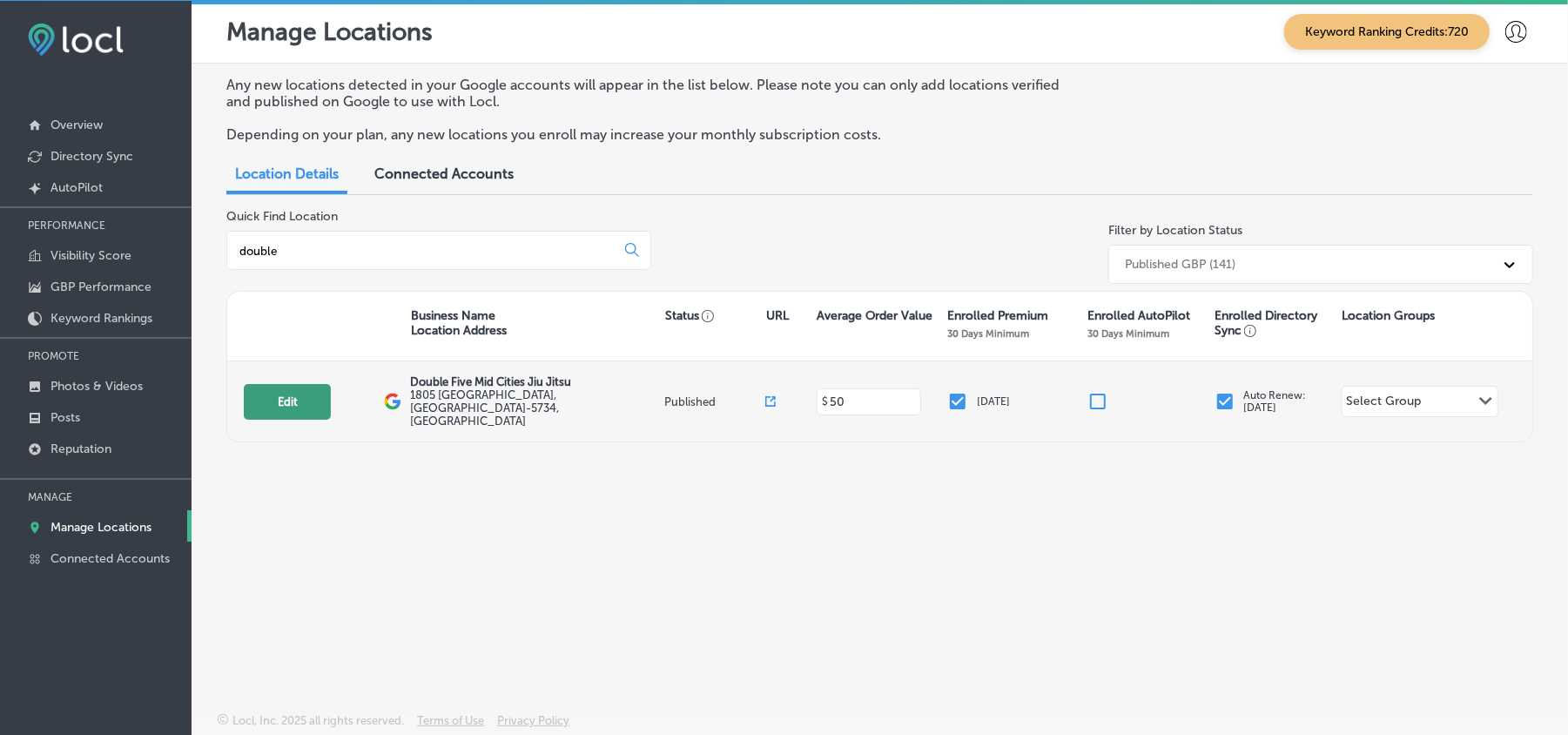
type input "double"
click at [281, 391] on button "Edit" at bounding box center [287, 402] width 87 height 36
select select "US"
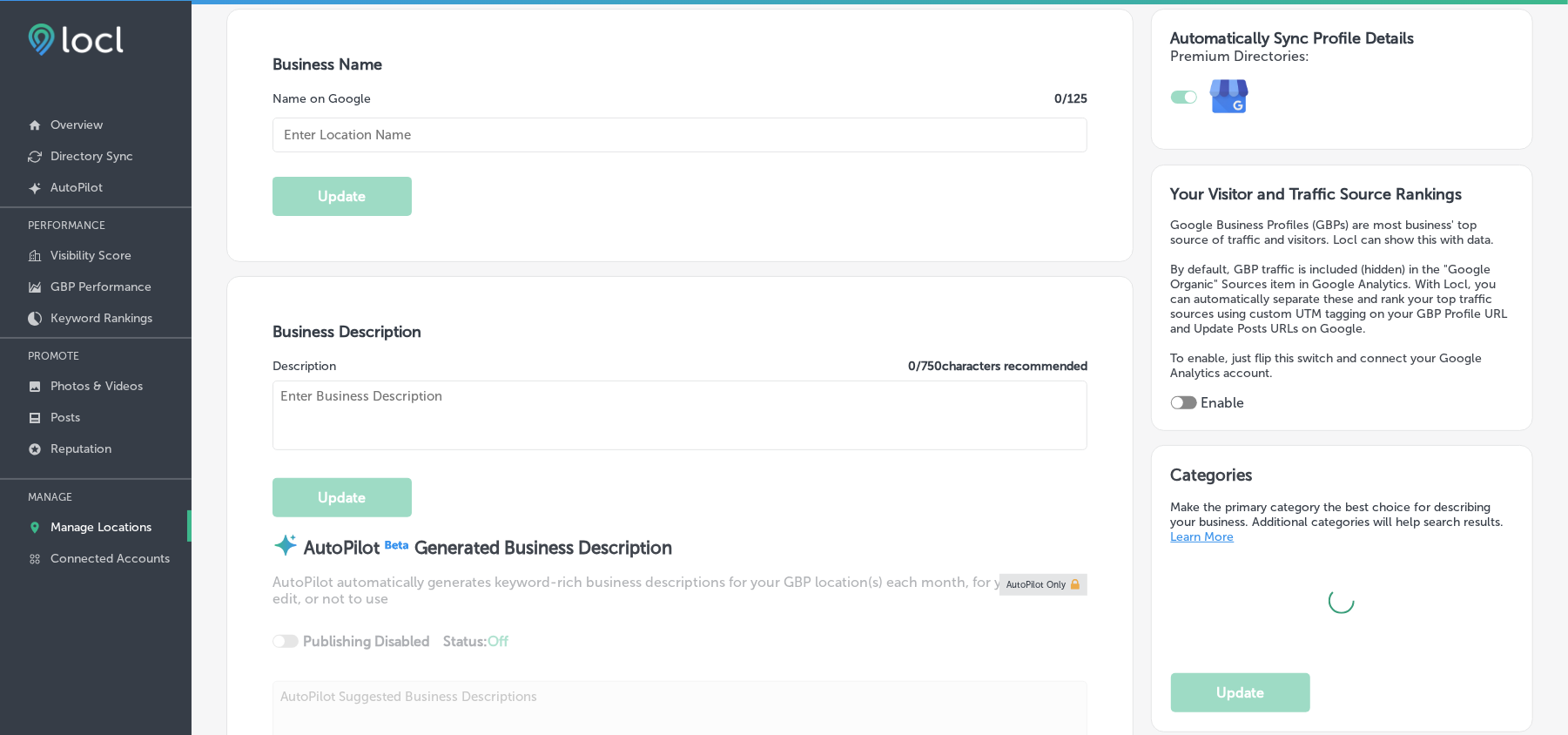
scroll to position [464, 0]
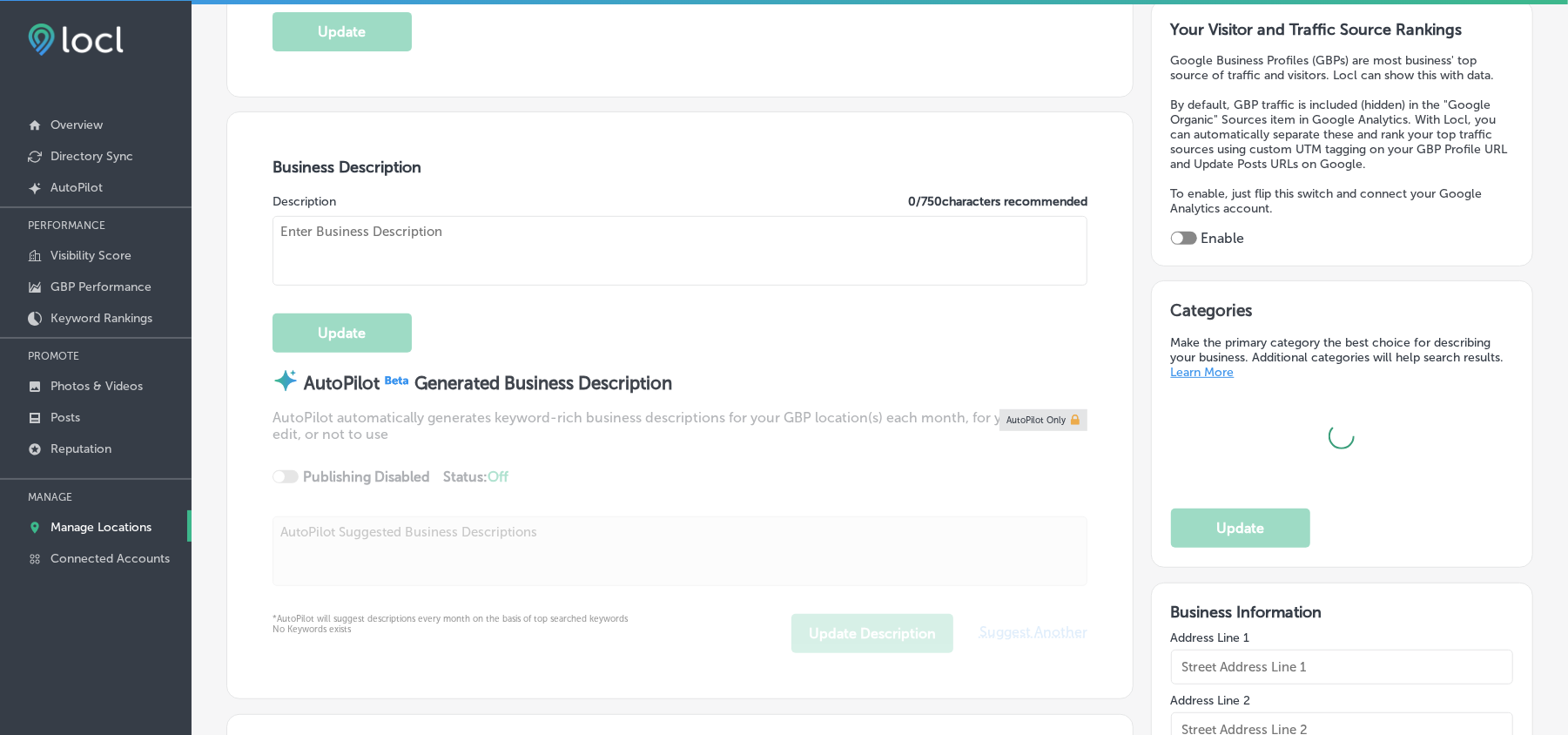
type input "[PHONE_NUMBER]"
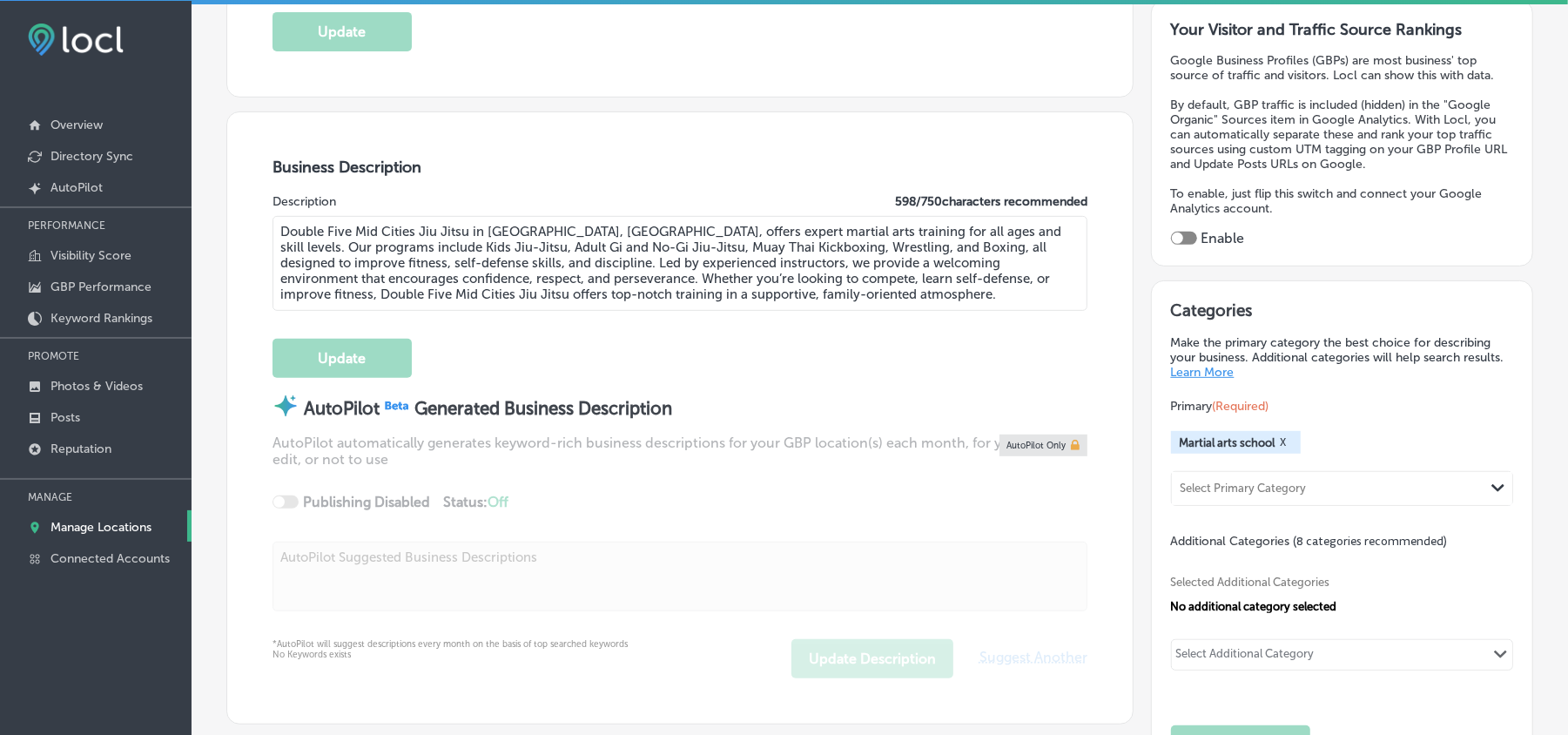
type textarea "Double Five Mid Cities Jiu Jitsu in [GEOGRAPHIC_DATA], [GEOGRAPHIC_DATA], offer…"
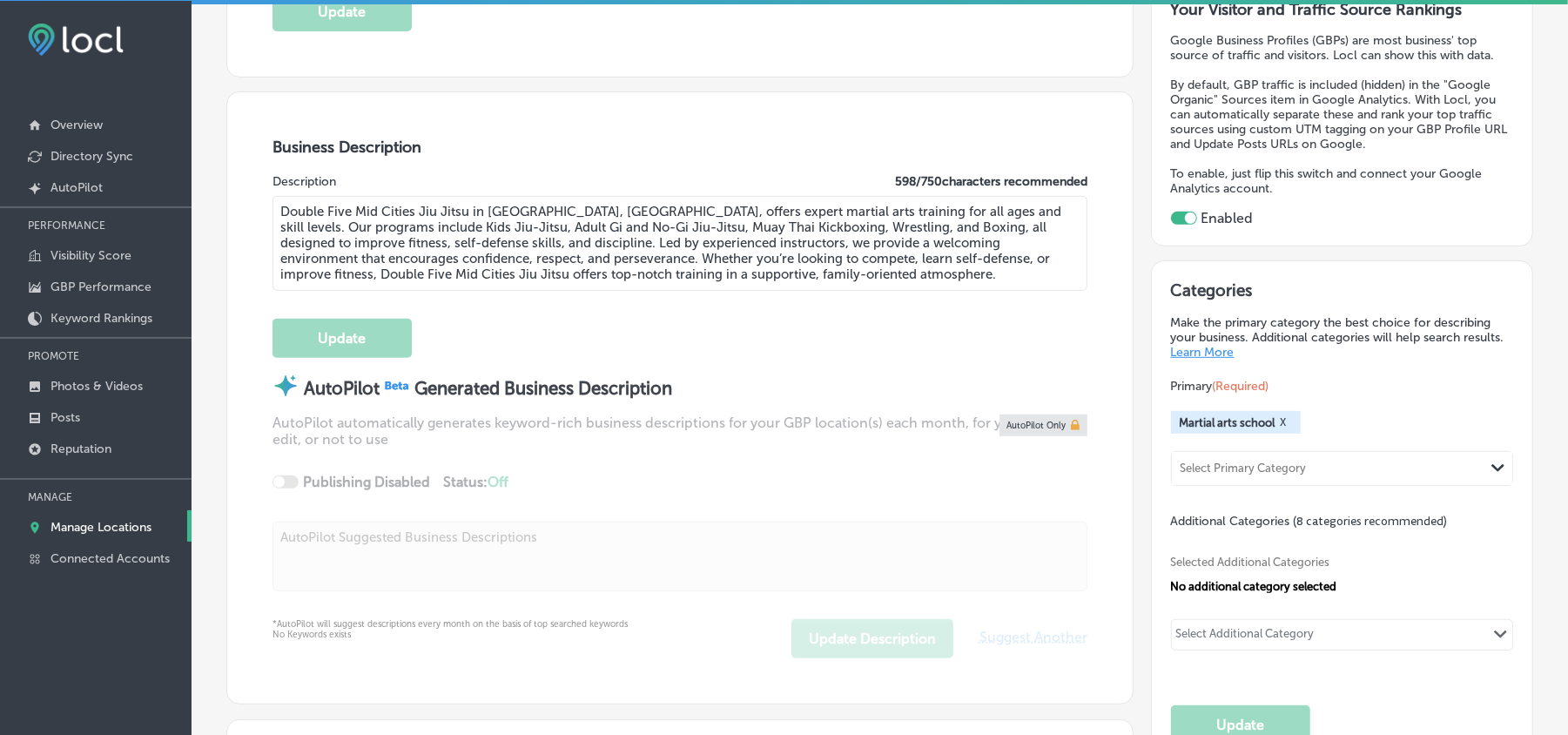
checkbox input "true"
type input "Double Five Mid Cities Jiu Jitsu"
type input "1805 [GEOGRAPHIC_DATA]"
type input "[GEOGRAPHIC_DATA]"
type input "76021-5734"
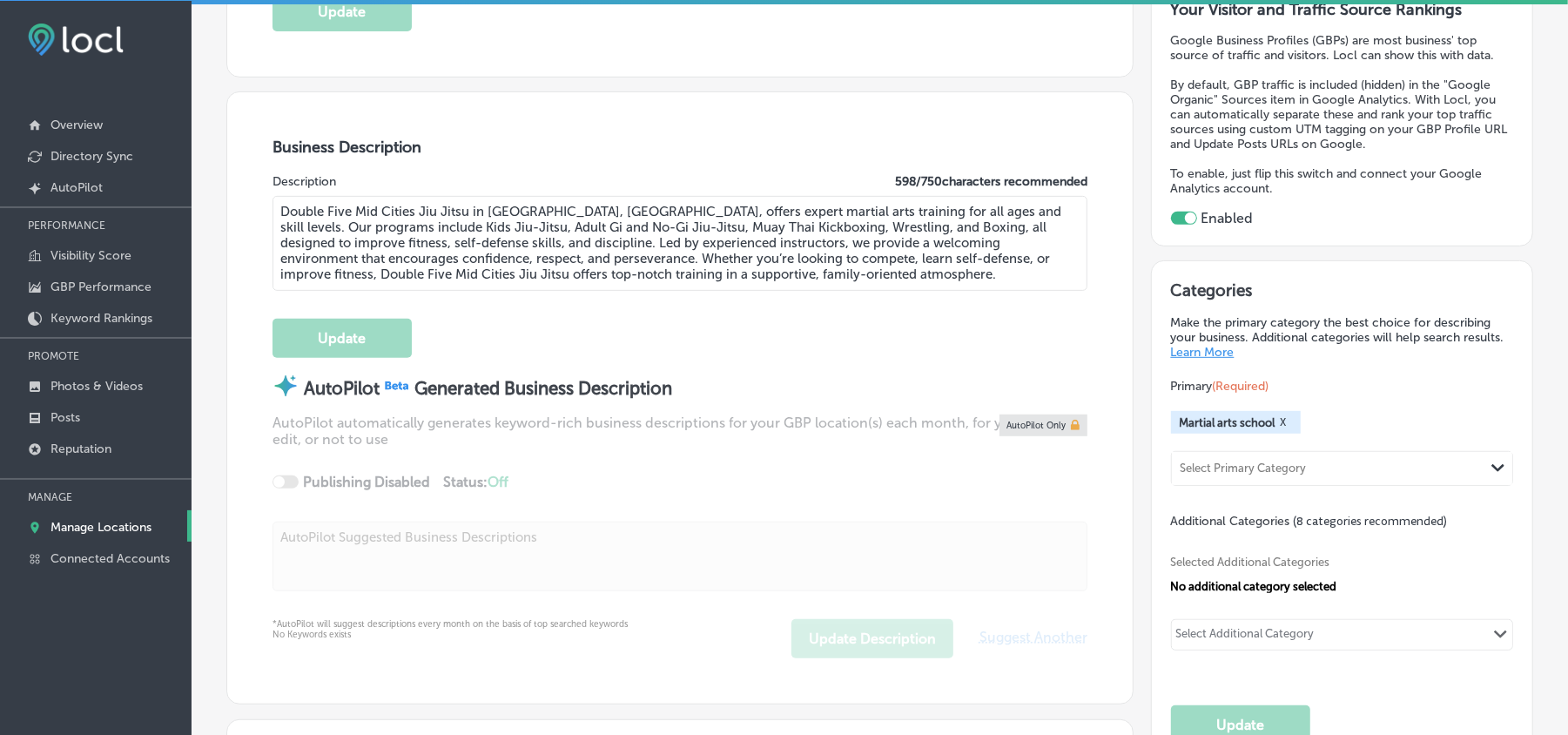
type input "US"
type input "[URL][DOMAIN_NAME]"
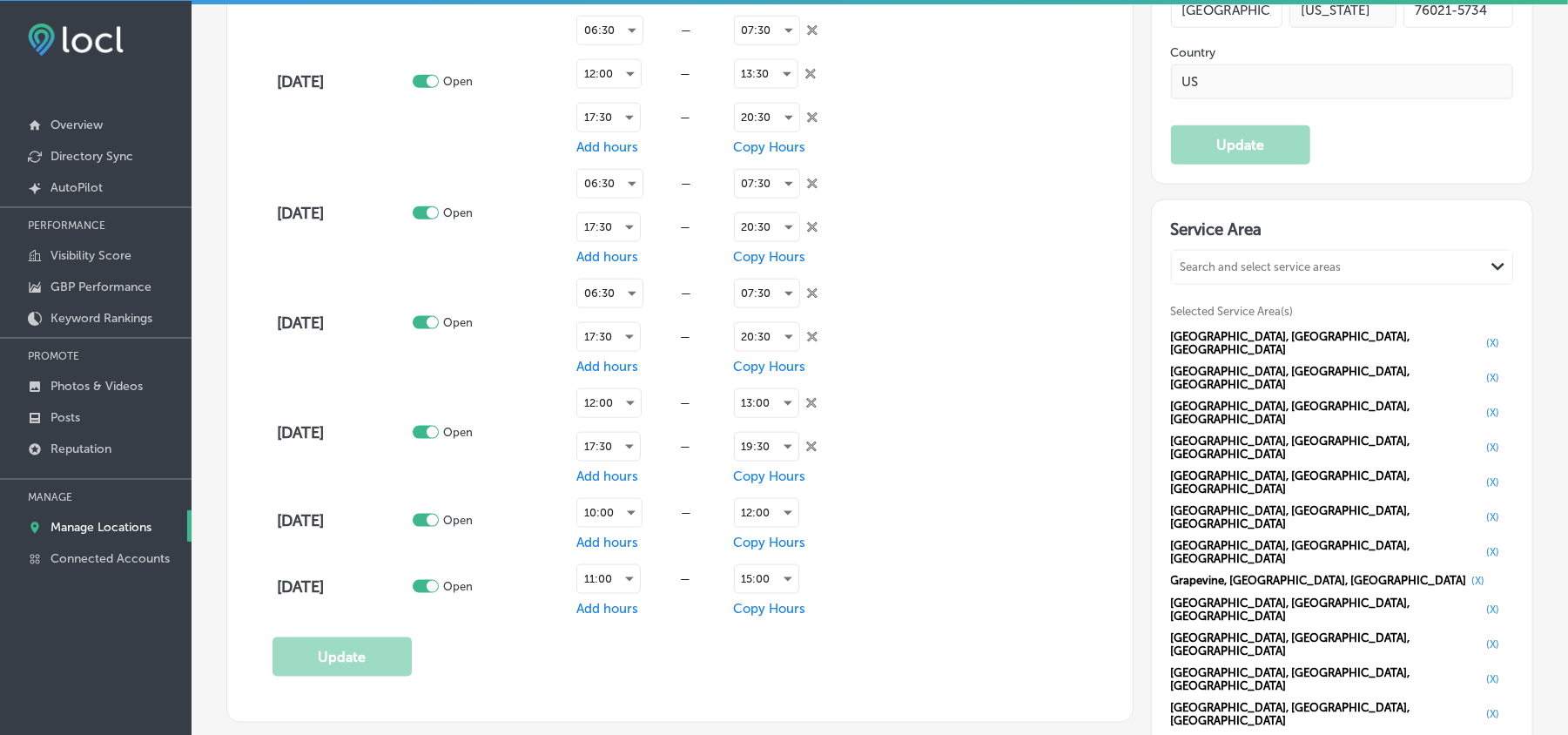
scroll to position [1470, 0]
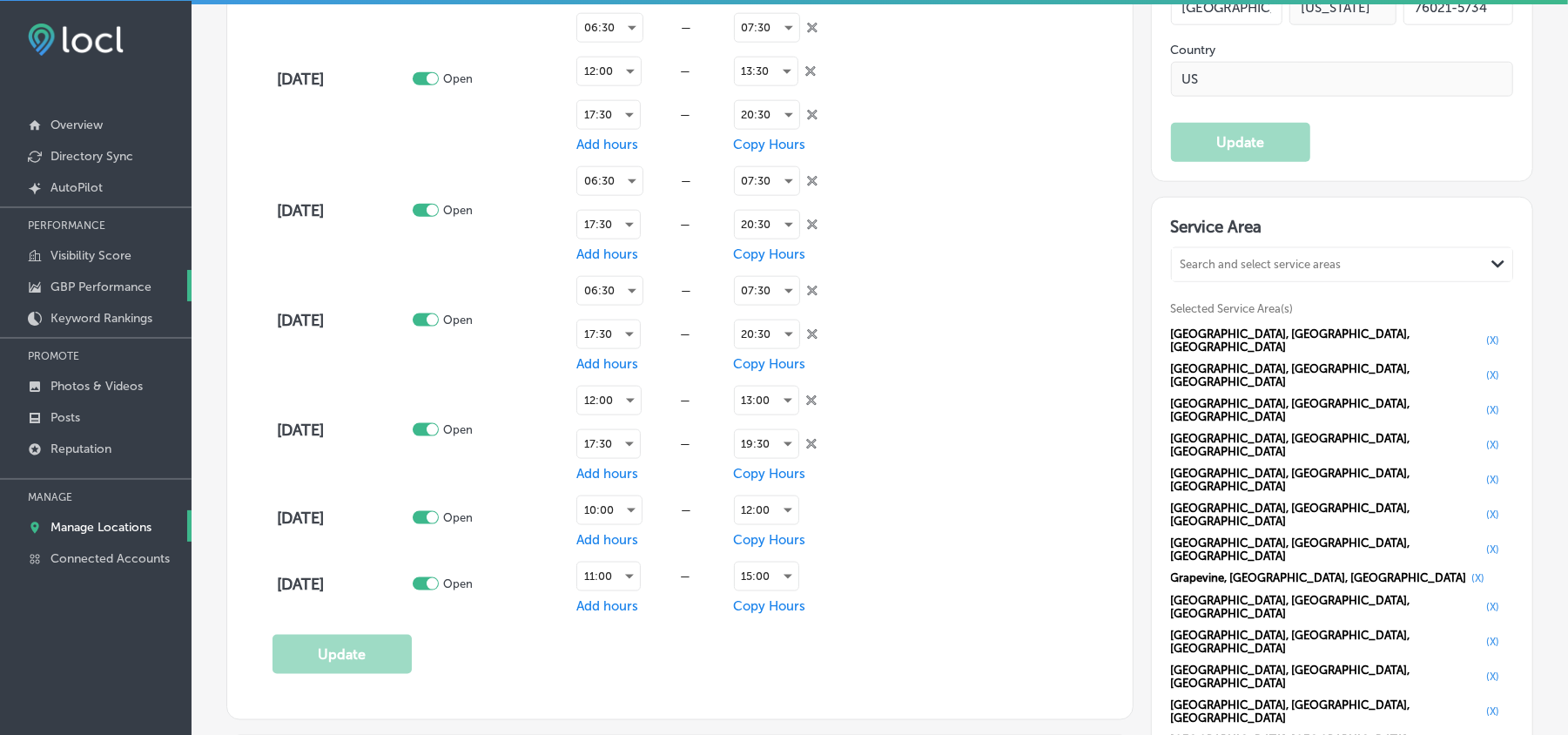
click at [91, 286] on p "GBP Performance" at bounding box center [101, 287] width 101 height 15
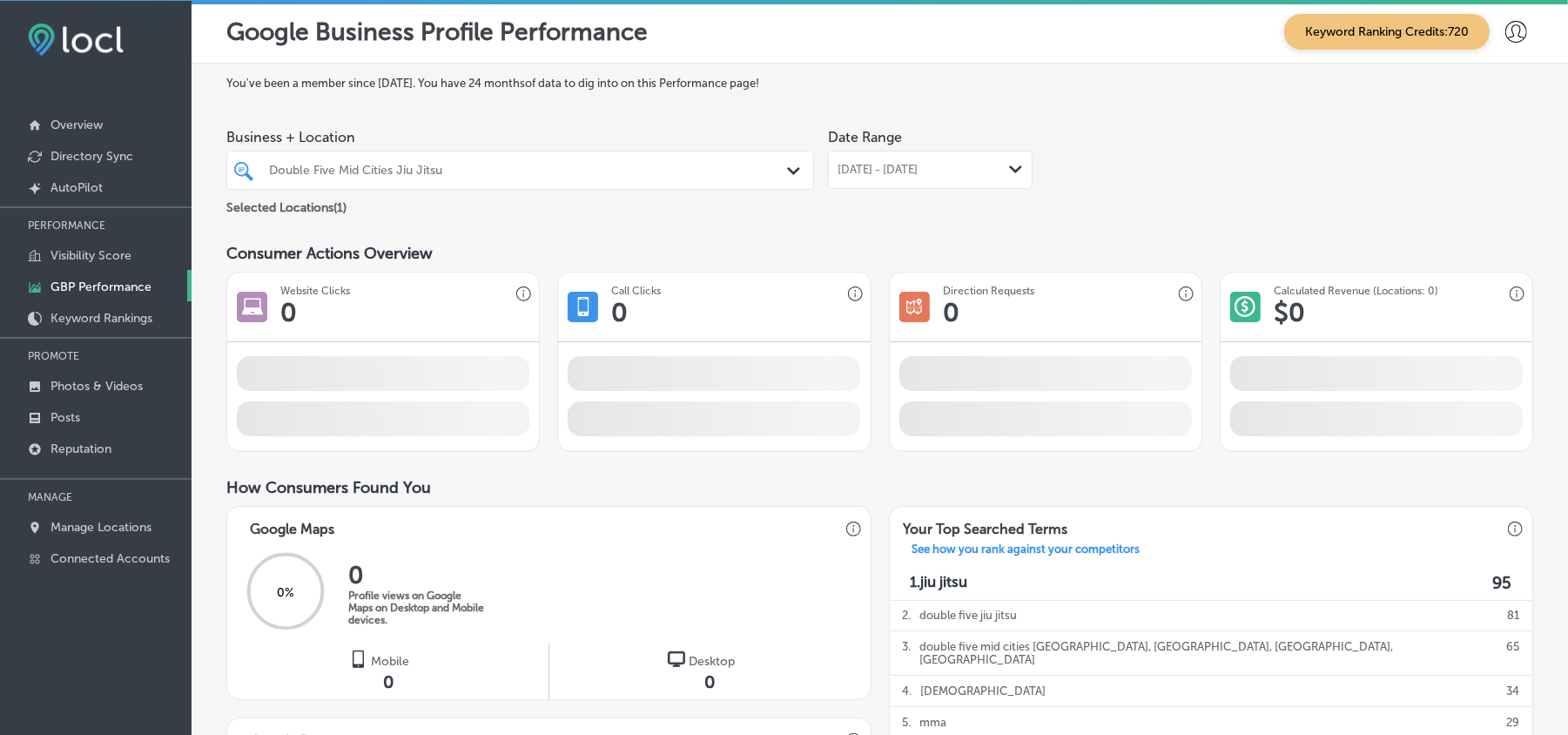
click at [918, 174] on span "[DATE] - [DATE]" at bounding box center [878, 169] width 80 height 14
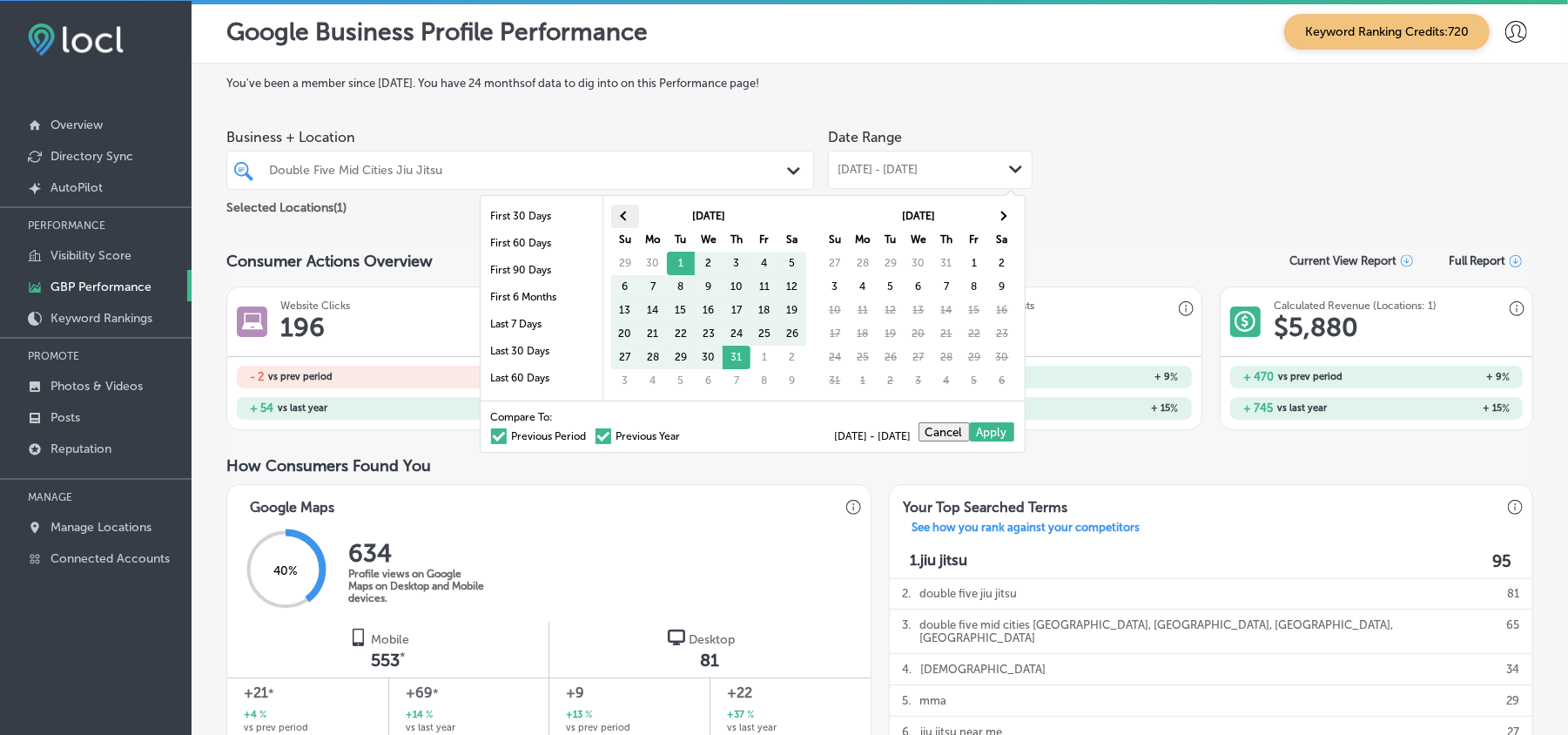
click at [613, 209] on th at bounding box center [625, 216] width 28 height 23
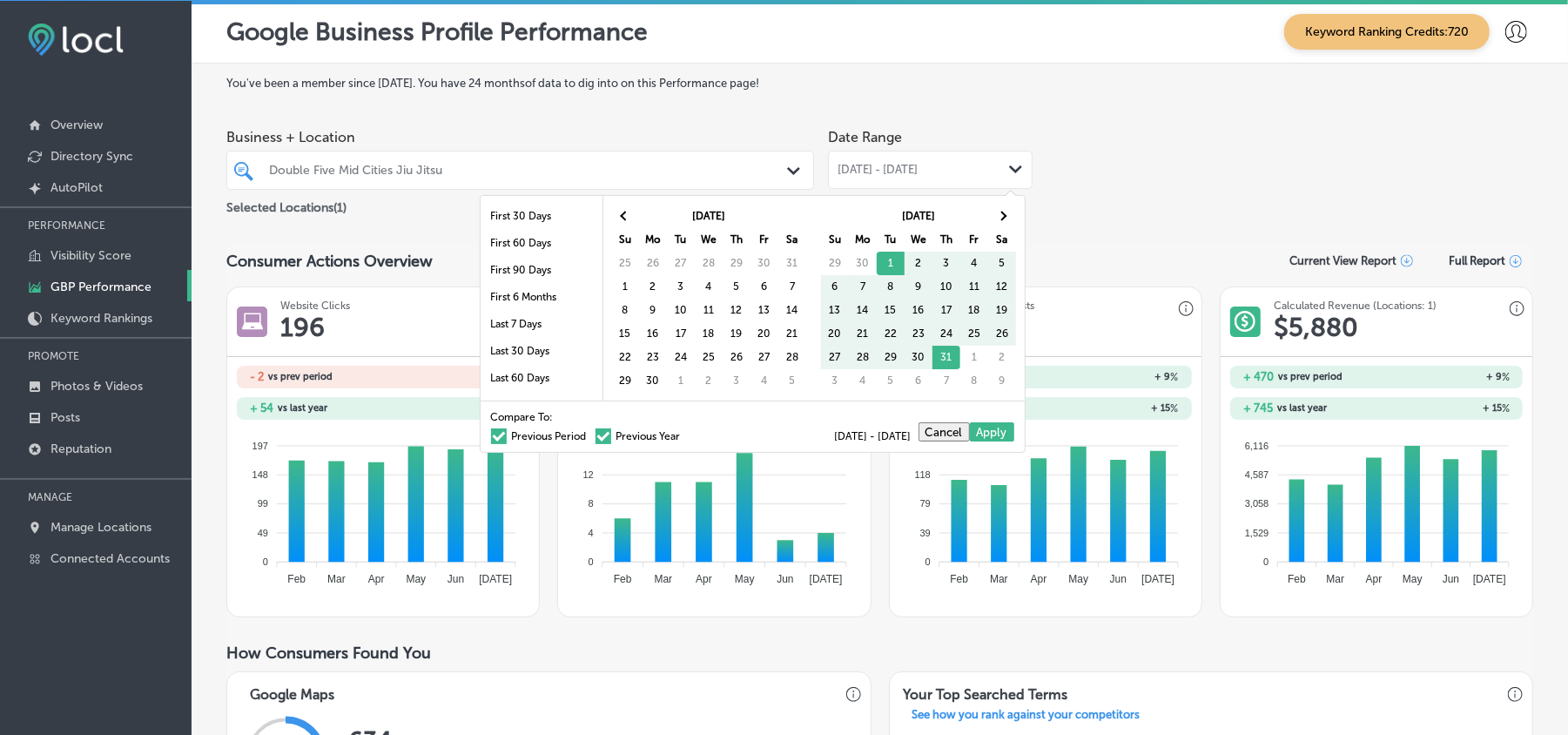
click at [613, 209] on th at bounding box center [625, 216] width 28 height 23
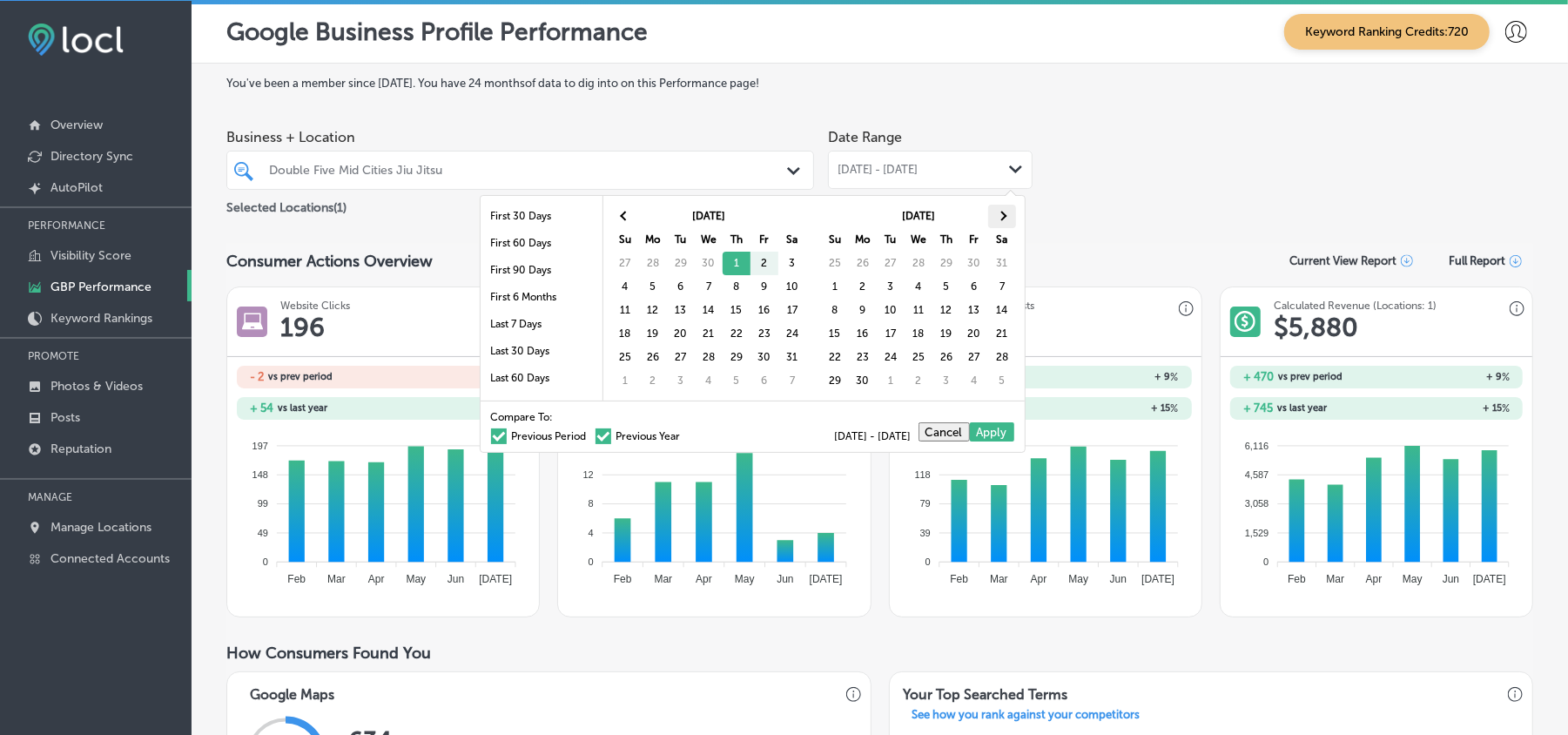
click at [1004, 214] on th at bounding box center [1003, 216] width 28 height 23
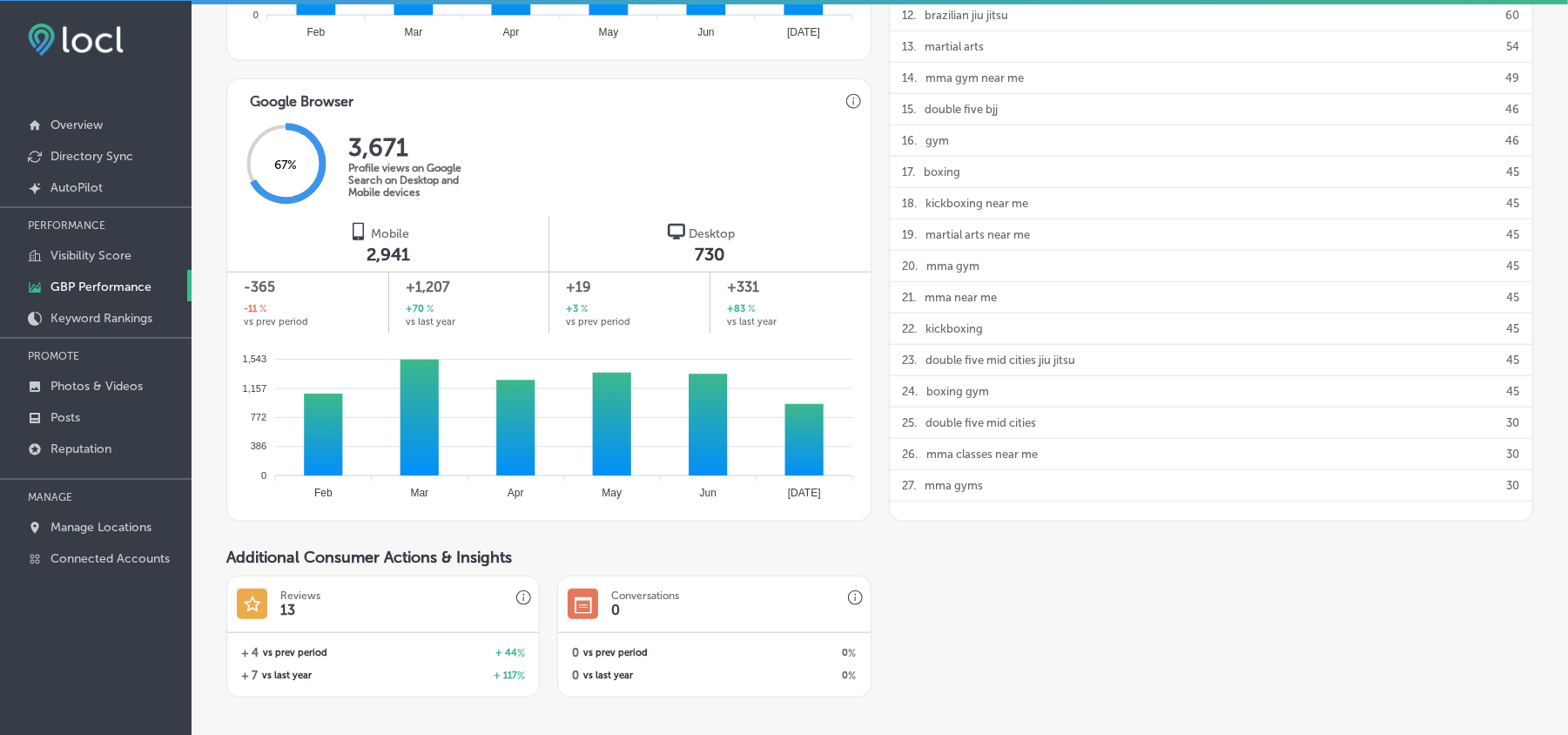
scroll to position [1045, 0]
